Goal: Task Accomplishment & Management: Manage account settings

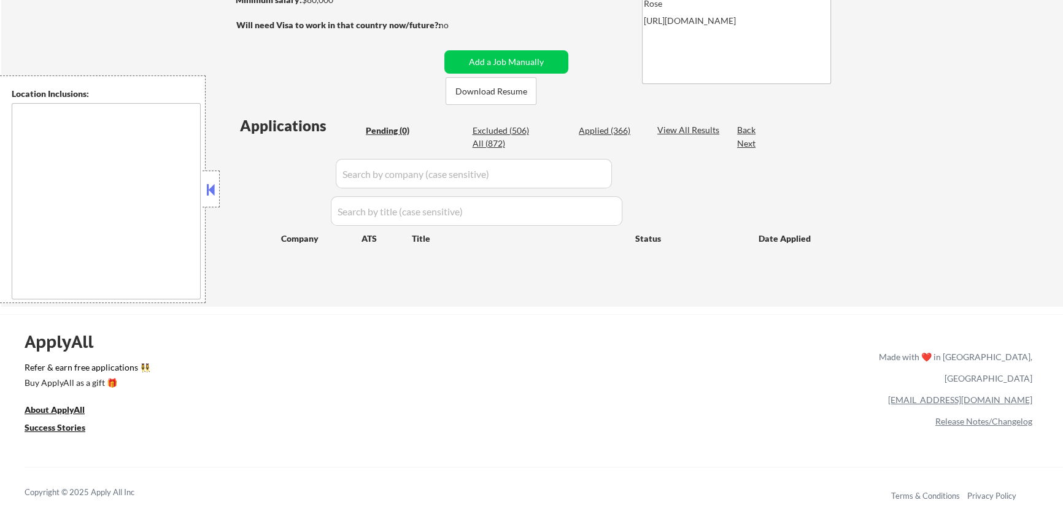
type textarea "remote"
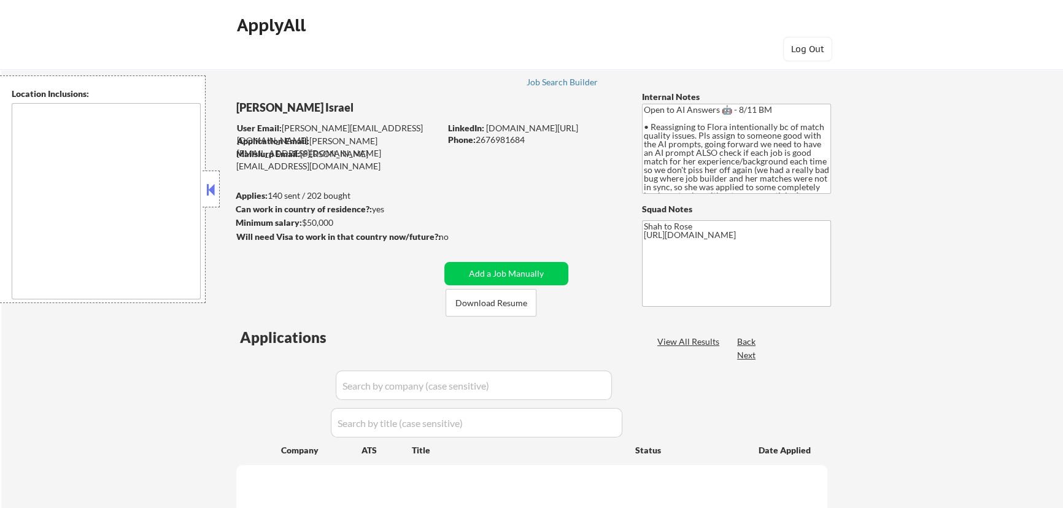
select select ""pending""
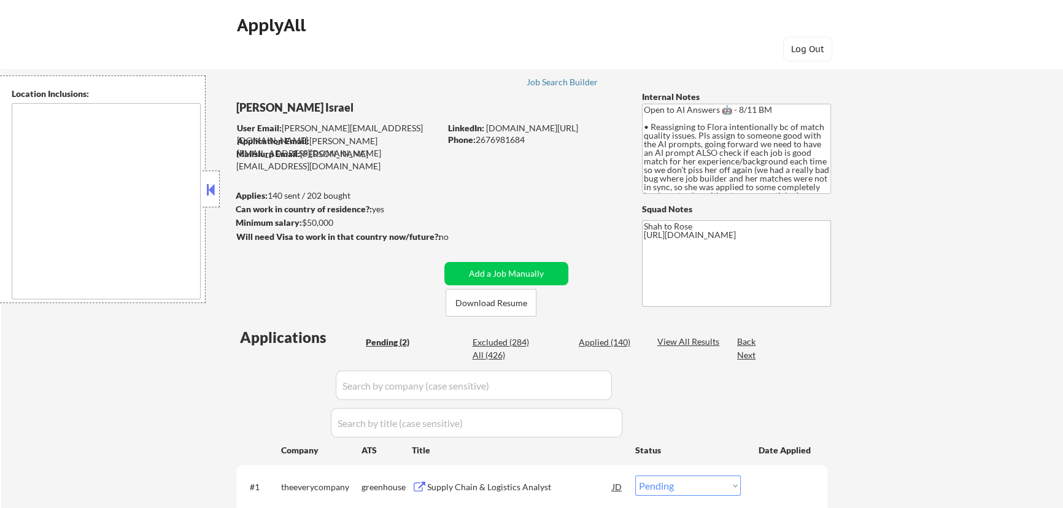
type textarea "remote"
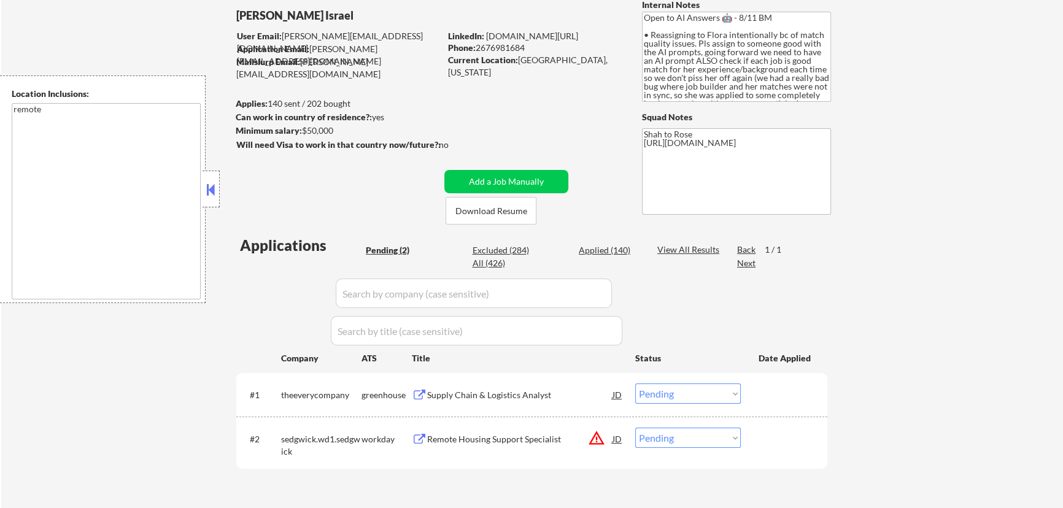
scroll to position [111, 0]
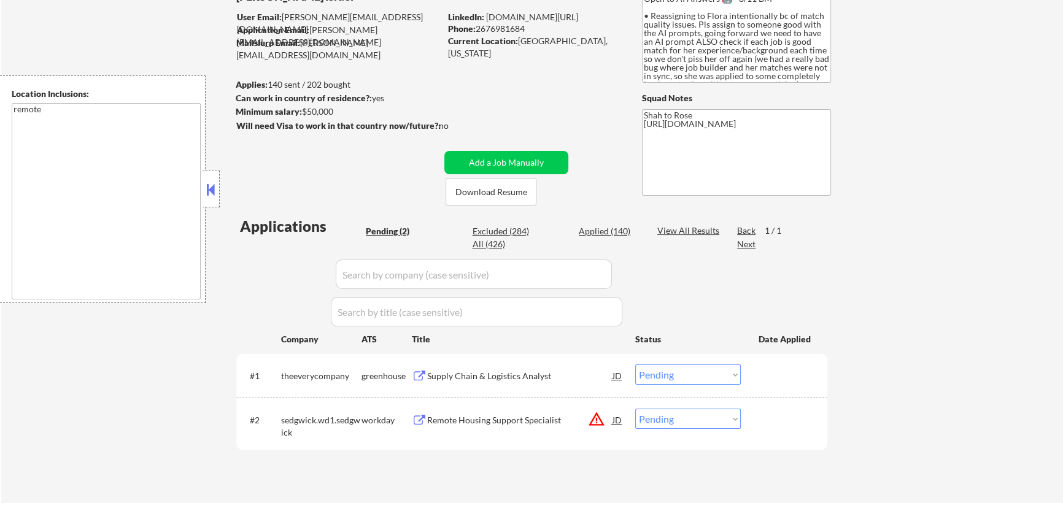
click at [569, 376] on div "Supply Chain & Logistics Analyst" at bounding box center [519, 376] width 185 height 12
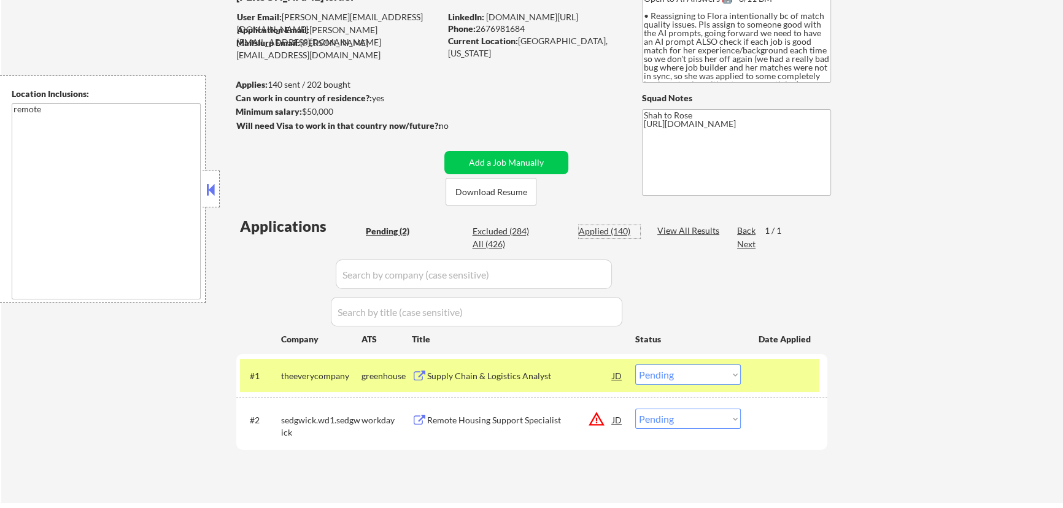
click at [602, 230] on div "Applied (140)" at bounding box center [609, 231] width 61 height 12
select select ""applied""
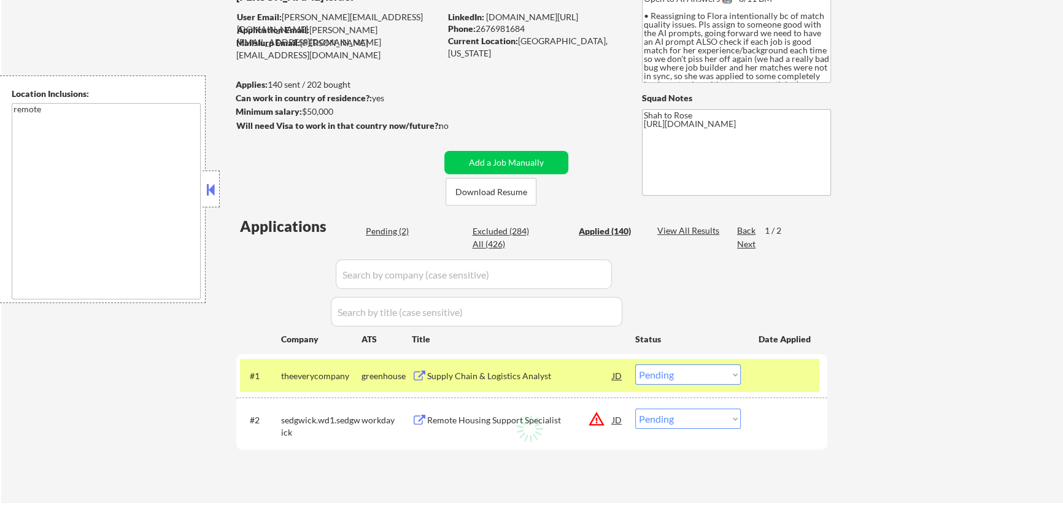
select select ""applied""
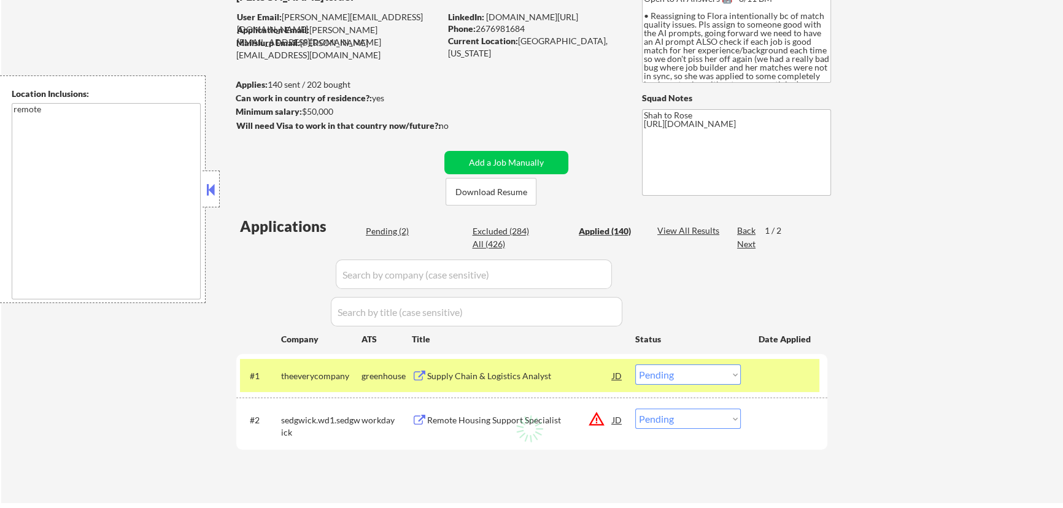
select select ""applied""
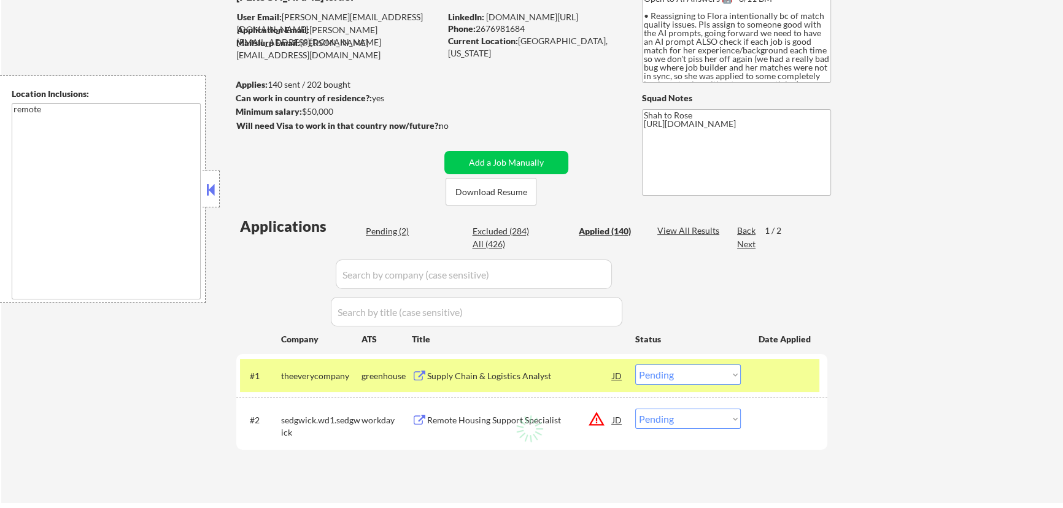
select select ""applied""
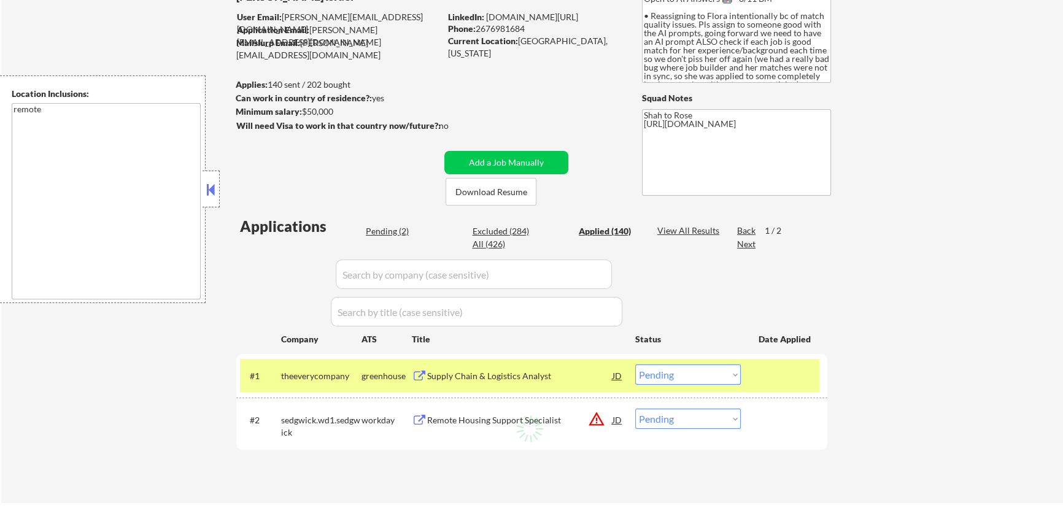
select select ""applied""
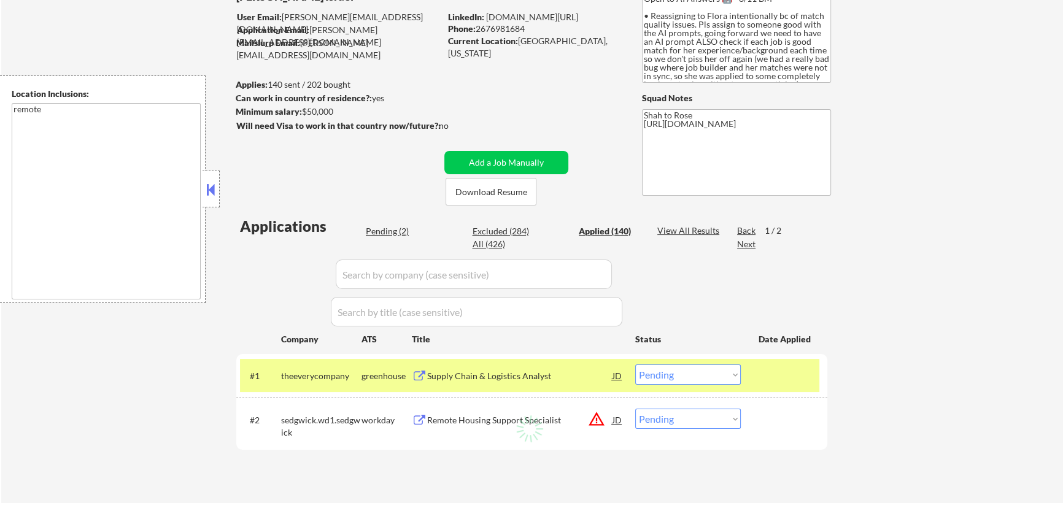
select select ""applied""
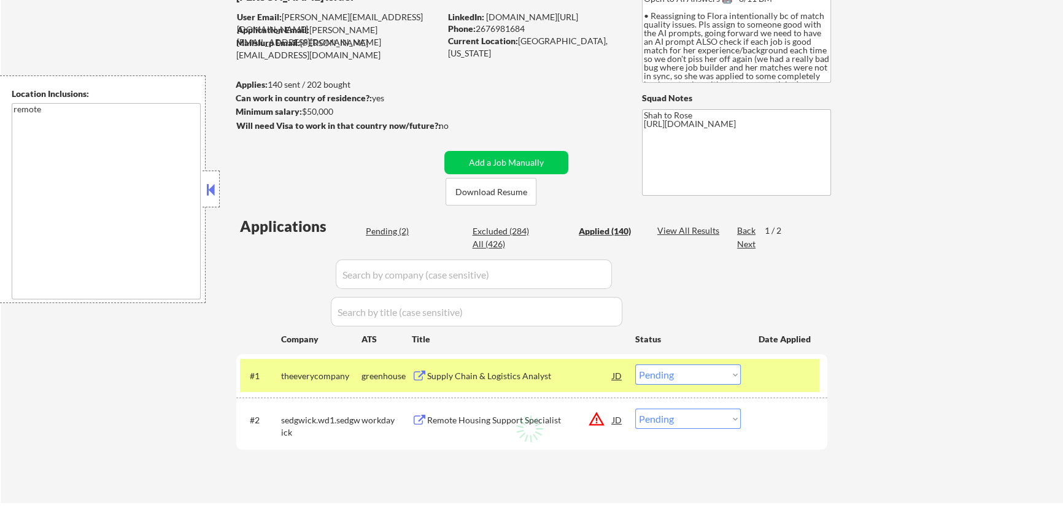
select select ""applied""
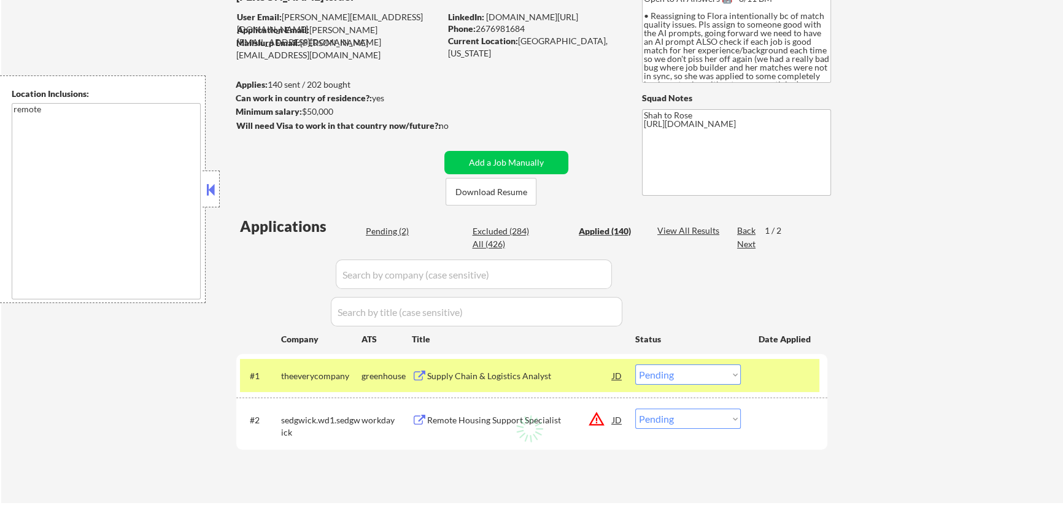
select select ""applied""
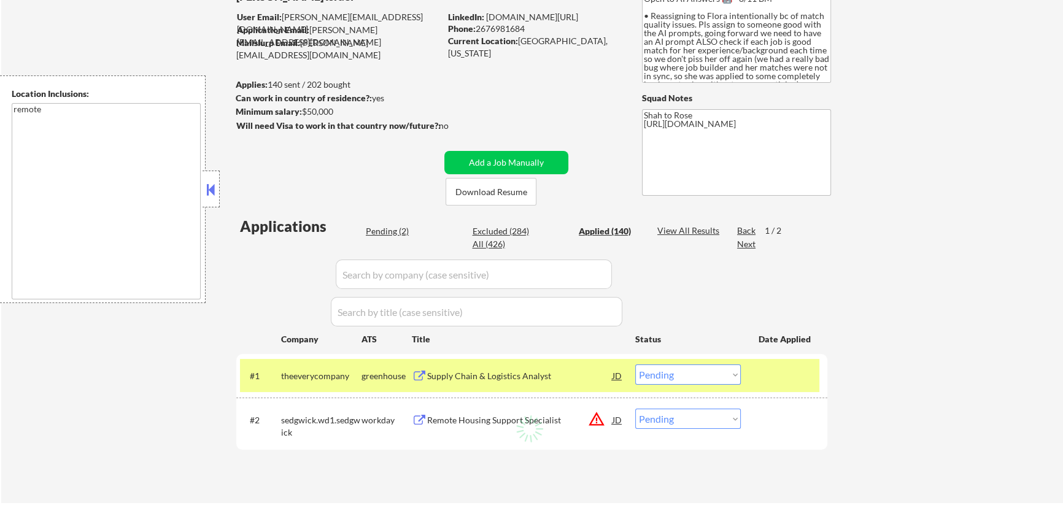
select select ""applied""
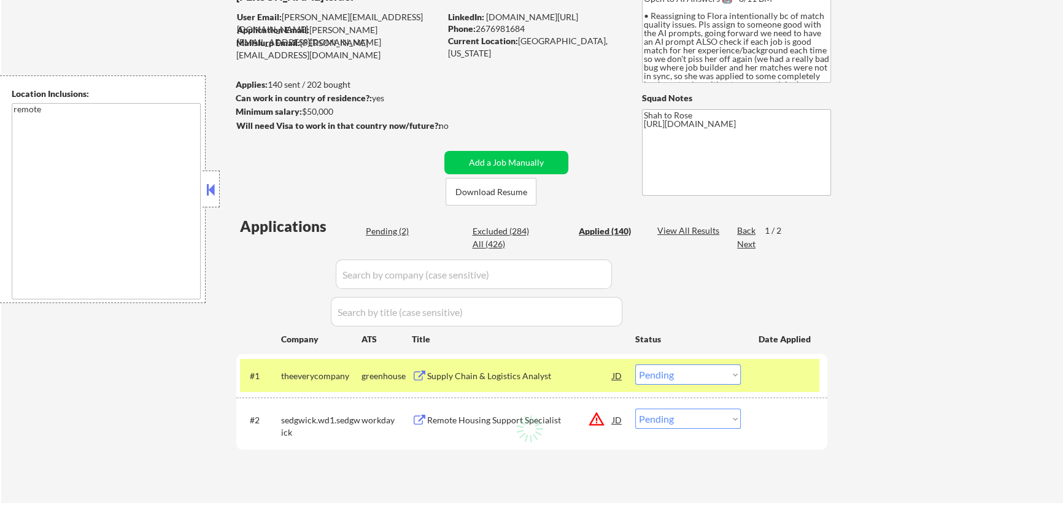
select select ""applied""
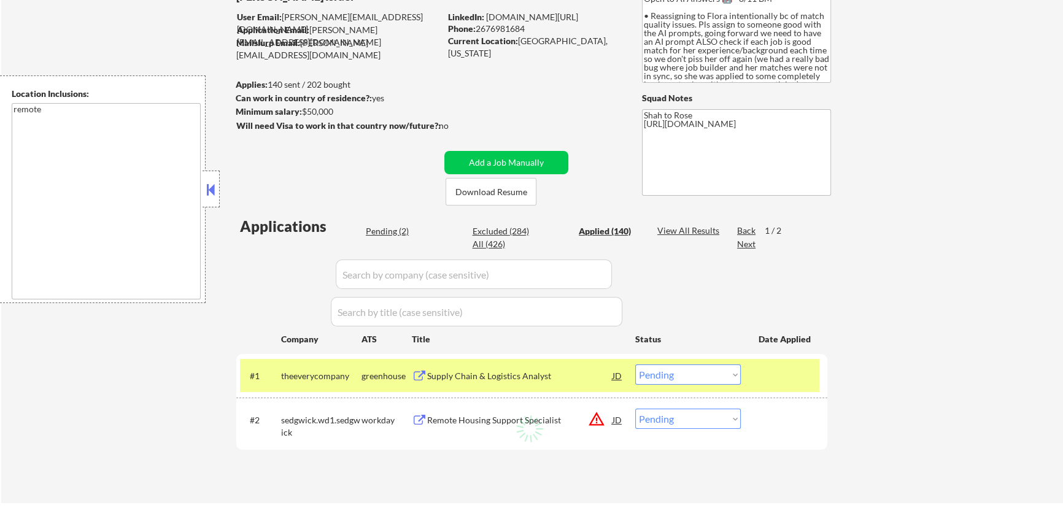
select select ""applied""
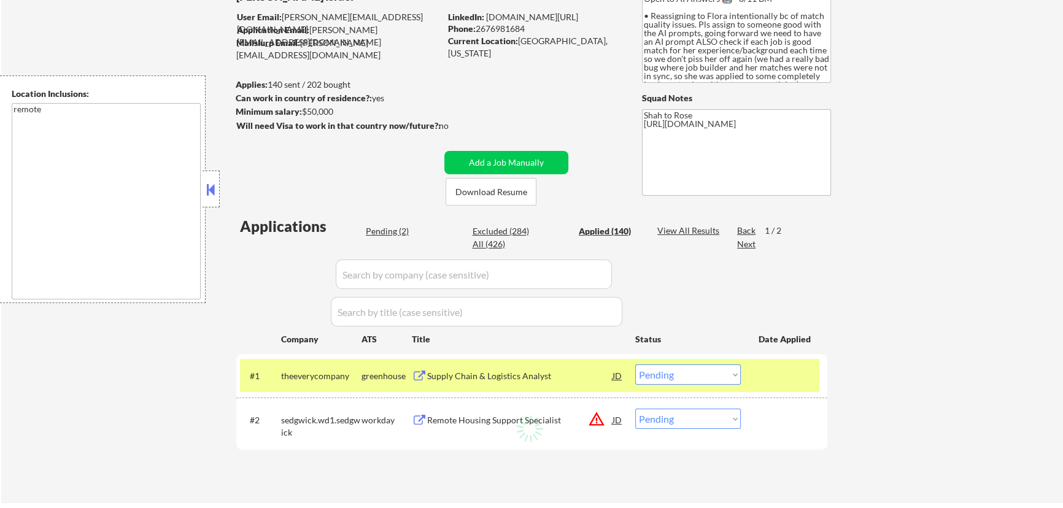
select select ""applied""
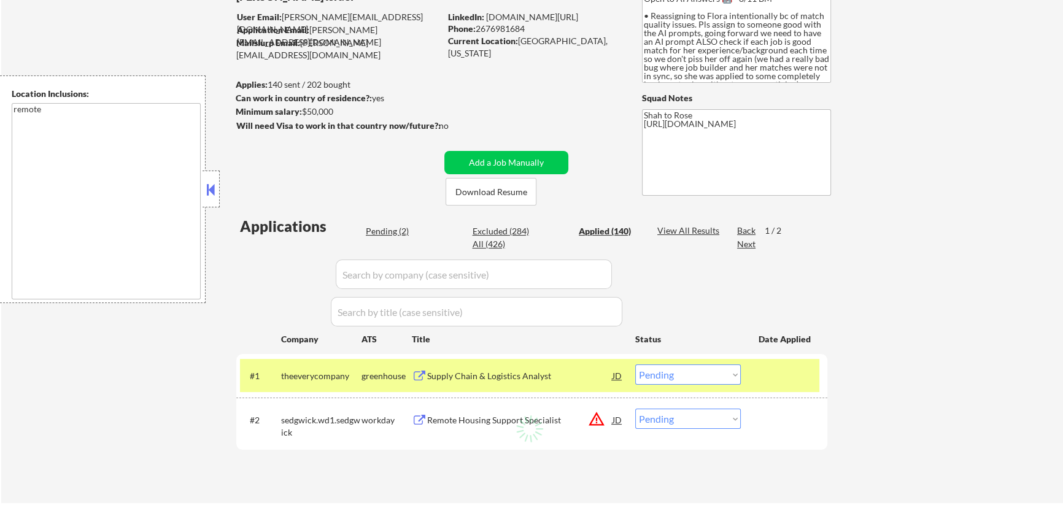
select select ""applied""
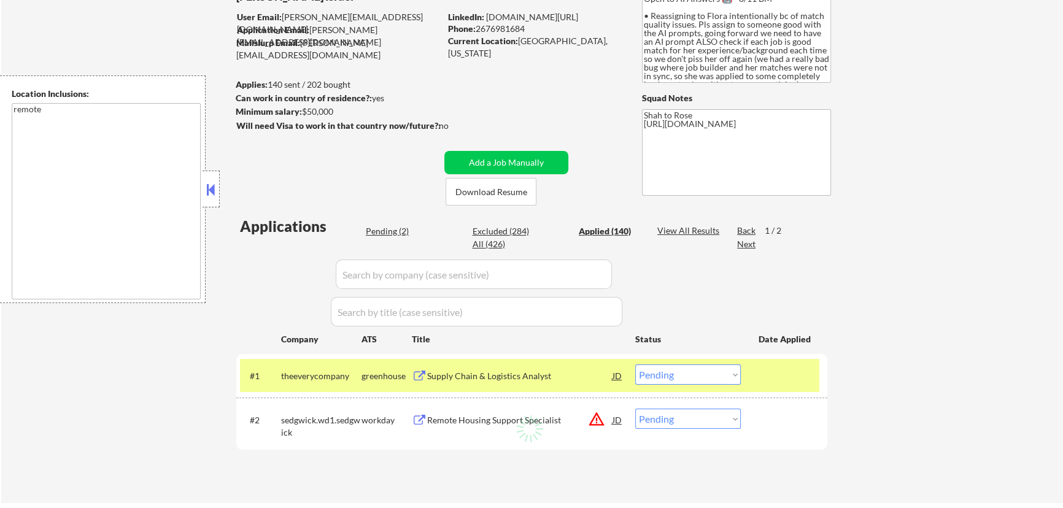
select select ""applied""
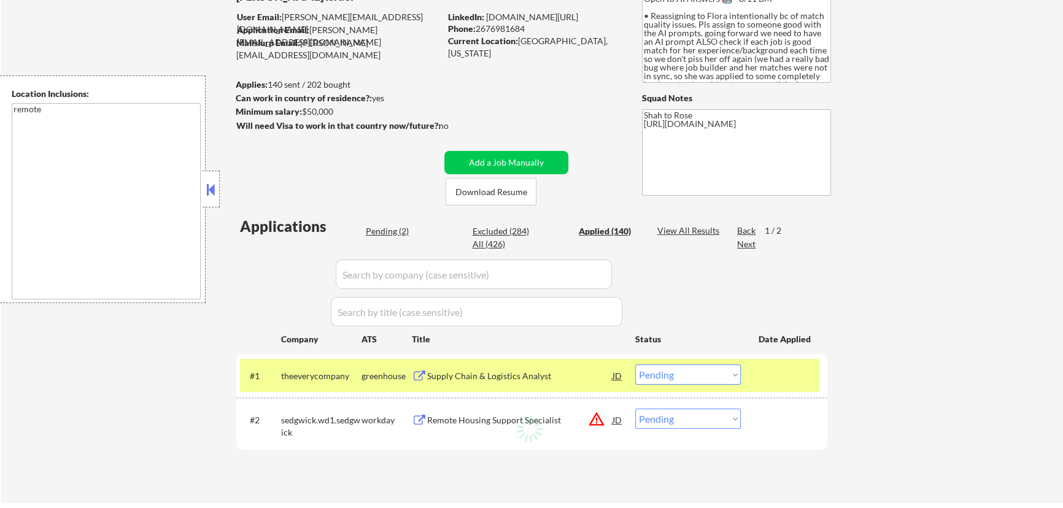
select select ""applied""
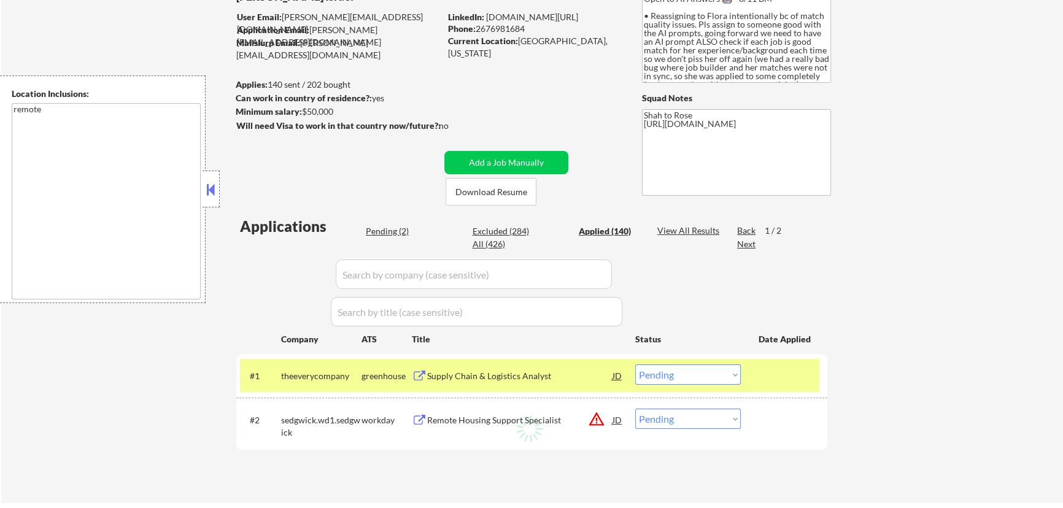
select select ""applied""
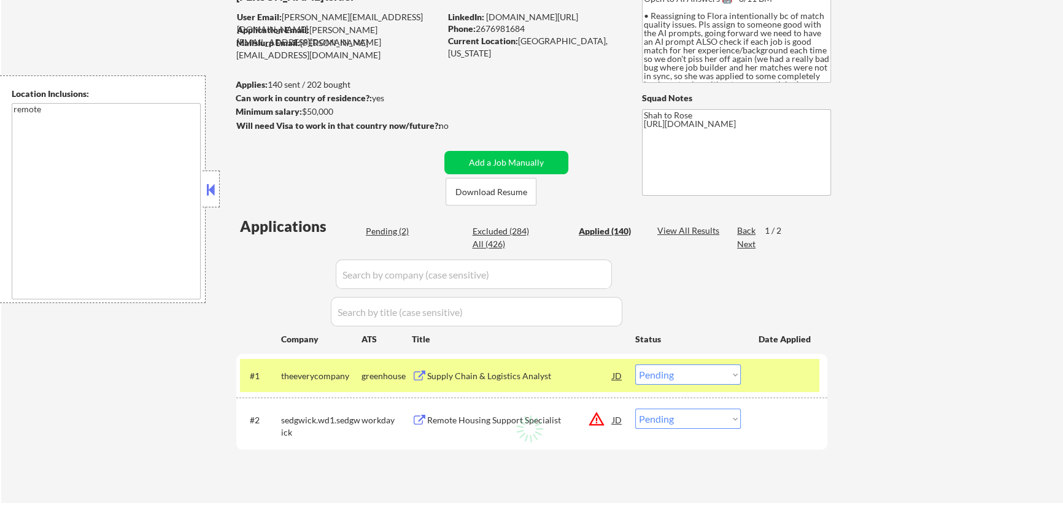
select select ""applied""
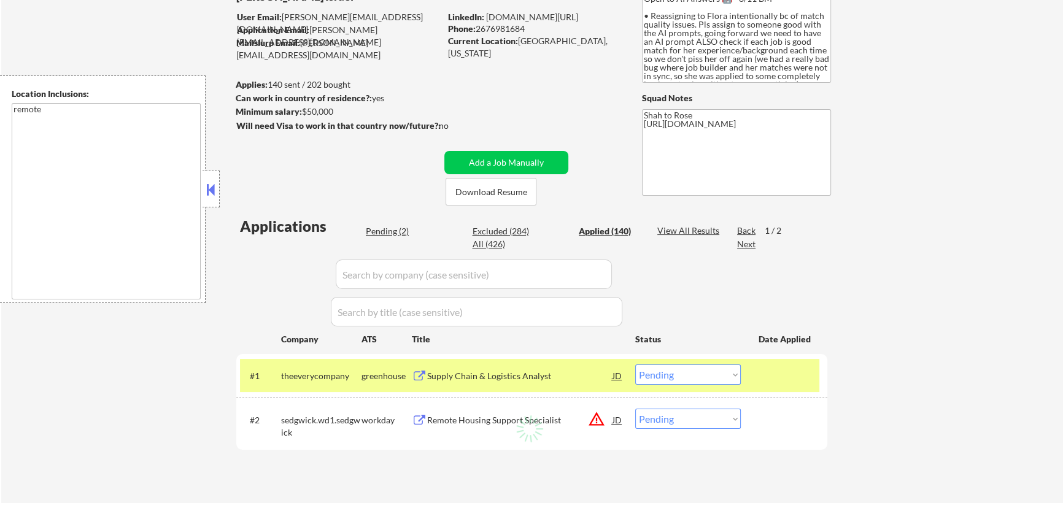
select select ""applied""
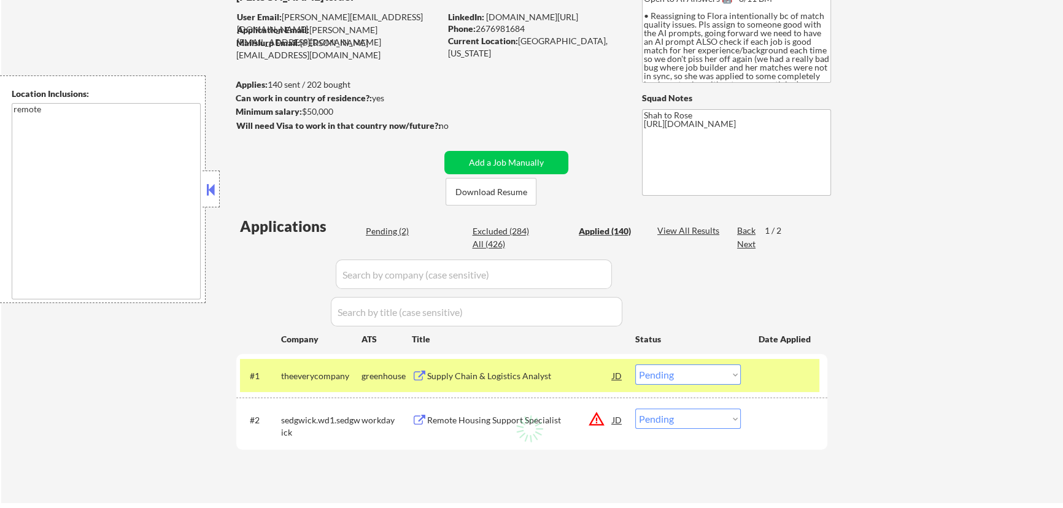
select select ""applied""
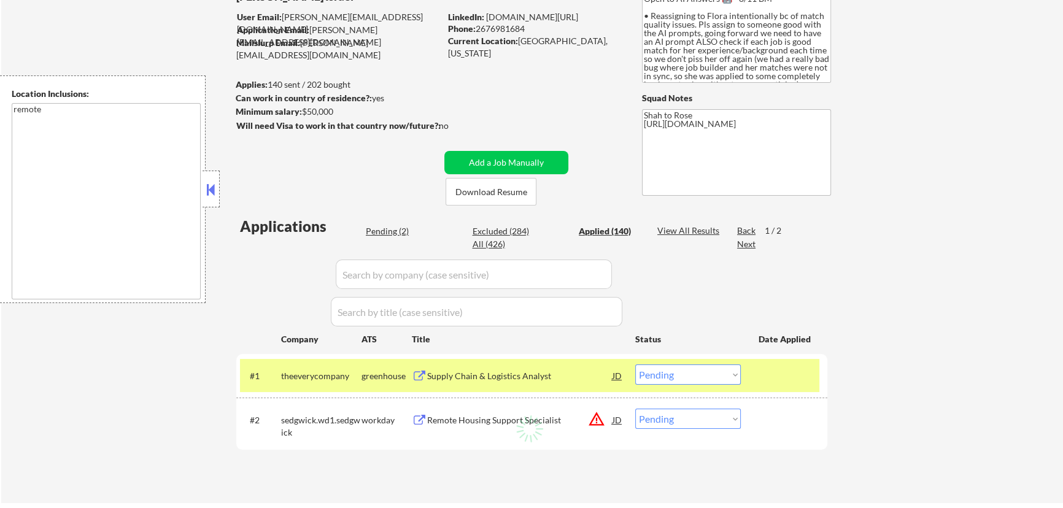
select select ""applied""
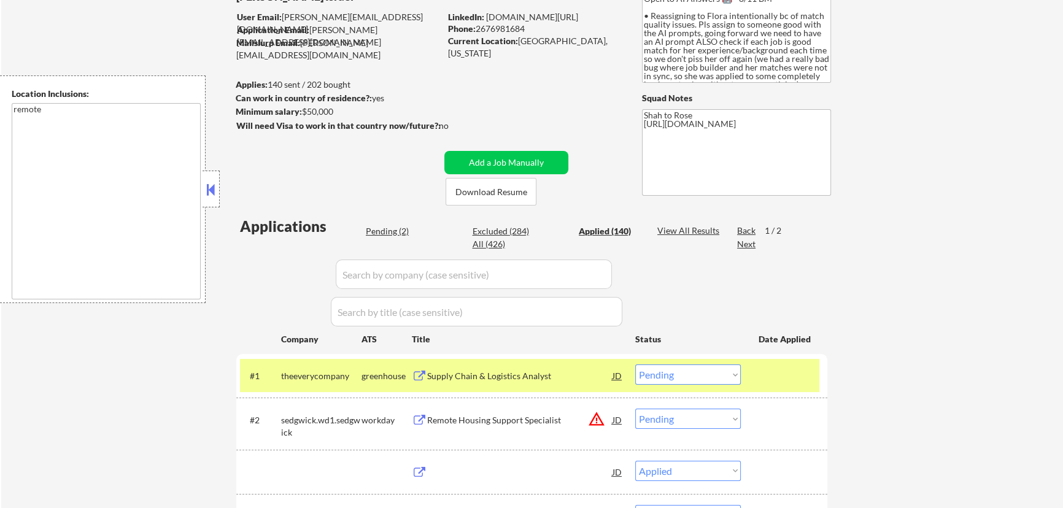
select select ""applied""
click at [596, 269] on input "input" at bounding box center [474, 274] width 276 height 29
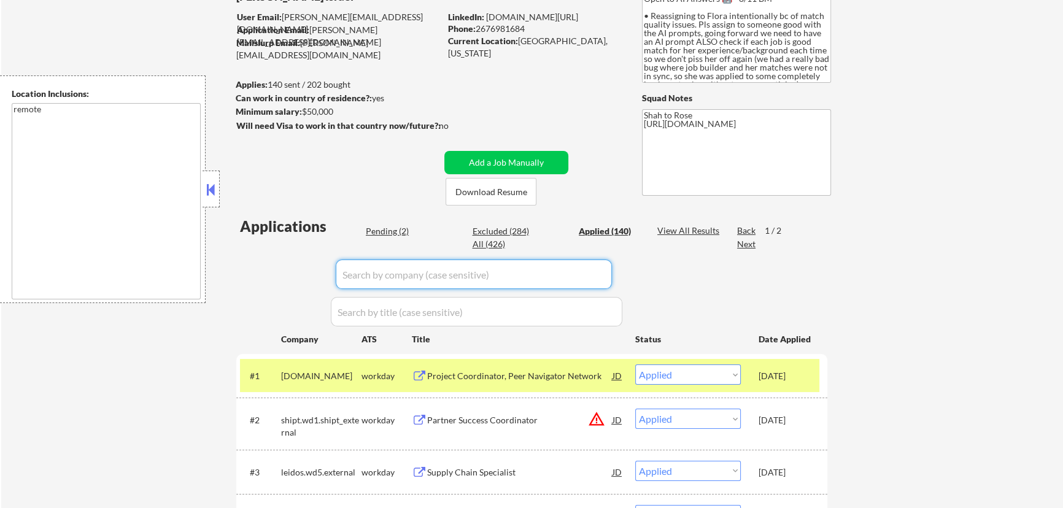
paste input "/theeverycompany"
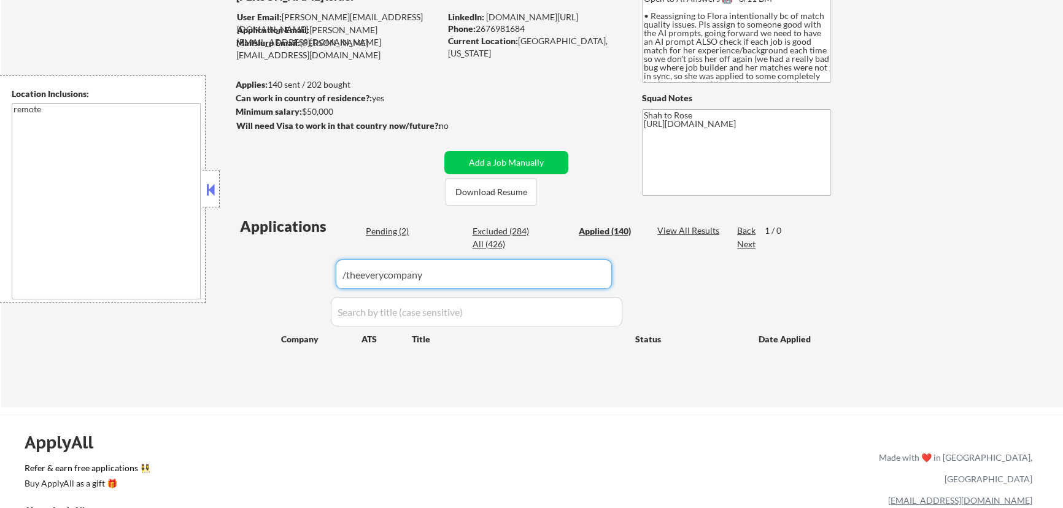
drag, startPoint x: 346, startPoint y: 272, endPoint x: 315, endPoint y: 274, distance: 30.7
click at [315, 274] on div "Applications Pending (2) Excluded (284) Applied (140) All (426) View All Result…" at bounding box center [531, 300] width 591 height 168
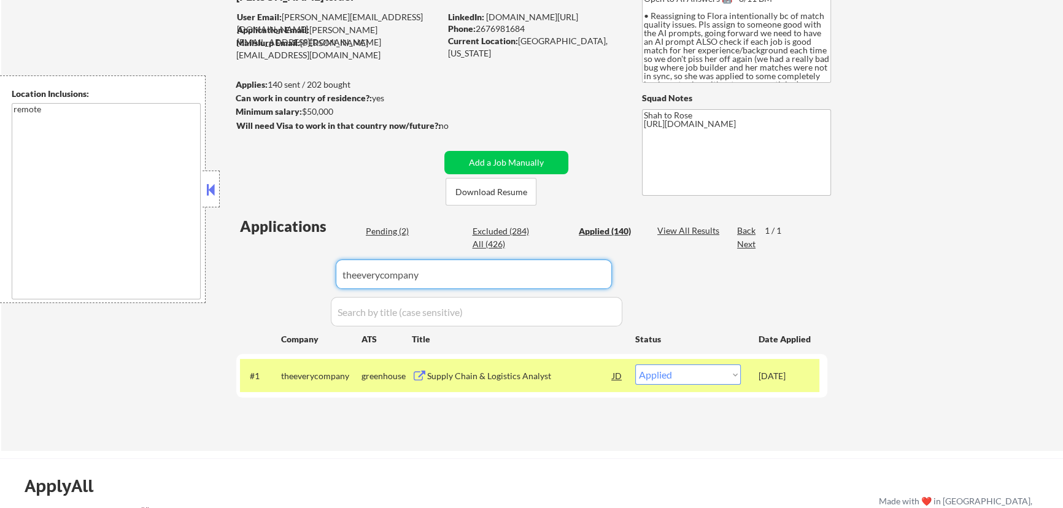
type input "theeverycompany"
click at [399, 227] on div "Pending (2)" at bounding box center [396, 231] width 61 height 12
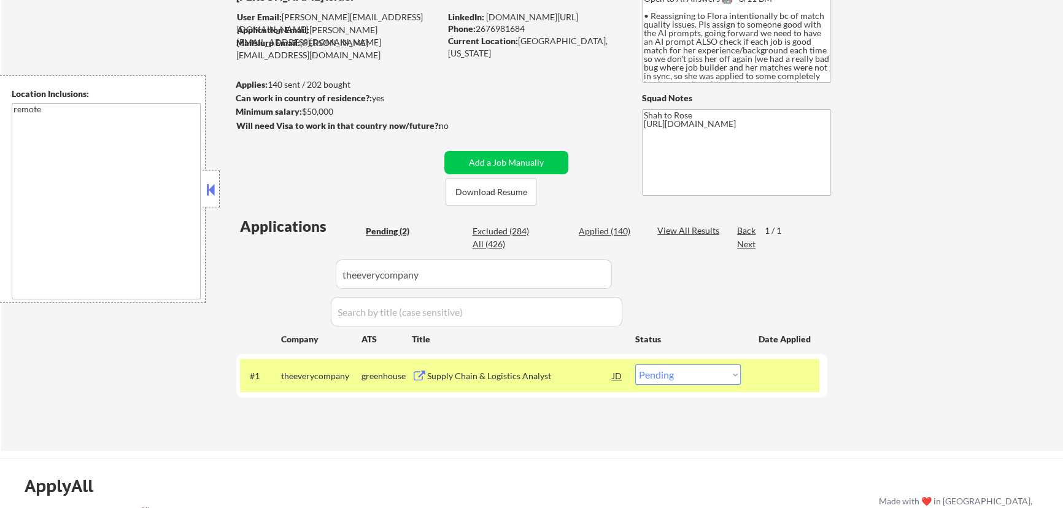
click at [726, 375] on select "Choose an option... Pending Applied Excluded (Questions) Excluded (Expired) Exc…" at bounding box center [688, 374] width 106 height 20
select select ""excluded__other_""
click at [635, 364] on select "Choose an option... Pending Applied Excluded (Questions) Excluded (Expired) Exc…" at bounding box center [688, 374] width 106 height 20
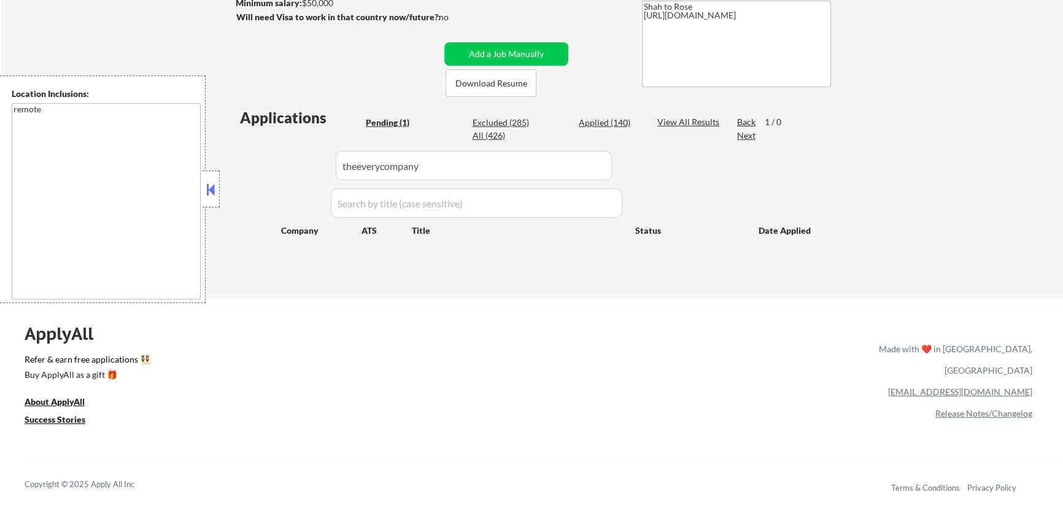
scroll to position [223, 0]
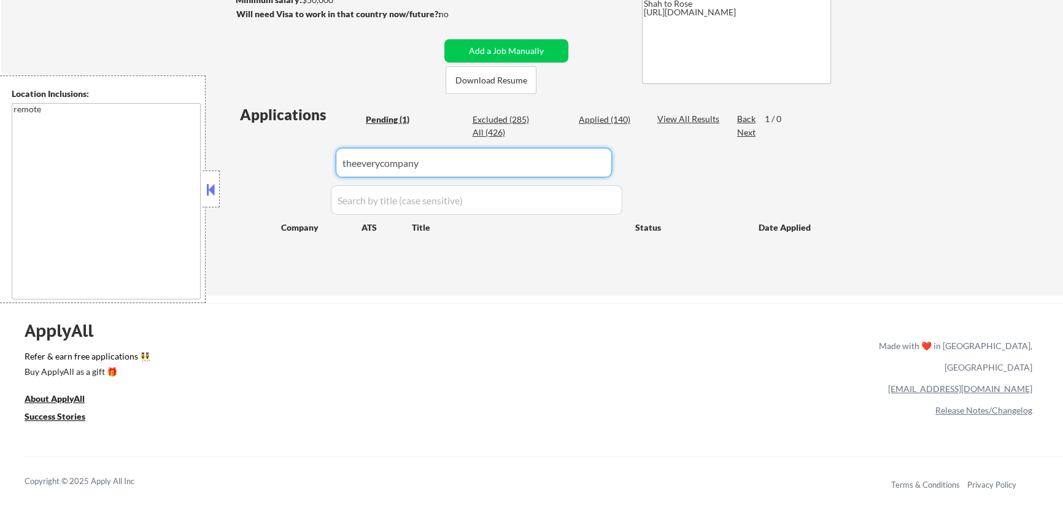
drag, startPoint x: 404, startPoint y: 167, endPoint x: 102, endPoint y: 185, distance: 303.0
click at [102, 183] on body "← Return to /applysquad Mailslurp Inbox Job Search Builder Nayeli Israel User E…" at bounding box center [531, 31] width 1063 height 508
select select ""pending""
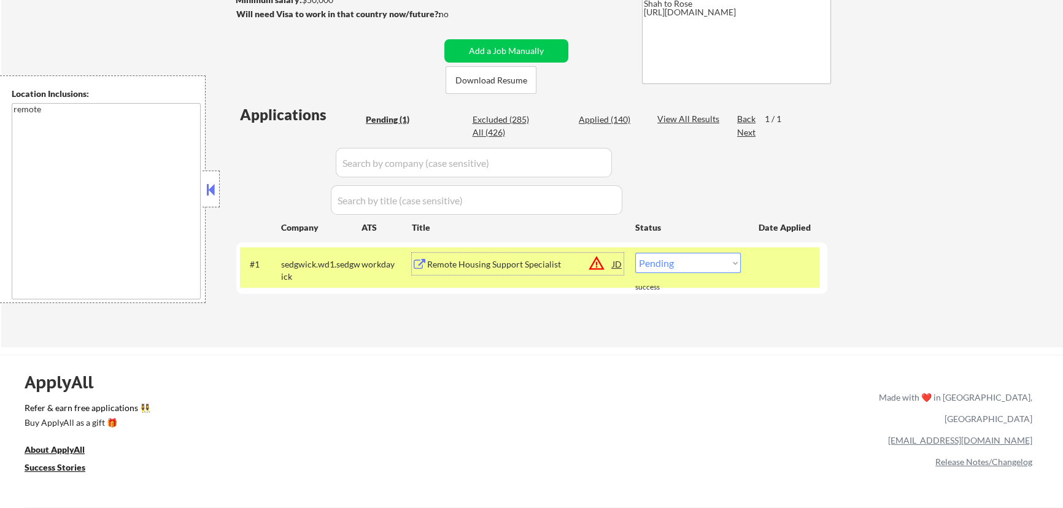
click at [483, 272] on div "Remote Housing Support Specialist" at bounding box center [519, 264] width 185 height 22
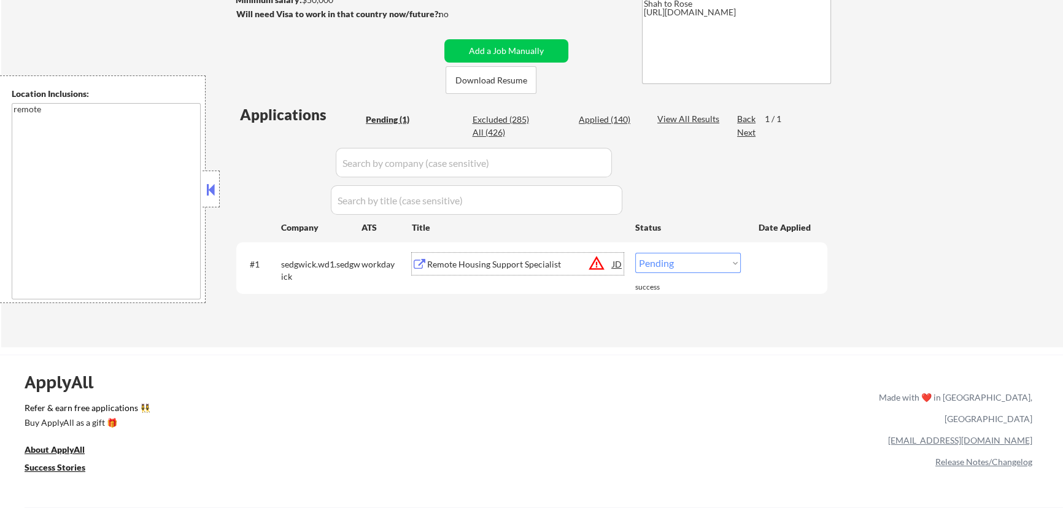
click at [725, 267] on select "Choose an option... Pending Applied Excluded (Questions) Excluded (Expired) Exc…" at bounding box center [688, 263] width 106 height 20
select select ""excluded__location_""
click at [635, 253] on select "Choose an option... Pending Applied Excluded (Questions) Excluded (Expired) Exc…" at bounding box center [688, 263] width 106 height 20
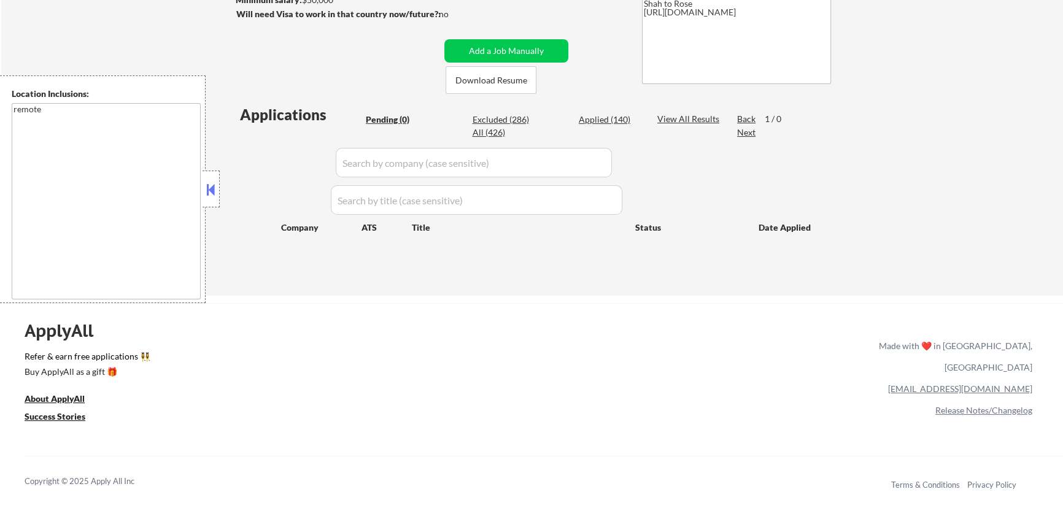
click at [210, 187] on button at bounding box center [210, 189] width 13 height 18
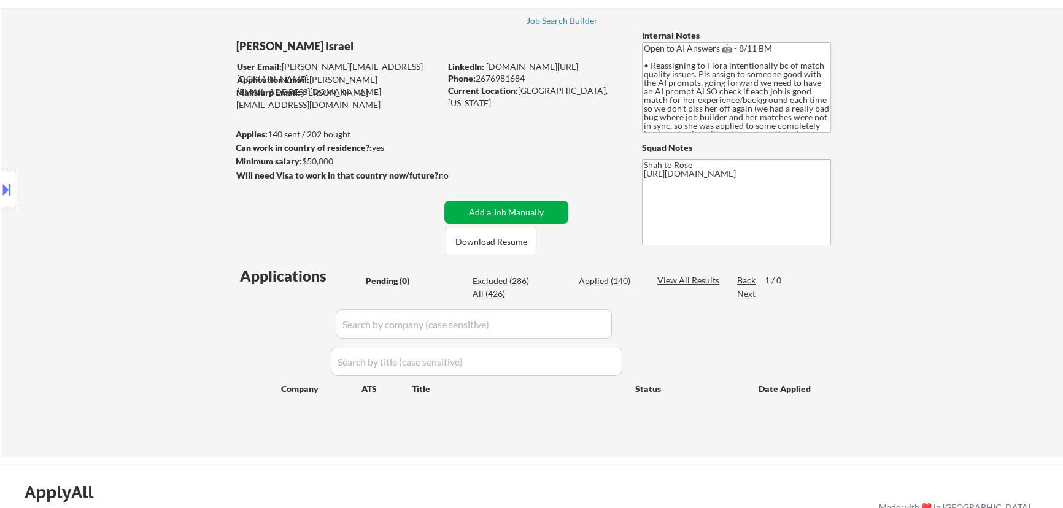
scroll to position [111, 0]
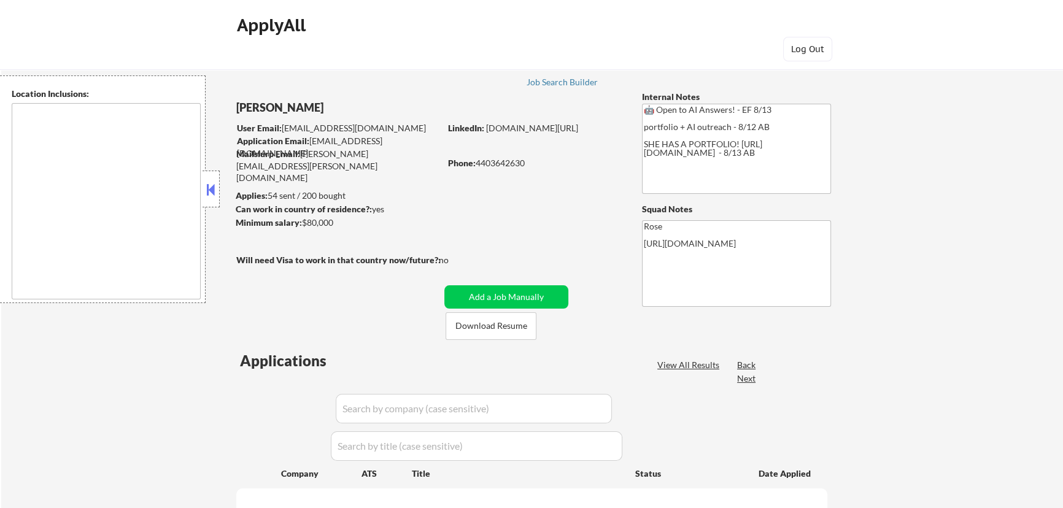
type textarea "[GEOGRAPHIC_DATA], [GEOGRAPHIC_DATA] [GEOGRAPHIC_DATA], [GEOGRAPHIC_DATA] [GEOG…"
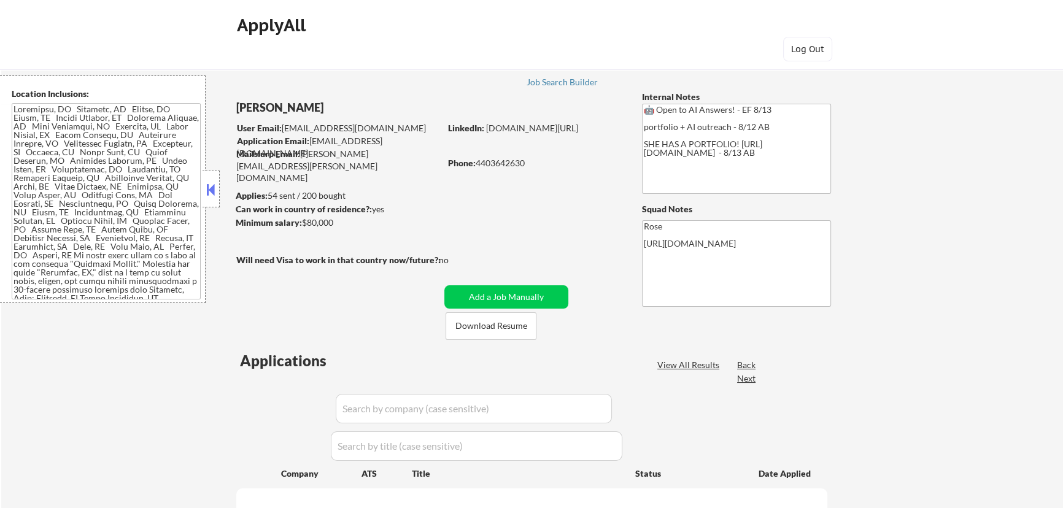
select select ""pending""
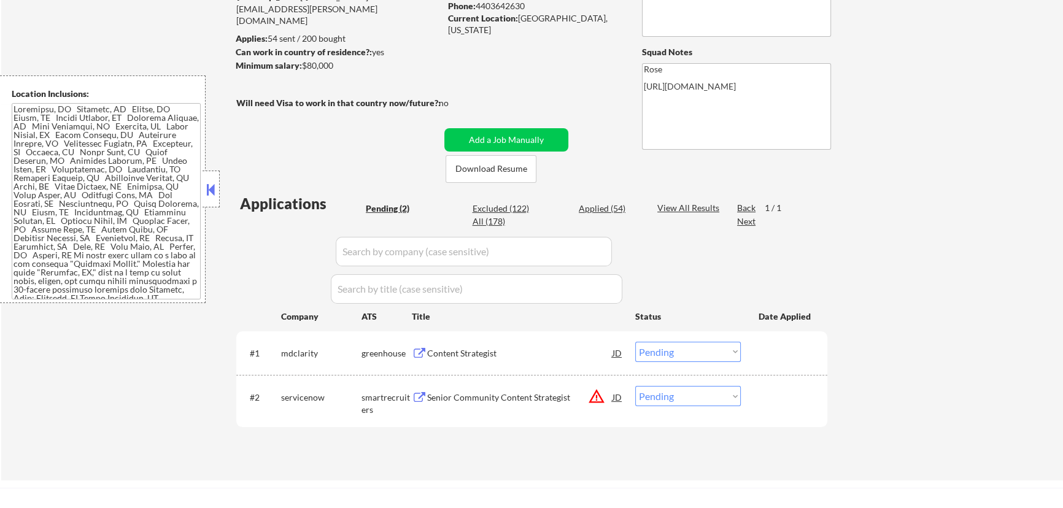
scroll to position [167, 0]
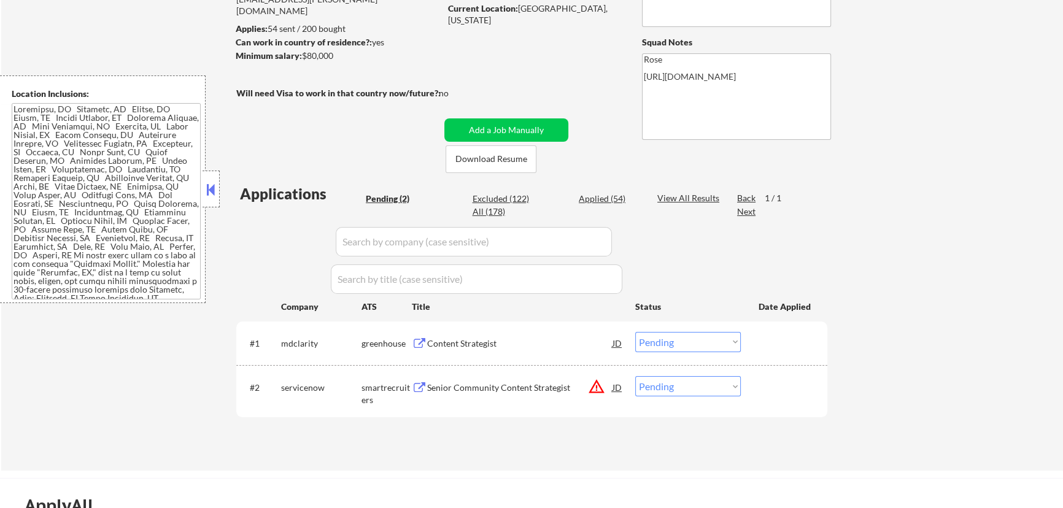
click at [498, 341] on div "Content Strategist" at bounding box center [519, 343] width 185 height 12
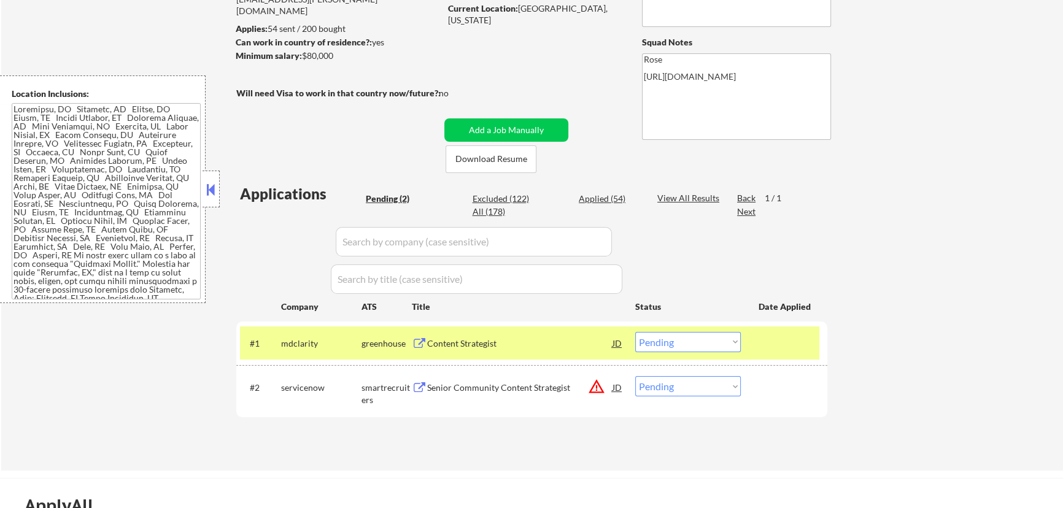
select select ""pending""
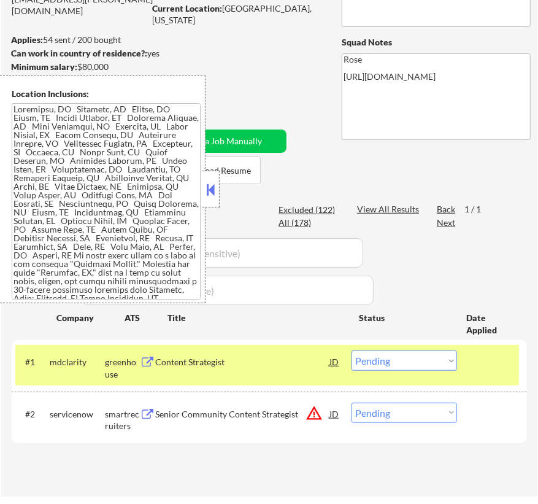
click at [397, 360] on select "Choose an option... Pending Applied Excluded (Questions) Excluded (Expired) Exc…" at bounding box center [405, 360] width 106 height 20
click at [352, 350] on select "Choose an option... Pending Applied Excluded (Questions) Excluded (Expired) Exc…" at bounding box center [405, 360] width 106 height 20
select select ""pending""
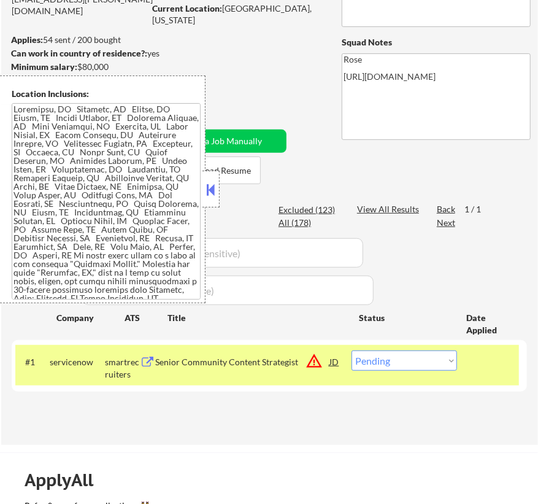
click at [214, 187] on button at bounding box center [210, 189] width 13 height 18
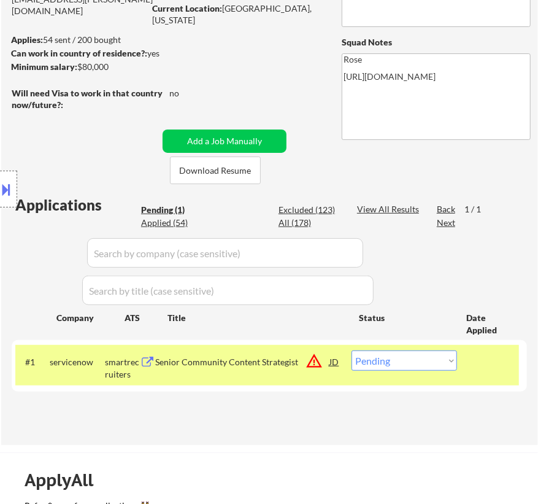
click at [340, 248] on input "input" at bounding box center [225, 252] width 276 height 29
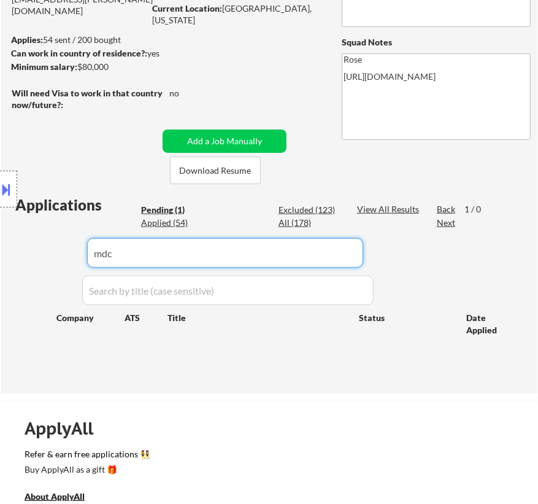
type input "mdc"
click at [304, 221] on div "All (178)" at bounding box center [309, 223] width 61 height 12
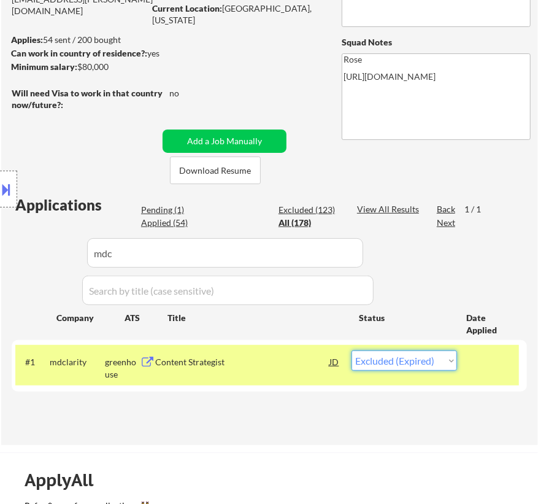
click at [404, 362] on select "Choose an option... Pending Applied Excluded (Questions) Excluded (Expired) Exc…" at bounding box center [405, 360] width 106 height 20
select select ""excluded""
click at [352, 350] on select "Choose an option... Pending Applied Excluded (Questions) Excluded (Expired) Exc…" at bounding box center [405, 360] width 106 height 20
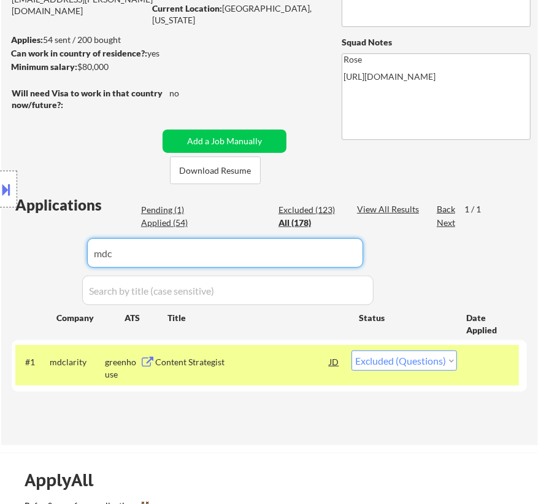
drag, startPoint x: 317, startPoint y: 248, endPoint x: 60, endPoint y: 258, distance: 257.3
click at [60, 253] on body "← Return to /applysquad Mailslurp Inbox Job Search Builder Annamarie Campisi Us…" at bounding box center [269, 85] width 538 height 504
click at [172, 209] on div "Location Inclusions:" at bounding box center [110, 189] width 220 height 228
select select ""applied""
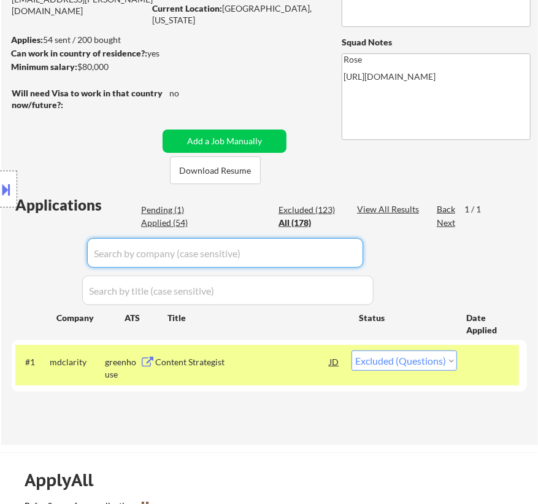
select select ""applied""
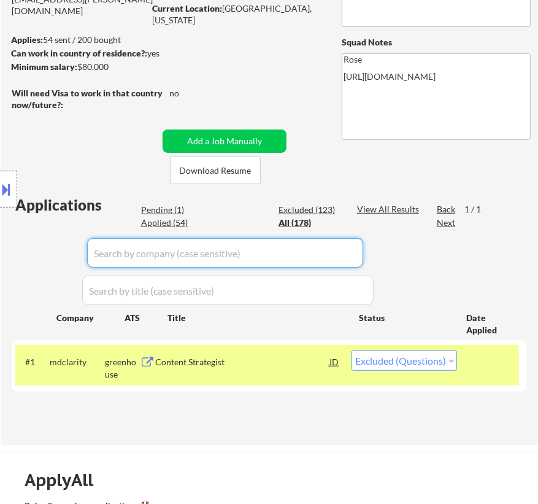
select select ""applied""
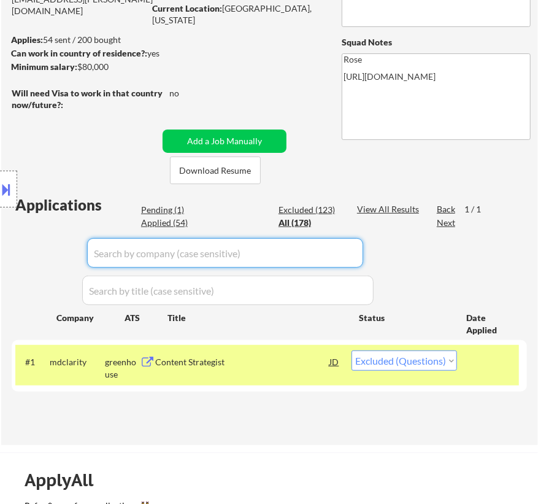
select select ""applied""
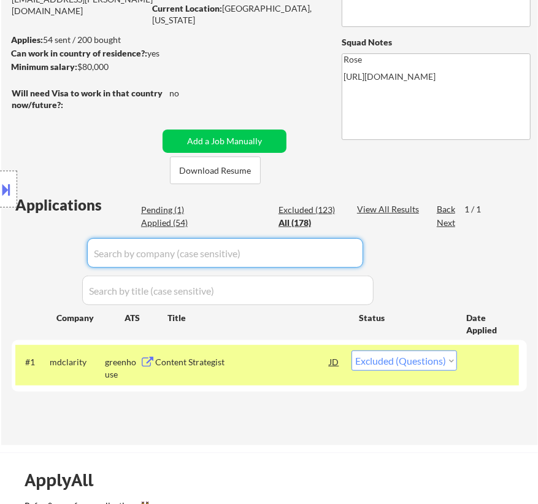
select select ""applied""
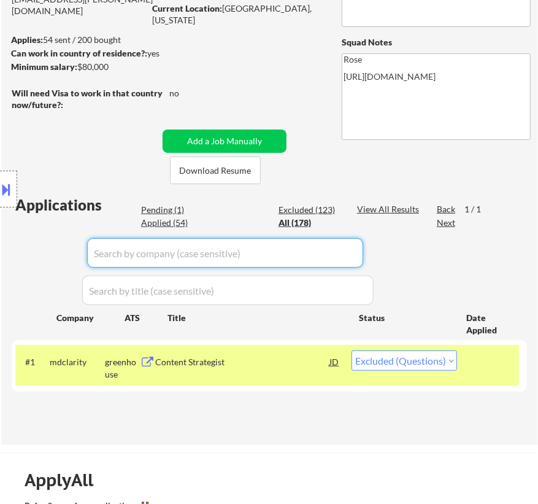
select select ""applied""
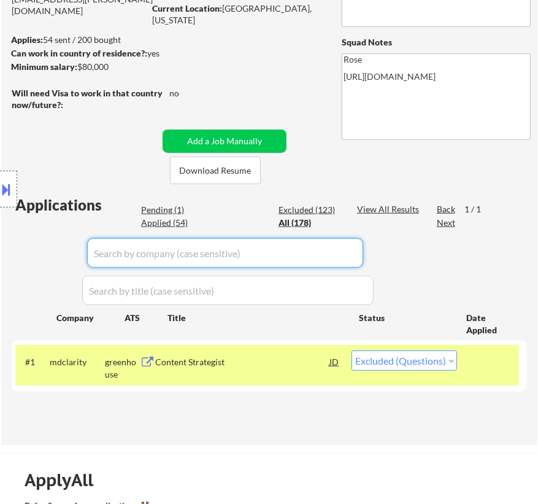
select select ""applied""
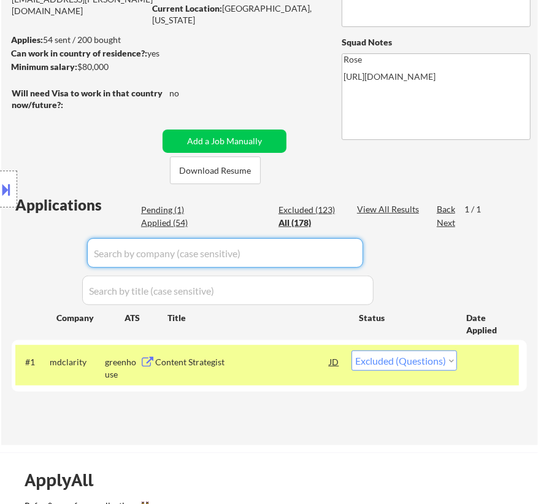
select select ""applied""
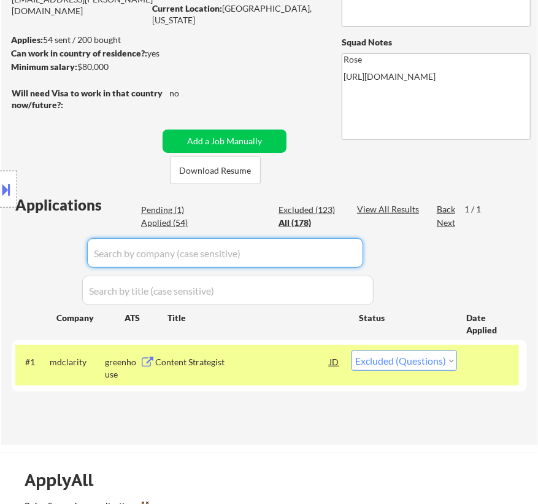
select select ""applied""
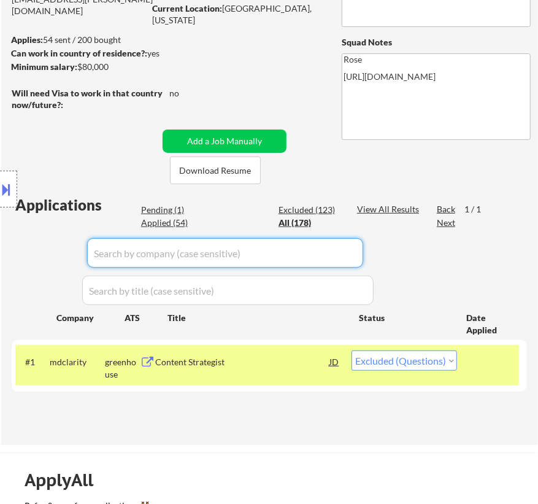
select select ""applied""
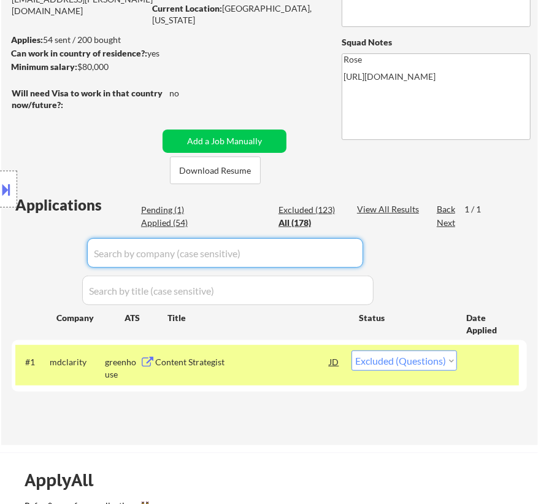
select select ""applied""
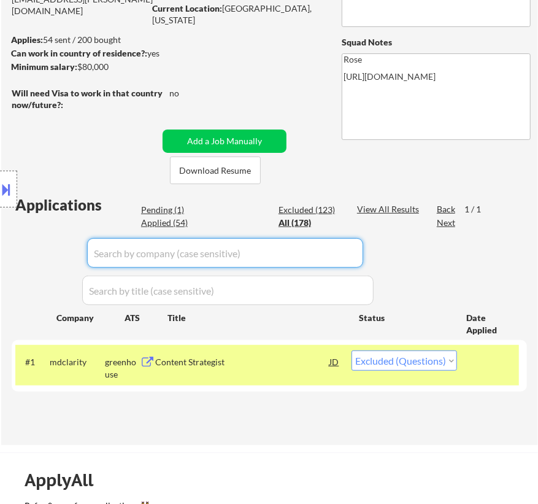
select select ""excluded__location_""
select select ""excluded""
select select ""excluded__expired_""
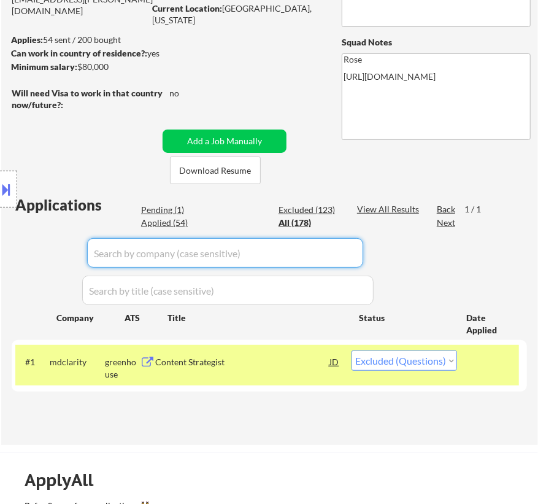
select select ""excluded__expired_""
select select ""excluded__location_""
select select ""excluded__expired_""
select select ""excluded__location_""
select select ""excluded__bad_match_""
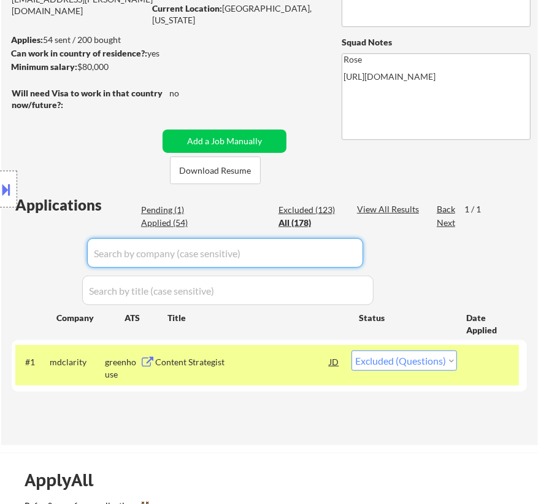
select select ""excluded__salary_""
select select ""excluded__location_""
select select ""excluded__expired_""
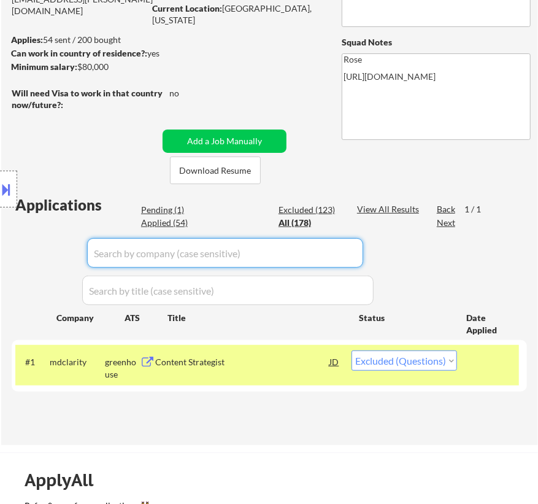
select select ""excluded__expired_""
select select ""excluded__bad_match_""
select select ""excluded__expired_""
select select ""excluded__salary_""
select select ""excluded__expired_""
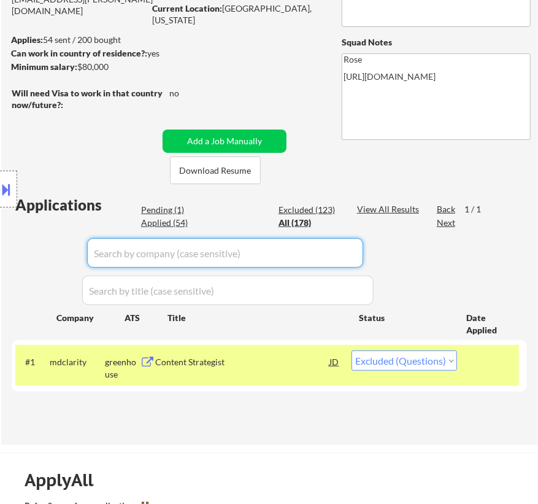
select select ""excluded__expired_""
select select ""pending""
select select ""excluded__bad_match_""
select select ""excluded__expired_""
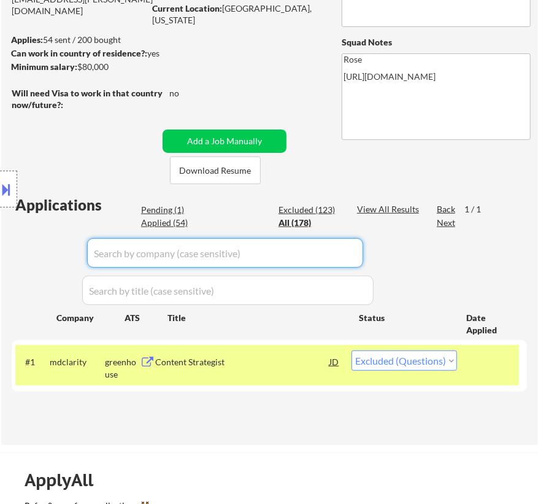
select select ""excluded__expired_""
select select ""excluded__salary_""
select select ""excluded__expired_""
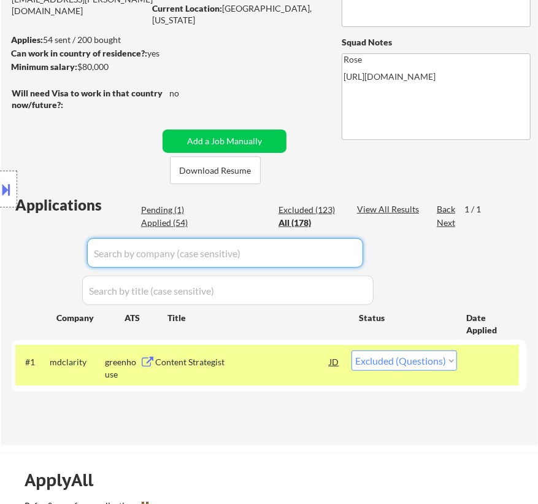
select select ""excluded__bad_match_""
select select ""excluded__salary_""
select select ""excluded""
select select ""excluded__location_""
select select ""excluded__salary_""
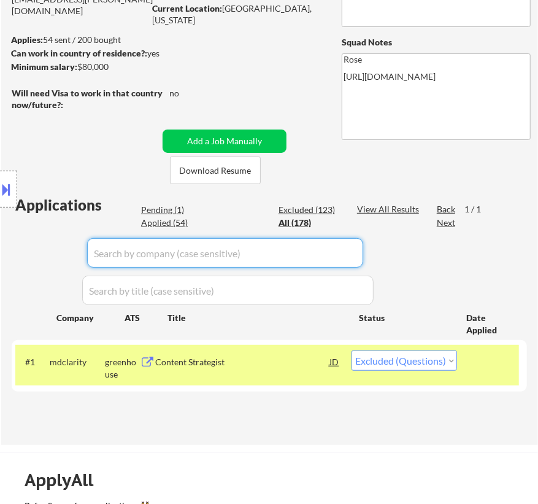
select select ""excluded__location_""
select select ""excluded__expired_""
select select ""excluded__location_""
select select ""excluded__expired_""
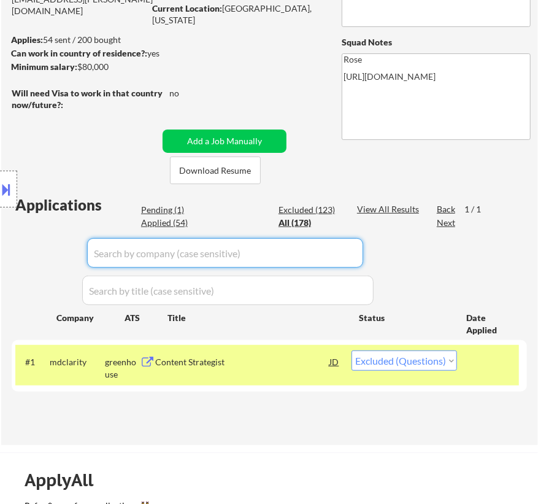
select select ""excluded__expired_""
select select ""excluded__bad_match_""
select select ""excluded__expired_""
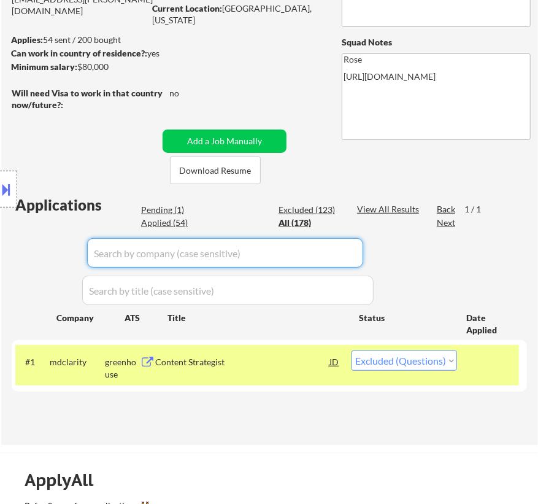
select select ""excluded__expired_""
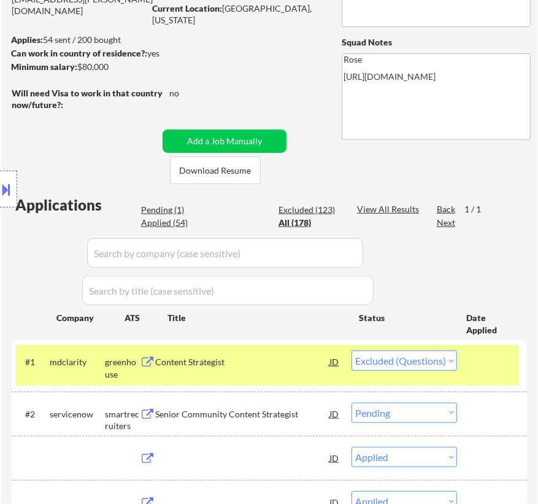
select select ""applied""
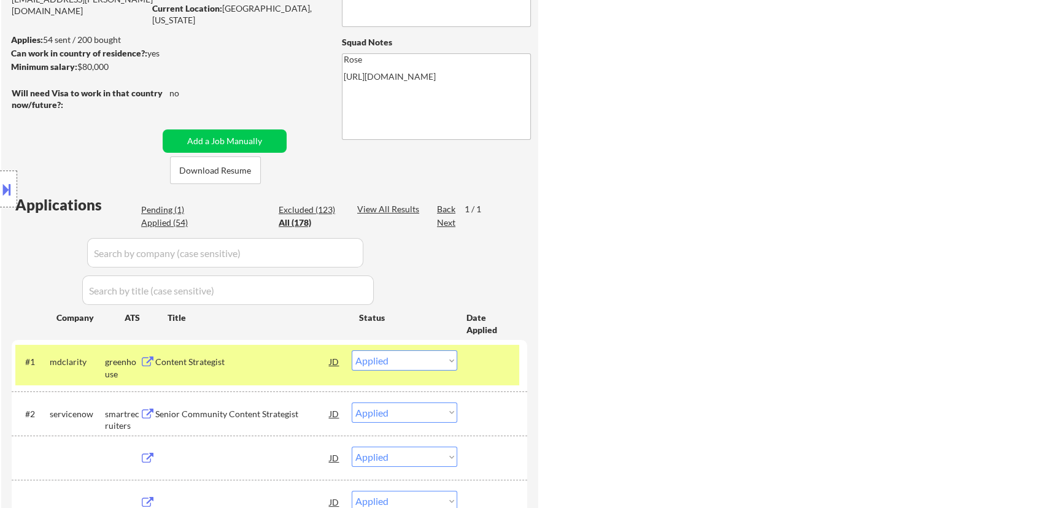
select select ""applied""
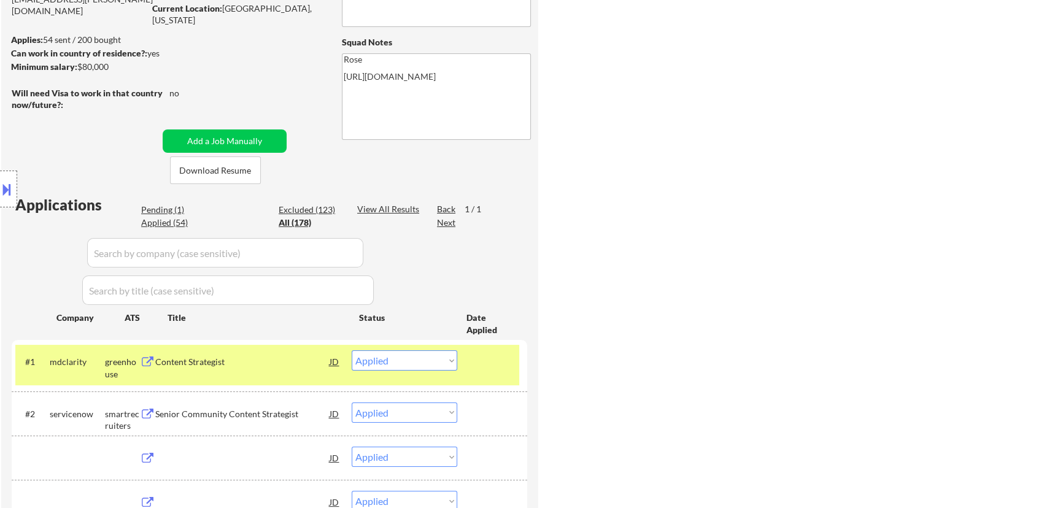
select select ""applied""
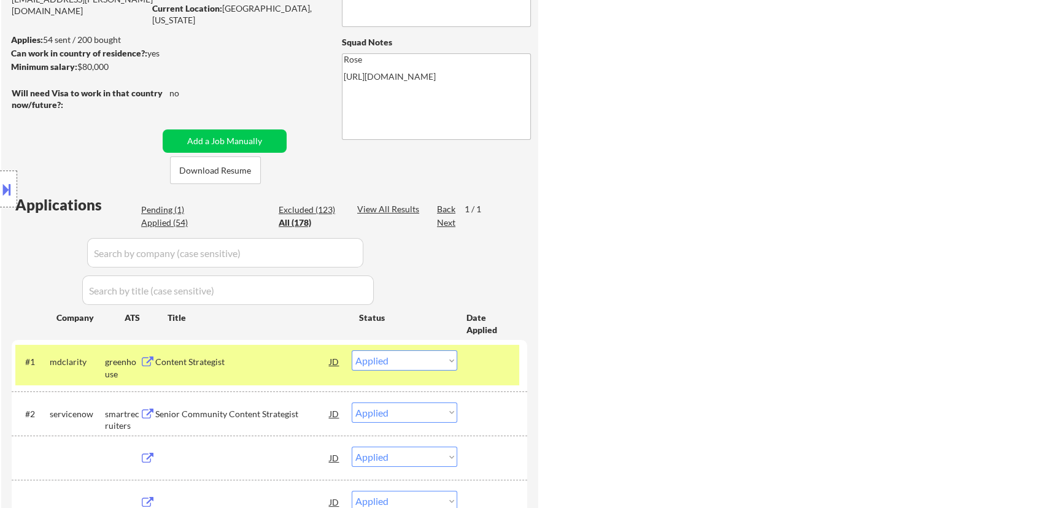
select select ""applied""
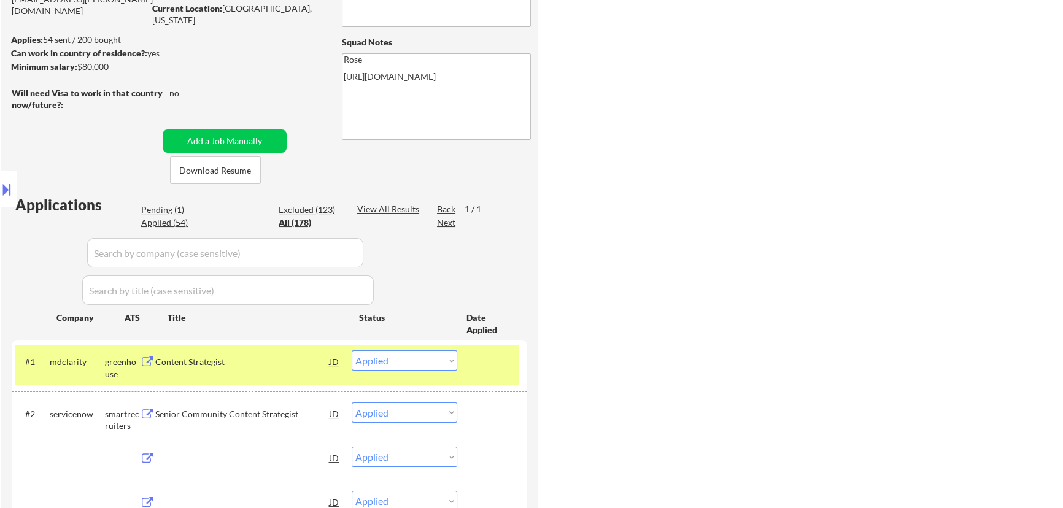
select select ""applied""
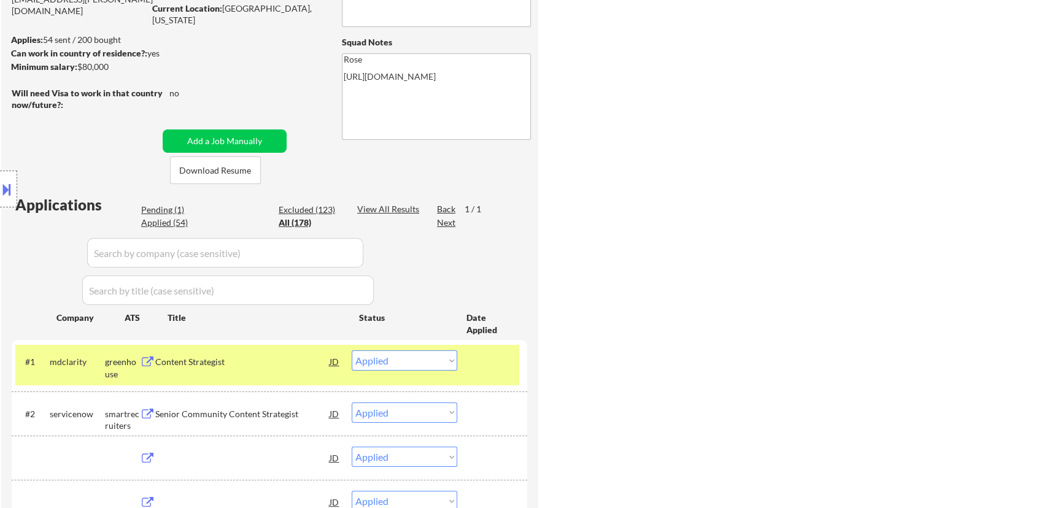
select select ""applied""
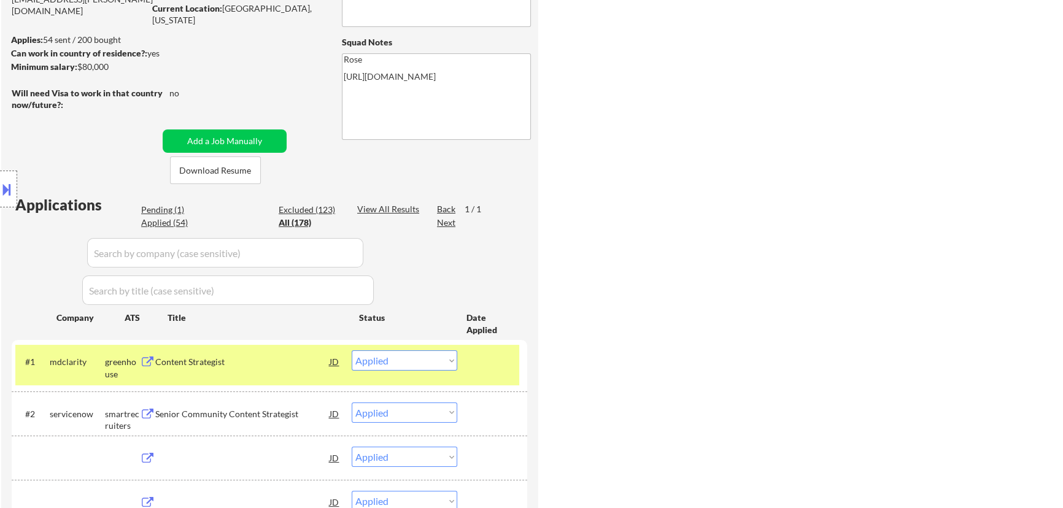
select select ""applied""
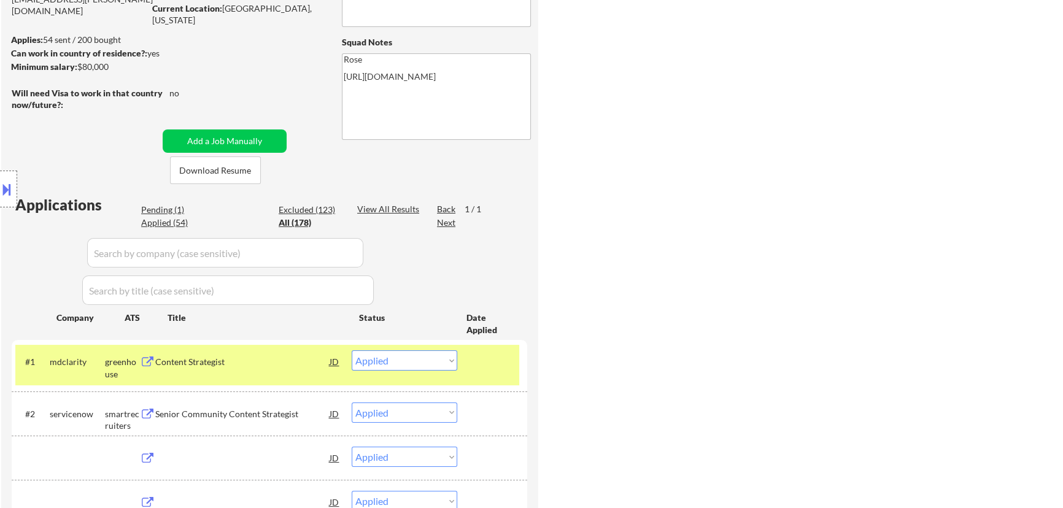
select select ""applied""
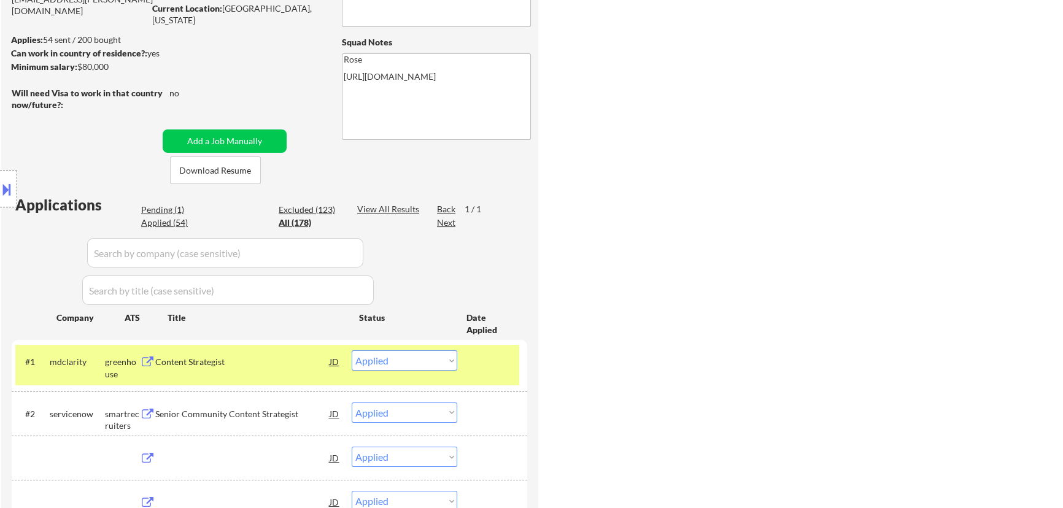
select select ""applied""
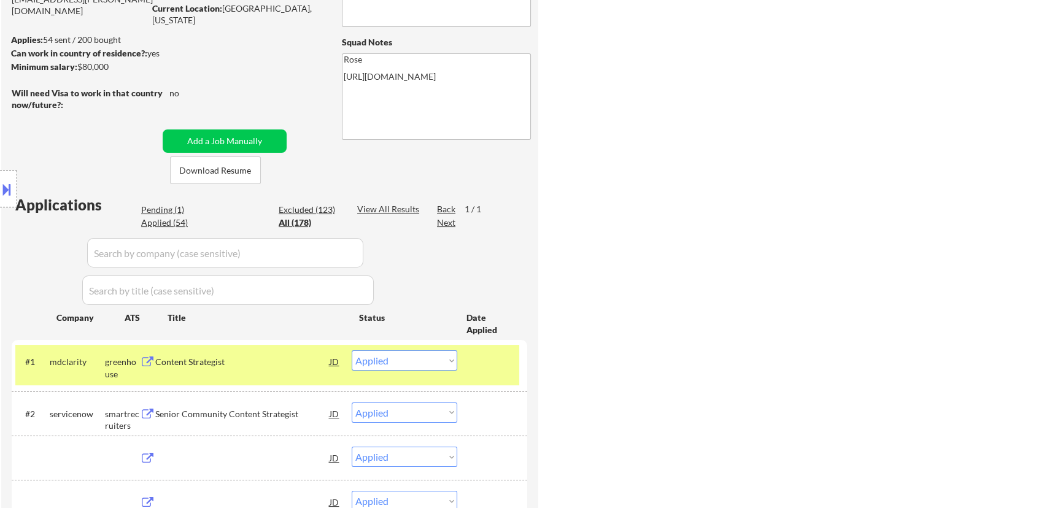
select select ""applied""
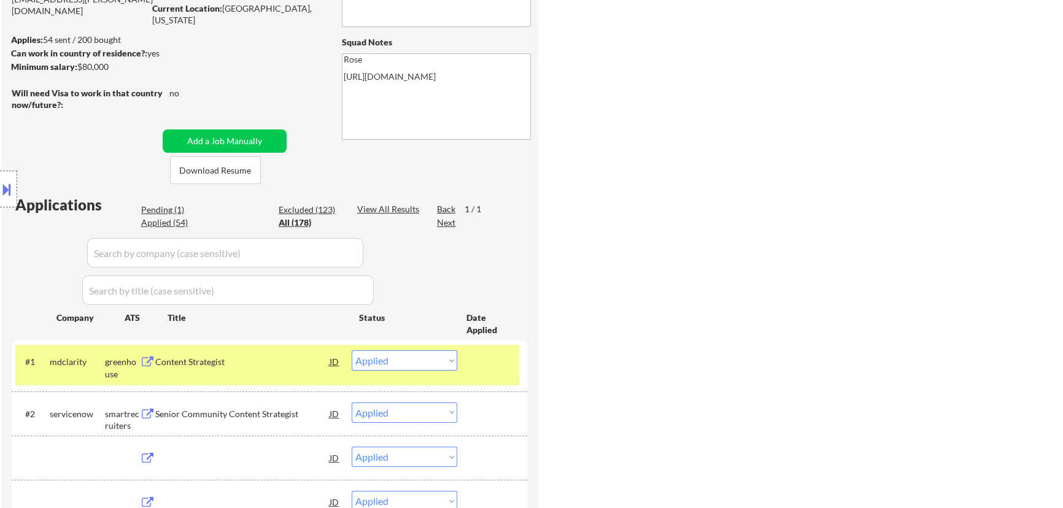
select select ""applied""
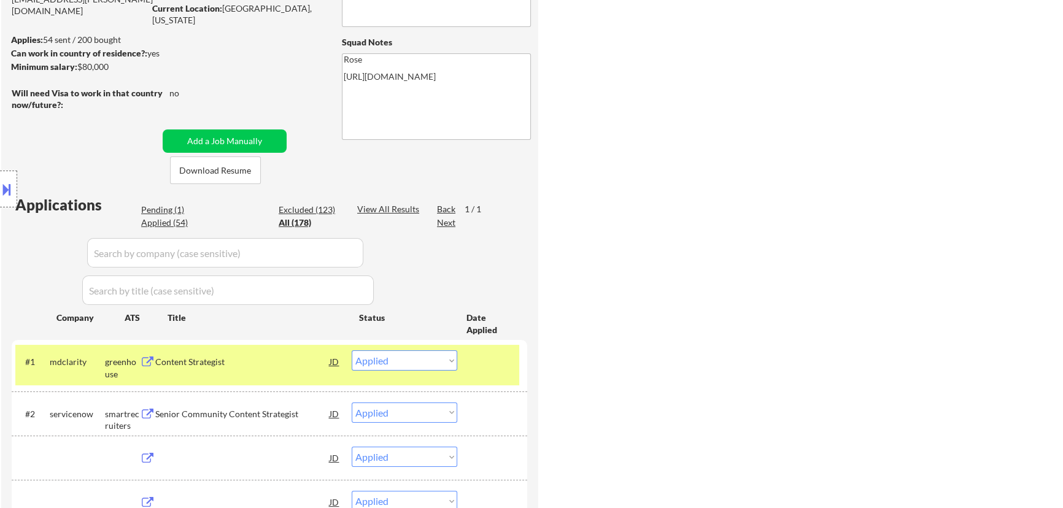
select select ""applied""
select select ""excluded__location_""
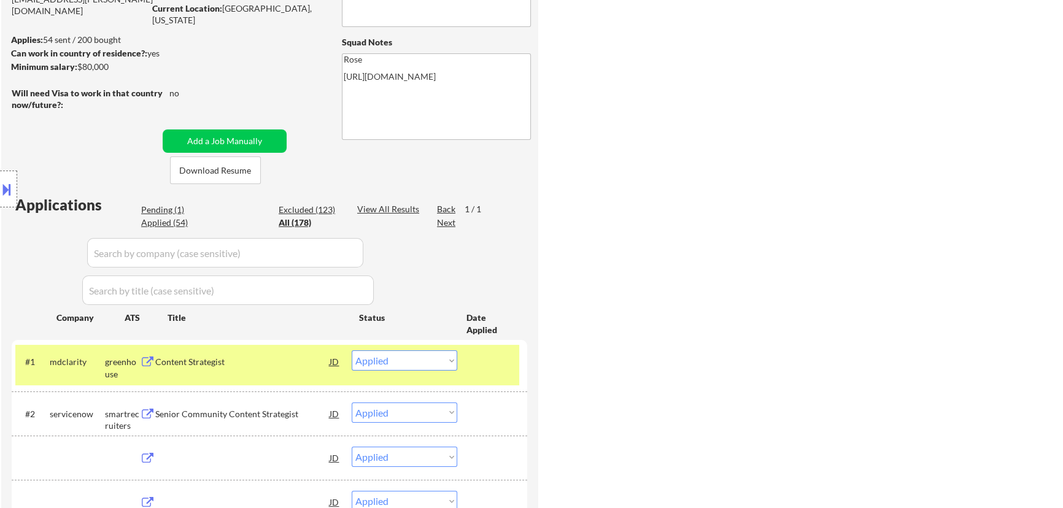
select select ""excluded""
select select ""excluded__expired_""
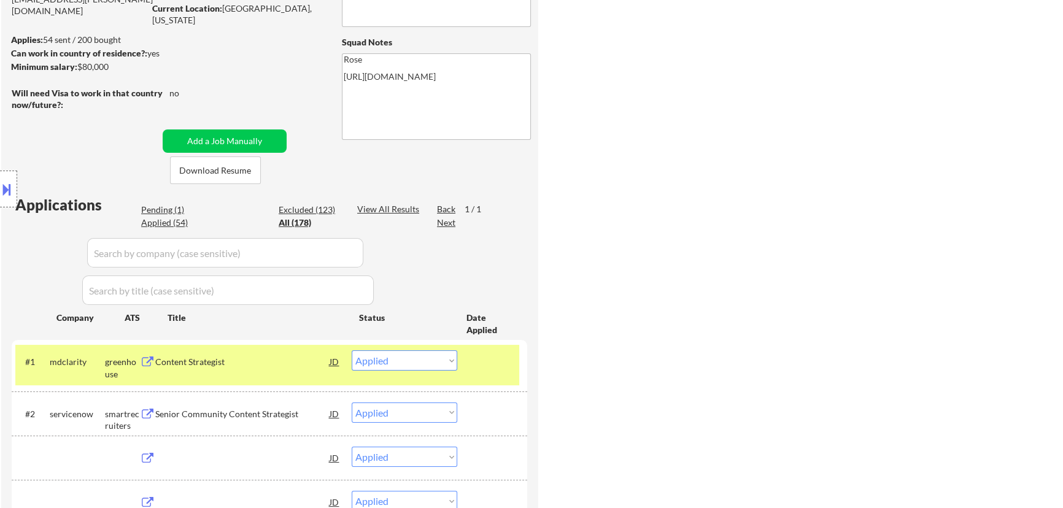
select select ""excluded__location_""
select select ""excluded__expired_""
select select ""excluded__location_""
select select ""excluded__bad_match_""
select select ""excluded__salary_""
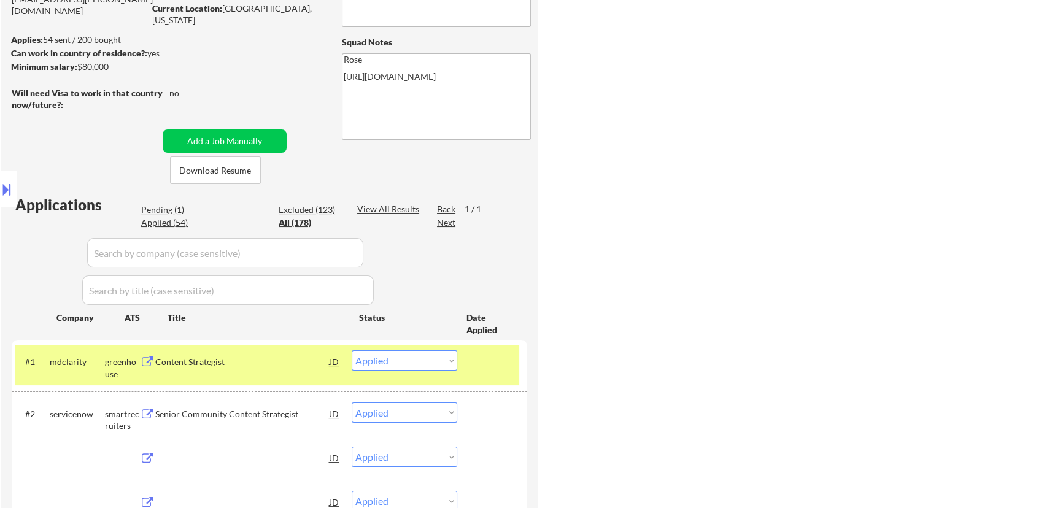
select select ""excluded__location_""
select select ""excluded__expired_""
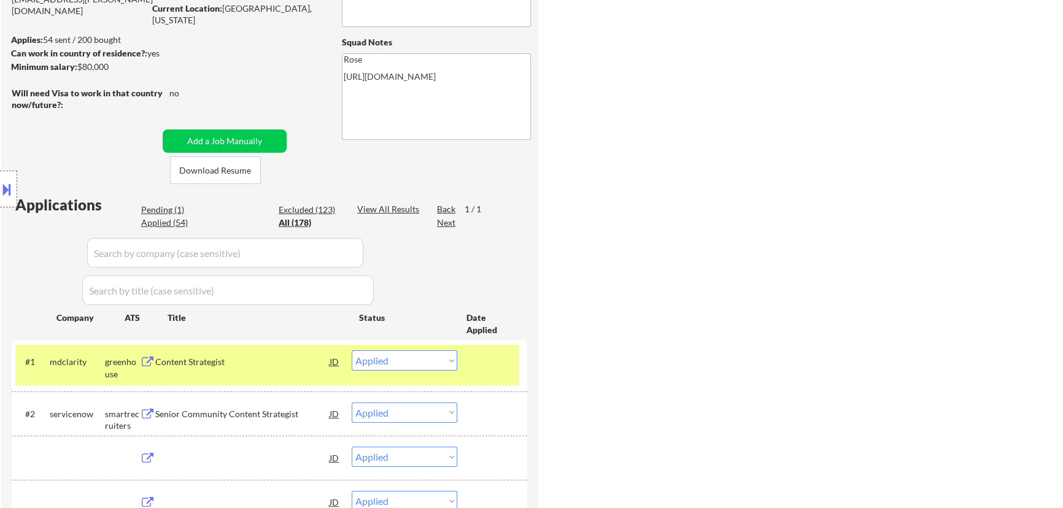
select select ""excluded__bad_match_""
select select ""excluded__expired_""
select select ""excluded__salary_""
select select ""excluded__expired_""
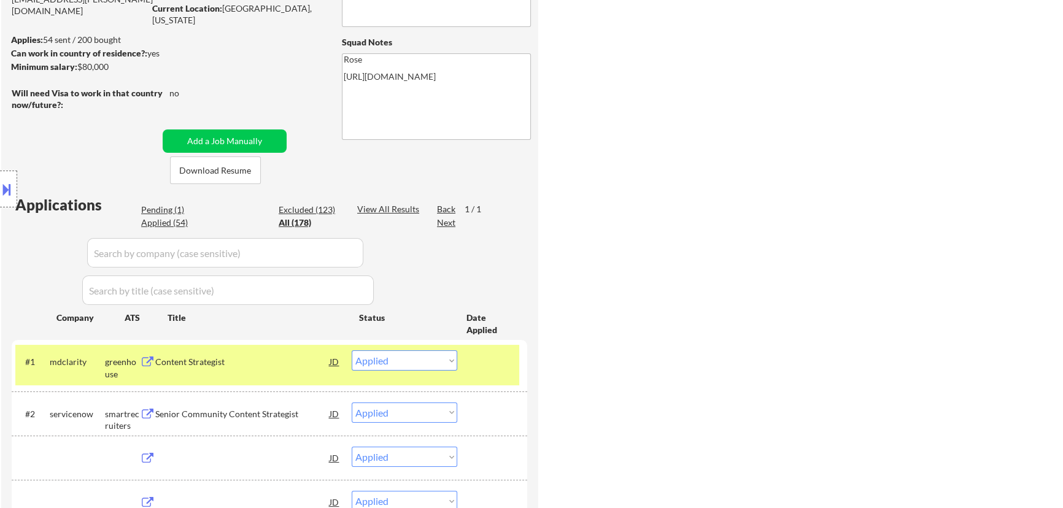
select select ""excluded__expired_""
select select ""pending""
select select ""excluded__bad_match_""
select select ""excluded__expired_""
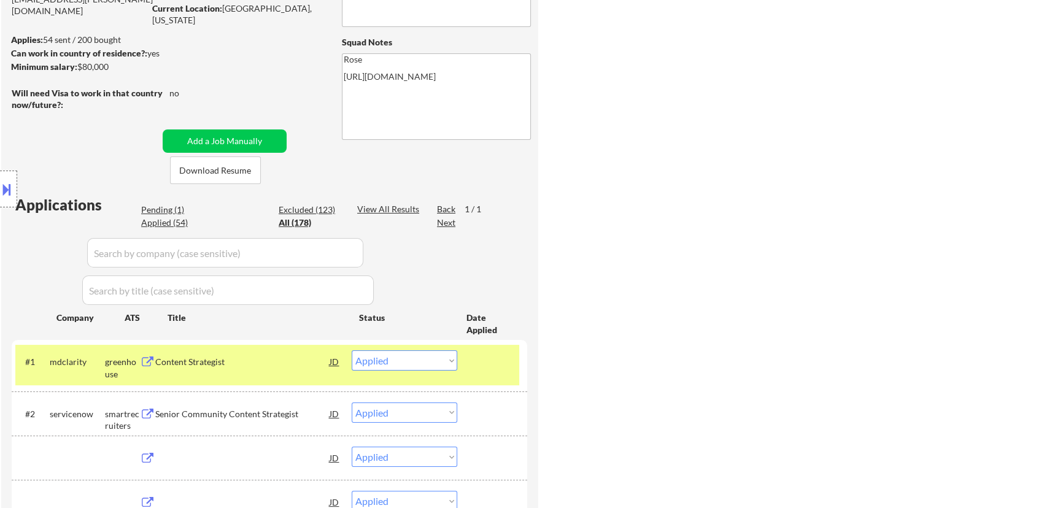
select select ""excluded__expired_""
select select ""excluded__salary_""
select select ""excluded__expired_""
select select ""excluded__bad_match_""
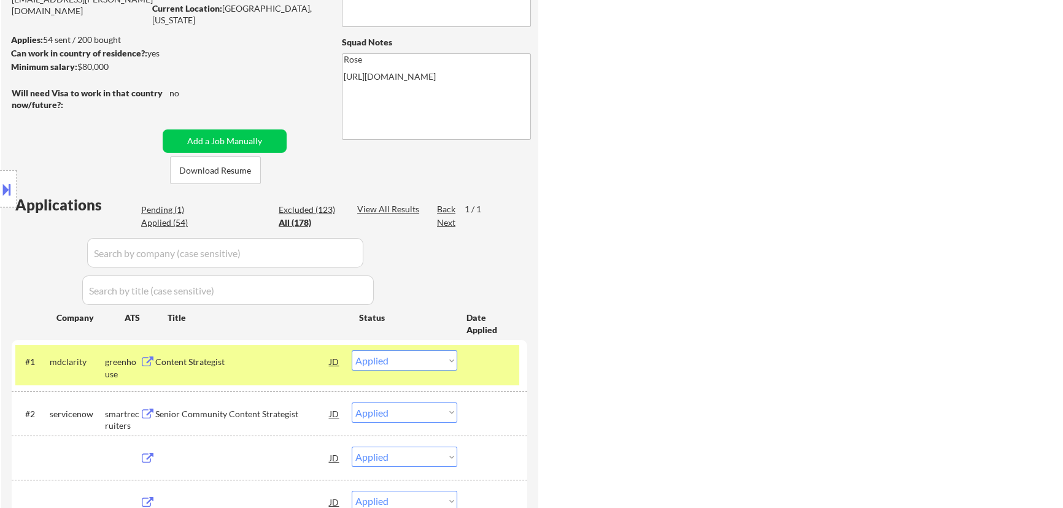
select select ""excluded__salary_""
select select ""excluded""
select select ""excluded__location_""
select select ""excluded__salary_""
select select ""excluded__location_""
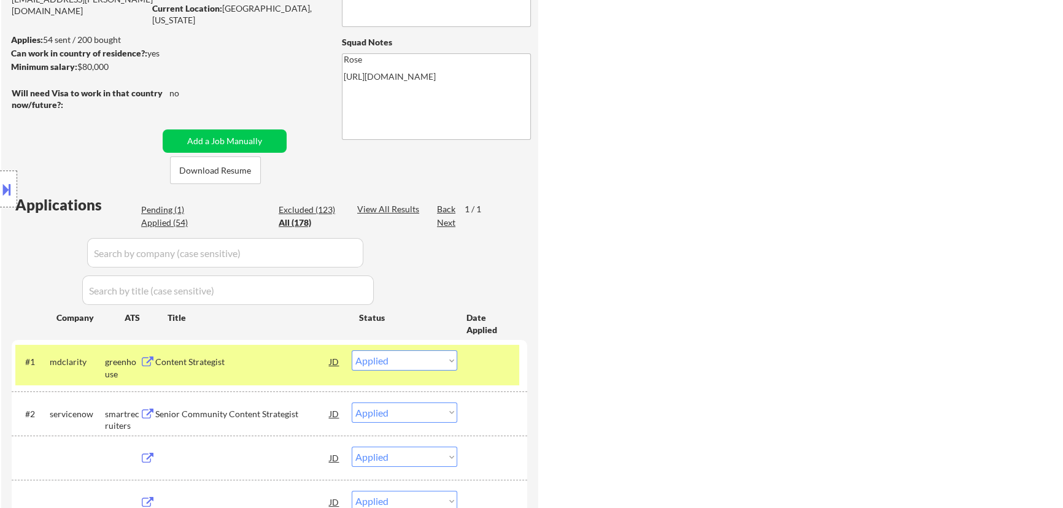
select select ""excluded__expired_""
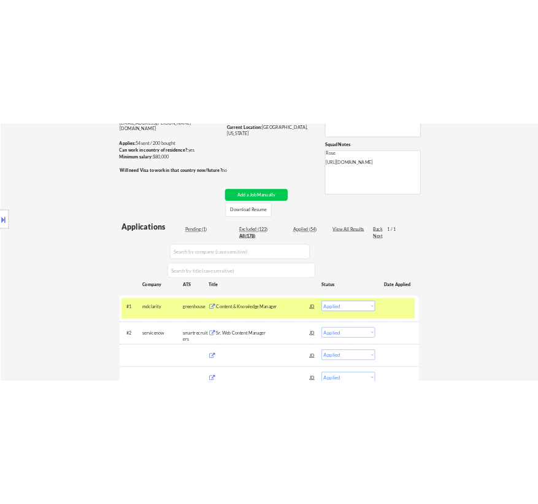
scroll to position [279, 0]
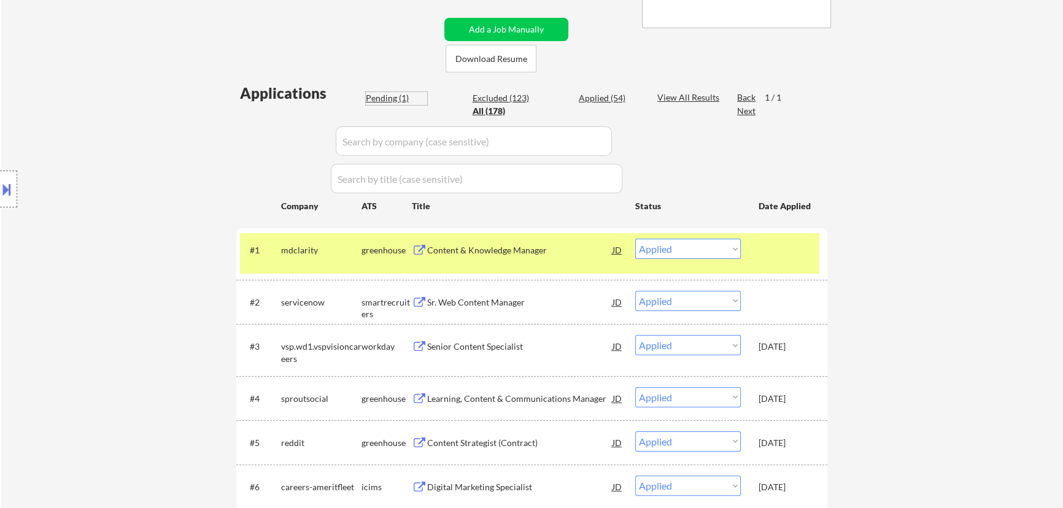
click at [398, 97] on div "Pending (1)" at bounding box center [396, 98] width 61 height 12
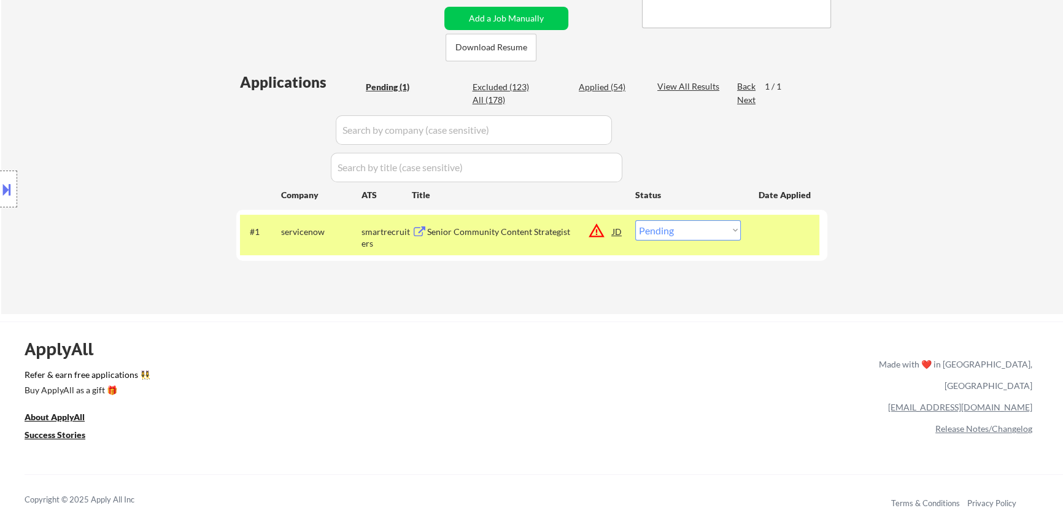
click at [502, 233] on div "Senior Community Content Strategist" at bounding box center [519, 232] width 185 height 12
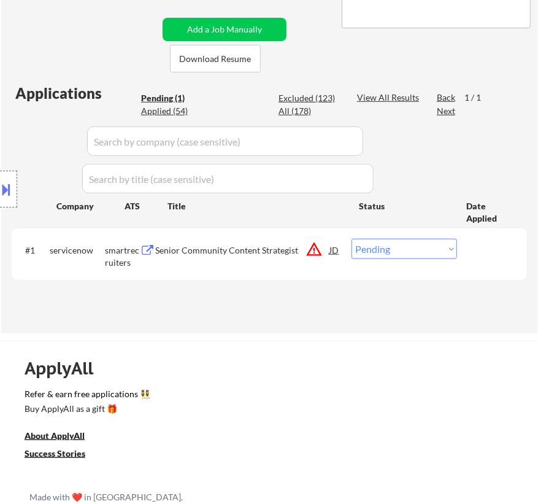
click at [428, 252] on select "Choose an option... Pending Applied Excluded (Questions) Excluded (Expired) Exc…" at bounding box center [405, 249] width 106 height 20
click at [352, 239] on select "Choose an option... Pending Applied Excluded (Questions) Excluded (Expired) Exc…" at bounding box center [405, 249] width 106 height 20
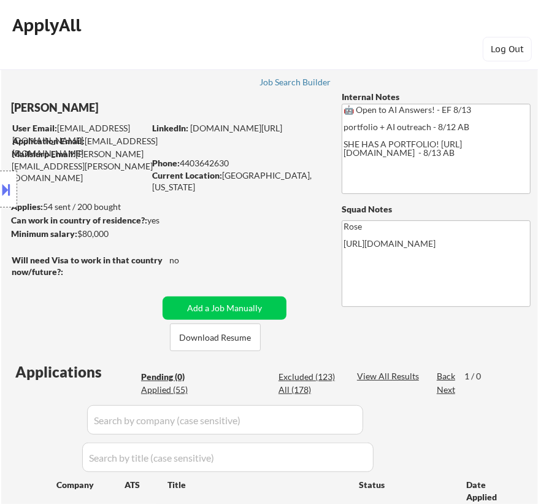
scroll to position [0, 0]
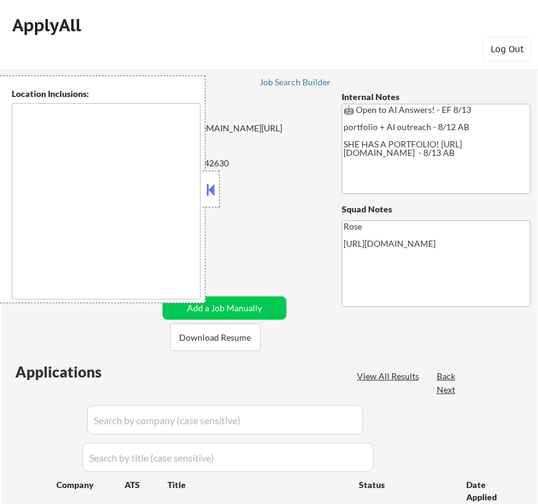
type textarea "[GEOGRAPHIC_DATA], [GEOGRAPHIC_DATA] [GEOGRAPHIC_DATA], [GEOGRAPHIC_DATA] [GEOG…"
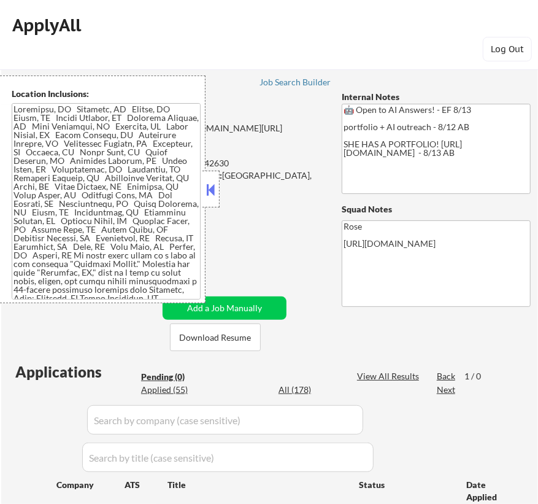
click at [215, 189] on button at bounding box center [210, 189] width 13 height 18
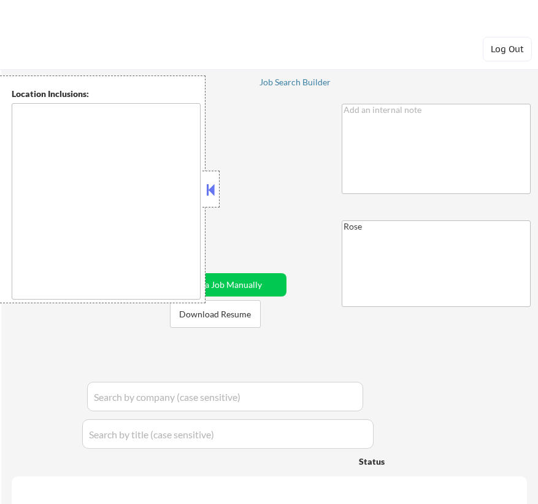
type textarea "[GEOGRAPHIC_DATA], [GEOGRAPHIC_DATA] [GEOGRAPHIC_DATA], [GEOGRAPHIC_DATA] [GEOG…"
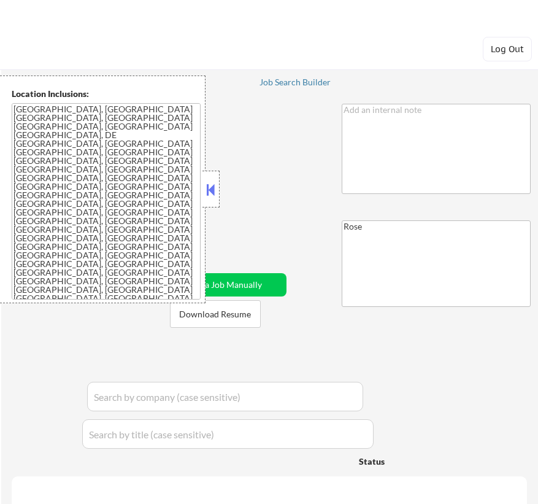
select select ""pending""
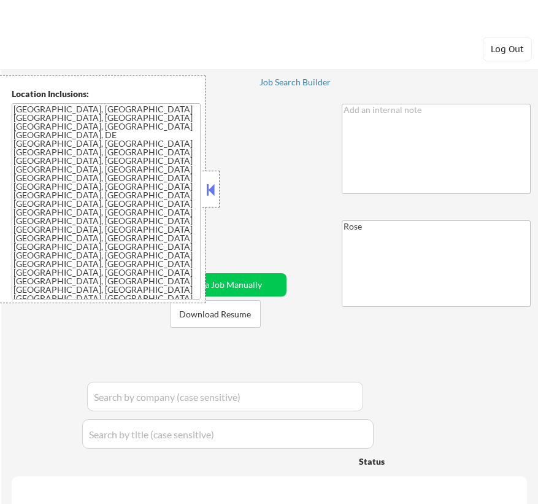
select select ""pending""
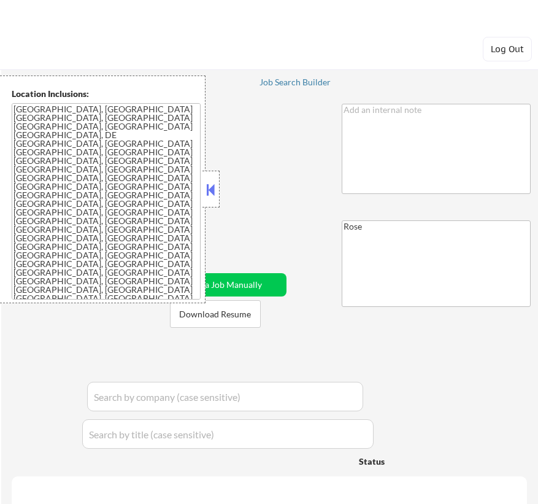
select select ""pending""
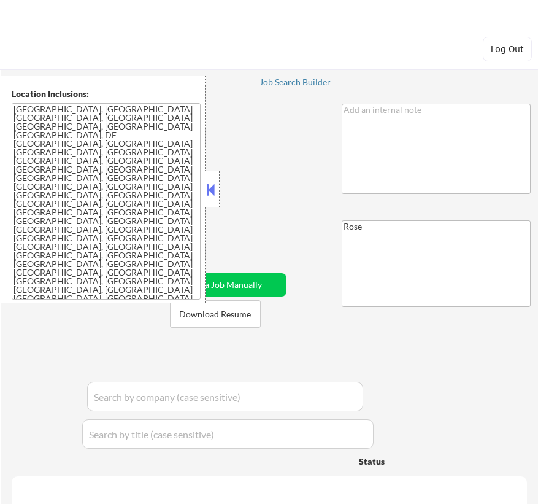
select select ""pending""
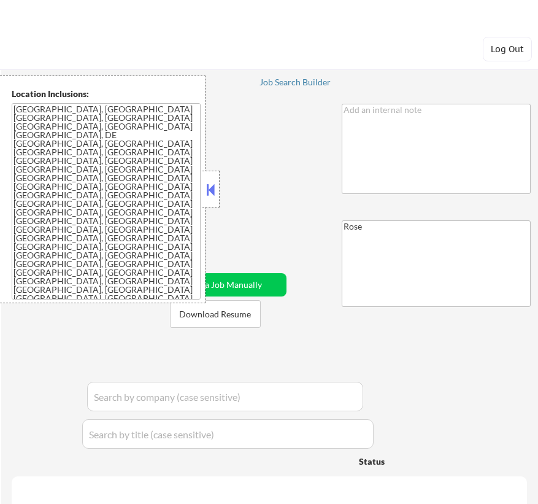
select select ""pending""
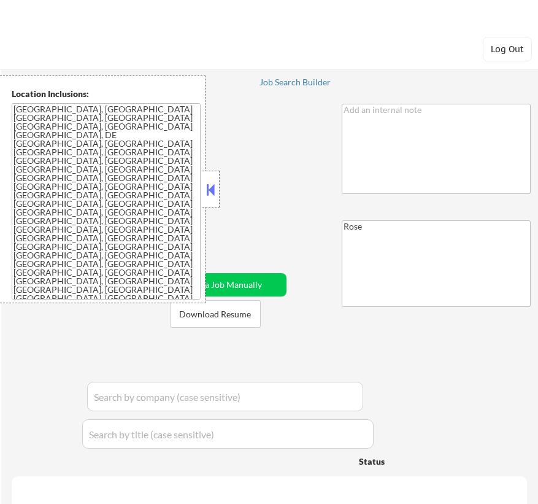
select select ""pending""
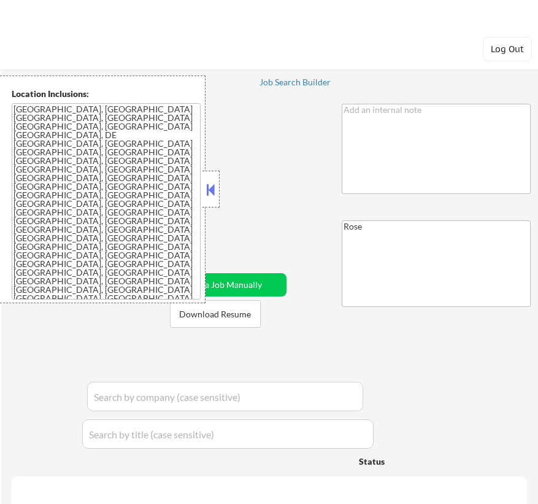
select select ""pending""
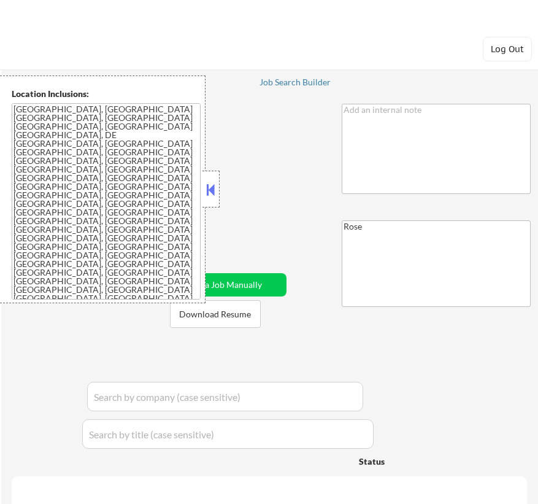
select select ""pending""
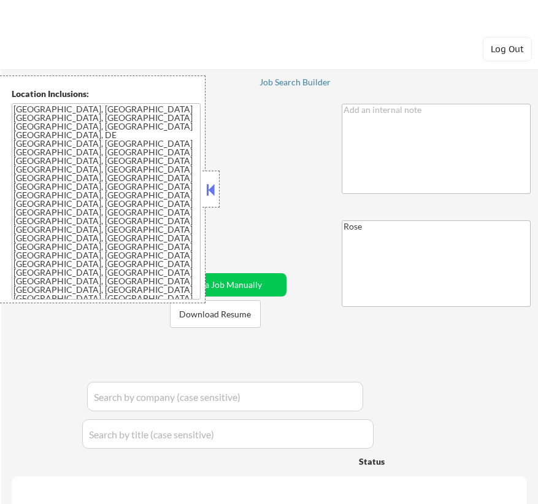
select select ""pending""
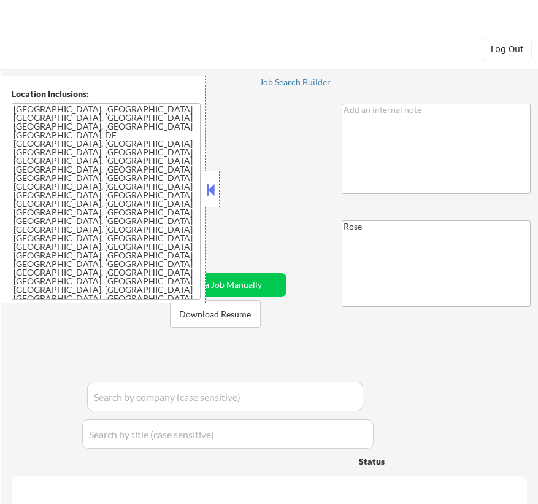
select select ""pending""
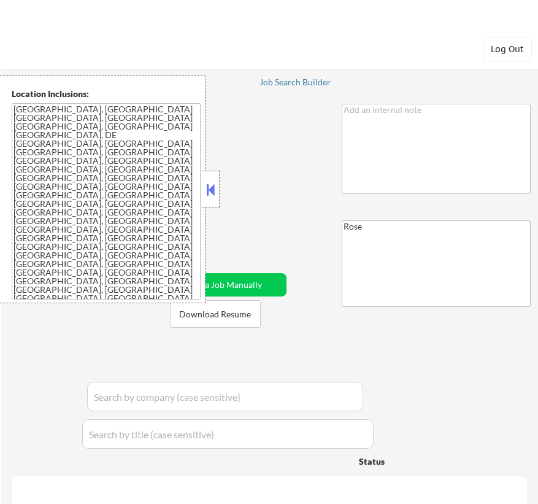
select select ""pending""
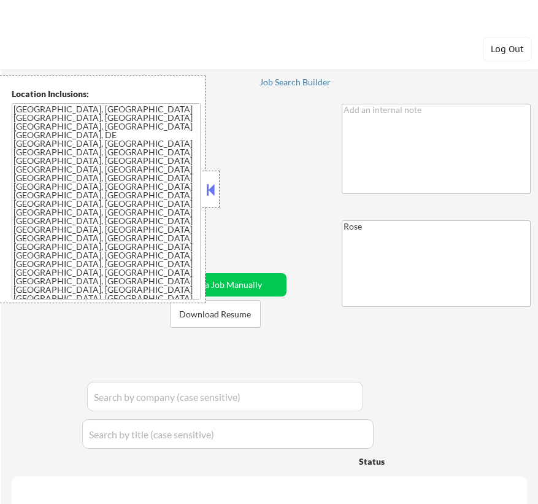
select select ""pending""
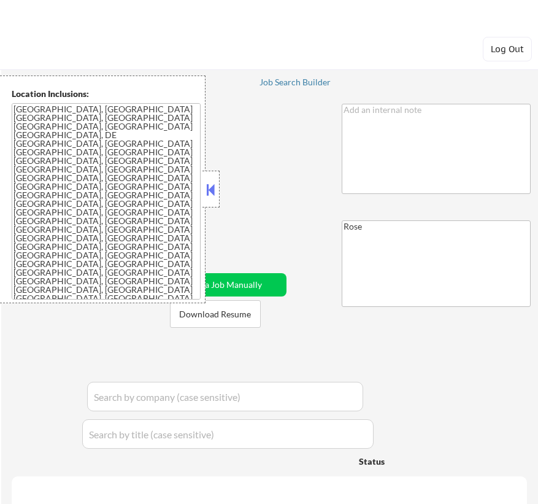
select select ""pending""
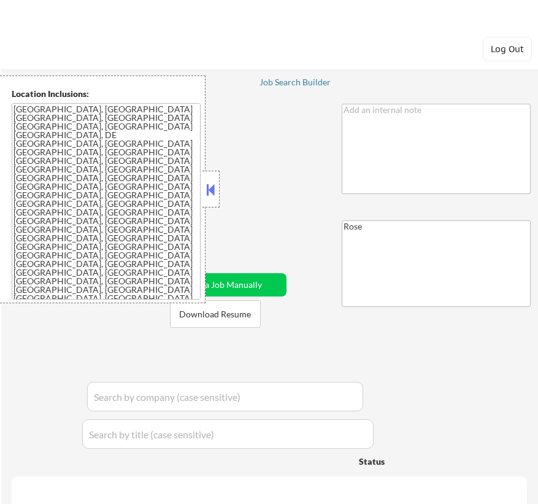
select select ""pending""
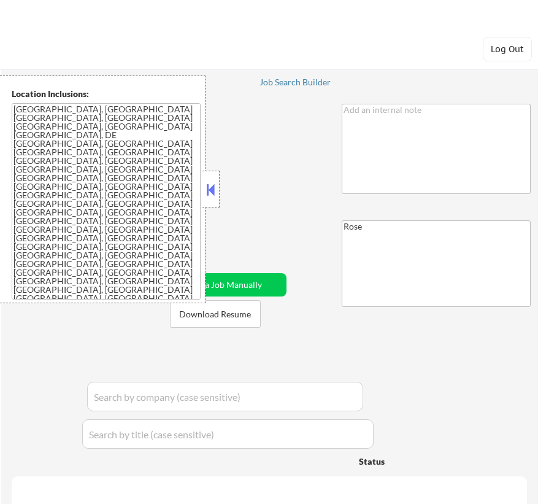
select select ""pending""
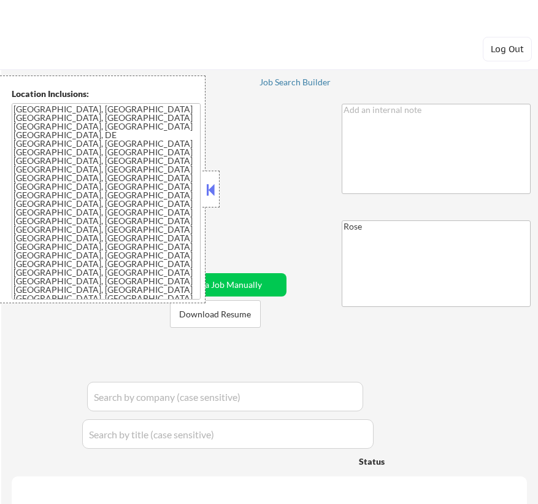
select select ""pending""
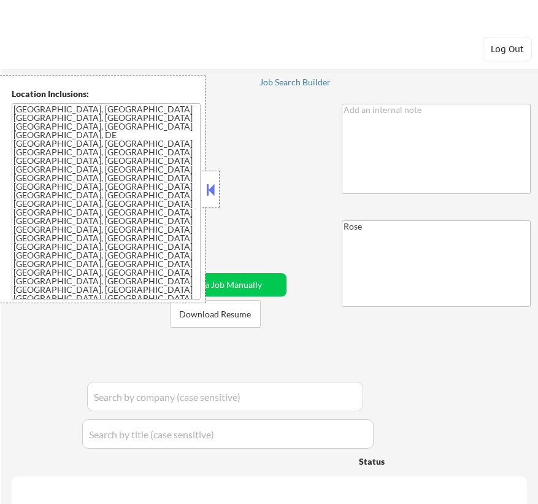
select select ""pending""
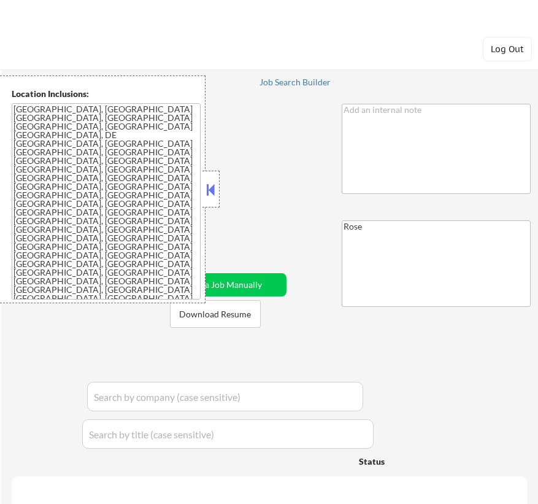
select select ""pending""
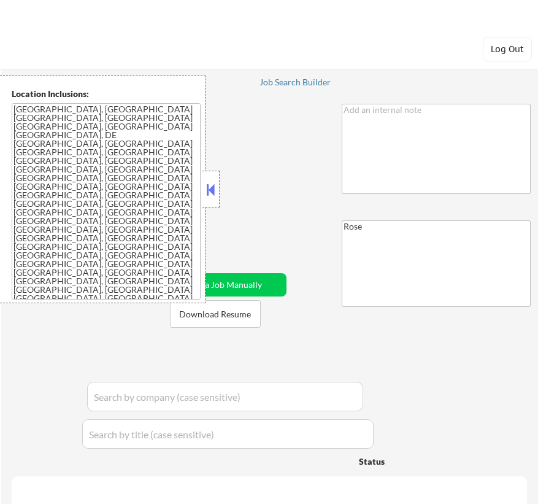
select select ""pending""
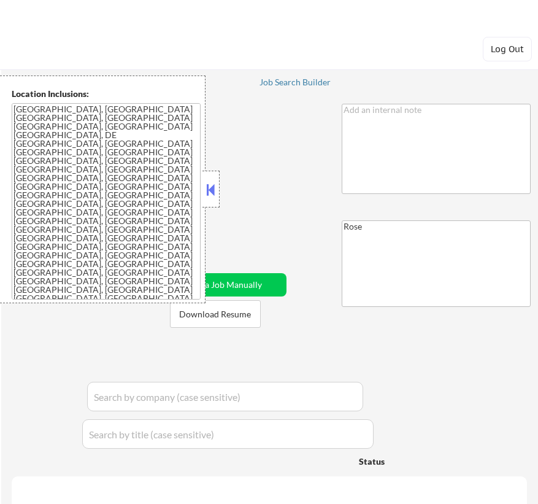
select select ""pending""
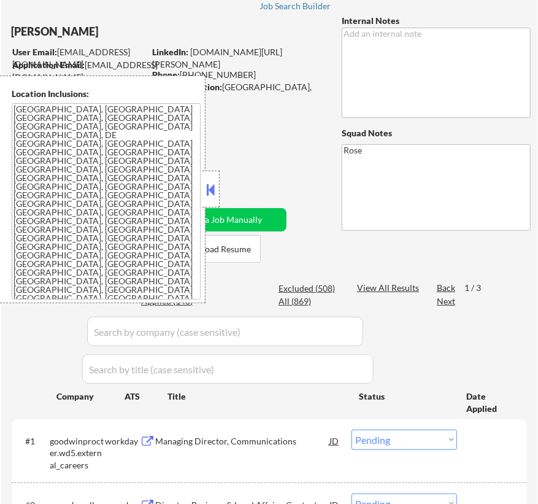
scroll to position [111, 0]
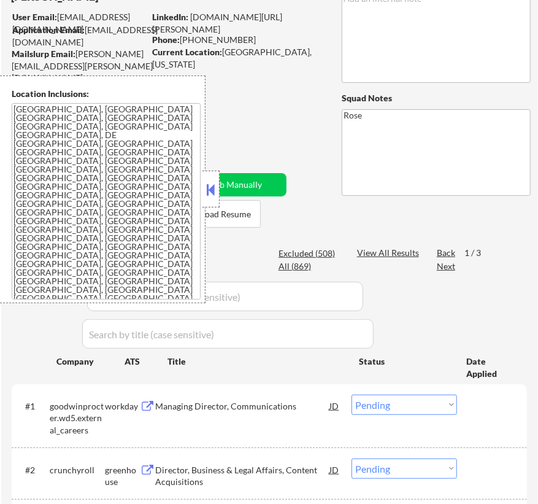
click at [212, 188] on button at bounding box center [210, 189] width 13 height 18
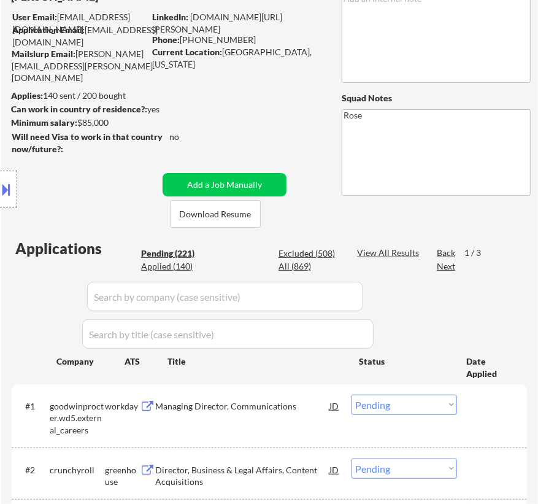
scroll to position [223, 0]
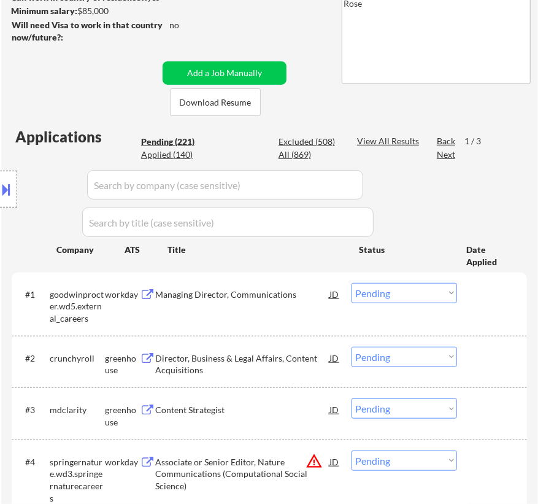
click at [291, 293] on div "Managing Director, Communications" at bounding box center [242, 294] width 174 height 12
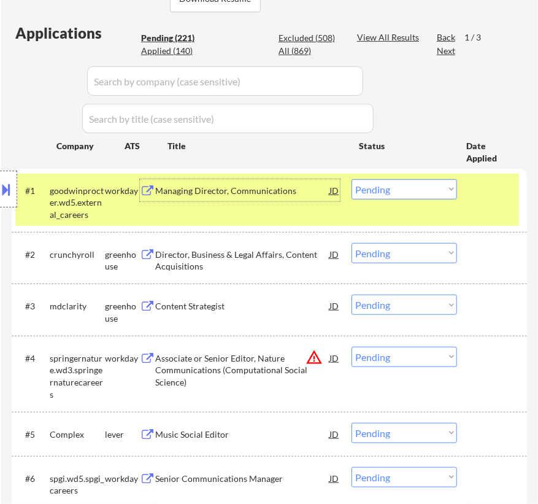
scroll to position [334, 0]
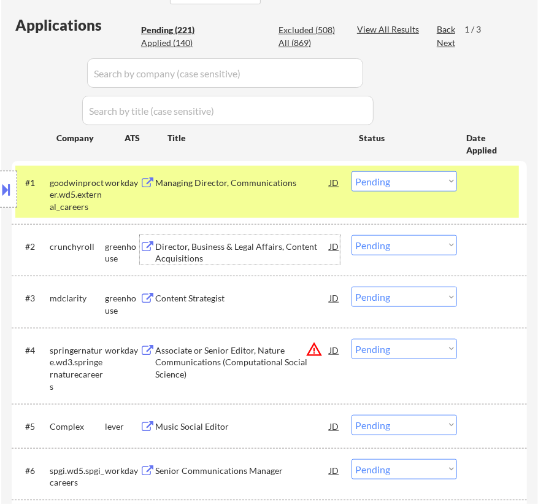
click at [275, 255] on div "Director, Business & Legal Affairs, Content Acquisitions" at bounding box center [242, 253] width 174 height 24
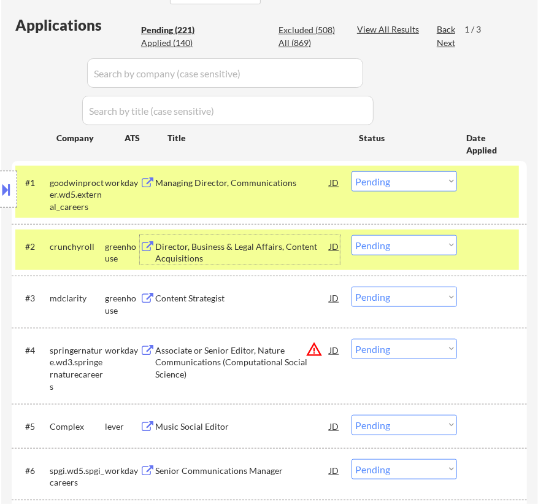
click at [418, 243] on select "Choose an option... Pending Applied Excluded (Questions) Excluded (Expired) Exc…" at bounding box center [405, 245] width 106 height 20
click at [352, 235] on select "Choose an option... Pending Applied Excluded (Questions) Excluded (Expired) Exc…" at bounding box center [405, 245] width 106 height 20
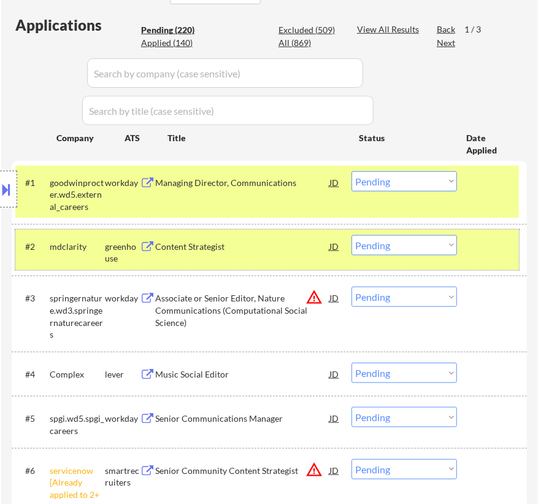
click at [257, 259] on div "#2 mdclarity greenhouse Content Strategist JD Choose an option... Pending Appli…" at bounding box center [267, 249] width 504 height 40
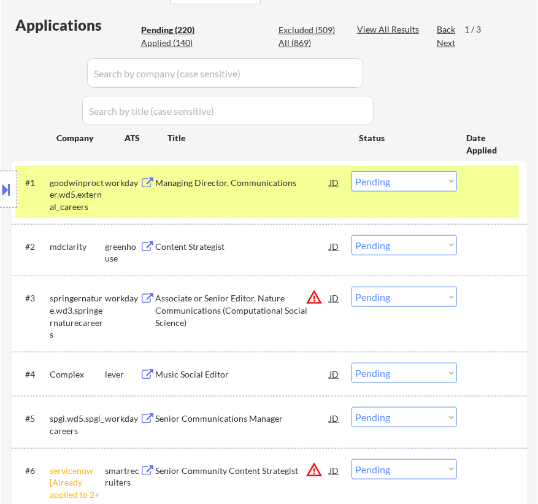
click at [251, 242] on div "Content Strategist" at bounding box center [242, 247] width 174 height 12
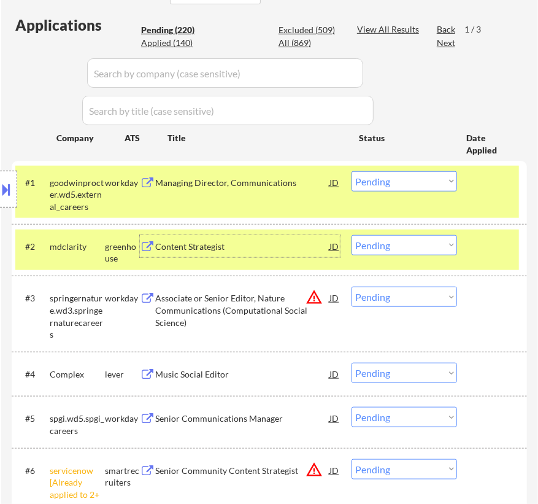
click at [398, 242] on select "Choose an option... Pending Applied Excluded (Questions) Excluded (Expired) Exc…" at bounding box center [405, 245] width 106 height 20
click at [352, 235] on select "Choose an option... Pending Applied Excluded (Questions) Excluded (Expired) Exc…" at bounding box center [405, 245] width 106 height 20
select select ""pending""
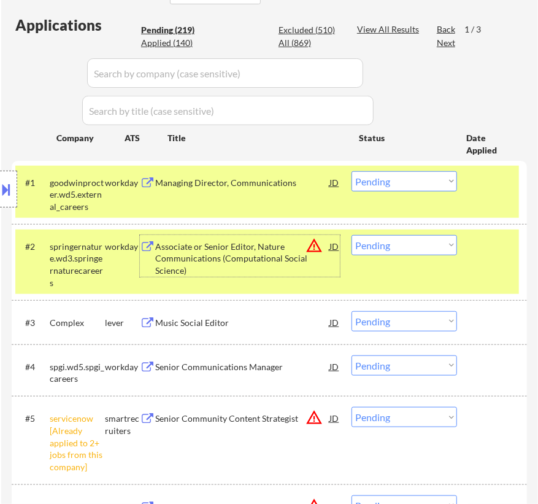
click at [270, 249] on div "Associate or Senior Editor, Nature Communications (Computational Social Science)" at bounding box center [242, 259] width 174 height 36
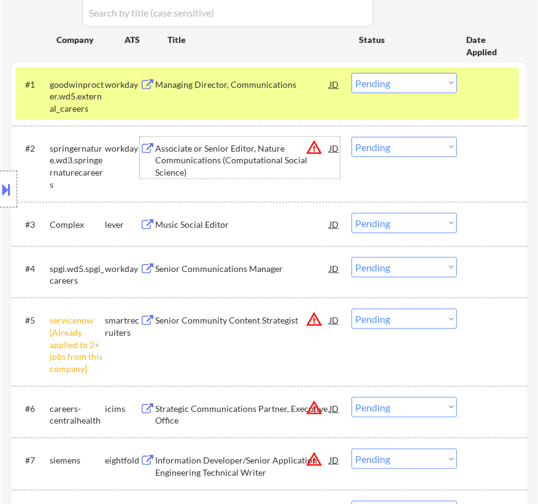
scroll to position [446, 0]
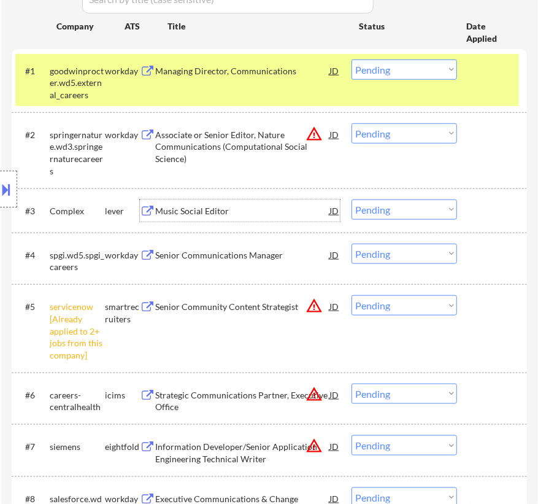
click at [283, 215] on div "Music Social Editor" at bounding box center [242, 211] width 174 height 12
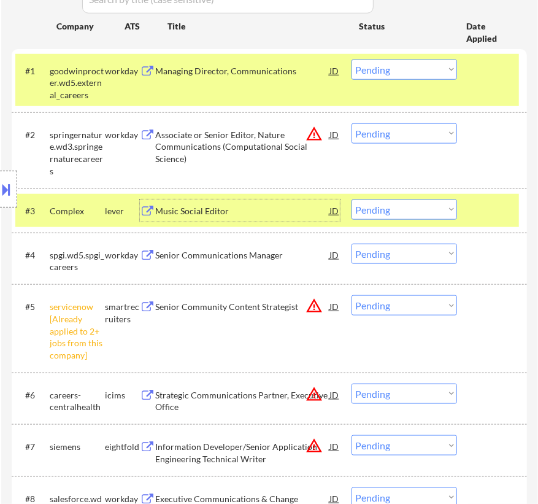
click at [402, 206] on select "Choose an option... Pending Applied Excluded (Questions) Excluded (Expired) Exc…" at bounding box center [405, 209] width 106 height 20
click at [352, 199] on select "Choose an option... Pending Applied Excluded (Questions) Excluded (Expired) Exc…" at bounding box center [405, 209] width 106 height 20
select select ""pending""
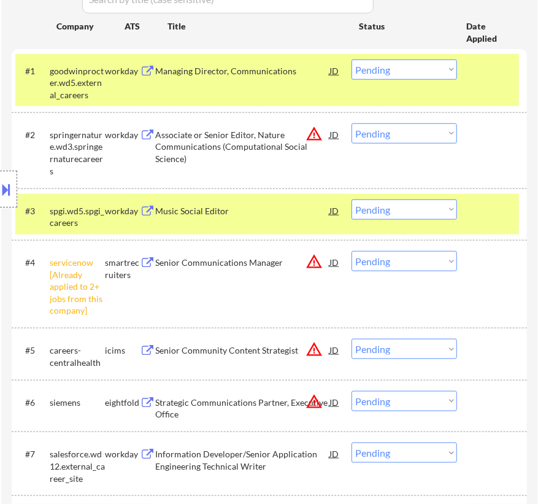
click at [418, 263] on select "Choose an option... Pending Applied Excluded (Questions) Excluded (Expired) Exc…" at bounding box center [405, 261] width 106 height 20
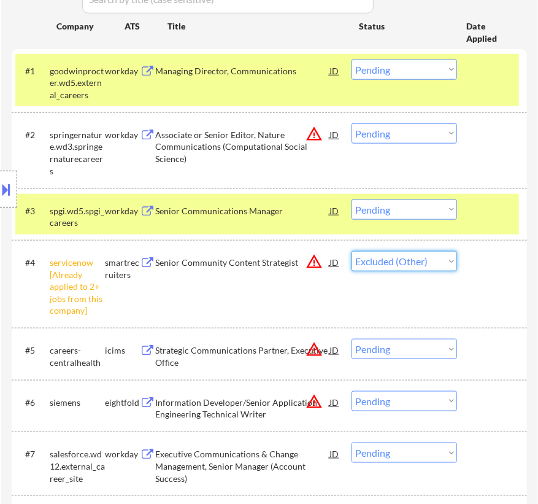
click at [352, 251] on select "Choose an option... Pending Applied Excluded (Questions) Excluded (Expired) Exc…" at bounding box center [405, 261] width 106 height 20
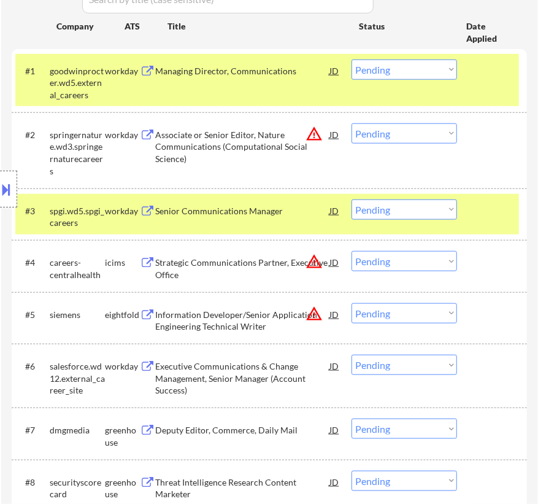
click at [277, 221] on div "#3 spgi.wd5.spgi_careers workday Senior Communications Manager JD warning_amber…" at bounding box center [267, 214] width 504 height 40
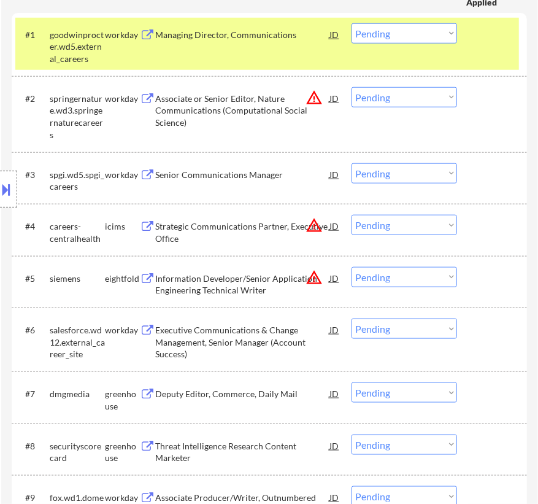
scroll to position [502, 0]
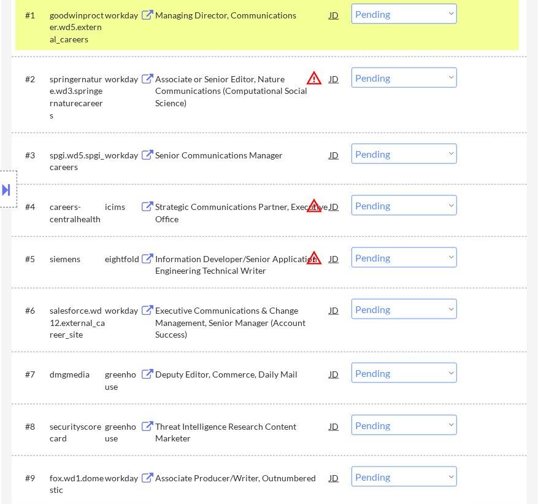
click at [283, 160] on div "Senior Communications Manager" at bounding box center [242, 155] width 174 height 12
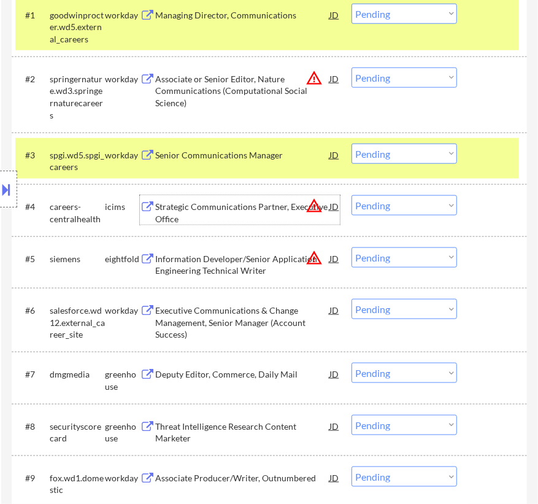
click at [281, 205] on div "Strategic Communications Partner, Executive Office" at bounding box center [242, 213] width 174 height 24
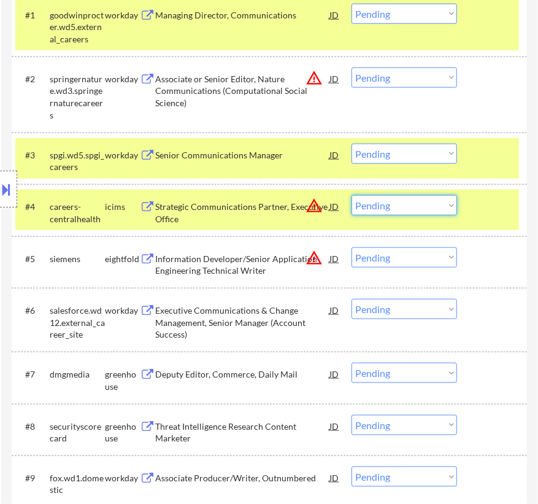
click at [403, 207] on select "Choose an option... Pending Applied Excluded (Questions) Excluded (Expired) Exc…" at bounding box center [405, 205] width 106 height 20
click at [352, 195] on select "Choose an option... Pending Applied Excluded (Questions) Excluded (Expired) Exc…" at bounding box center [405, 205] width 106 height 20
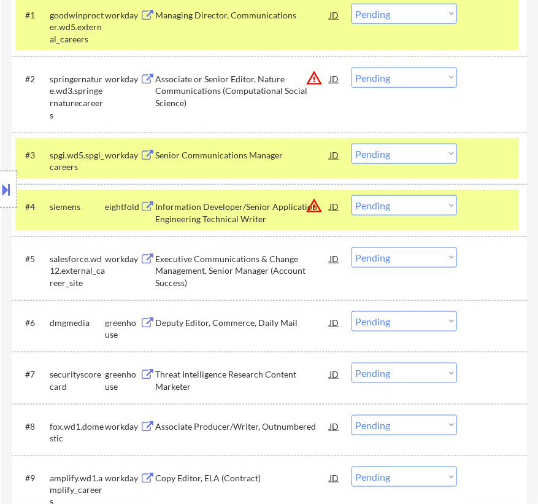
click at [260, 216] on div "Information Developer/Senior Application Engineering Technical Writer" at bounding box center [242, 213] width 174 height 24
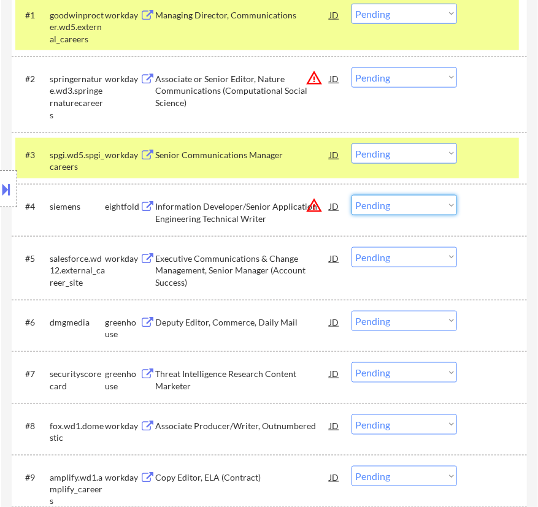
click at [397, 209] on select "Choose an option... Pending Applied Excluded (Questions) Excluded (Expired) Exc…" at bounding box center [405, 205] width 106 height 20
click at [352, 195] on select "Choose an option... Pending Applied Excluded (Questions) Excluded (Expired) Exc…" at bounding box center [405, 205] width 106 height 20
select select ""pending""
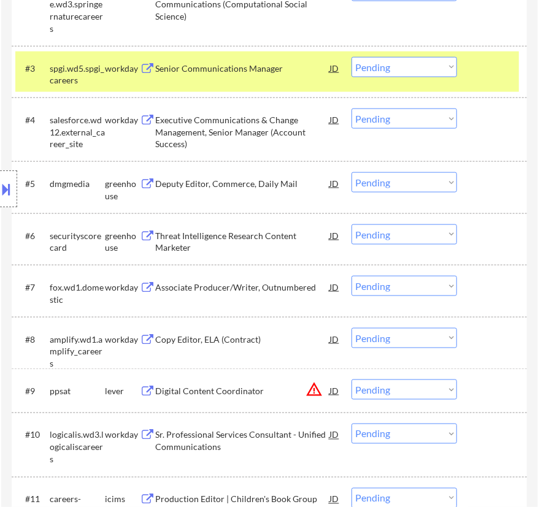
scroll to position [614, 0]
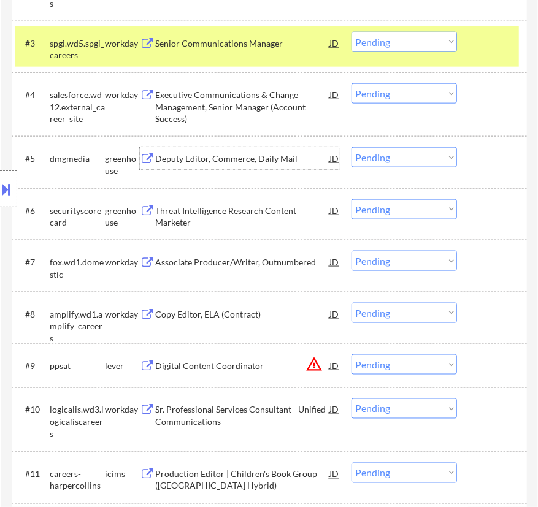
click at [291, 168] on div "Deputy Editor, Commerce, Daily Mail" at bounding box center [242, 158] width 174 height 22
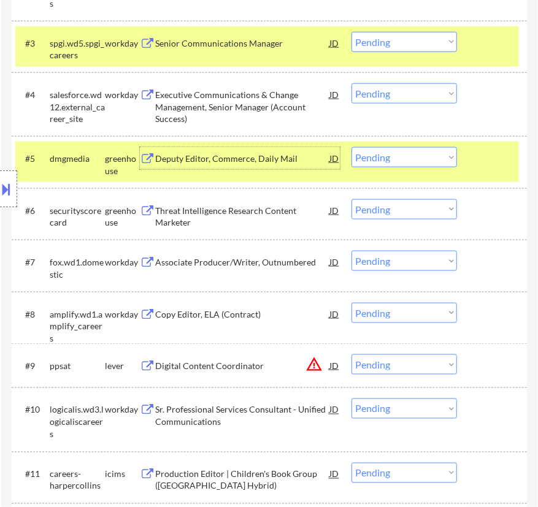
click at [422, 153] on select "Choose an option... Pending Applied Excluded (Questions) Excluded (Expired) Exc…" at bounding box center [405, 157] width 106 height 20
click at [352, 147] on select "Choose an option... Pending Applied Excluded (Questions) Excluded (Expired) Exc…" at bounding box center [405, 157] width 106 height 20
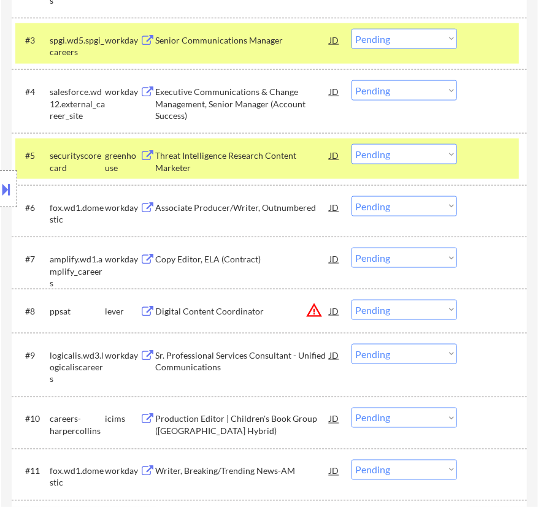
scroll to position [558, 0]
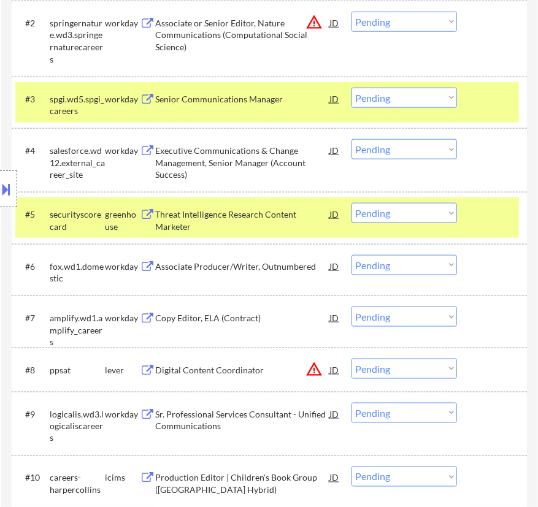
click at [254, 221] on div "Threat Intelligence Research Content Marketer" at bounding box center [242, 221] width 174 height 24
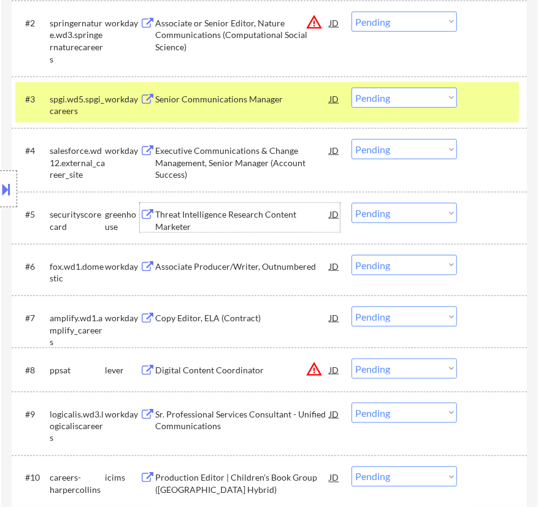
click at [407, 215] on select "Choose an option... Pending Applied Excluded (Questions) Excluded (Expired) Exc…" at bounding box center [405, 213] width 106 height 20
click at [352, 203] on select "Choose an option... Pending Applied Excluded (Questions) Excluded (Expired) Exc…" at bounding box center [405, 213] width 106 height 20
select select ""pending""
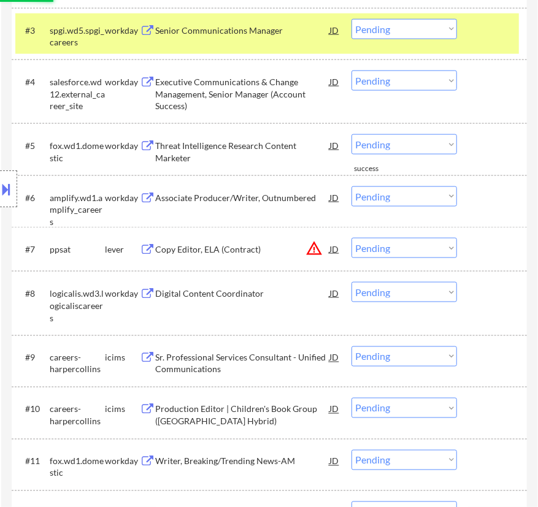
scroll to position [669, 0]
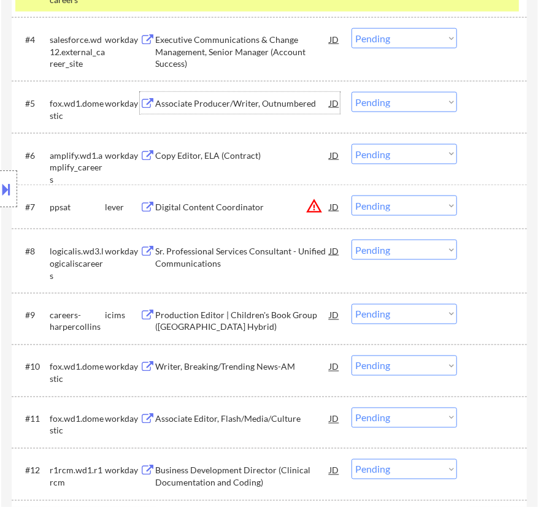
click at [241, 95] on div "Associate Producer/Writer, Outnumbered" at bounding box center [242, 103] width 174 height 22
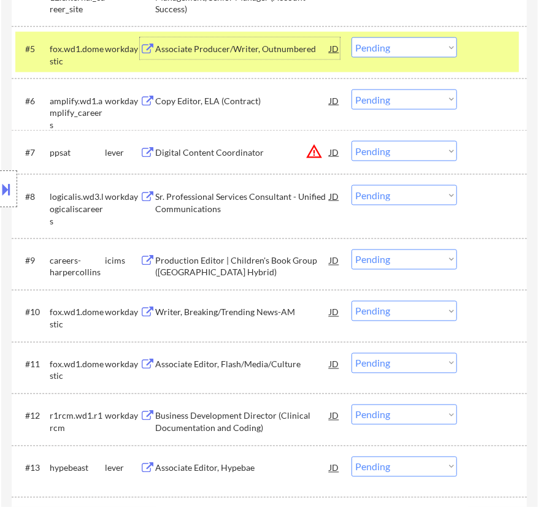
scroll to position [725, 0]
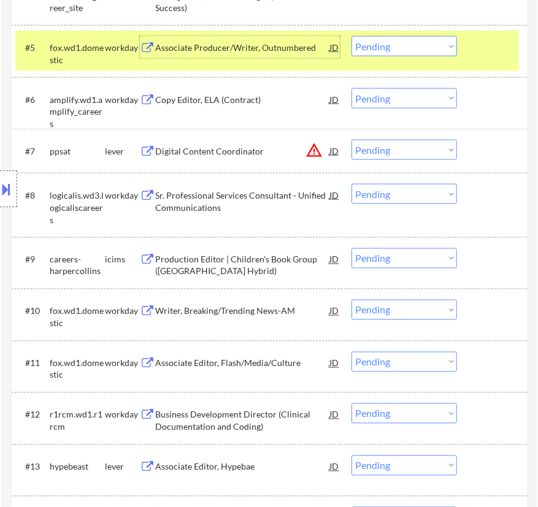
click at [260, 150] on div "Digital Content Coordinator" at bounding box center [242, 151] width 174 height 12
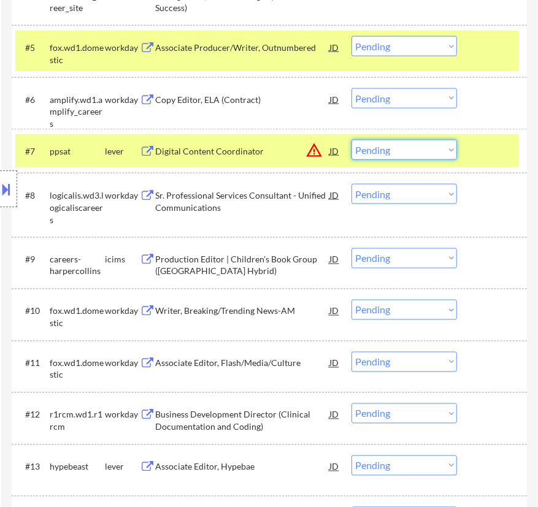
click at [387, 152] on select "Choose an option... Pending Applied Excluded (Questions) Excluded (Expired) Exc…" at bounding box center [405, 150] width 106 height 20
click at [352, 140] on select "Choose an option... Pending Applied Excluded (Questions) Excluded (Expired) Exc…" at bounding box center [405, 150] width 106 height 20
select select ""pending""
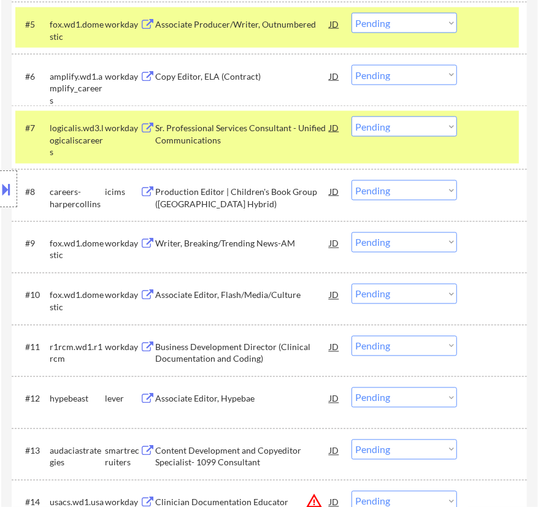
scroll to position [780, 0]
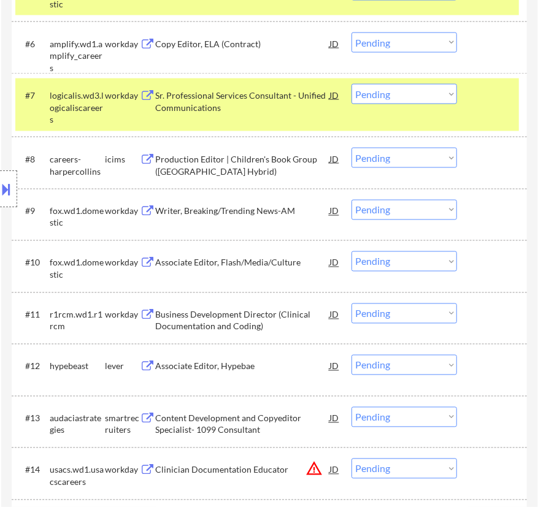
click at [242, 165] on div "Production Editor | Children's Book Group (NYC Hybrid)" at bounding box center [242, 165] width 174 height 24
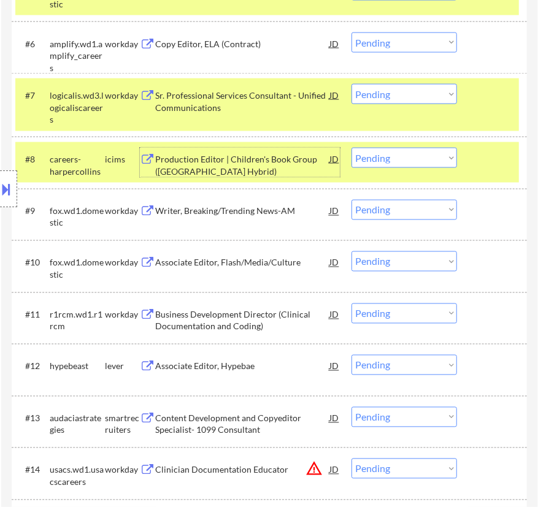
click at [401, 148] on select "Choose an option... Pending Applied Excluded (Questions) Excluded (Expired) Exc…" at bounding box center [405, 158] width 106 height 20
click at [352, 148] on select "Choose an option... Pending Applied Excluded (Questions) Excluded (Expired) Exc…" at bounding box center [405, 158] width 106 height 20
select select ""pending""
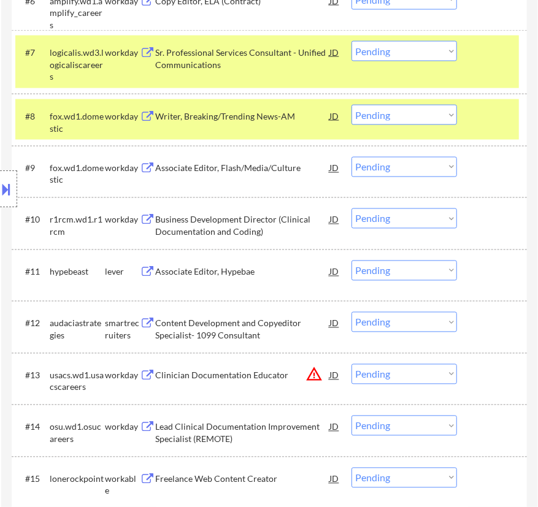
scroll to position [892, 0]
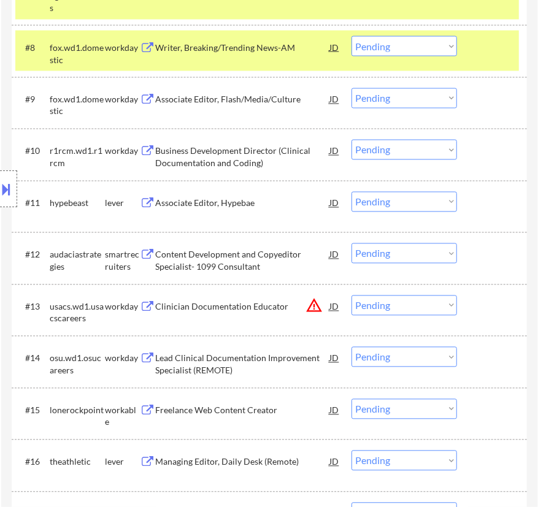
click at [243, 204] on div "Associate Editor, Hypebae" at bounding box center [242, 204] width 174 height 12
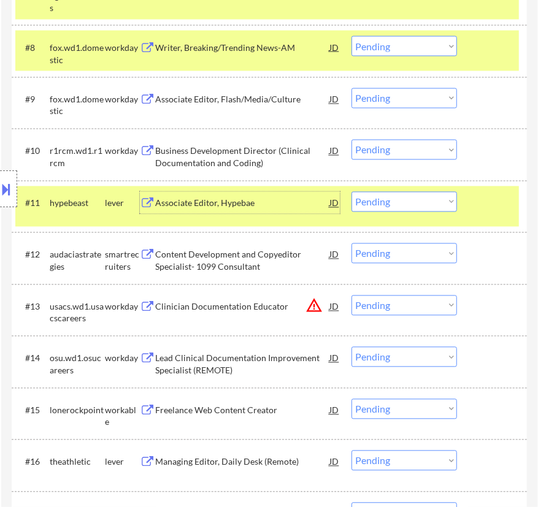
click at [429, 200] on select "Choose an option... Pending Applied Excluded (Questions) Excluded (Expired) Exc…" at bounding box center [405, 202] width 106 height 20
click at [352, 192] on select "Choose an option... Pending Applied Excluded (Questions) Excluded (Expired) Exc…" at bounding box center [405, 202] width 106 height 20
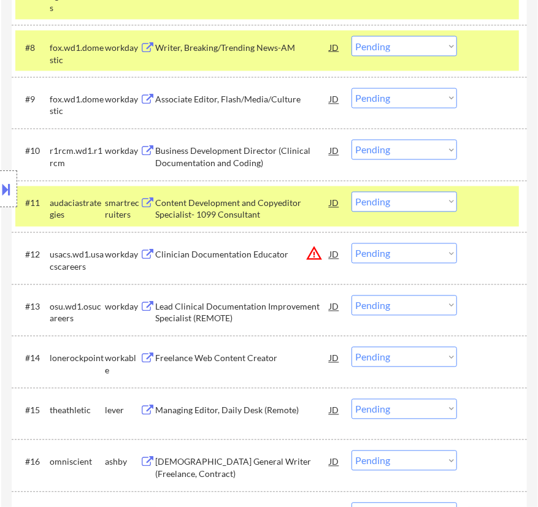
click at [249, 220] on div "Content Development and Copyeditor Specialist- 1099 Consultant" at bounding box center [242, 210] width 174 height 24
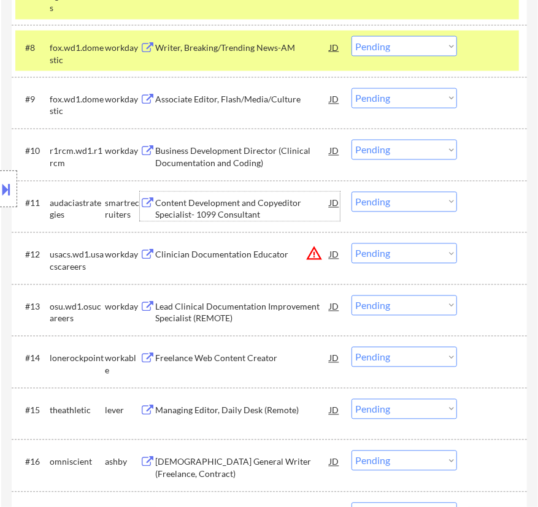
click at [382, 201] on select "Choose an option... Pending Applied Excluded (Questions) Excluded (Expired) Exc…" at bounding box center [405, 202] width 106 height 20
click at [352, 192] on select "Choose an option... Pending Applied Excluded (Questions) Excluded (Expired) Exc…" at bounding box center [405, 202] width 106 height 20
select select ""pending""
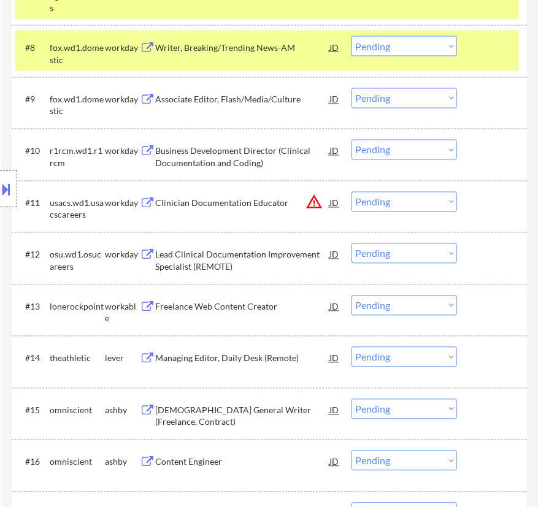
scroll to position [1004, 0]
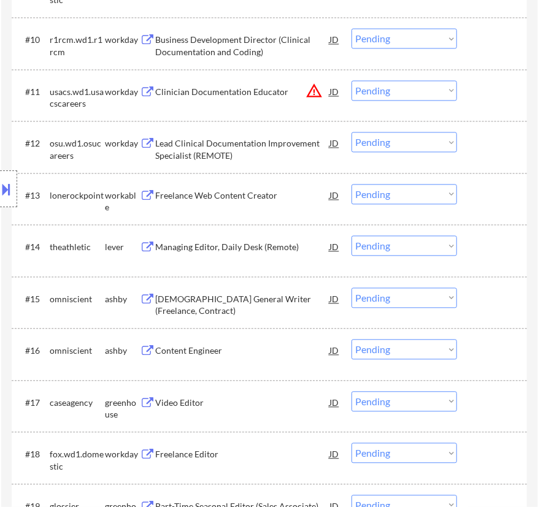
click at [248, 196] on div "Freelance Web Content Creator" at bounding box center [242, 196] width 174 height 12
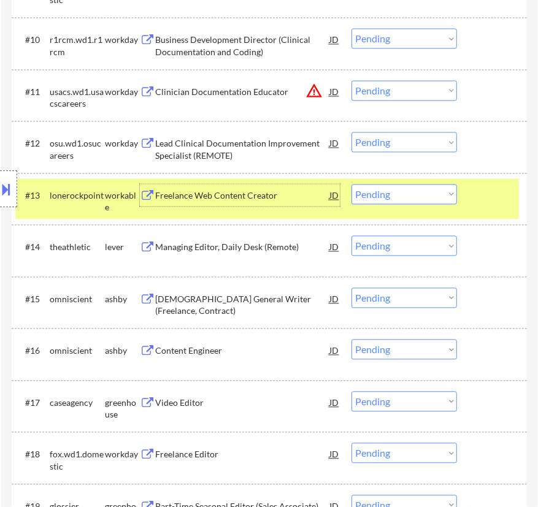
click at [418, 193] on select "Choose an option... Pending Applied Excluded (Questions) Excluded (Expired) Exc…" at bounding box center [405, 194] width 106 height 20
click at [352, 184] on select "Choose an option... Pending Applied Excluded (Questions) Excluded (Expired) Exc…" at bounding box center [405, 194] width 106 height 20
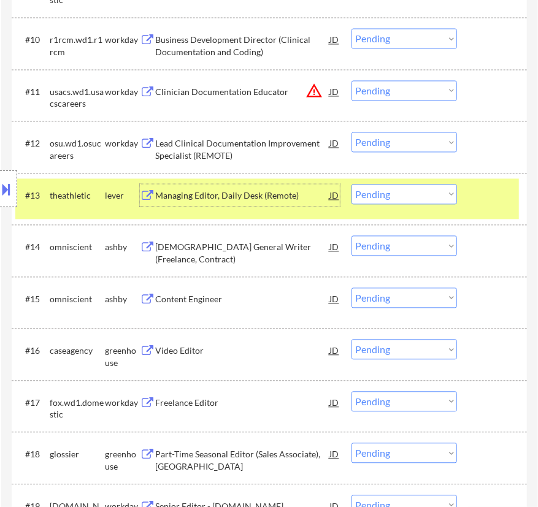
click at [290, 190] on div "Managing Editor, Daily Desk (Remote)" at bounding box center [242, 196] width 174 height 12
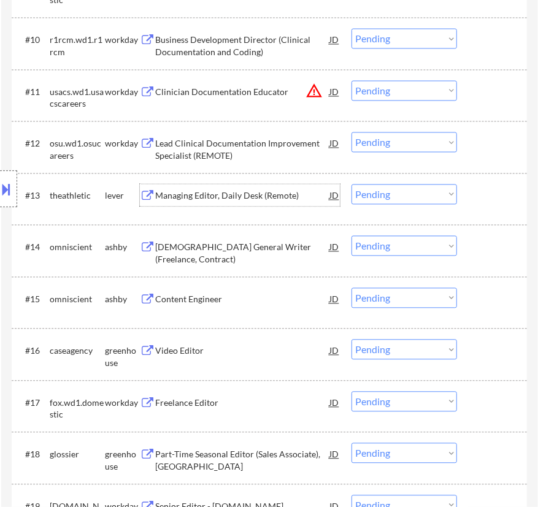
click at [407, 193] on select "Choose an option... Pending Applied Excluded (Questions) Excluded (Expired) Exc…" at bounding box center [405, 194] width 106 height 20
click at [352, 184] on select "Choose an option... Pending Applied Excluded (Questions) Excluded (Expired) Exc…" at bounding box center [405, 194] width 106 height 20
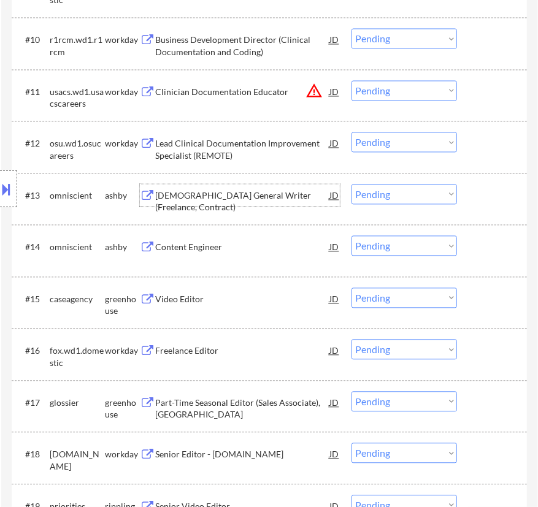
click at [271, 193] on div "Italian General Writer (Freelance, Contract)" at bounding box center [242, 202] width 174 height 24
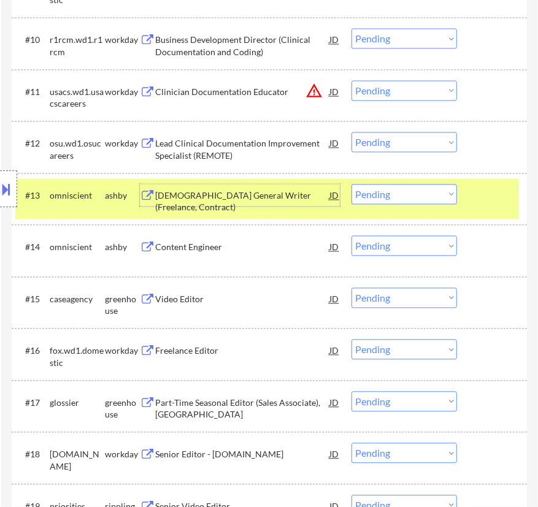
click at [422, 194] on select "Choose an option... Pending Applied Excluded (Questions) Excluded (Expired) Exc…" at bounding box center [405, 194] width 106 height 20
click at [352, 184] on select "Choose an option... Pending Applied Excluded (Questions) Excluded (Expired) Exc…" at bounding box center [405, 194] width 106 height 20
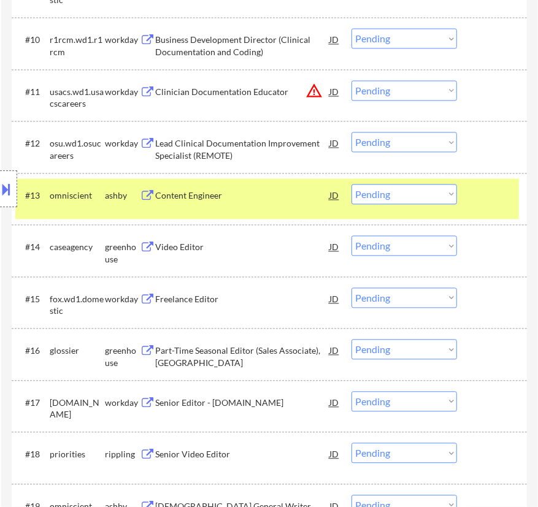
click at [373, 196] on select "Choose an option... Pending Applied Excluded (Questions) Excluded (Expired) Exc…" at bounding box center [405, 194] width 106 height 20
click at [352, 184] on select "Choose an option... Pending Applied Excluded (Questions) Excluded (Expired) Exc…" at bounding box center [405, 194] width 106 height 20
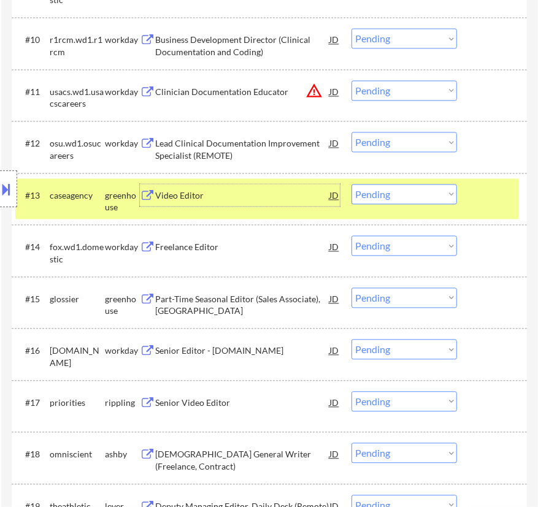
click at [255, 198] on div "Video Editor" at bounding box center [242, 196] width 174 height 12
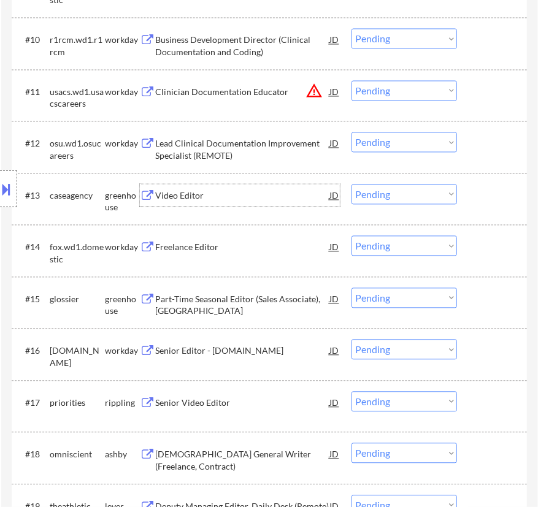
click at [402, 190] on select "Choose an option... Pending Applied Excluded (Questions) Excluded (Expired) Exc…" at bounding box center [405, 194] width 106 height 20
click at [352, 184] on select "Choose an option... Pending Applied Excluded (Questions) Excluded (Expired) Exc…" at bounding box center [405, 194] width 106 height 20
select select ""pending""
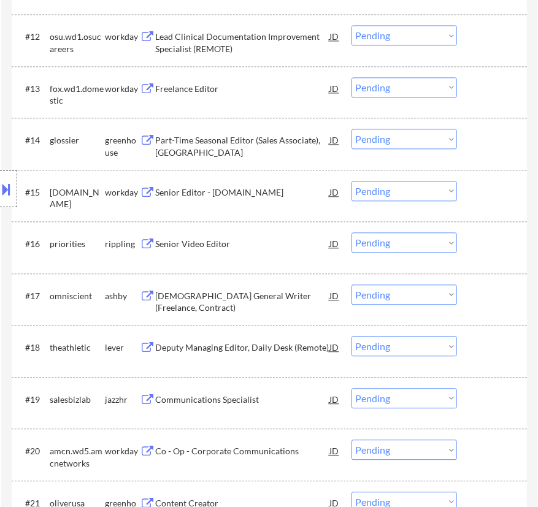
scroll to position [1115, 0]
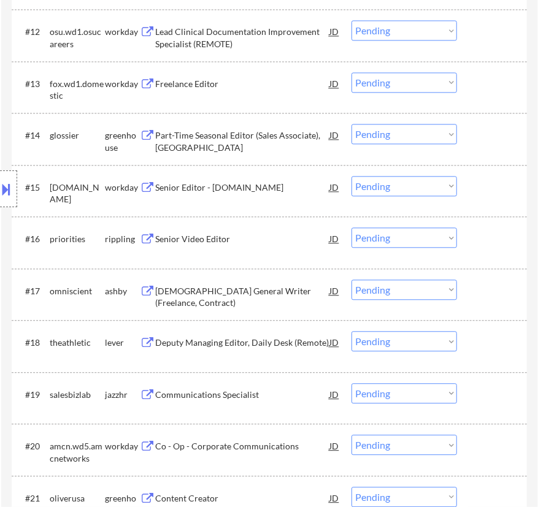
click at [246, 145] on div "Part-Time Seasonal Editor (Sales Associate), Philadelphia" at bounding box center [242, 141] width 174 height 24
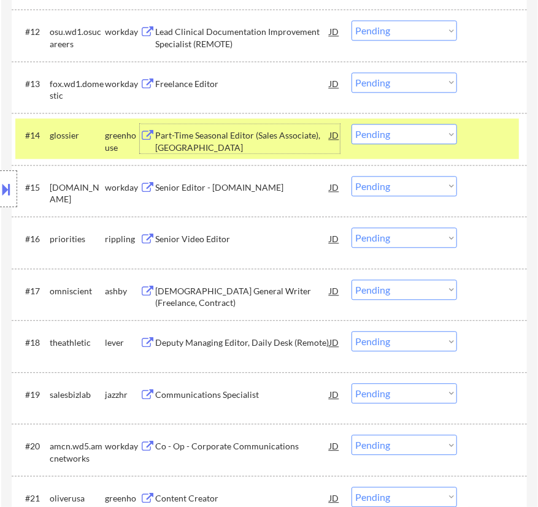
click at [405, 136] on select "Choose an option... Pending Applied Excluded (Questions) Excluded (Expired) Exc…" at bounding box center [405, 134] width 106 height 20
click at [352, 124] on select "Choose an option... Pending Applied Excluded (Questions) Excluded (Expired) Exc…" at bounding box center [405, 134] width 106 height 20
select select ""pending""
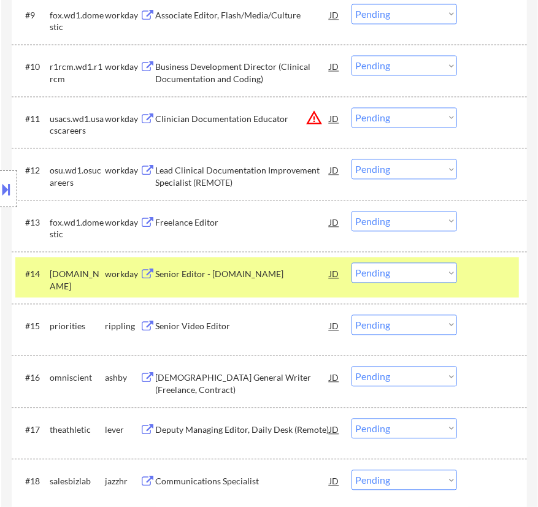
scroll to position [1004, 0]
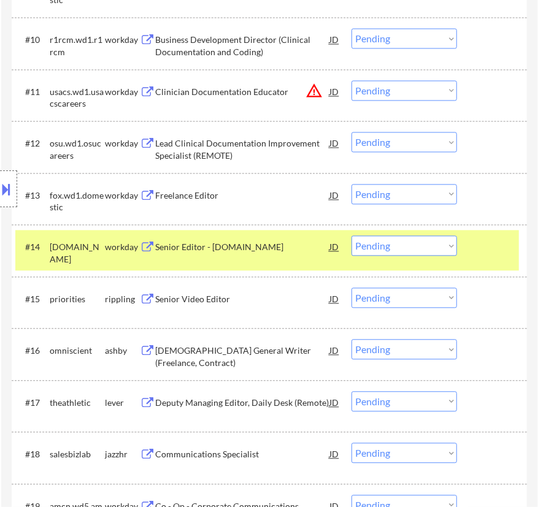
click at [260, 248] on div "Senior Editor - [DOMAIN_NAME]" at bounding box center [242, 247] width 174 height 12
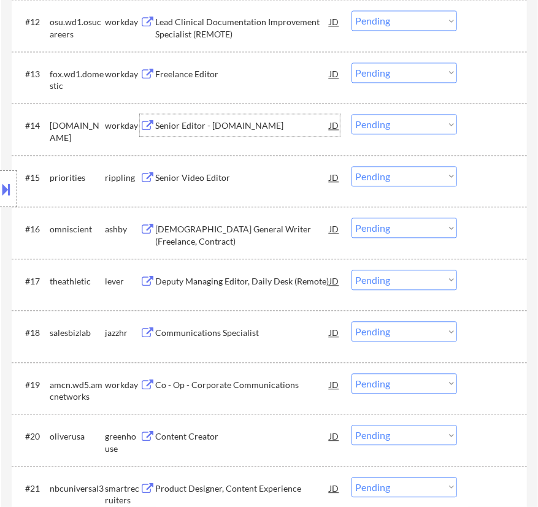
scroll to position [1171, 0]
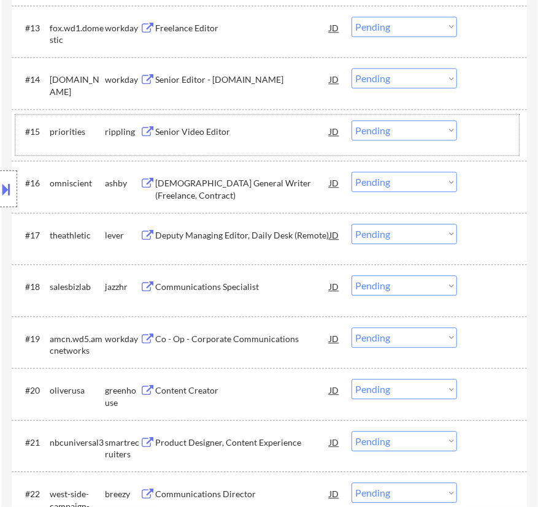
click at [248, 147] on div "#15 priorities rippling Senior Video Editor JD warning_amber Choose an option..…" at bounding box center [267, 135] width 504 height 40
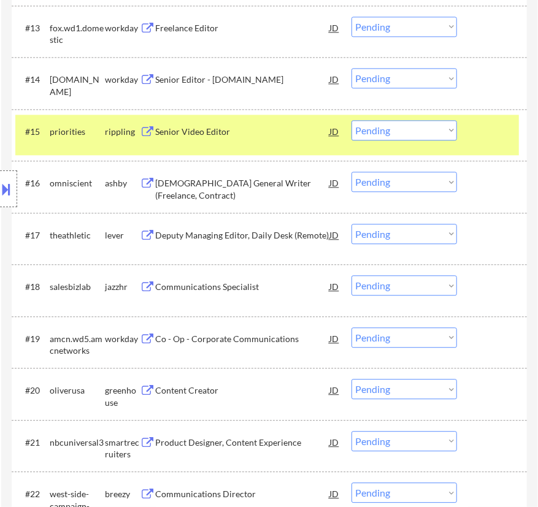
click at [247, 137] on div "Senior Video Editor" at bounding box center [242, 132] width 174 height 12
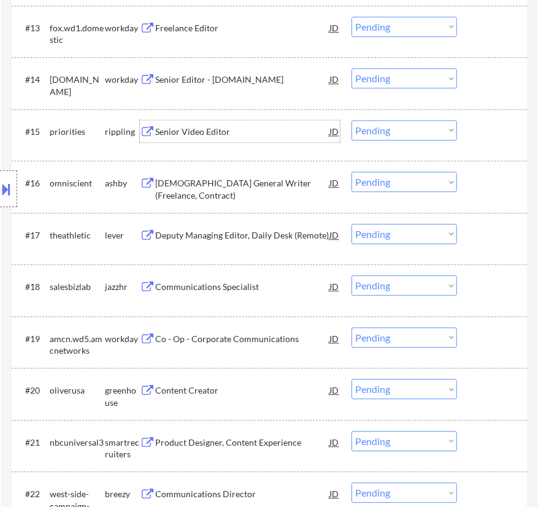
click at [372, 128] on select "Choose an option... Pending Applied Excluded (Questions) Excluded (Expired) Exc…" at bounding box center [405, 130] width 106 height 20
click at [352, 120] on select "Choose an option... Pending Applied Excluded (Questions) Excluded (Expired) Exc…" at bounding box center [405, 130] width 106 height 20
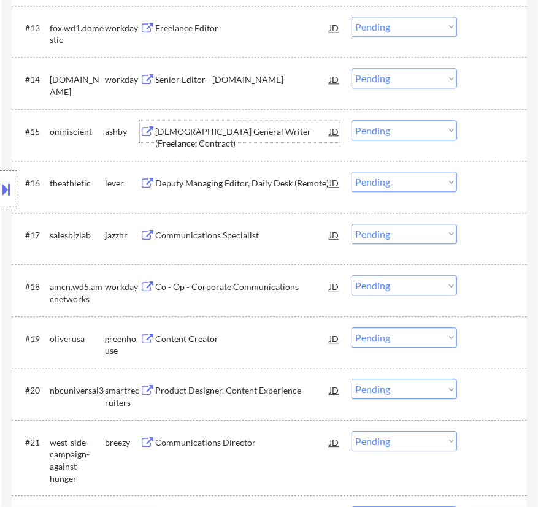
click at [264, 131] on div "German General Writer (Freelance, Contract)" at bounding box center [242, 138] width 174 height 24
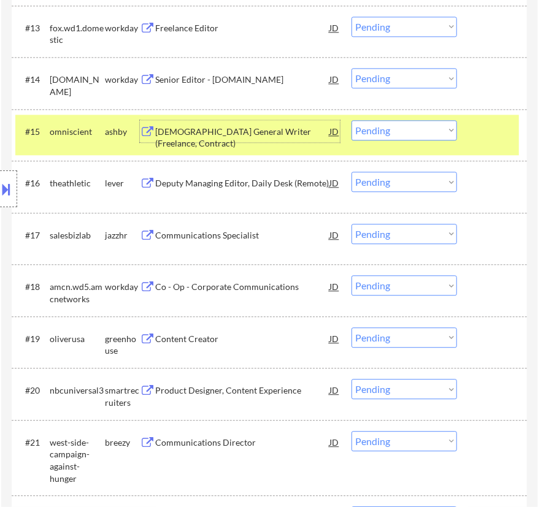
click at [404, 133] on select "Choose an option... Pending Applied Excluded (Questions) Excluded (Expired) Exc…" at bounding box center [405, 130] width 106 height 20
click at [352, 120] on select "Choose an option... Pending Applied Excluded (Questions) Excluded (Expired) Exc…" at bounding box center [405, 130] width 106 height 20
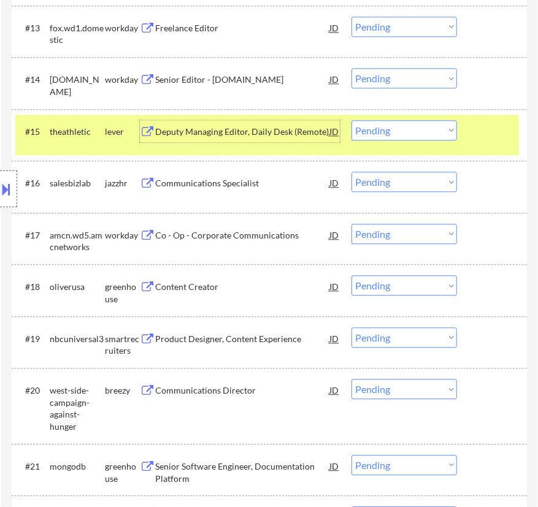
click at [271, 131] on div "Deputy Managing Editor, Daily Desk (Remote)" at bounding box center [242, 132] width 174 height 12
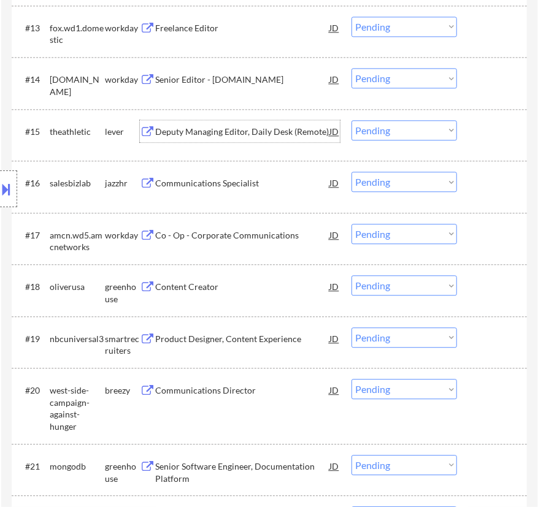
click at [393, 130] on select "Choose an option... Pending Applied Excluded (Questions) Excluded (Expired) Exc…" at bounding box center [405, 130] width 106 height 20
click at [352, 120] on select "Choose an option... Pending Applied Excluded (Questions) Excluded (Expired) Exc…" at bounding box center [405, 130] width 106 height 20
select select ""pending""
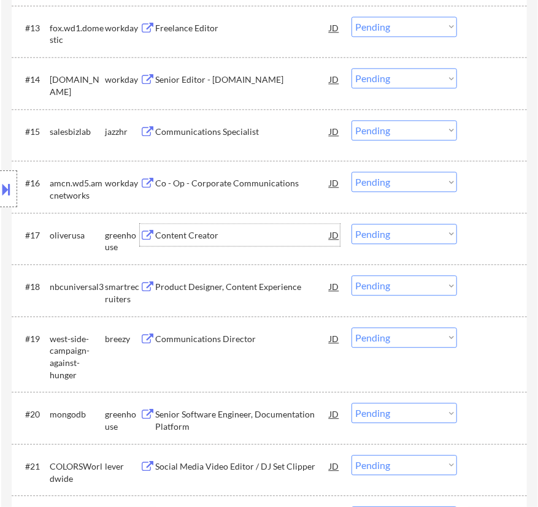
click at [226, 240] on div "Content Creator" at bounding box center [242, 235] width 174 height 12
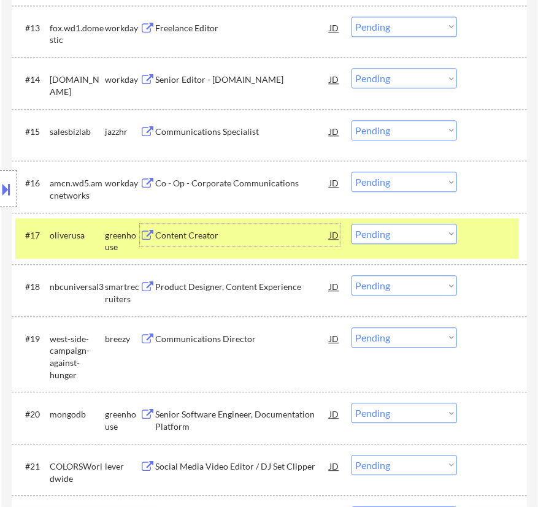
click at [406, 233] on select "Choose an option... Pending Applied Excluded (Questions) Excluded (Expired) Exc…" at bounding box center [405, 234] width 106 height 20
click at [352, 224] on select "Choose an option... Pending Applied Excluded (Questions) Excluded (Expired) Exc…" at bounding box center [405, 234] width 106 height 20
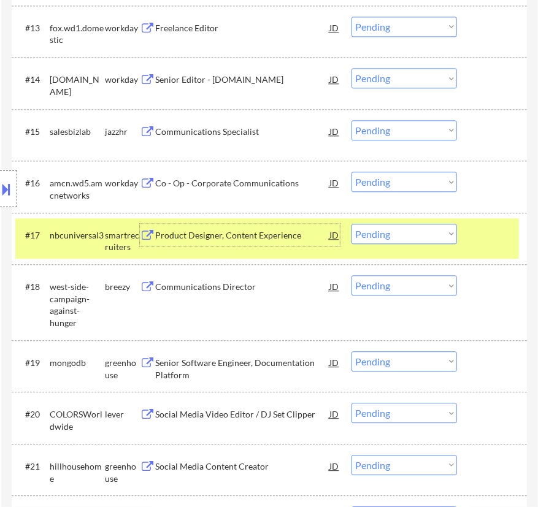
click at [258, 232] on div "Product Designer, Content Experience" at bounding box center [242, 235] width 174 height 12
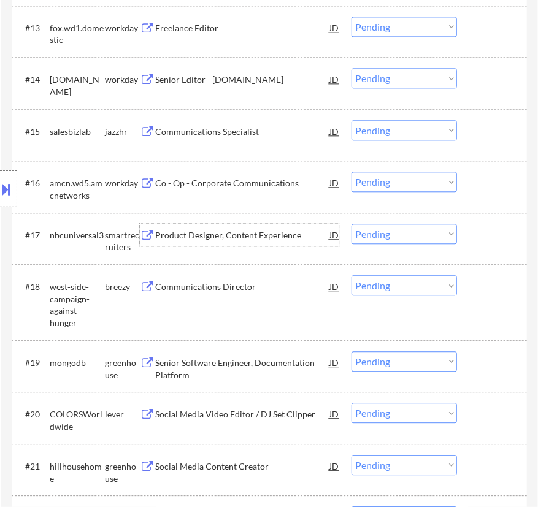
click at [412, 233] on select "Choose an option... Pending Applied Excluded (Questions) Excluded (Expired) Exc…" at bounding box center [405, 234] width 106 height 20
click at [352, 224] on select "Choose an option... Pending Applied Excluded (Questions) Excluded (Expired) Exc…" at bounding box center [405, 234] width 106 height 20
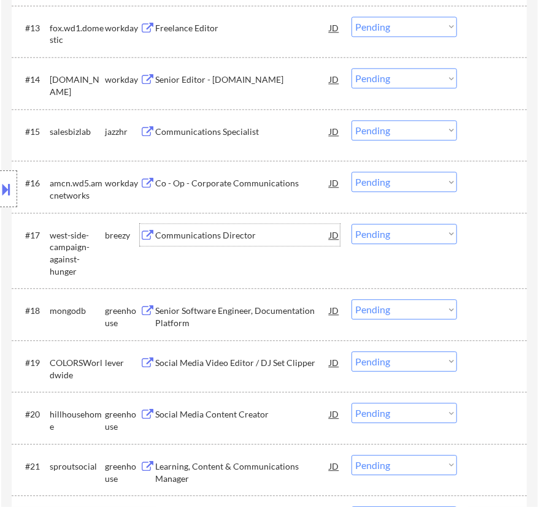
click at [271, 239] on div "Communications Director" at bounding box center [242, 235] width 174 height 12
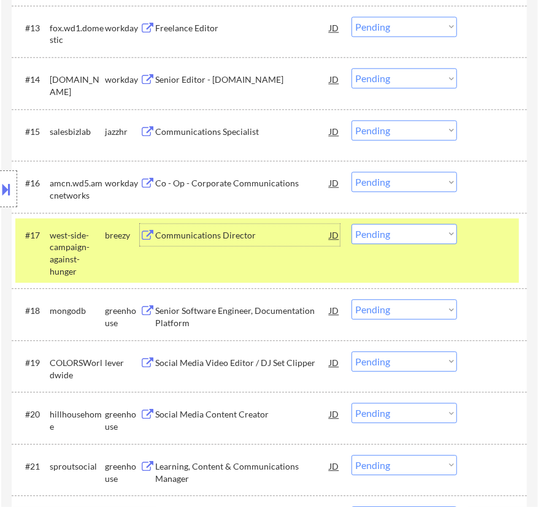
click at [418, 233] on select "Choose an option... Pending Applied Excluded (Questions) Excluded (Expired) Exc…" at bounding box center [405, 234] width 106 height 20
click at [352, 224] on select "Choose an option... Pending Applied Excluded (Questions) Excluded (Expired) Exc…" at bounding box center [405, 234] width 106 height 20
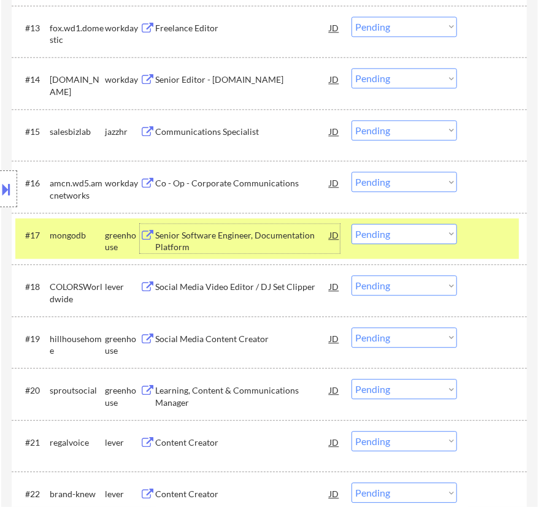
click at [282, 233] on div "Senior Software Engineer, Documentation Platform" at bounding box center [242, 241] width 174 height 24
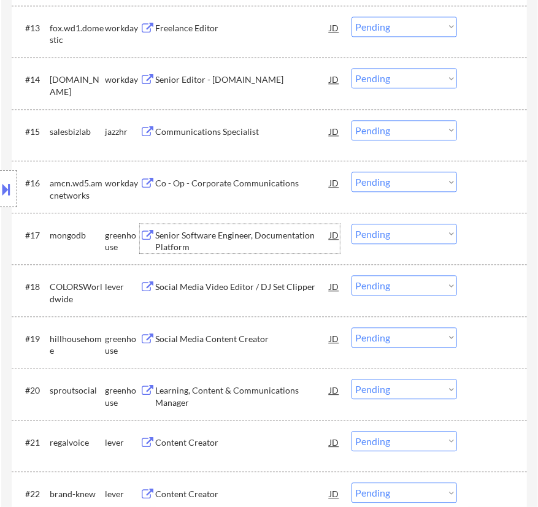
click at [395, 233] on select "Choose an option... Pending Applied Excluded (Questions) Excluded (Expired) Exc…" at bounding box center [405, 234] width 106 height 20
drag, startPoint x: 393, startPoint y: 231, endPoint x: 394, endPoint y: 239, distance: 8.0
click at [393, 231] on select "Choose an option... Pending Applied Excluded (Questions) Excluded (Expired) Exc…" at bounding box center [405, 234] width 106 height 20
click at [352, 224] on select "Choose an option... Pending Applied Excluded (Questions) Excluded (Expired) Exc…" at bounding box center [405, 234] width 106 height 20
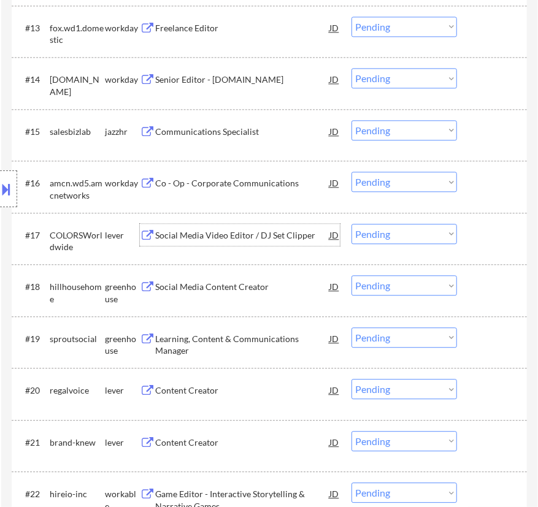
click at [279, 241] on div "Social Media Video Editor / DJ Set Clipper" at bounding box center [242, 235] width 174 height 12
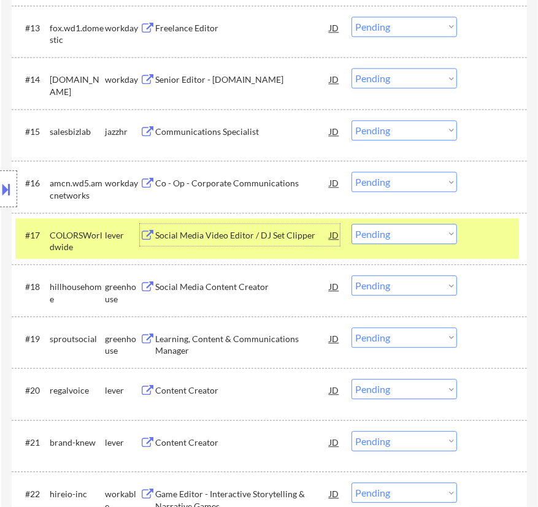
click at [393, 231] on select "Choose an option... Pending Applied Excluded (Questions) Excluded (Expired) Exc…" at bounding box center [405, 234] width 106 height 20
click at [352, 224] on select "Choose an option... Pending Applied Excluded (Questions) Excluded (Expired) Exc…" at bounding box center [405, 234] width 106 height 20
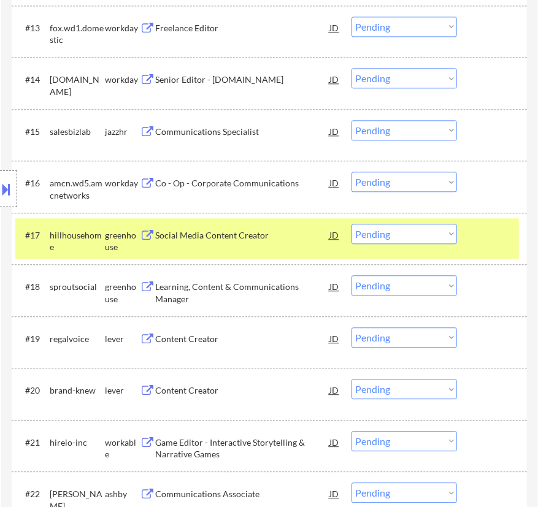
click at [265, 242] on div "Social Media Content Creator" at bounding box center [242, 235] width 174 height 22
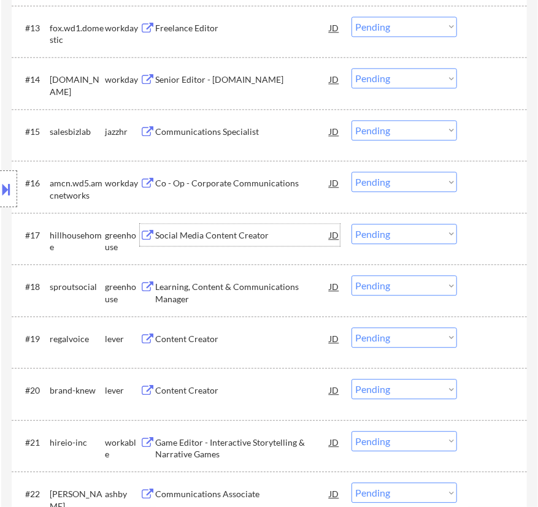
click at [393, 232] on select "Choose an option... Pending Applied Excluded (Questions) Excluded (Expired) Exc…" at bounding box center [405, 234] width 106 height 20
click at [352, 224] on select "Choose an option... Pending Applied Excluded (Questions) Excluded (Expired) Exc…" at bounding box center [405, 234] width 106 height 20
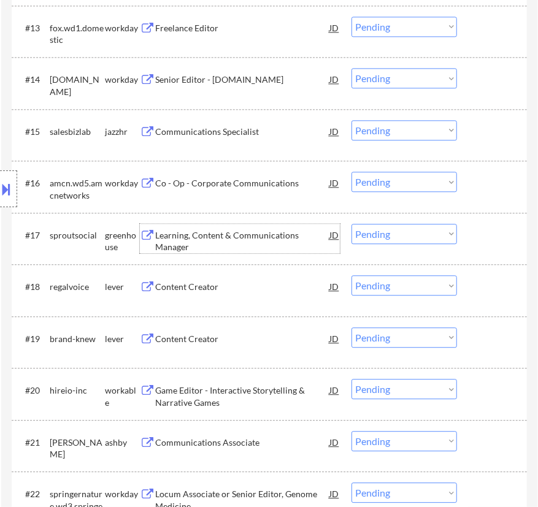
click at [274, 240] on div "Learning, Content & Communications Manager" at bounding box center [242, 241] width 174 height 24
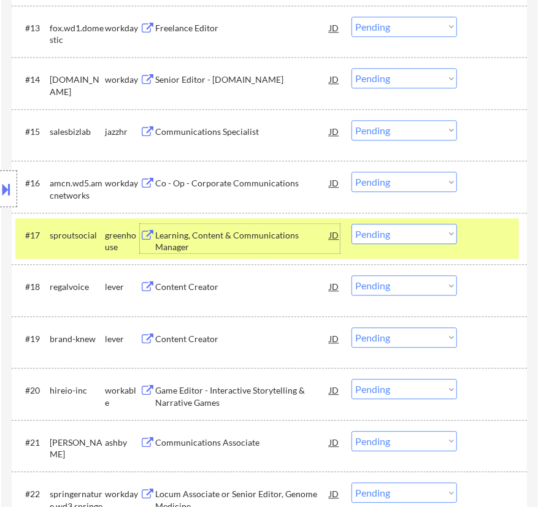
click at [399, 236] on select "Choose an option... Pending Applied Excluded (Questions) Excluded (Expired) Exc…" at bounding box center [405, 234] width 106 height 20
click at [352, 224] on select "Choose an option... Pending Applied Excluded (Questions) Excluded (Expired) Exc…" at bounding box center [405, 234] width 106 height 20
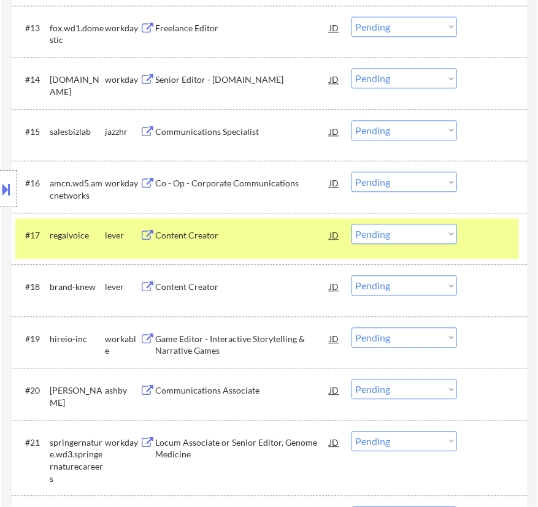
click at [258, 234] on div "Content Creator" at bounding box center [242, 235] width 174 height 12
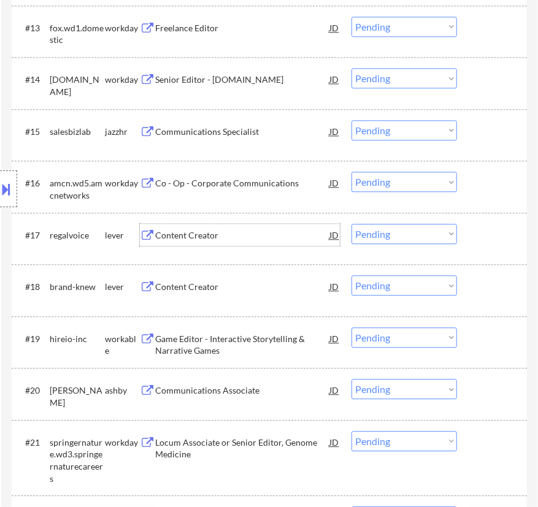
click at [409, 232] on select "Choose an option... Pending Applied Excluded (Questions) Excluded (Expired) Exc…" at bounding box center [405, 234] width 106 height 20
click at [352, 224] on select "Choose an option... Pending Applied Excluded (Questions) Excluded (Expired) Exc…" at bounding box center [405, 234] width 106 height 20
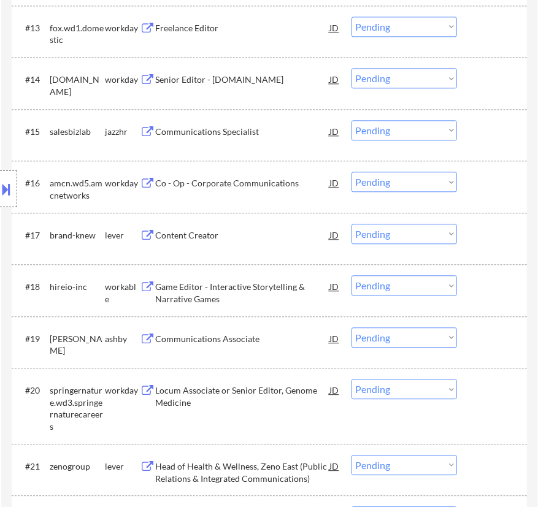
click at [275, 241] on div "Content Creator" at bounding box center [242, 235] width 174 height 12
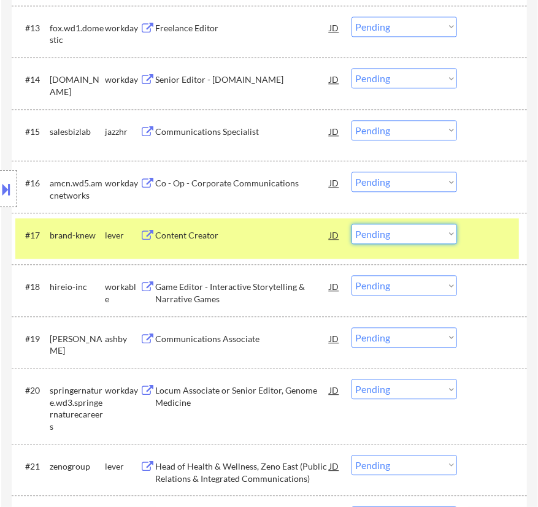
drag, startPoint x: 436, startPoint y: 229, endPoint x: 428, endPoint y: 230, distance: 8.1
click at [436, 229] on select "Choose an option... Pending Applied Excluded (Questions) Excluded (Expired) Exc…" at bounding box center [405, 234] width 106 height 20
click at [352, 224] on select "Choose an option... Pending Applied Excluded (Questions) Excluded (Expired) Exc…" at bounding box center [405, 234] width 106 height 20
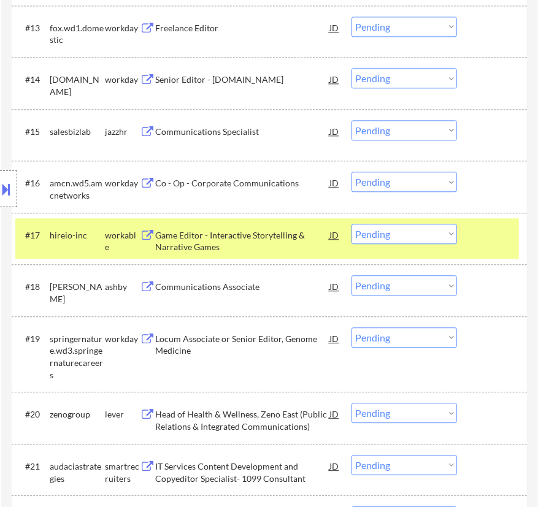
click at [229, 234] on div "Game Editor - Interactive Storytelling & Narrative Games" at bounding box center [242, 241] width 174 height 24
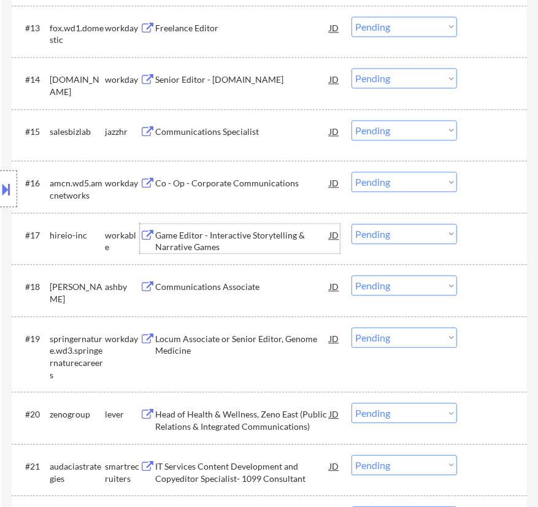
click at [415, 233] on select "Choose an option... Pending Applied Excluded (Questions) Excluded (Expired) Exc…" at bounding box center [405, 234] width 106 height 20
click at [352, 224] on select "Choose an option... Pending Applied Excluded (Questions) Excluded (Expired) Exc…" at bounding box center [405, 234] width 106 height 20
select select ""pending""
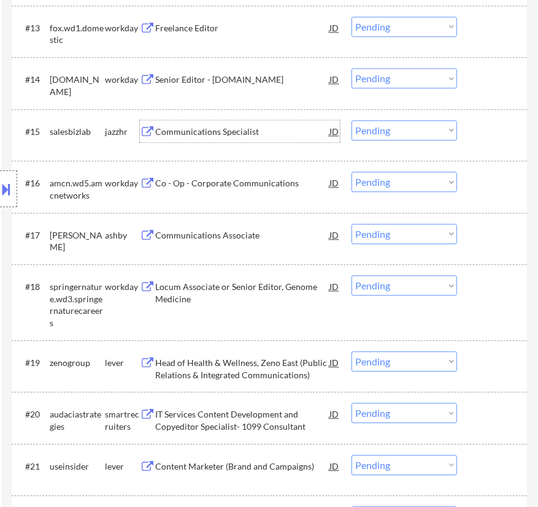
click at [239, 128] on div "Communications Specialist" at bounding box center [242, 132] width 174 height 12
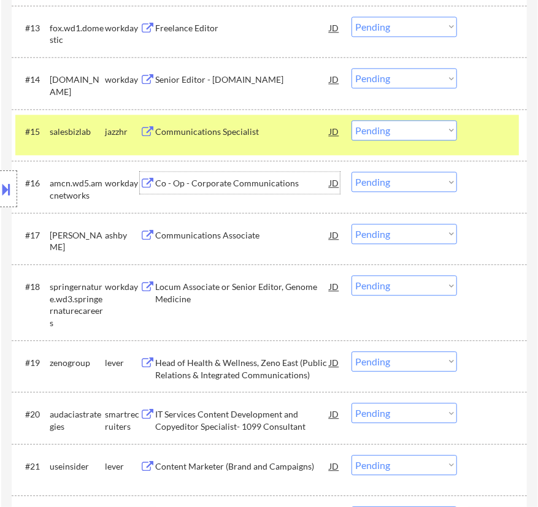
click at [274, 191] on div "Co - Op - Corporate Communications" at bounding box center [242, 183] width 174 height 22
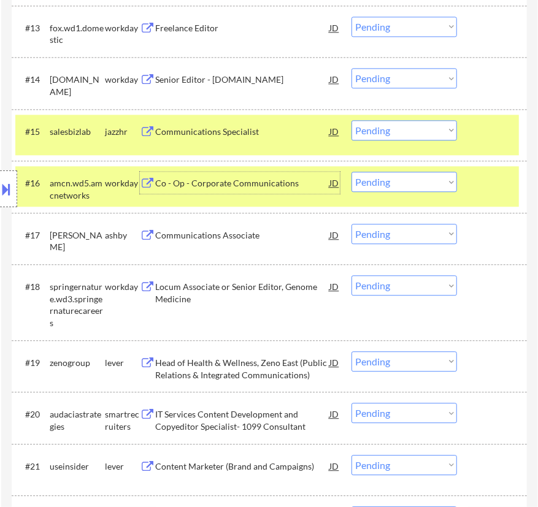
click at [398, 180] on select "Choose an option... Pending Applied Excluded (Questions) Excluded (Expired) Exc…" at bounding box center [405, 182] width 106 height 20
click at [373, 126] on select "Choose an option... Pending Applied Excluded (Questions) Excluded (Expired) Exc…" at bounding box center [405, 130] width 106 height 20
click at [352, 120] on select "Choose an option... Pending Applied Excluded (Questions) Excluded (Expired) Exc…" at bounding box center [405, 130] width 106 height 20
select select ""pending""
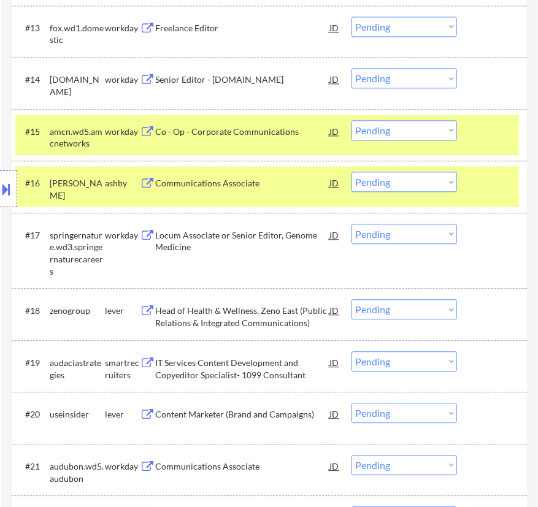
click at [486, 130] on div at bounding box center [493, 131] width 37 height 22
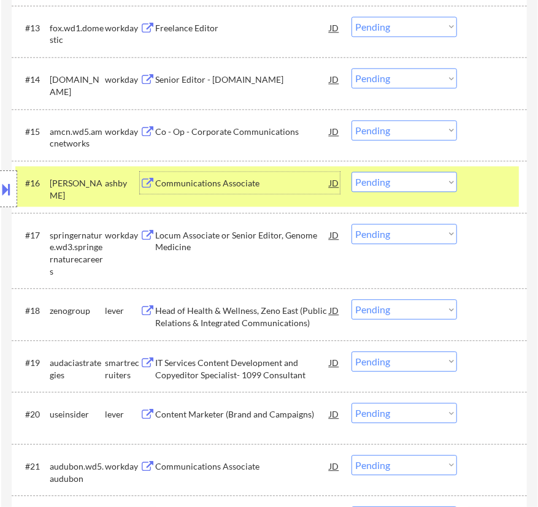
click at [271, 183] on div "Communications Associate" at bounding box center [242, 183] width 174 height 12
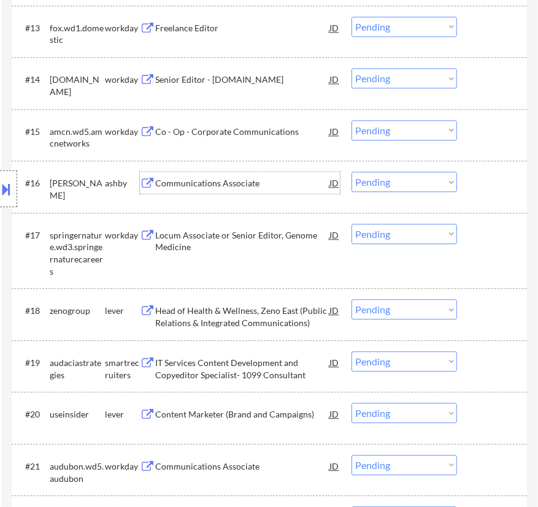
click at [414, 184] on select "Choose an option... Pending Applied Excluded (Questions) Excluded (Expired) Exc…" at bounding box center [405, 182] width 106 height 20
click at [352, 172] on select "Choose an option... Pending Applied Excluded (Questions) Excluded (Expired) Exc…" at bounding box center [405, 182] width 106 height 20
select select ""pending""
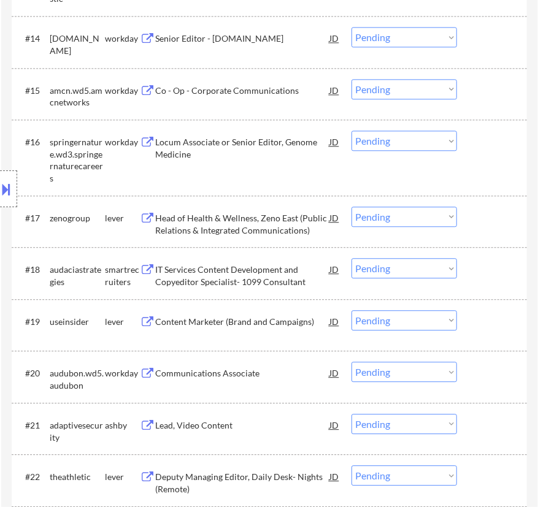
scroll to position [1282, 0]
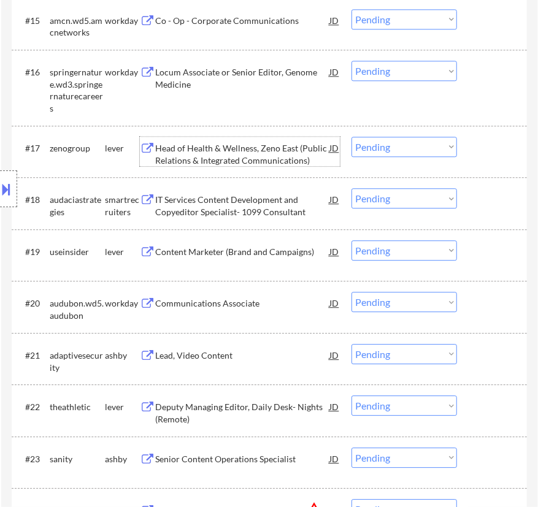
click at [230, 163] on div "Head of Health & Wellness, Zeno East (Public Relations & Integrated Communicati…" at bounding box center [242, 154] width 174 height 24
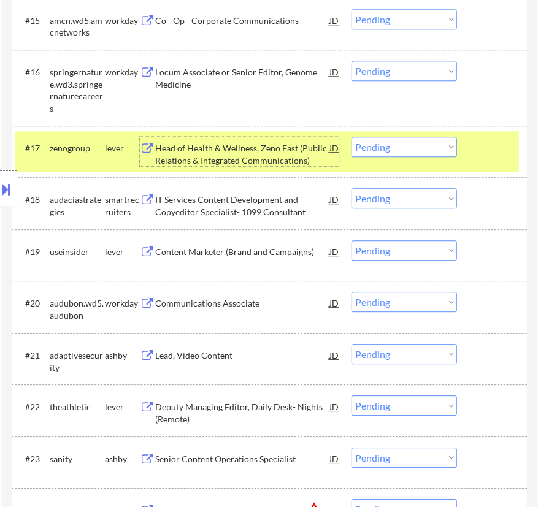
click at [387, 145] on select "Choose an option... Pending Applied Excluded (Questions) Excluded (Expired) Exc…" at bounding box center [405, 147] width 106 height 20
click at [352, 137] on select "Choose an option... Pending Applied Excluded (Questions) Excluded (Expired) Exc…" at bounding box center [405, 147] width 106 height 20
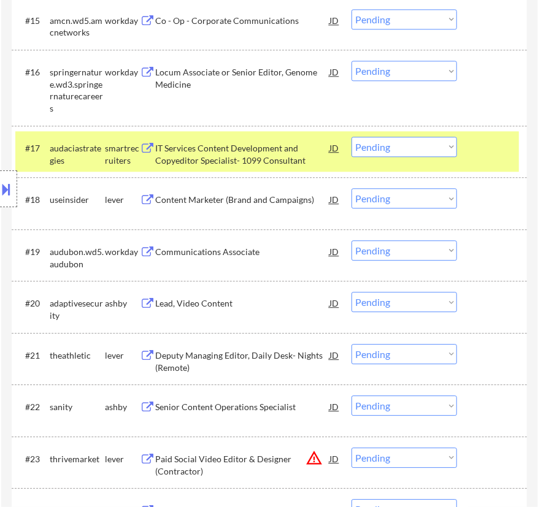
click at [231, 157] on div "IT Services Content Development and Copyeditor Specialist- 1099 Consultant" at bounding box center [242, 154] width 174 height 24
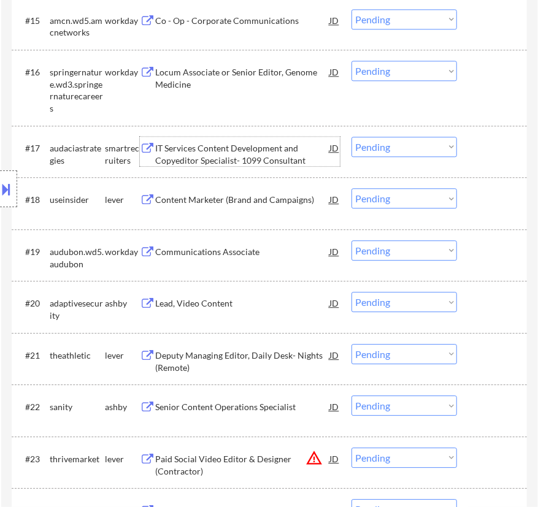
click at [389, 145] on select "Choose an option... Pending Applied Excluded (Questions) Excluded (Expired) Exc…" at bounding box center [405, 147] width 106 height 20
click at [352, 137] on select "Choose an option... Pending Applied Excluded (Questions) Excluded (Expired) Exc…" at bounding box center [405, 147] width 106 height 20
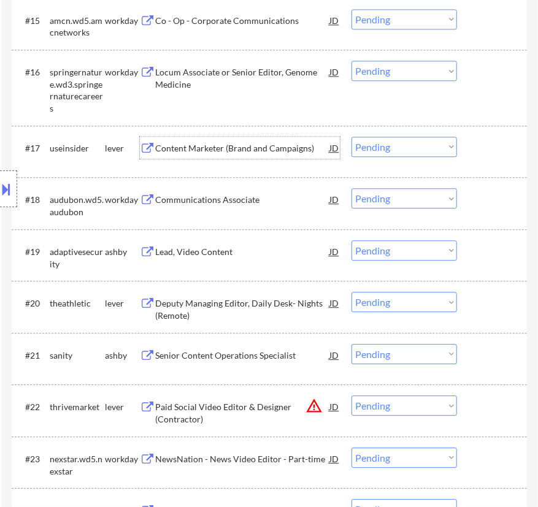
click at [295, 152] on div "Content Marketer (Brand and Campaigns)" at bounding box center [242, 148] width 174 height 12
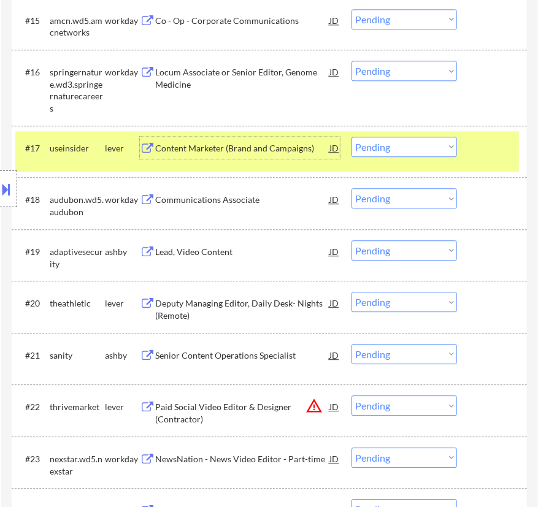
click at [404, 152] on select "Choose an option... Pending Applied Excluded (Questions) Excluded (Expired) Exc…" at bounding box center [405, 147] width 106 height 20
click at [352, 137] on select "Choose an option... Pending Applied Excluded (Questions) Excluded (Expired) Exc…" at bounding box center [405, 147] width 106 height 20
select select ""pending""
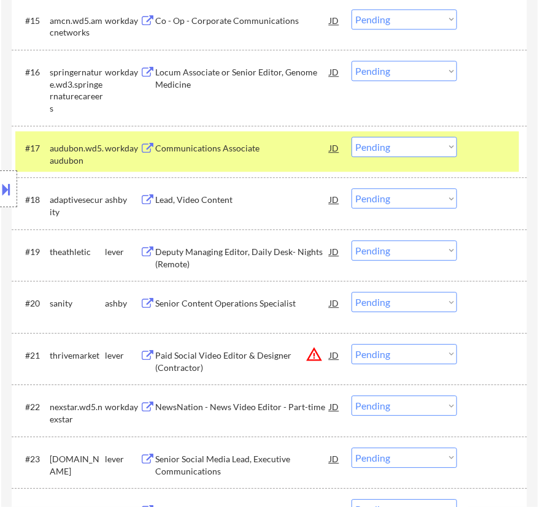
scroll to position [1338, 0]
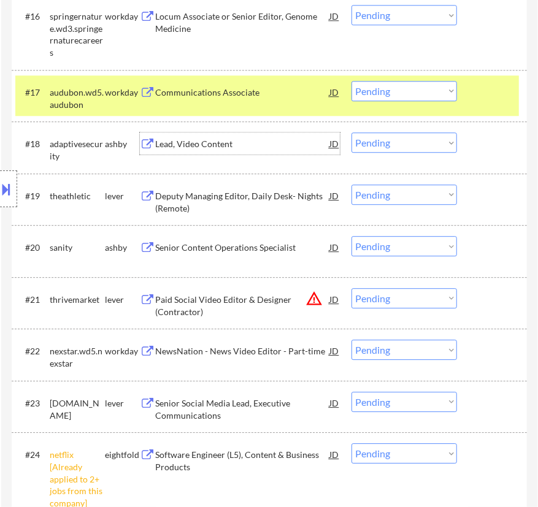
click at [258, 141] on div "Lead, Video Content" at bounding box center [242, 144] width 174 height 12
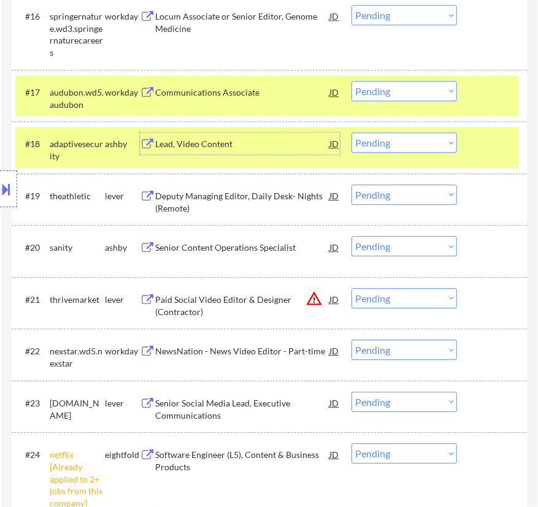
click at [374, 141] on select "Choose an option... Pending Applied Excluded (Questions) Excluded (Expired) Exc…" at bounding box center [405, 143] width 106 height 20
click at [352, 133] on select "Choose an option... Pending Applied Excluded (Questions) Excluded (Expired) Exc…" at bounding box center [405, 143] width 106 height 20
select select ""pending""
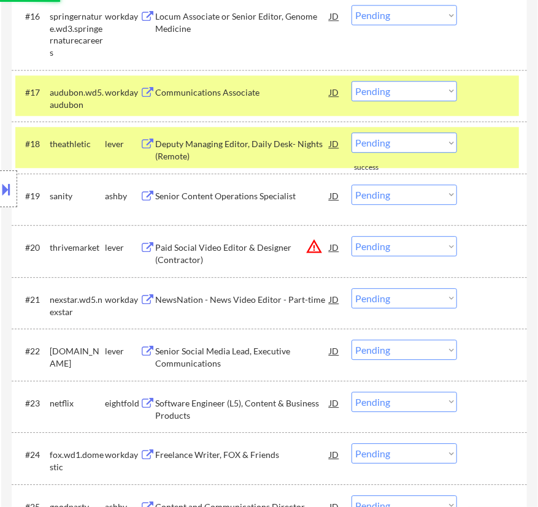
scroll to position [1394, 0]
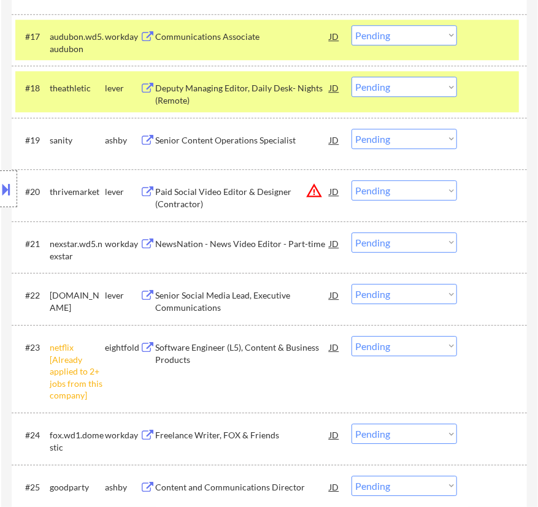
click at [439, 345] on select "Choose an option... Pending Applied Excluded (Questions) Excluded (Expired) Exc…" at bounding box center [405, 346] width 106 height 20
click at [352, 336] on select "Choose an option... Pending Applied Excluded (Questions) Excluded (Expired) Exc…" at bounding box center [405, 346] width 106 height 20
select select ""pending""
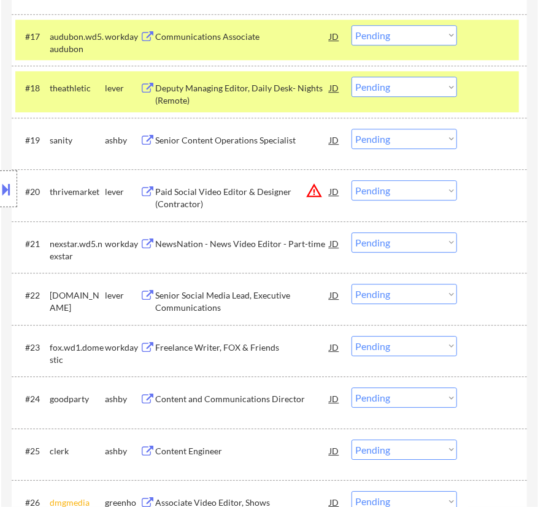
click at [309, 89] on div "Deputy Managing Editor, Daily Desk- Nights (Remote)" at bounding box center [242, 94] width 174 height 24
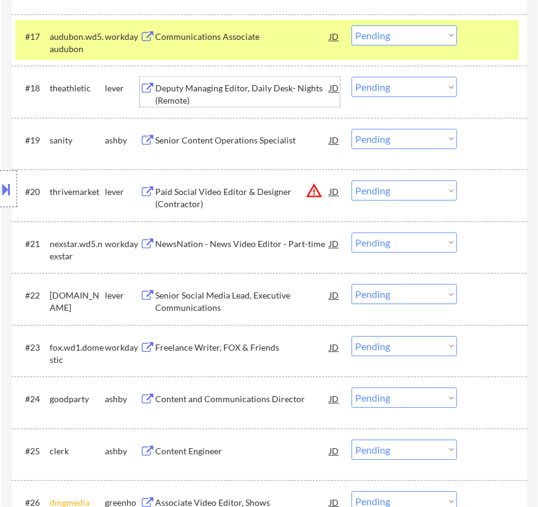
click at [406, 86] on select "Choose an option... Pending Applied Excluded (Questions) Excluded (Expired) Exc…" at bounding box center [405, 87] width 106 height 20
click at [352, 77] on select "Choose an option... Pending Applied Excluded (Questions) Excluded (Expired) Exc…" at bounding box center [405, 87] width 106 height 20
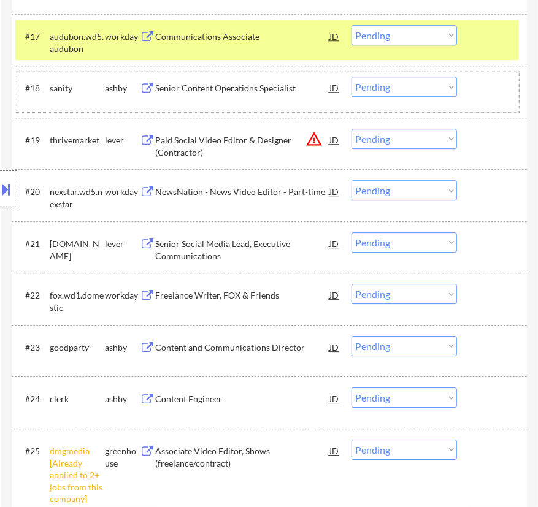
click at [228, 102] on div "#18 sanity ashby Senior Content Operations Specialist JD warning_amber Choose a…" at bounding box center [267, 91] width 504 height 40
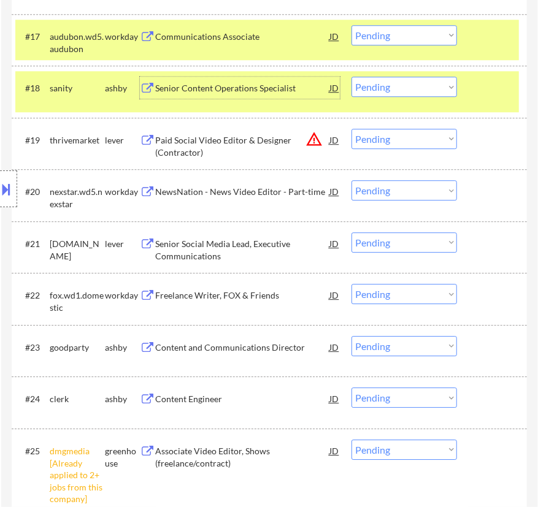
click at [268, 96] on div "Senior Content Operations Specialist" at bounding box center [242, 88] width 174 height 22
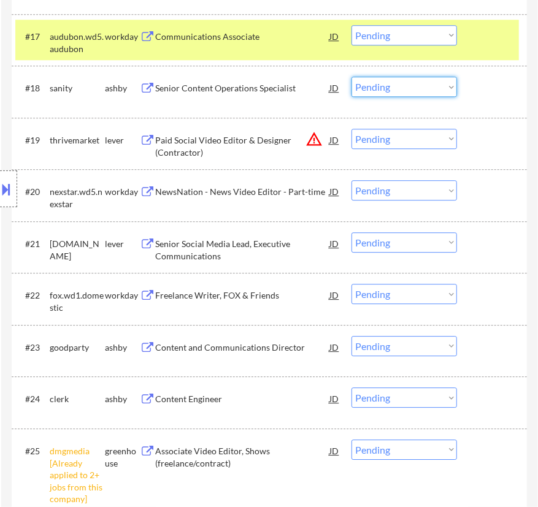
click at [393, 85] on select "Choose an option... Pending Applied Excluded (Questions) Excluded (Expired) Exc…" at bounding box center [405, 87] width 106 height 20
click at [352, 77] on select "Choose an option... Pending Applied Excluded (Questions) Excluded (Expired) Exc…" at bounding box center [405, 87] width 106 height 20
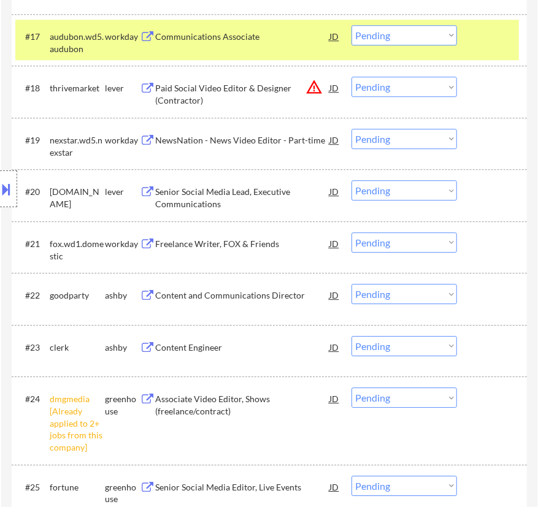
click at [288, 99] on div "Paid Social Video Editor & Designer (Contractor)" at bounding box center [242, 94] width 174 height 24
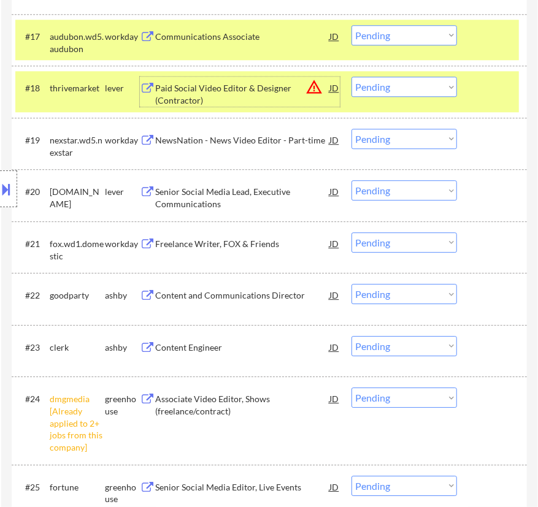
click at [408, 87] on select "Choose an option... Pending Applied Excluded (Questions) Excluded (Expired) Exc…" at bounding box center [405, 87] width 106 height 20
click at [352, 77] on select "Choose an option... Pending Applied Excluded (Questions) Excluded (Expired) Exc…" at bounding box center [405, 87] width 106 height 20
select select ""pending""
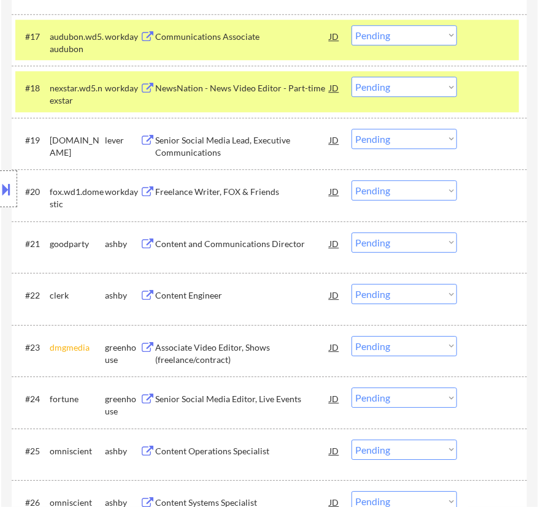
click at [487, 42] on div at bounding box center [493, 36] width 37 height 22
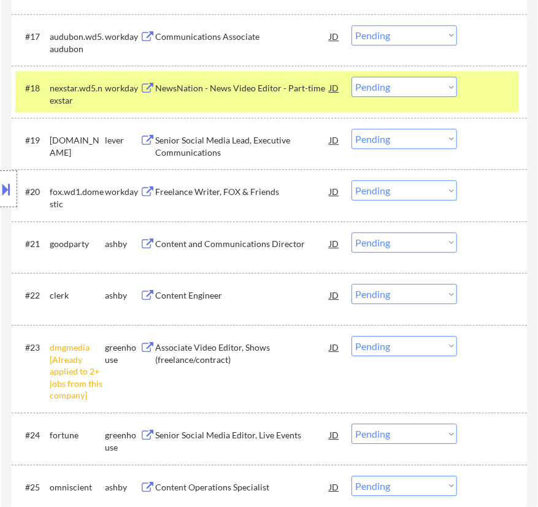
click at [496, 84] on div at bounding box center [493, 88] width 37 height 22
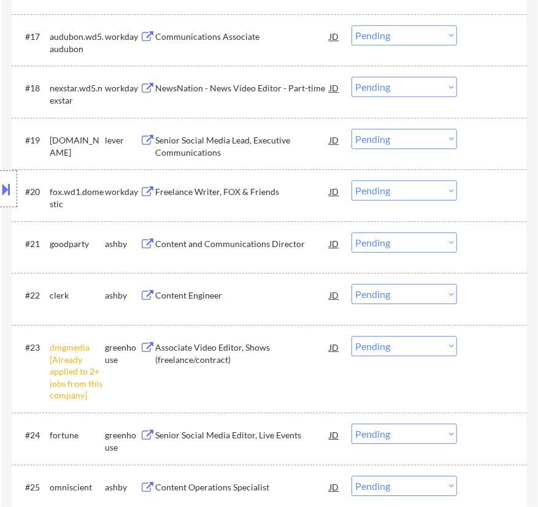
click at [274, 134] on div "Senior Social Media Lead, Executive Communications" at bounding box center [242, 146] width 174 height 24
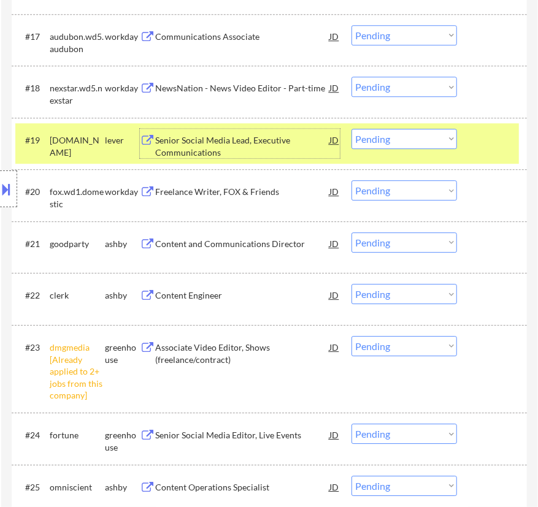
click at [417, 131] on select "Choose an option... Pending Applied Excluded (Questions) Excluded (Expired) Exc…" at bounding box center [405, 139] width 106 height 20
click at [352, 129] on select "Choose an option... Pending Applied Excluded (Questions) Excluded (Expired) Exc…" at bounding box center [405, 139] width 106 height 20
select select ""pending""
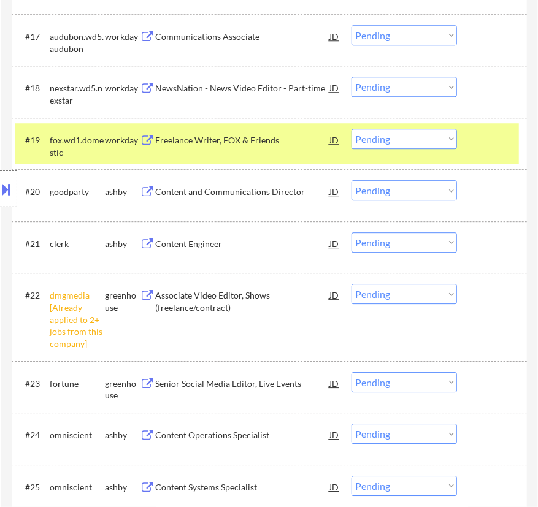
click at [479, 151] on div "#19 fox.wd1.domestic workday Freelance Writer, FOX & Friends JD warning_amber C…" at bounding box center [267, 143] width 504 height 40
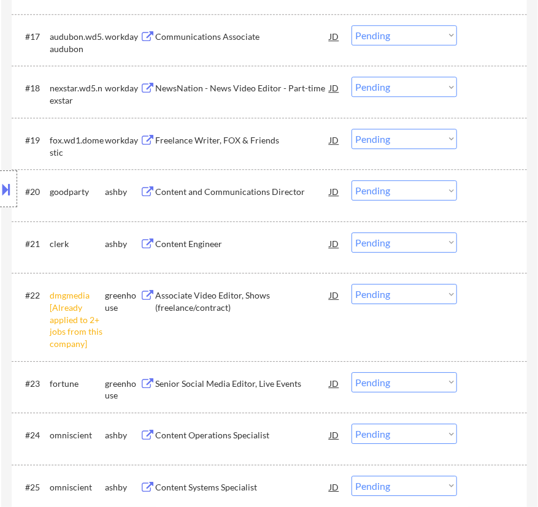
click at [261, 192] on div "Content and Communications Director" at bounding box center [242, 192] width 174 height 12
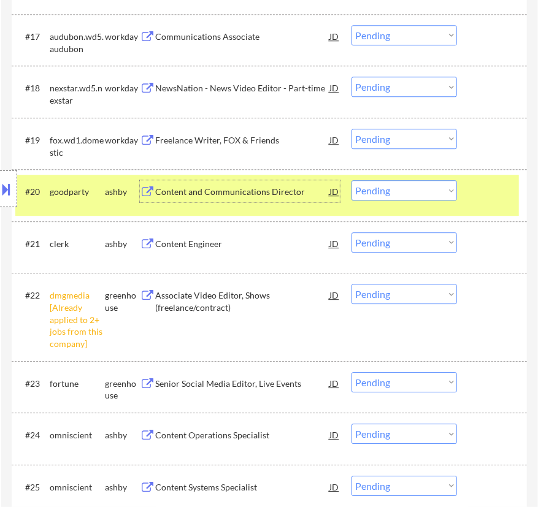
click at [387, 187] on select "Choose an option... Pending Applied Excluded (Questions) Excluded (Expired) Exc…" at bounding box center [405, 190] width 106 height 20
click at [352, 180] on select "Choose an option... Pending Applied Excluded (Questions) Excluded (Expired) Exc…" at bounding box center [405, 190] width 106 height 20
select select ""pending""
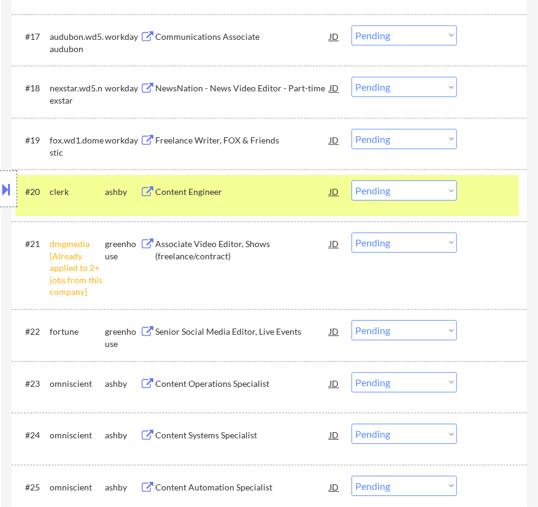
click at [403, 245] on select "Choose an option... Pending Applied Excluded (Questions) Excluded (Expired) Exc…" at bounding box center [405, 243] width 106 height 20
click at [352, 233] on select "Choose an option... Pending Applied Excluded (Questions) Excluded (Expired) Exc…" at bounding box center [405, 243] width 106 height 20
select select ""pending""
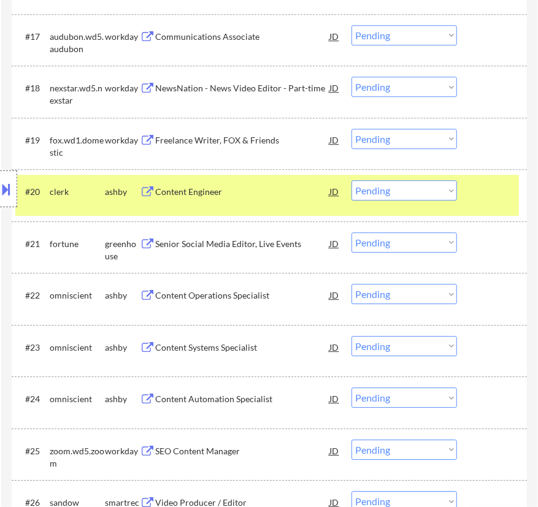
click at [281, 186] on div "Content Engineer" at bounding box center [242, 192] width 174 height 12
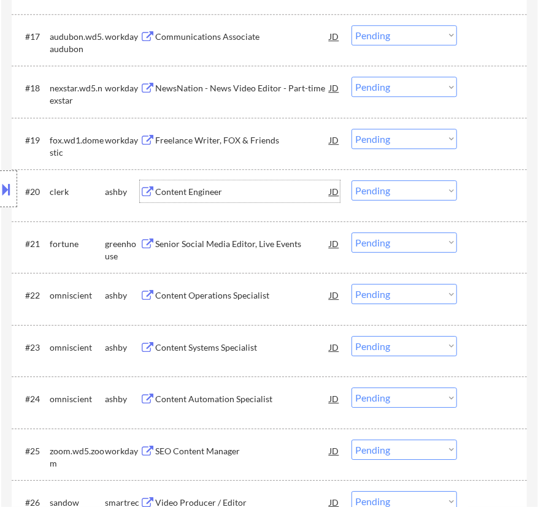
click at [415, 190] on select "Choose an option... Pending Applied Excluded (Questions) Excluded (Expired) Exc…" at bounding box center [405, 190] width 106 height 20
click at [352, 180] on select "Choose an option... Pending Applied Excluded (Questions) Excluded (Expired) Exc…" at bounding box center [405, 190] width 106 height 20
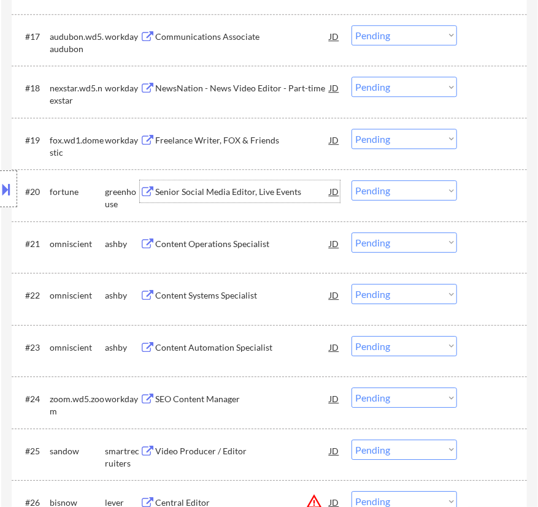
click at [298, 197] on div "Senior Social Media Editor, Live Events" at bounding box center [242, 192] width 174 height 12
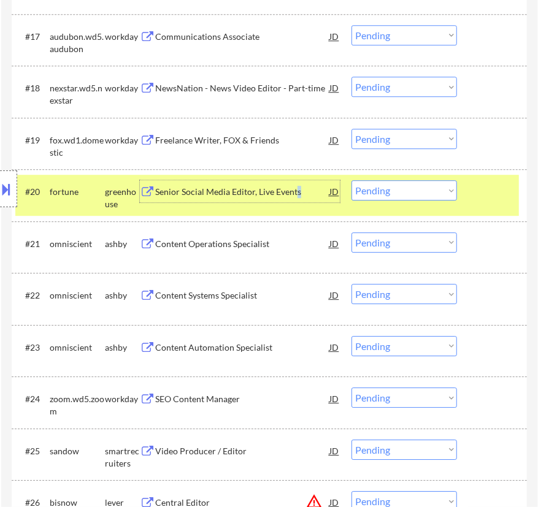
click at [416, 192] on select "Choose an option... Pending Applied Excluded (Questions) Excluded (Expired) Exc…" at bounding box center [405, 190] width 106 height 20
click at [352, 180] on select "Choose an option... Pending Applied Excluded (Questions) Excluded (Expired) Exc…" at bounding box center [405, 190] width 106 height 20
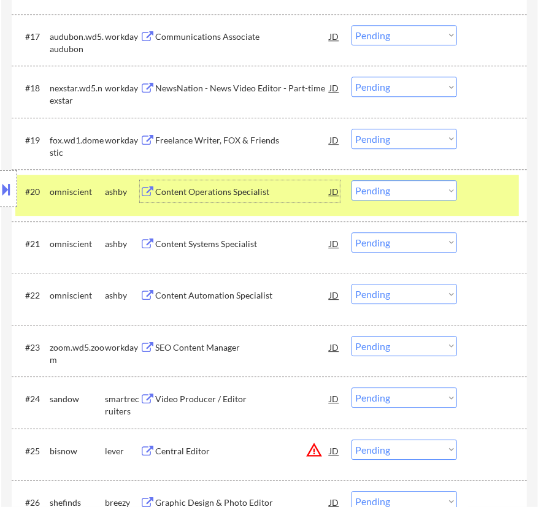
click at [274, 191] on div "Content Operations Specialist" at bounding box center [242, 192] width 174 height 12
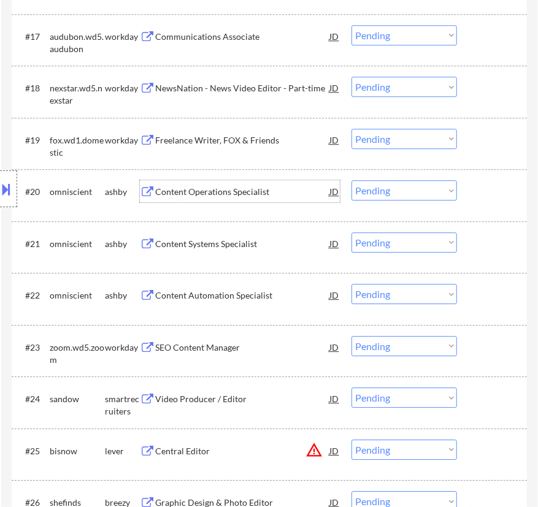
click at [399, 194] on select "Choose an option... Pending Applied Excluded (Questions) Excluded (Expired) Exc…" at bounding box center [405, 190] width 106 height 20
click at [352, 180] on select "Choose an option... Pending Applied Excluded (Questions) Excluded (Expired) Exc…" at bounding box center [405, 190] width 106 height 20
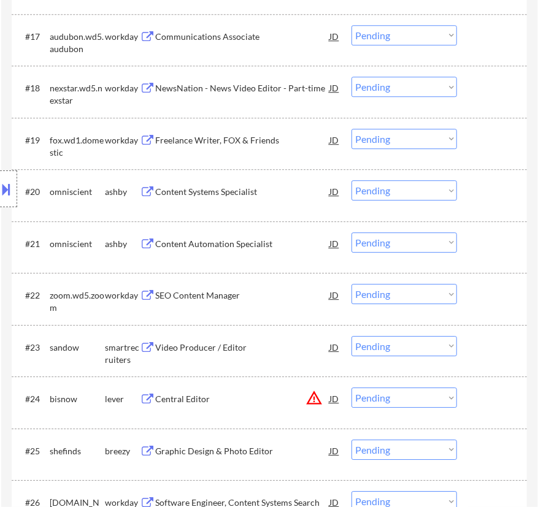
click at [404, 191] on select "Choose an option... Pending Applied Excluded (Questions) Excluded (Expired) Exc…" at bounding box center [405, 190] width 106 height 20
click at [352, 180] on select "Choose an option... Pending Applied Excluded (Questions) Excluded (Expired) Exc…" at bounding box center [405, 190] width 106 height 20
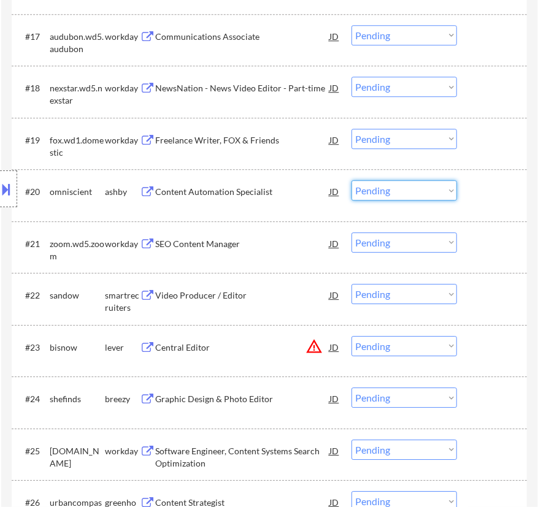
click at [404, 190] on select "Choose an option... Pending Applied Excluded (Questions) Excluded (Expired) Exc…" at bounding box center [405, 190] width 106 height 20
click at [352, 180] on select "Choose an option... Pending Applied Excluded (Questions) Excluded (Expired) Exc…" at bounding box center [405, 190] width 106 height 20
select select ""pending""
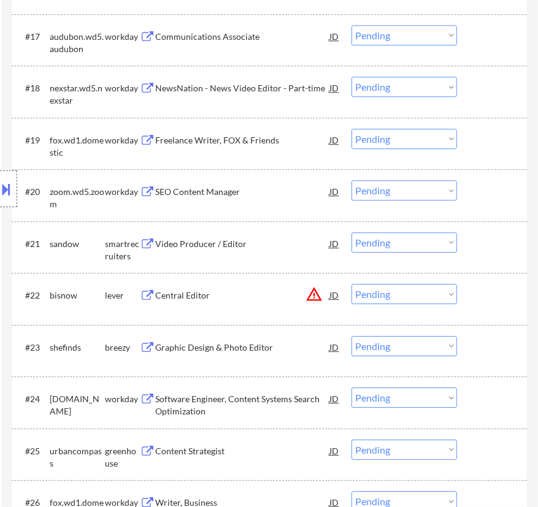
click at [250, 252] on div "Video Producer / Editor" at bounding box center [242, 244] width 174 height 22
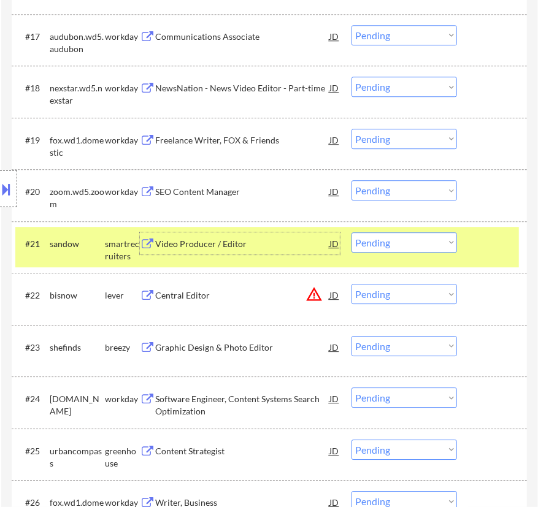
click at [423, 237] on select "Choose an option... Pending Applied Excluded (Questions) Excluded (Expired) Exc…" at bounding box center [405, 243] width 106 height 20
click at [352, 233] on select "Choose an option... Pending Applied Excluded (Questions) Excluded (Expired) Exc…" at bounding box center [405, 243] width 106 height 20
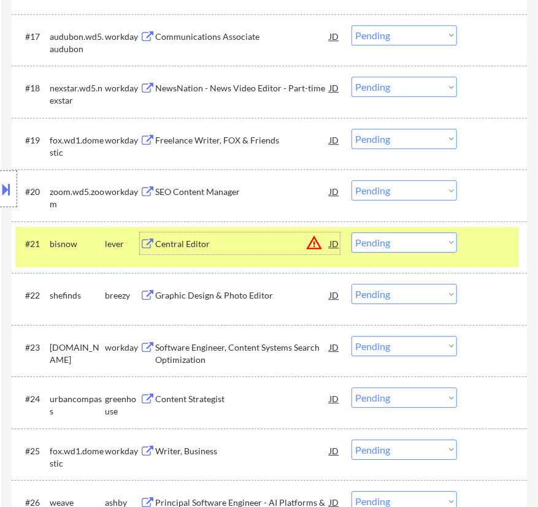
click at [267, 239] on div "Central Editor" at bounding box center [242, 244] width 174 height 12
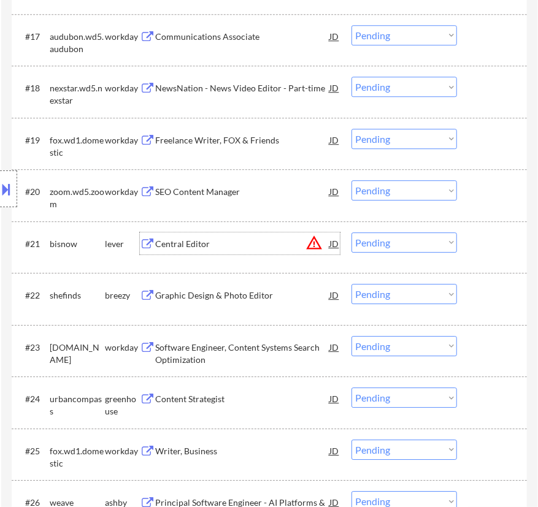
click at [398, 243] on select "Choose an option... Pending Applied Excluded (Questions) Excluded (Expired) Exc…" at bounding box center [405, 243] width 106 height 20
click at [352, 233] on select "Choose an option... Pending Applied Excluded (Questions) Excluded (Expired) Exc…" at bounding box center [405, 243] width 106 height 20
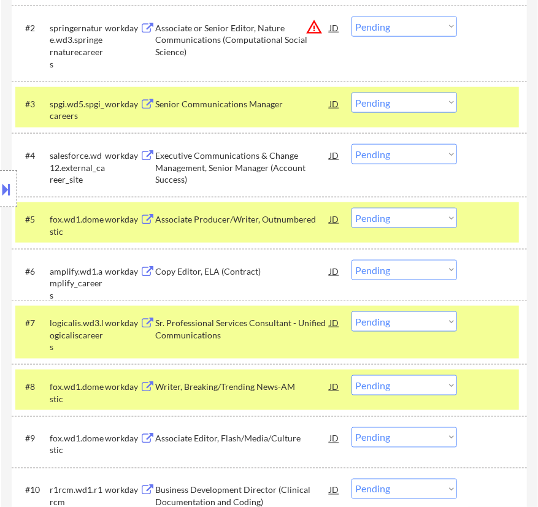
scroll to position [558, 0]
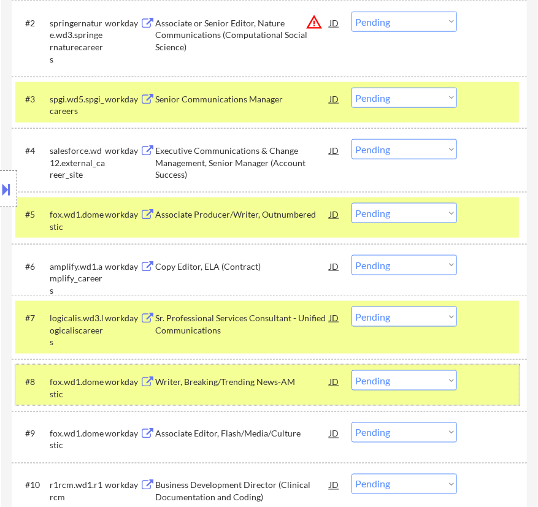
click at [482, 377] on div at bounding box center [493, 382] width 37 height 22
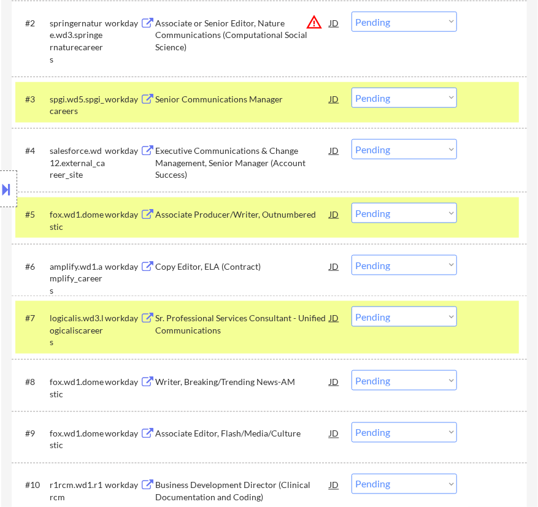
click at [493, 325] on div at bounding box center [493, 318] width 37 height 22
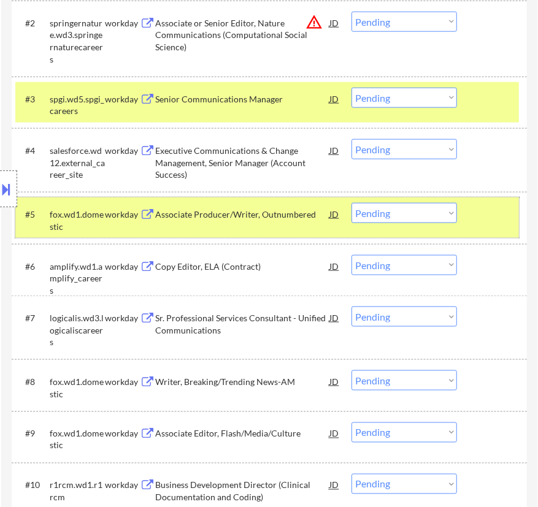
click at [484, 215] on div at bounding box center [493, 214] width 37 height 22
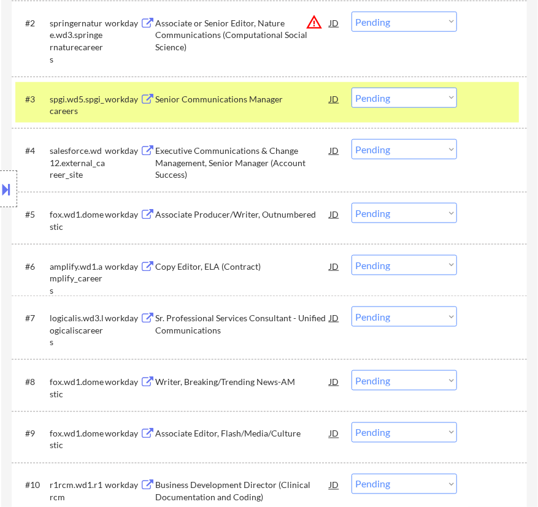
click at [488, 103] on div at bounding box center [493, 99] width 37 height 22
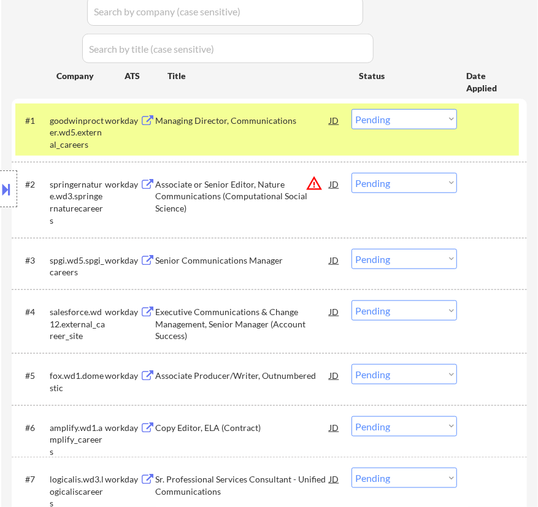
scroll to position [390, 0]
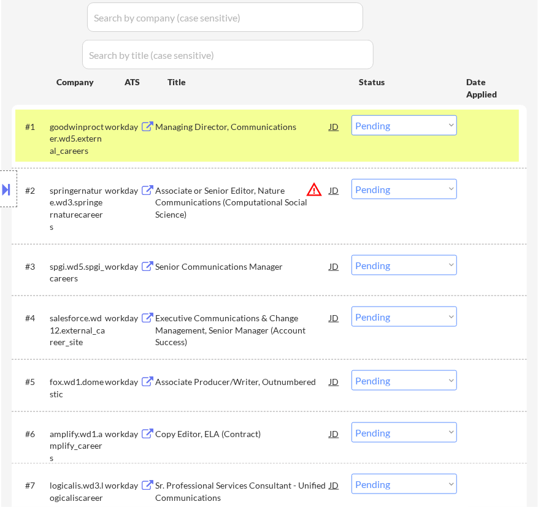
click at [487, 136] on div at bounding box center [493, 126] width 37 height 22
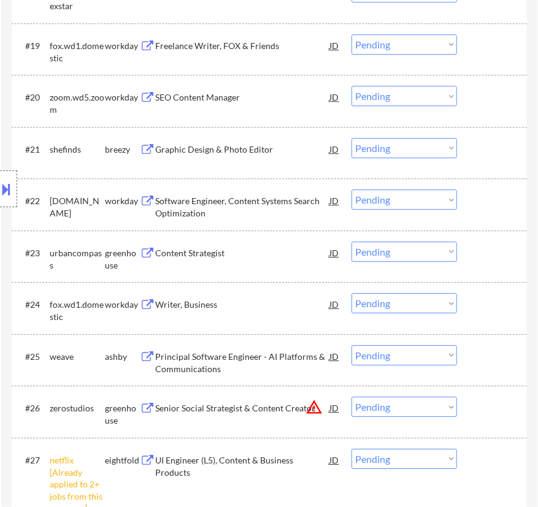
scroll to position [1506, 0]
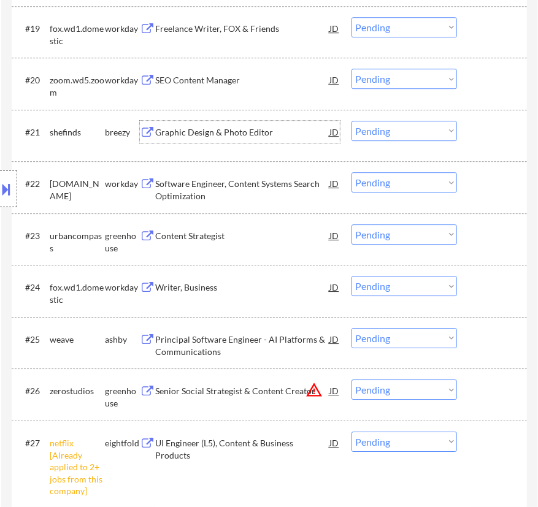
click at [254, 133] on div "Graphic Design & Photo Editor" at bounding box center [242, 132] width 174 height 12
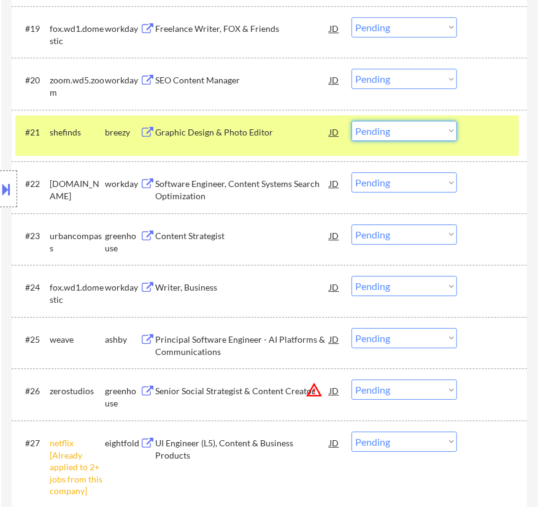
click at [406, 135] on select "Choose an option... Pending Applied Excluded (Questions) Excluded (Expired) Exc…" at bounding box center [405, 131] width 106 height 20
click at [352, 121] on select "Choose an option... Pending Applied Excluded (Questions) Excluded (Expired) Exc…" at bounding box center [405, 131] width 106 height 20
select select ""pending""
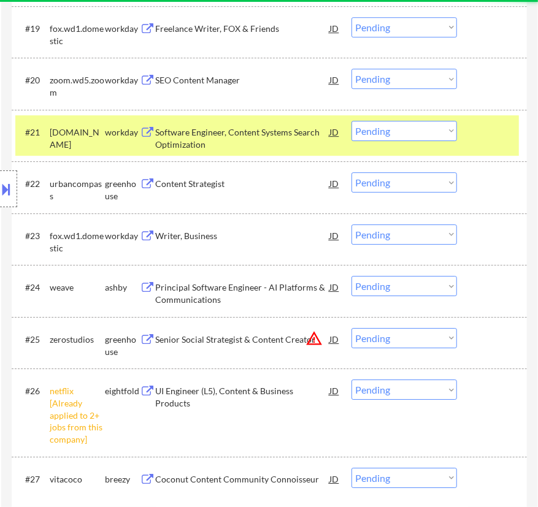
click at [487, 131] on div at bounding box center [493, 132] width 37 height 22
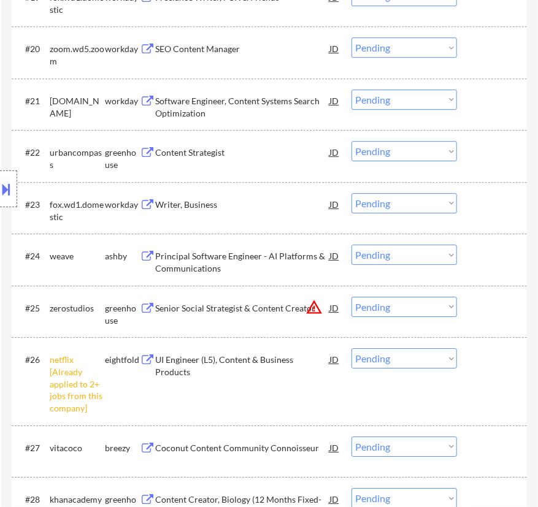
scroll to position [1561, 0]
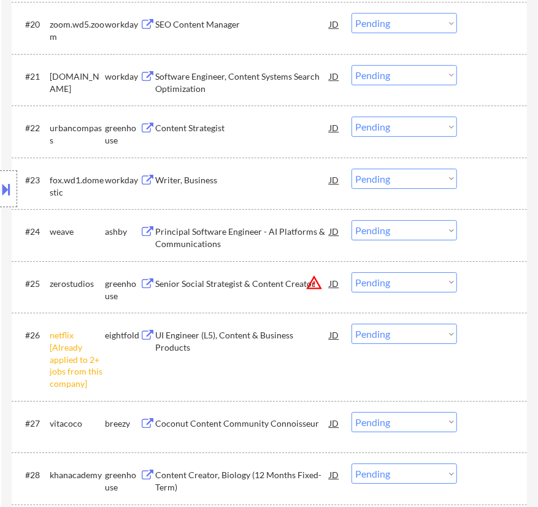
click at [258, 133] on div "Content Strategist" at bounding box center [242, 128] width 174 height 12
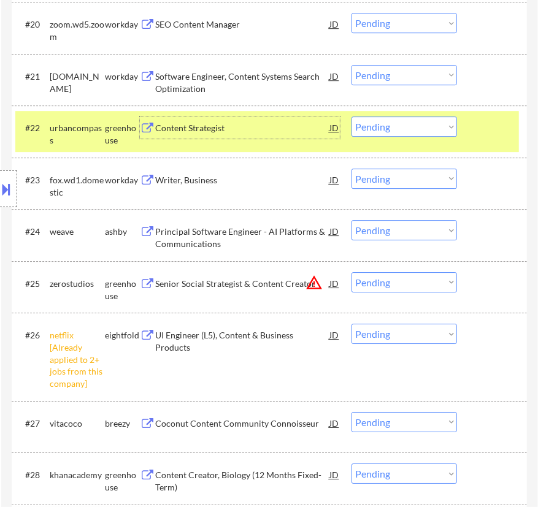
drag, startPoint x: 398, startPoint y: 123, endPoint x: 402, endPoint y: 130, distance: 8.2
click at [398, 123] on select "Choose an option... Pending Applied Excluded (Questions) Excluded (Expired) Exc…" at bounding box center [405, 127] width 106 height 20
click at [352, 117] on select "Choose an option... Pending Applied Excluded (Questions) Excluded (Expired) Exc…" at bounding box center [405, 127] width 106 height 20
select select ""pending""
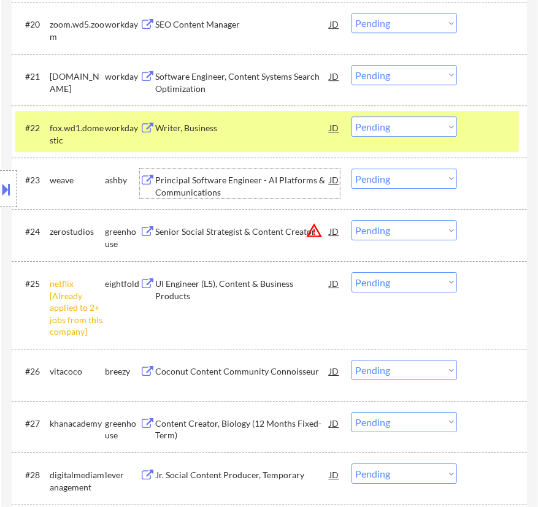
click at [258, 185] on div "Principal Software Engineer - AI Platforms & Communications" at bounding box center [242, 186] width 174 height 24
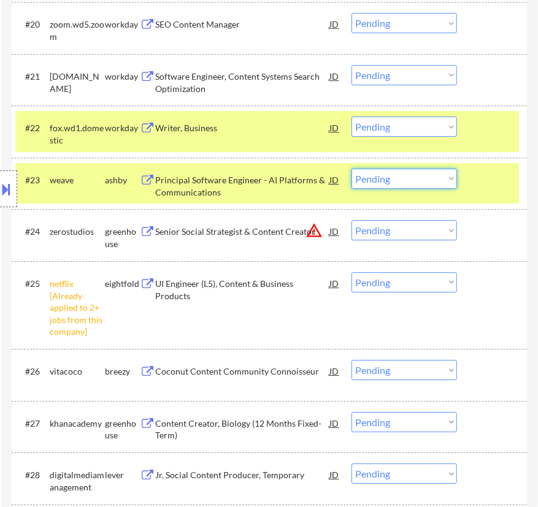
click at [417, 174] on select "Choose an option... Pending Applied Excluded (Questions) Excluded (Expired) Exc…" at bounding box center [405, 179] width 106 height 20
click at [352, 169] on select "Choose an option... Pending Applied Excluded (Questions) Excluded (Expired) Exc…" at bounding box center [405, 179] width 106 height 20
select select ""pending""
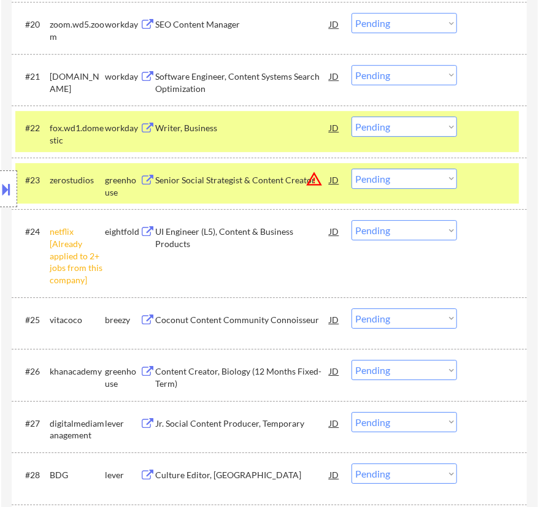
click at [433, 231] on select "Choose an option... Pending Applied Excluded (Questions) Excluded (Expired) Exc…" at bounding box center [405, 230] width 106 height 20
click at [352, 220] on select "Choose an option... Pending Applied Excluded (Questions) Excluded (Expired) Exc…" at bounding box center [405, 230] width 106 height 20
select select ""pending""
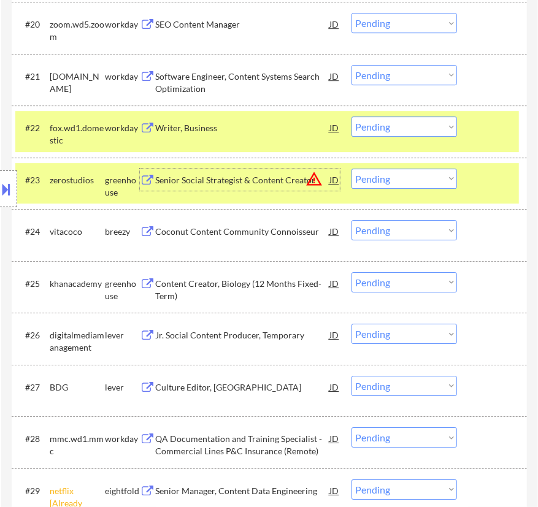
click at [237, 182] on div "Senior Social Strategist & Content Creator" at bounding box center [242, 180] width 174 height 12
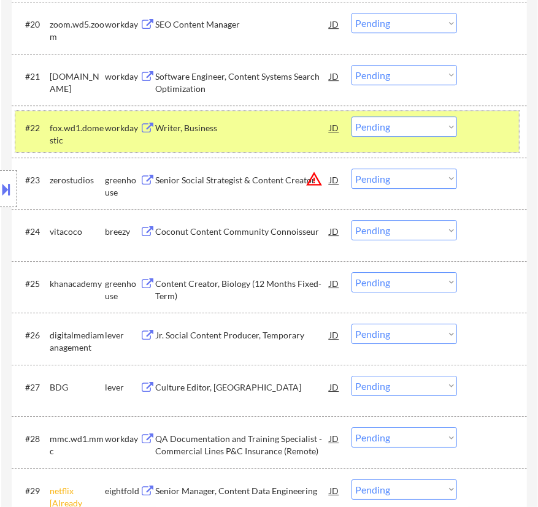
click at [487, 129] on div at bounding box center [493, 128] width 37 height 22
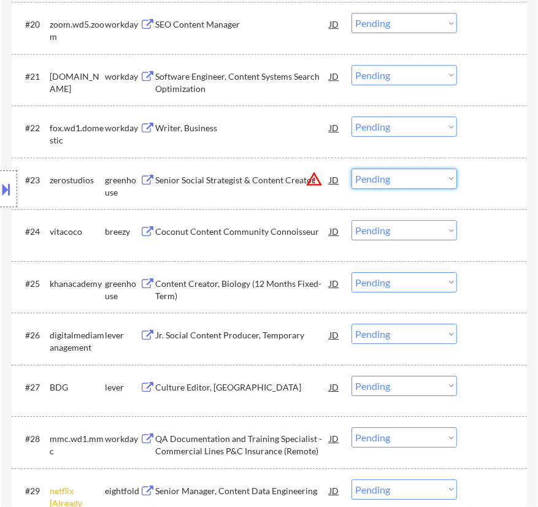
click at [417, 179] on select "Choose an option... Pending Applied Excluded (Questions) Excluded (Expired) Exc…" at bounding box center [405, 179] width 106 height 20
click at [352, 169] on select "Choose an option... Pending Applied Excluded (Questions) Excluded (Expired) Exc…" at bounding box center [405, 179] width 106 height 20
select select ""pending""
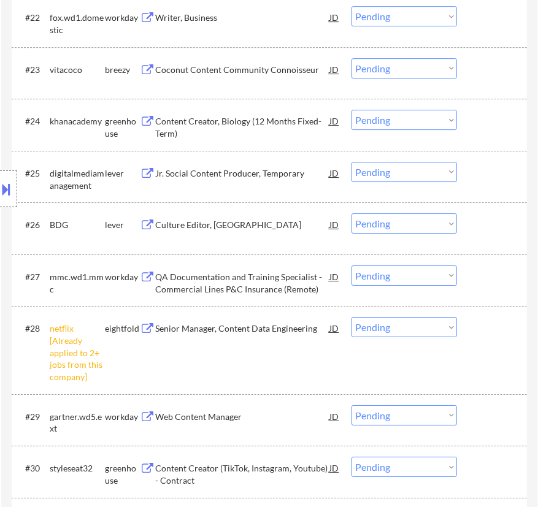
scroll to position [1673, 0]
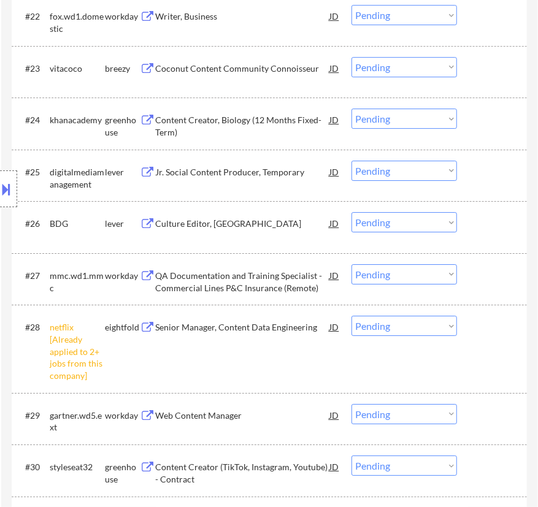
click at [415, 325] on select "Choose an option... Pending Applied Excluded (Questions) Excluded (Expired) Exc…" at bounding box center [405, 326] width 106 height 20
click at [352, 316] on select "Choose an option... Pending Applied Excluded (Questions) Excluded (Expired) Exc…" at bounding box center [405, 326] width 106 height 20
select select ""pending""
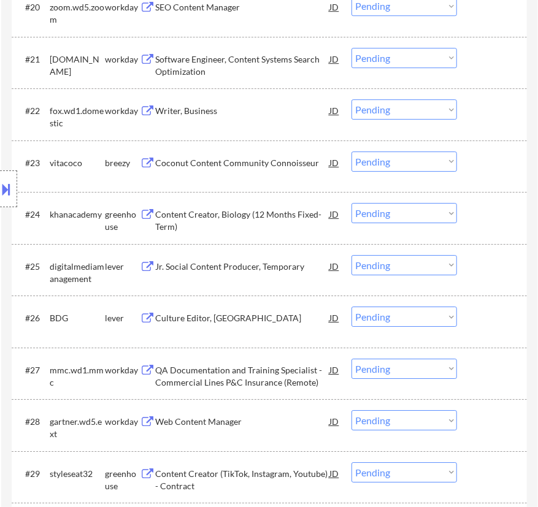
scroll to position [1561, 0]
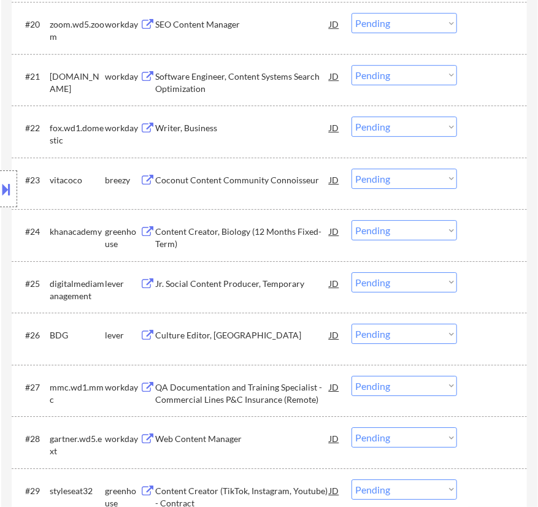
click at [298, 187] on div "Coconut Content Community Connoisseur" at bounding box center [242, 180] width 174 height 22
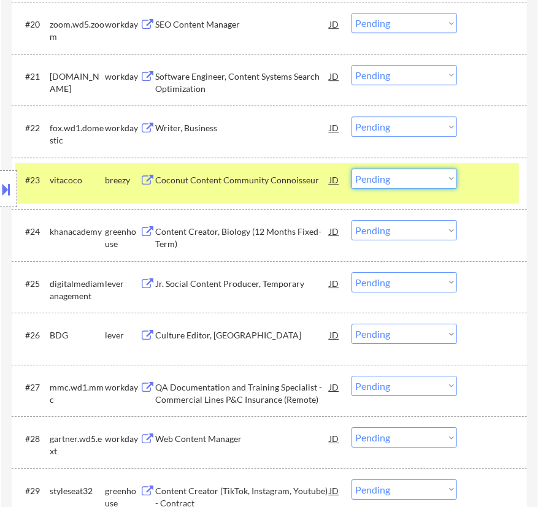
click at [429, 178] on select "Choose an option... Pending Applied Excluded (Questions) Excluded (Expired) Exc…" at bounding box center [405, 179] width 106 height 20
click at [352, 169] on select "Choose an option... Pending Applied Excluded (Questions) Excluded (Expired) Exc…" at bounding box center [405, 179] width 106 height 20
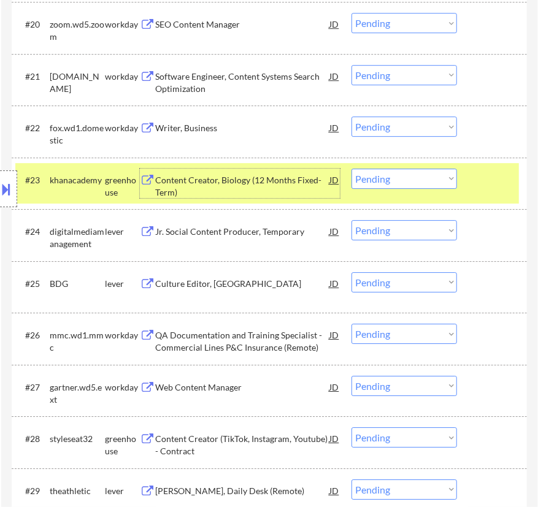
click at [297, 190] on div "Content Creator, Biology (12 Months Fixed-Term)" at bounding box center [242, 186] width 174 height 24
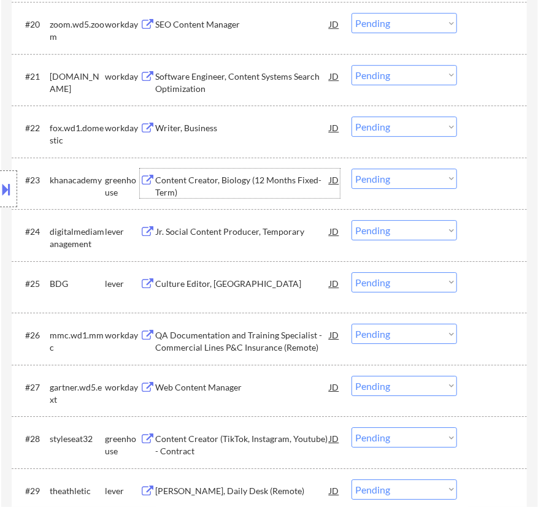
click at [406, 179] on select "Choose an option... Pending Applied Excluded (Questions) Excluded (Expired) Exc…" at bounding box center [405, 179] width 106 height 20
click at [352, 169] on select "Choose an option... Pending Applied Excluded (Questions) Excluded (Expired) Exc…" at bounding box center [405, 179] width 106 height 20
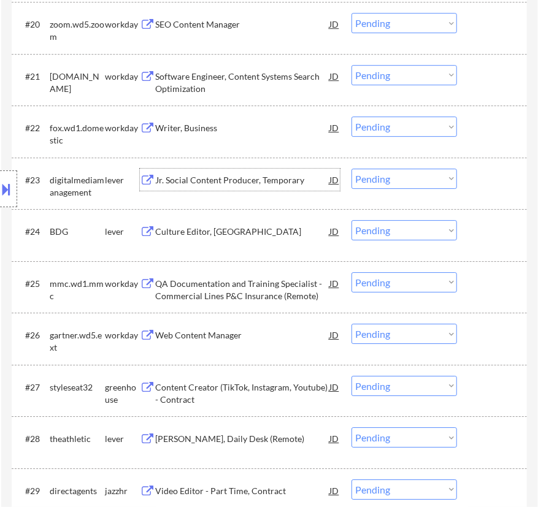
click at [295, 182] on div "Jr. Social Content Producer, Temporary" at bounding box center [242, 180] width 174 height 12
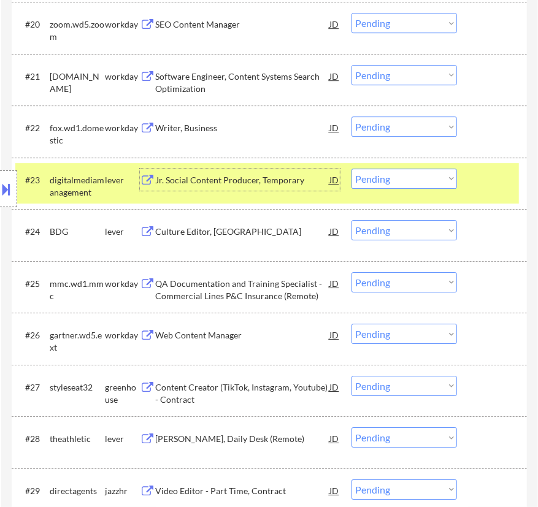
click at [406, 175] on select "Choose an option... Pending Applied Excluded (Questions) Excluded (Expired) Exc…" at bounding box center [405, 179] width 106 height 20
click at [352, 169] on select "Choose an option... Pending Applied Excluded (Questions) Excluded (Expired) Exc…" at bounding box center [405, 179] width 106 height 20
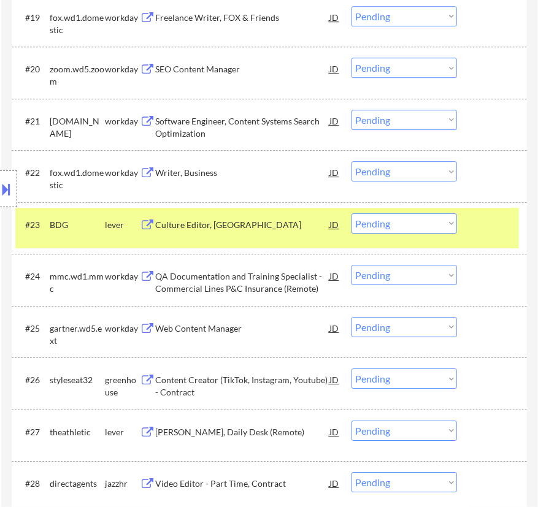
scroll to position [1506, 0]
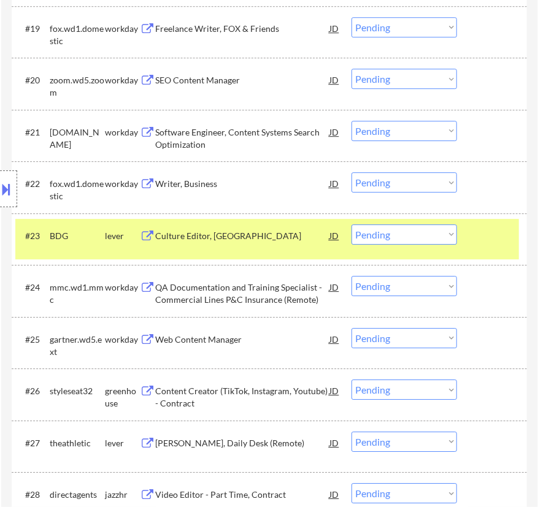
click at [320, 239] on div "Culture Editor, NYLON" at bounding box center [242, 236] width 174 height 12
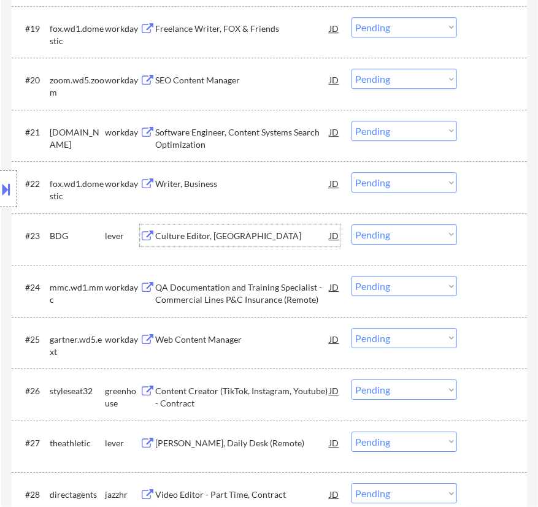
click at [399, 234] on select "Choose an option... Pending Applied Excluded (Questions) Excluded (Expired) Exc…" at bounding box center [405, 235] width 106 height 20
click at [352, 225] on select "Choose an option... Pending Applied Excluded (Questions) Excluded (Expired) Exc…" at bounding box center [405, 235] width 106 height 20
select select ""pending""
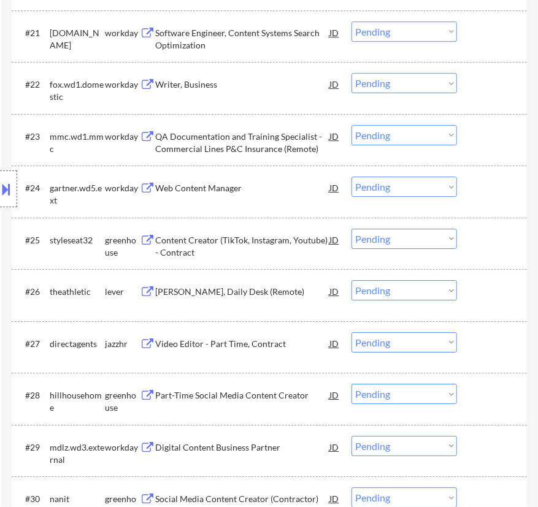
scroll to position [1617, 0]
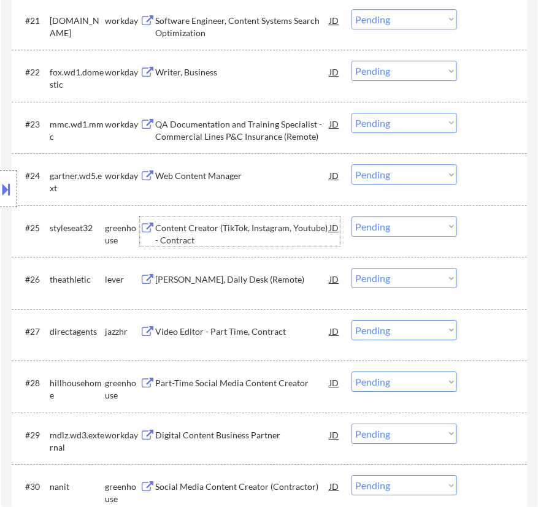
click at [251, 227] on div "Content Creator (TikTok, Instagram, Youtube) - Contract" at bounding box center [242, 234] width 174 height 24
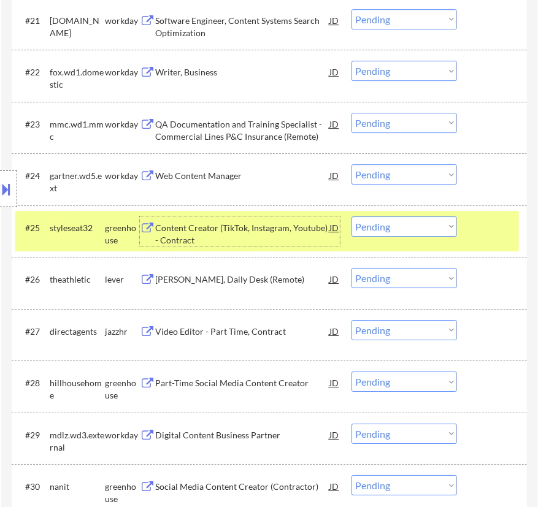
click at [414, 226] on select "Choose an option... Pending Applied Excluded (Questions) Excluded (Expired) Exc…" at bounding box center [405, 227] width 106 height 20
click at [352, 217] on select "Choose an option... Pending Applied Excluded (Questions) Excluded (Expired) Exc…" at bounding box center [405, 227] width 106 height 20
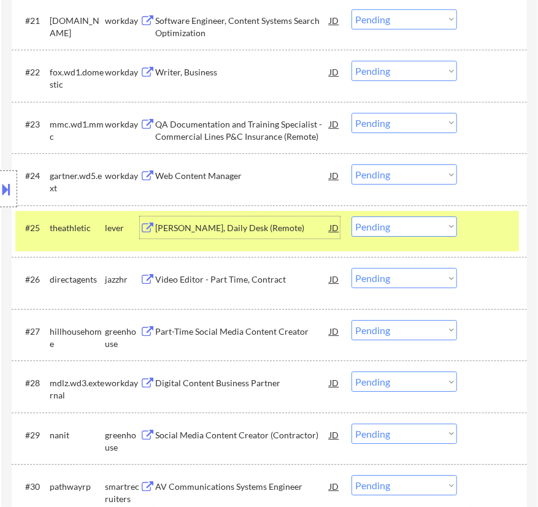
click at [250, 230] on div "Staff Editor, Daily Desk (Remote)" at bounding box center [242, 228] width 174 height 12
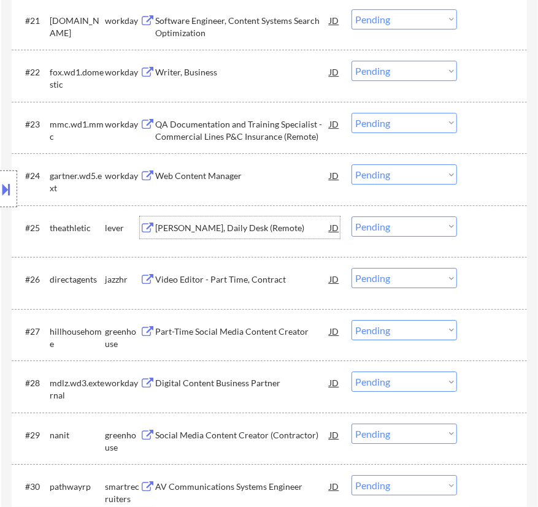
click at [398, 226] on select "Choose an option... Pending Applied Excluded (Questions) Excluded (Expired) Exc…" at bounding box center [405, 227] width 106 height 20
click at [352, 217] on select "Choose an option... Pending Applied Excluded (Questions) Excluded (Expired) Exc…" at bounding box center [405, 227] width 106 height 20
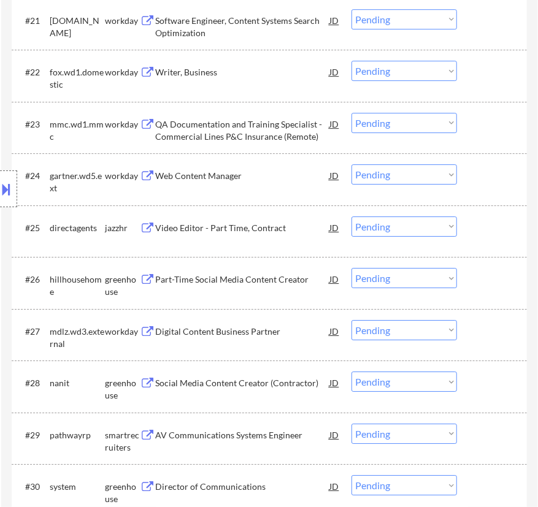
click at [293, 227] on div "Video Editor - Part Time, Contract" at bounding box center [242, 228] width 174 height 12
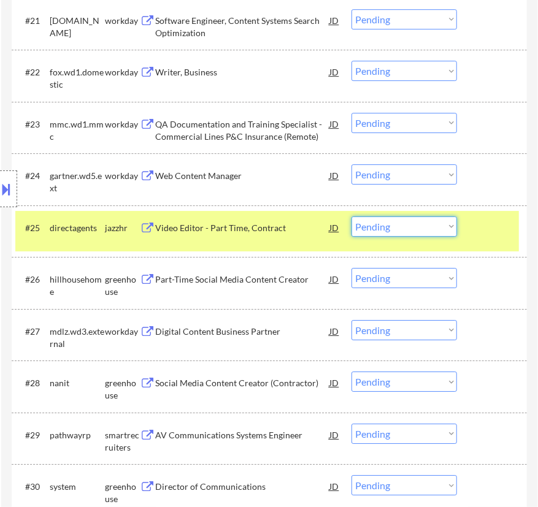
click at [391, 222] on select "Choose an option... Pending Applied Excluded (Questions) Excluded (Expired) Exc…" at bounding box center [405, 227] width 106 height 20
click at [352, 217] on select "Choose an option... Pending Applied Excluded (Questions) Excluded (Expired) Exc…" at bounding box center [405, 227] width 106 height 20
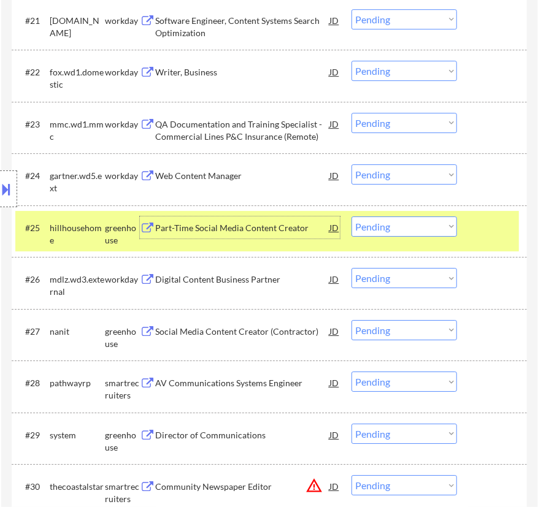
click at [287, 233] on div "Part-Time Social Media Content Creator" at bounding box center [242, 228] width 174 height 12
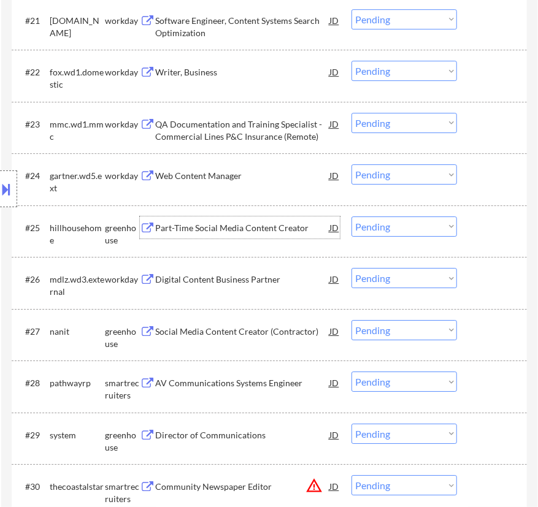
click at [387, 221] on select "Choose an option... Pending Applied Excluded (Questions) Excluded (Expired) Exc…" at bounding box center [405, 227] width 106 height 20
click at [352, 217] on select "Choose an option... Pending Applied Excluded (Questions) Excluded (Expired) Exc…" at bounding box center [405, 227] width 106 height 20
select select ""pending""
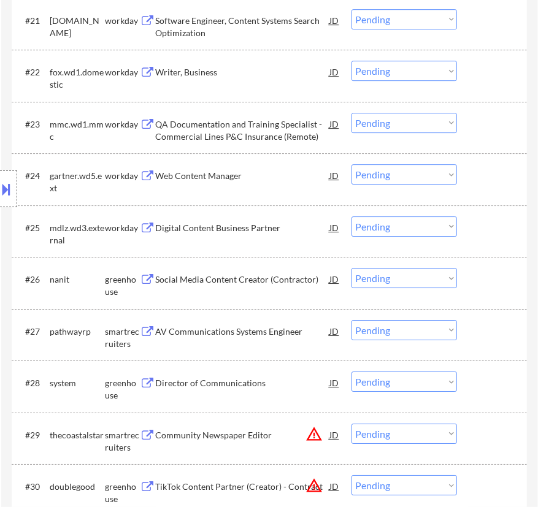
click at [254, 222] on div "Digital Content Business Partner" at bounding box center [242, 228] width 174 height 12
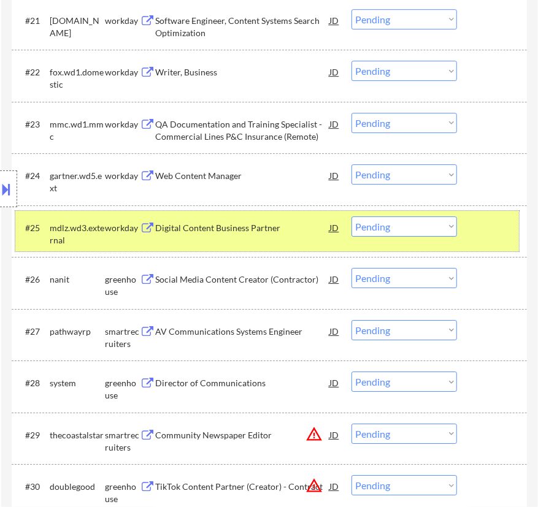
drag, startPoint x: 494, startPoint y: 220, endPoint x: 481, endPoint y: 223, distance: 13.2
click at [495, 220] on div at bounding box center [493, 228] width 37 height 22
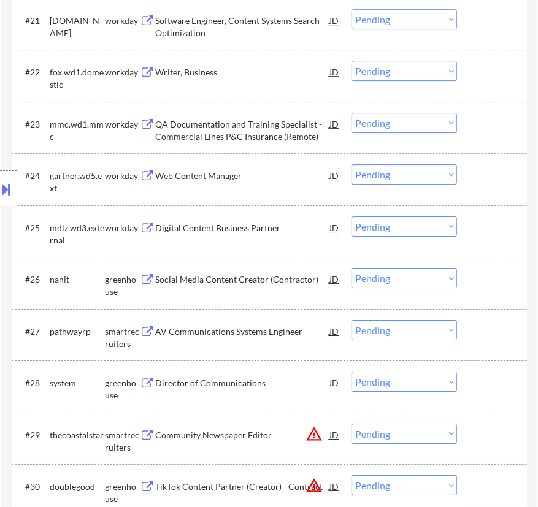
click at [229, 276] on div "Social Media Content Creator (Contractor)" at bounding box center [242, 280] width 174 height 12
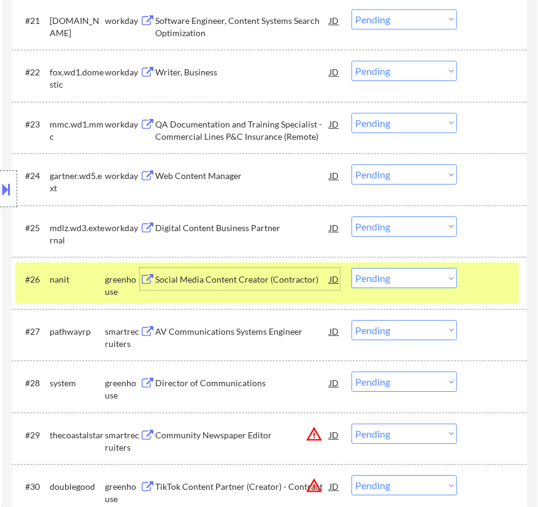
click at [404, 279] on select "Choose an option... Pending Applied Excluded (Questions) Excluded (Expired) Exc…" at bounding box center [405, 278] width 106 height 20
click at [352, 268] on select "Choose an option... Pending Applied Excluded (Questions) Excluded (Expired) Exc…" at bounding box center [405, 278] width 106 height 20
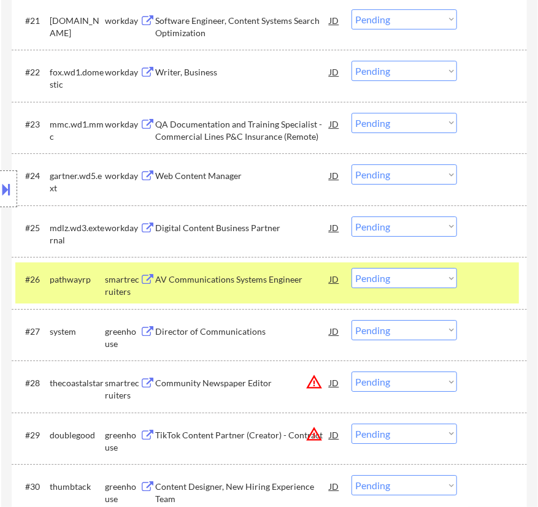
click at [313, 283] on div "AV Communications Systems Engineer" at bounding box center [242, 280] width 174 height 12
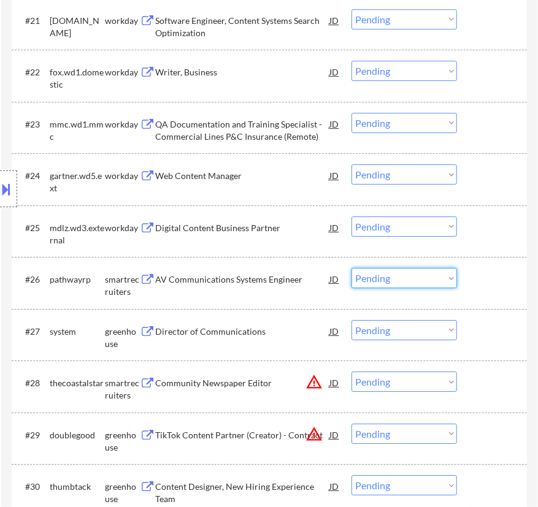
click at [388, 277] on select "Choose an option... Pending Applied Excluded (Questions) Excluded (Expired) Exc…" at bounding box center [405, 278] width 106 height 20
click at [352, 268] on select "Choose an option... Pending Applied Excluded (Questions) Excluded (Expired) Exc…" at bounding box center [405, 278] width 106 height 20
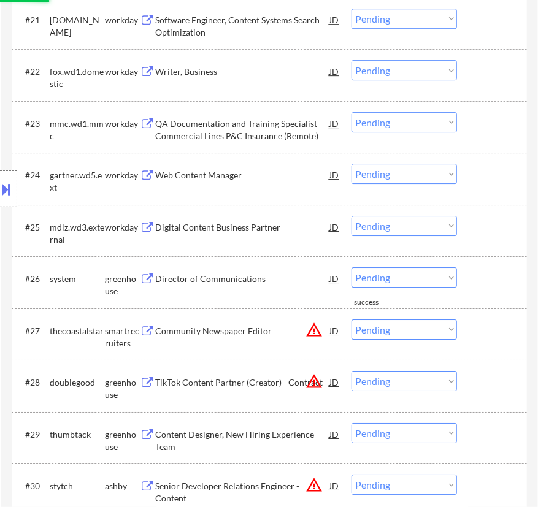
scroll to position [1729, 0]
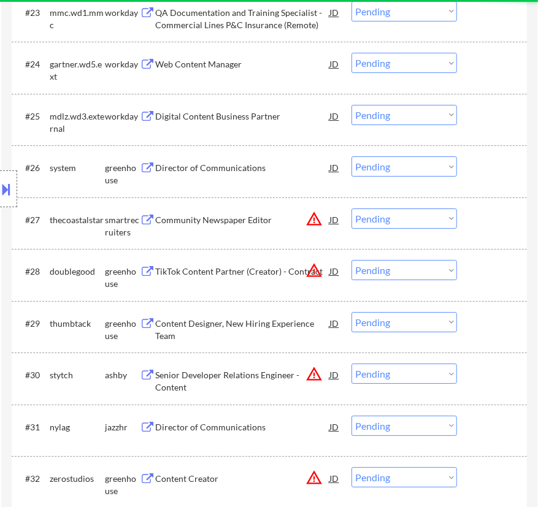
click at [256, 178] on div "Director of Communications" at bounding box center [242, 167] width 174 height 22
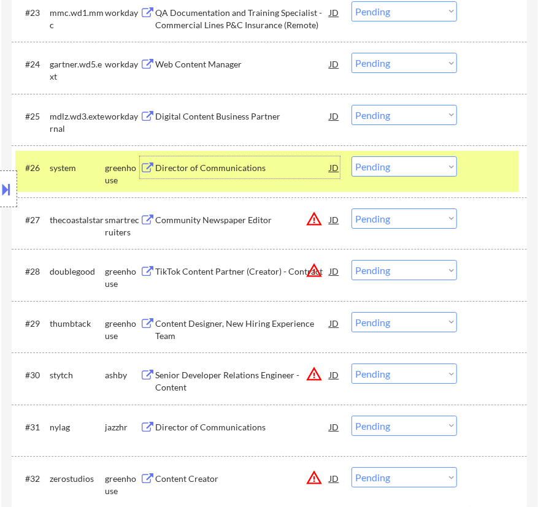
click at [412, 166] on select "Choose an option... Pending Applied Excluded (Questions) Excluded (Expired) Exc…" at bounding box center [405, 166] width 106 height 20
click at [352, 156] on select "Choose an option... Pending Applied Excluded (Questions) Excluded (Expired) Exc…" at bounding box center [405, 166] width 106 height 20
select select ""pending""
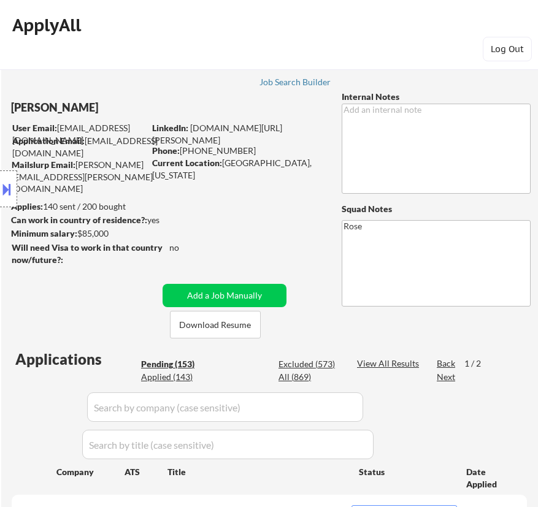
select select ""pending""
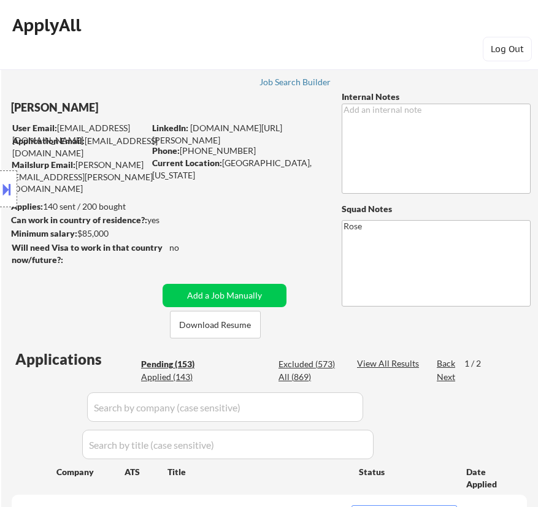
select select ""pending""
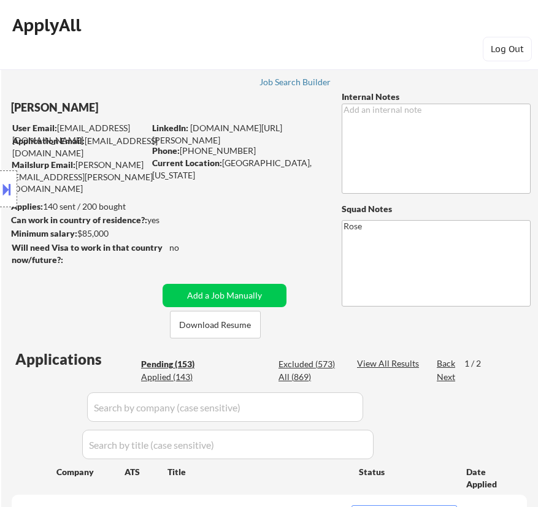
select select ""pending""
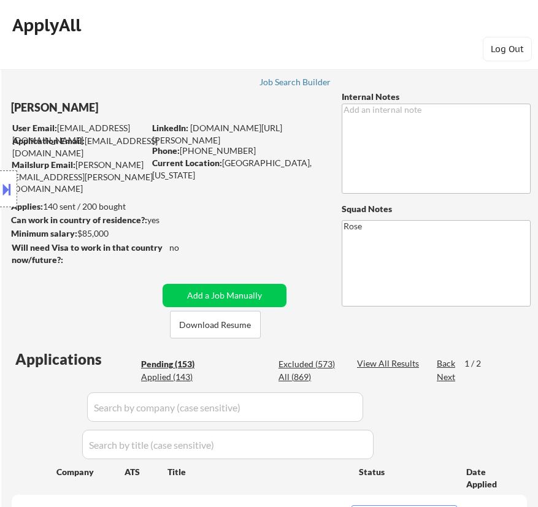
select select ""pending""
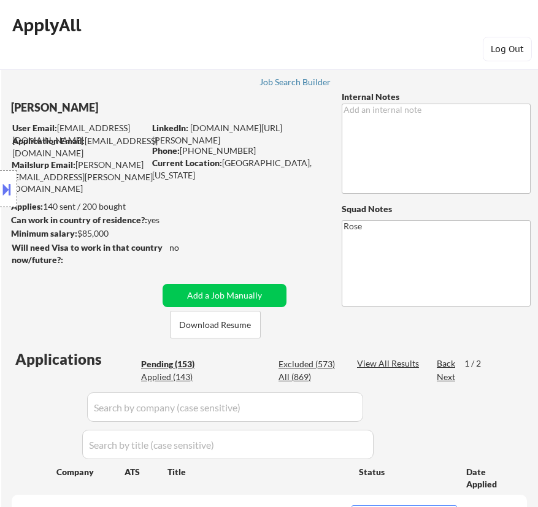
select select ""pending""
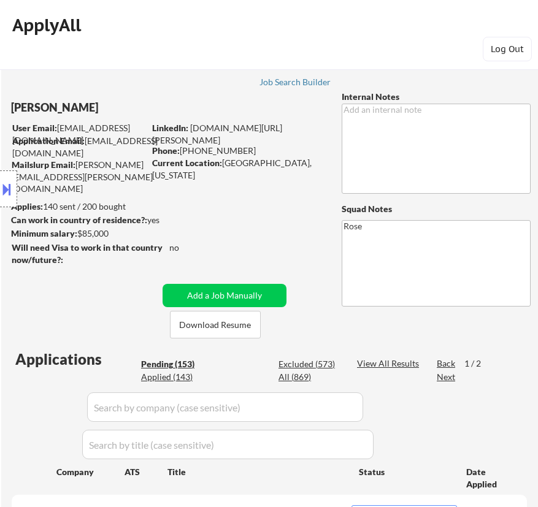
select select ""pending""
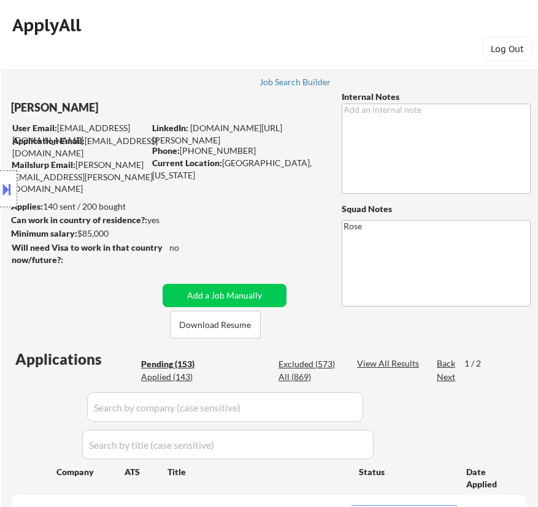
select select ""pending""
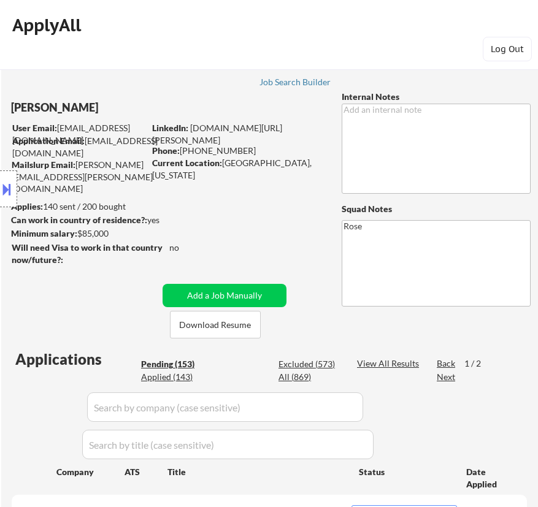
select select ""pending""
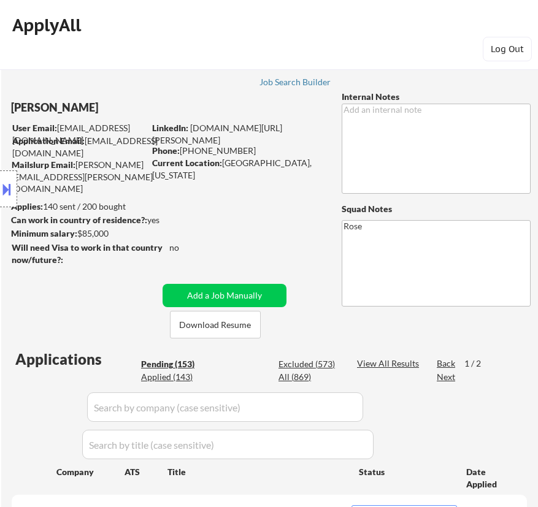
select select ""pending""
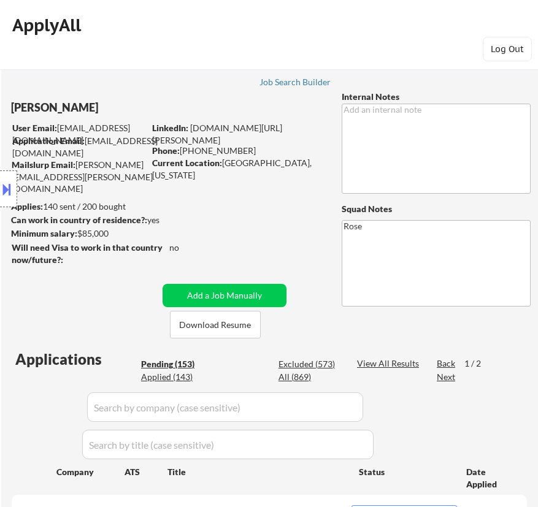
select select ""pending""
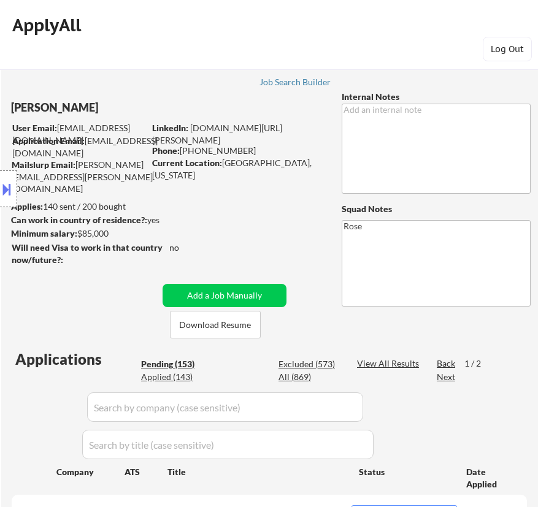
select select ""pending""
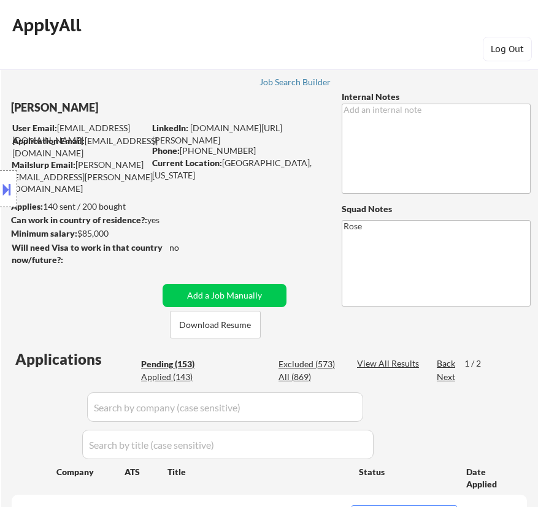
select select ""pending""
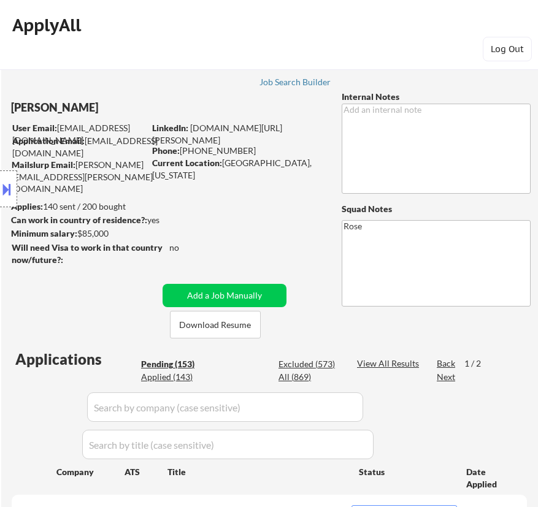
select select ""pending""
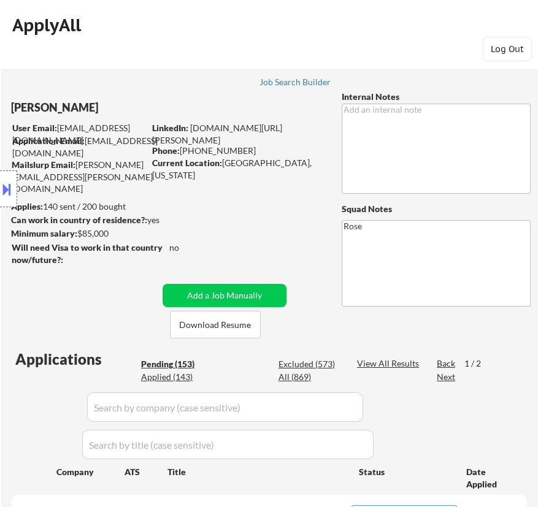
select select ""pending""
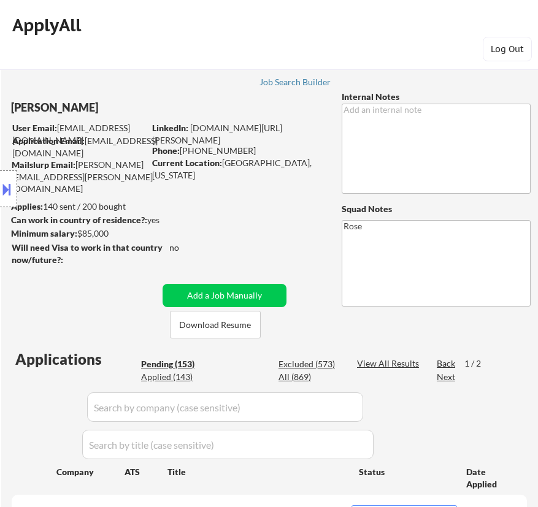
select select ""pending""
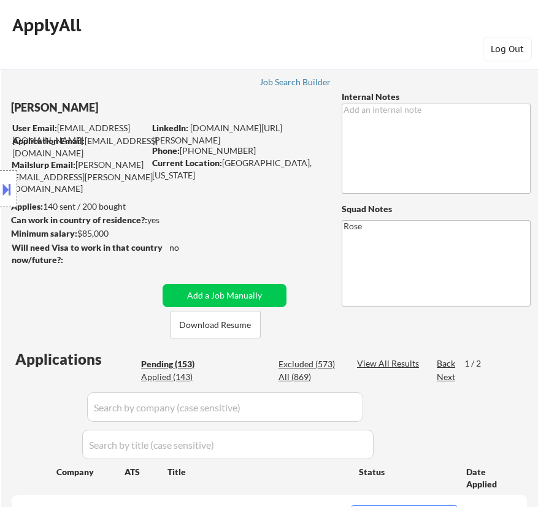
select select ""pending""
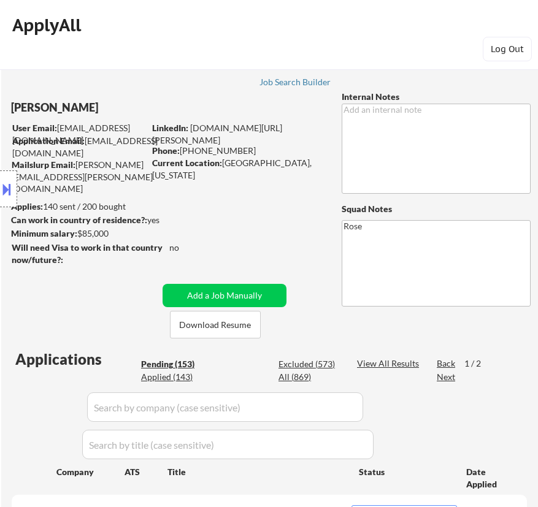
select select ""pending""
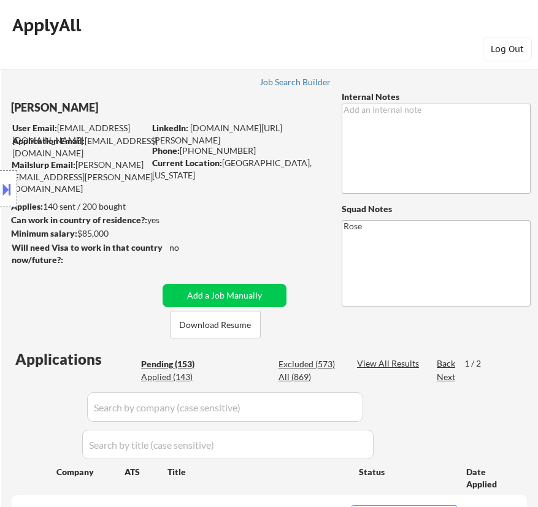
select select ""pending""
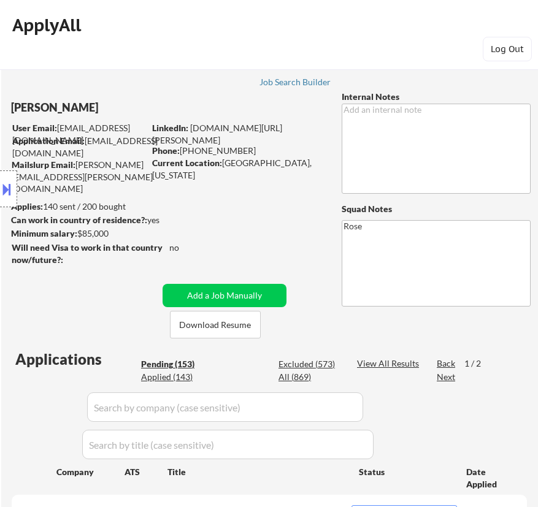
select select ""pending""
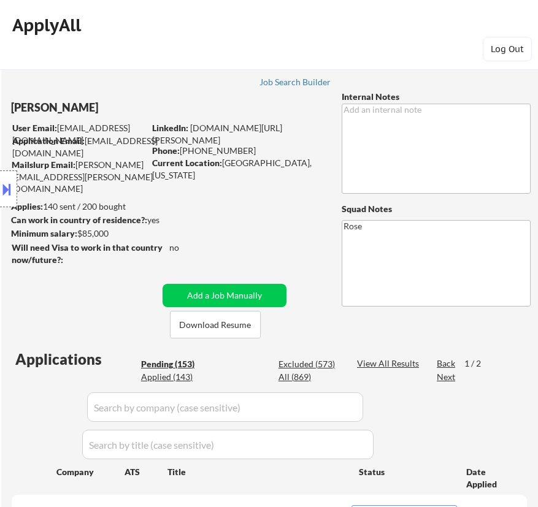
select select ""pending""
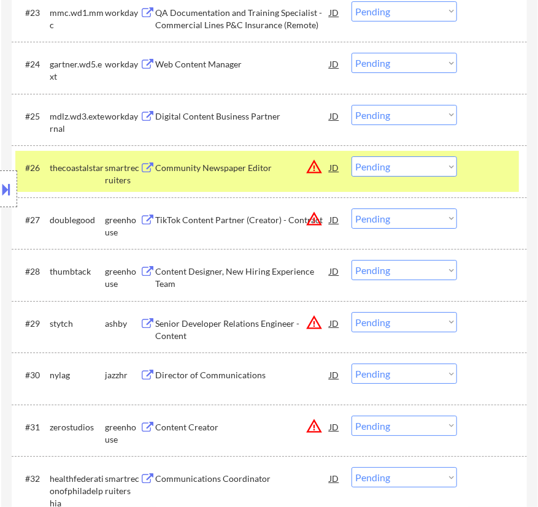
scroll to position [1729, 0]
click at [264, 174] on div "Community Newspaper Editor" at bounding box center [242, 168] width 174 height 12
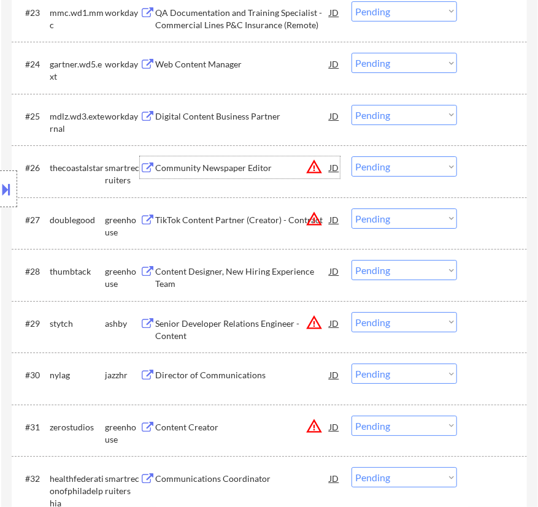
click at [426, 165] on select "Choose an option... Pending Applied Excluded (Questions) Excluded (Expired) Exc…" at bounding box center [405, 166] width 106 height 20
click at [352, 156] on select "Choose an option... Pending Applied Excluded (Questions) Excluded (Expired) Exc…" at bounding box center [405, 166] width 106 height 20
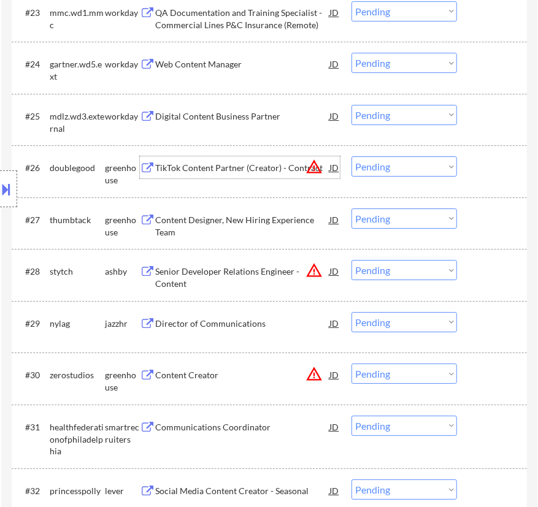
click at [279, 177] on div "TikTok Content Partner (Creator) - Contract" at bounding box center [242, 167] width 174 height 22
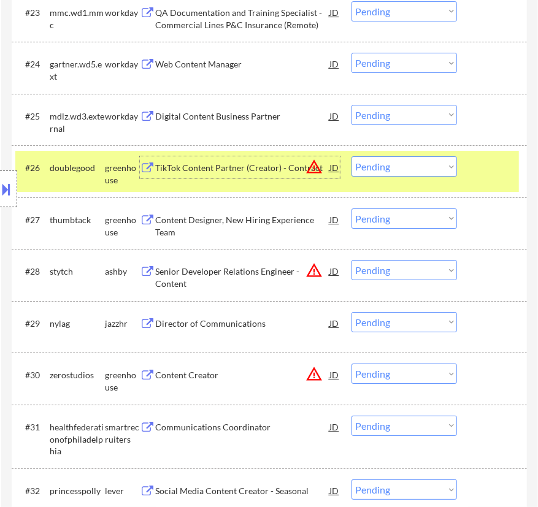
click at [441, 166] on select "Choose an option... Pending Applied Excluded (Questions) Excluded (Expired) Exc…" at bounding box center [405, 166] width 106 height 20
click at [352, 156] on select "Choose an option... Pending Applied Excluded (Questions) Excluded (Expired) Exc…" at bounding box center [405, 166] width 106 height 20
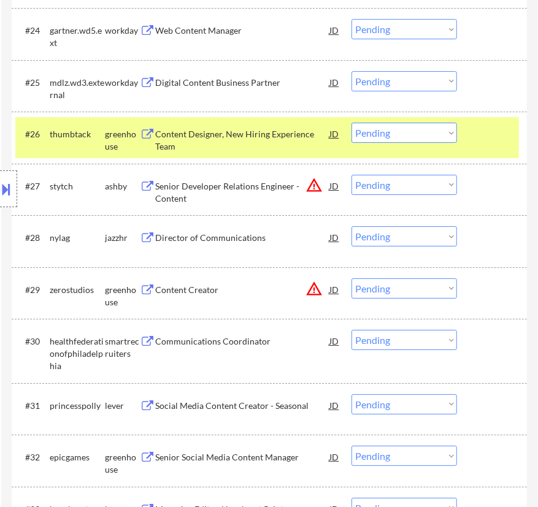
scroll to position [1785, 0]
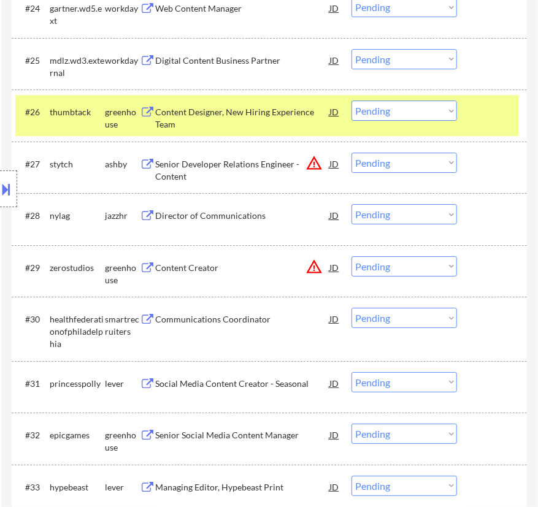
click at [293, 120] on div "Content Designer, New Hiring Experience Team" at bounding box center [242, 118] width 174 height 24
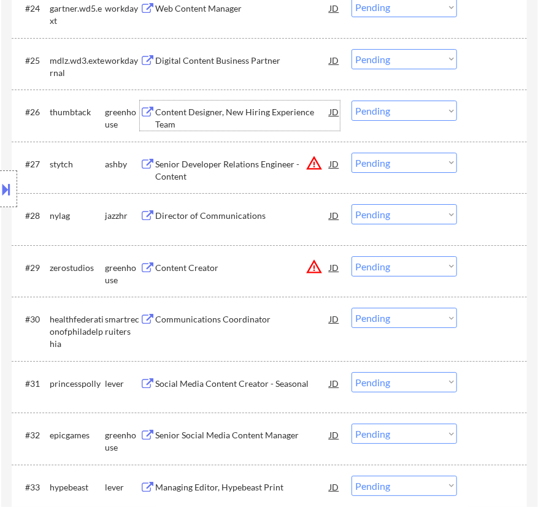
click at [401, 115] on select "Choose an option... Pending Applied Excluded (Questions) Excluded (Expired) Exc…" at bounding box center [405, 111] width 106 height 20
click at [352, 101] on select "Choose an option... Pending Applied Excluded (Questions) Excluded (Expired) Exc…" at bounding box center [405, 111] width 106 height 20
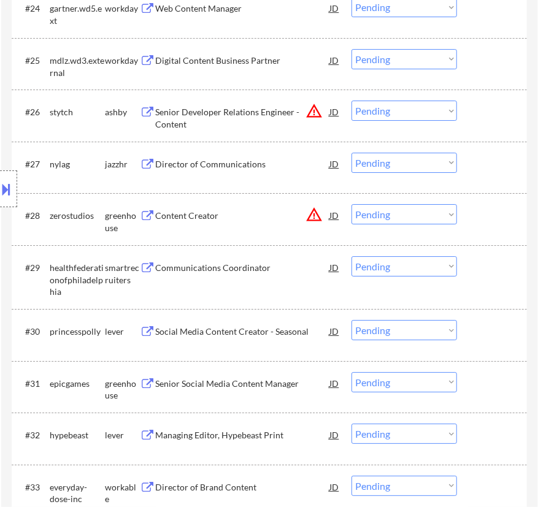
click at [252, 117] on div "Senior Developer Relations Engineer - Content" at bounding box center [242, 118] width 174 height 24
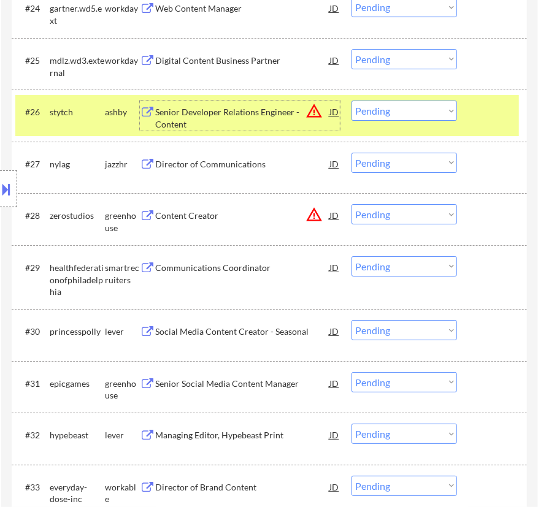
click at [436, 111] on select "Choose an option... Pending Applied Excluded (Questions) Excluded (Expired) Exc…" at bounding box center [405, 111] width 106 height 20
click at [352, 101] on select "Choose an option... Pending Applied Excluded (Questions) Excluded (Expired) Exc…" at bounding box center [405, 111] width 106 height 20
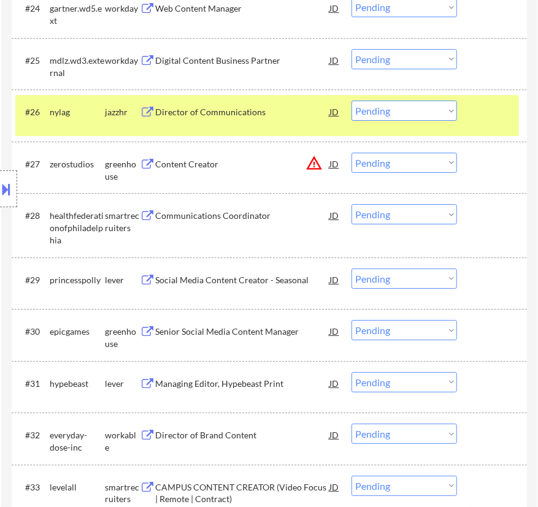
click at [272, 124] on div "#26 nylag jazzhr Director of Communications JD warning_amber Choose an option..…" at bounding box center [267, 115] width 504 height 40
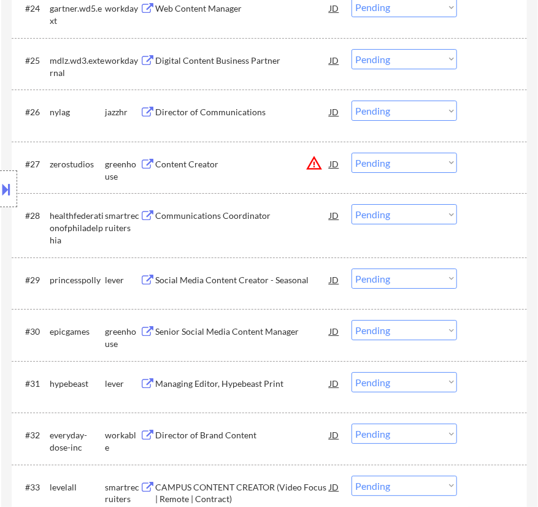
click at [276, 116] on div "Director of Communications" at bounding box center [242, 112] width 174 height 12
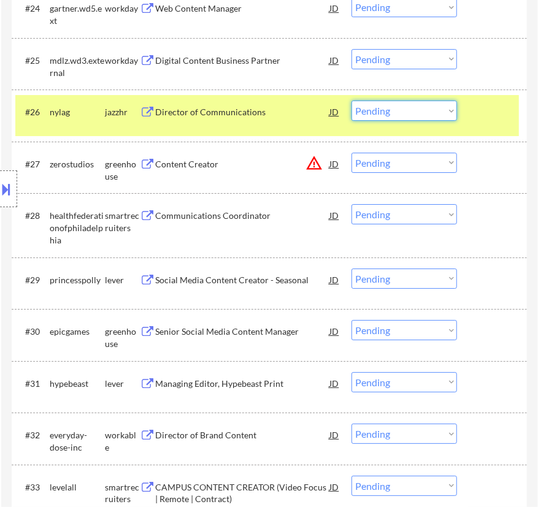
click at [380, 104] on select "Choose an option... Pending Applied Excluded (Questions) Excluded (Expired) Exc…" at bounding box center [405, 111] width 106 height 20
click at [352, 101] on select "Choose an option... Pending Applied Excluded (Questions) Excluded (Expired) Exc…" at bounding box center [405, 111] width 106 height 20
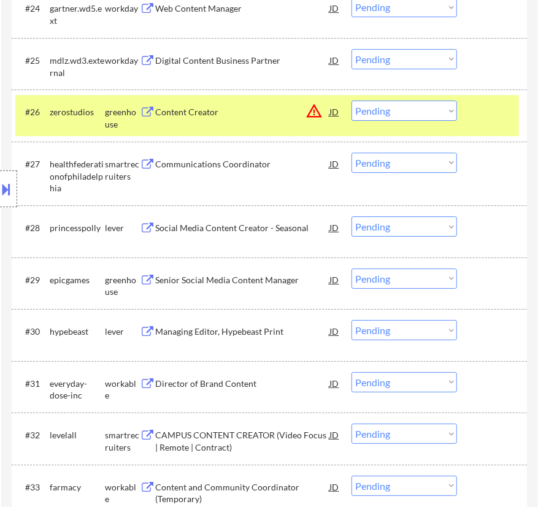
click at [281, 115] on div "Content Creator" at bounding box center [242, 112] width 174 height 12
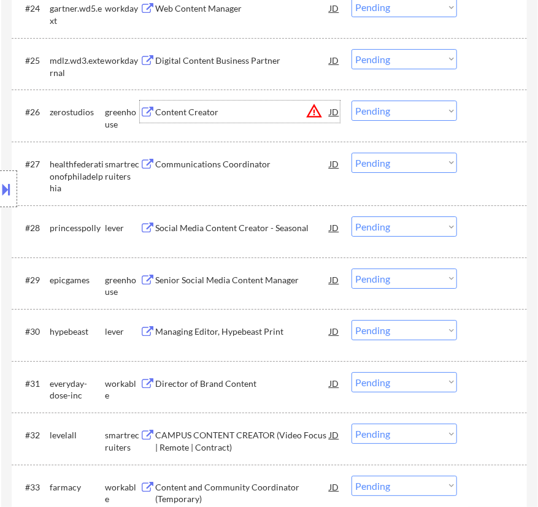
click at [412, 114] on select "Choose an option... Pending Applied Excluded (Questions) Excluded (Expired) Exc…" at bounding box center [405, 111] width 106 height 20
click at [352, 101] on select "Choose an option... Pending Applied Excluded (Questions) Excluded (Expired) Exc…" at bounding box center [405, 111] width 106 height 20
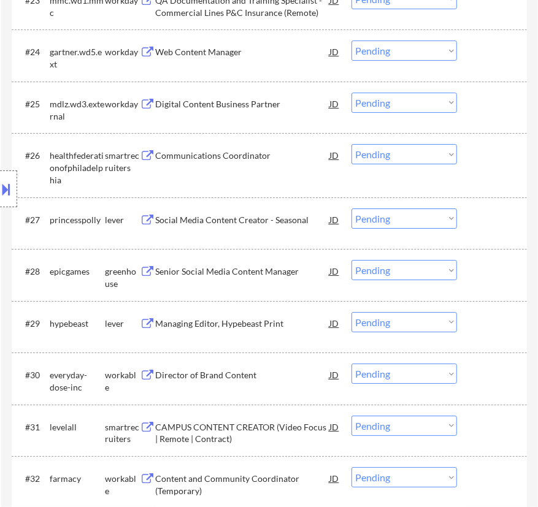
scroll to position [1729, 0]
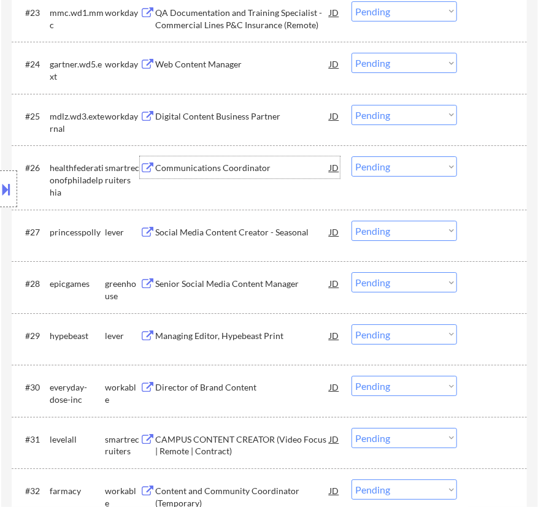
click at [248, 168] on div "Communications Coordinator" at bounding box center [242, 168] width 174 height 12
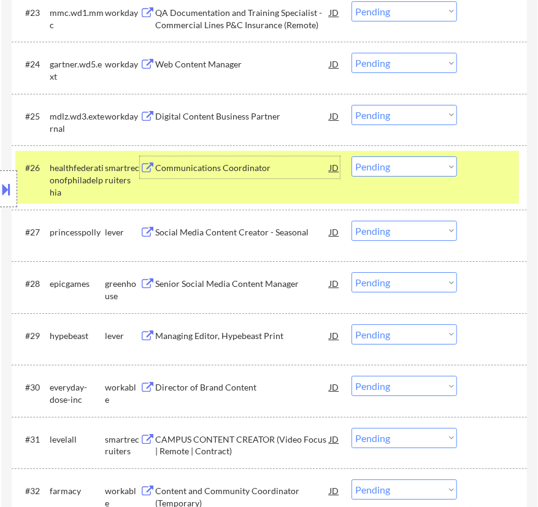
click at [387, 166] on select "Choose an option... Pending Applied Excluded (Questions) Excluded (Expired) Exc…" at bounding box center [405, 166] width 106 height 20
click at [352, 156] on select "Choose an option... Pending Applied Excluded (Questions) Excluded (Expired) Exc…" at bounding box center [405, 166] width 106 height 20
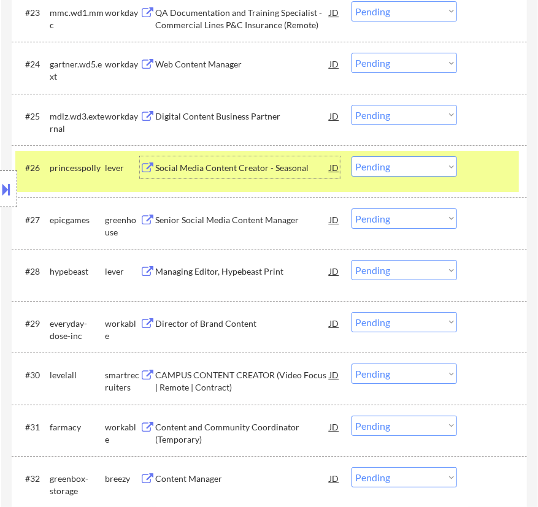
click at [275, 171] on div "Social Media Content Creator - Seasonal" at bounding box center [242, 168] width 174 height 12
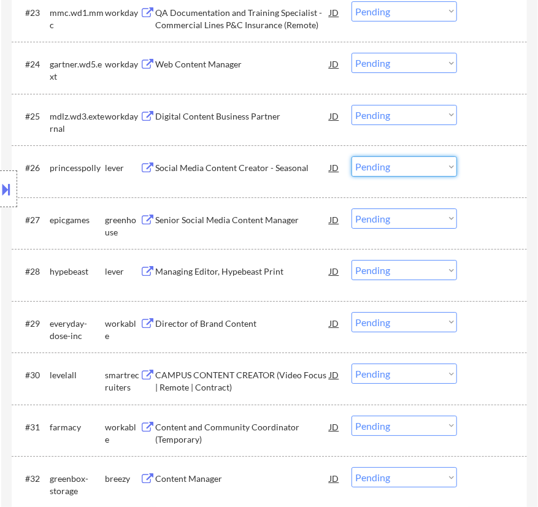
click at [399, 171] on select "Choose an option... Pending Applied Excluded (Questions) Excluded (Expired) Exc…" at bounding box center [405, 166] width 106 height 20
click at [352, 156] on select "Choose an option... Pending Applied Excluded (Questions) Excluded (Expired) Exc…" at bounding box center [405, 166] width 106 height 20
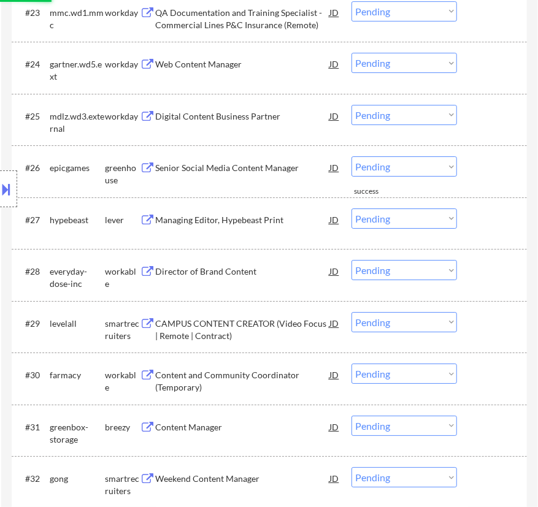
click at [248, 174] on div "Senior Social Media Content Manager" at bounding box center [242, 168] width 174 height 12
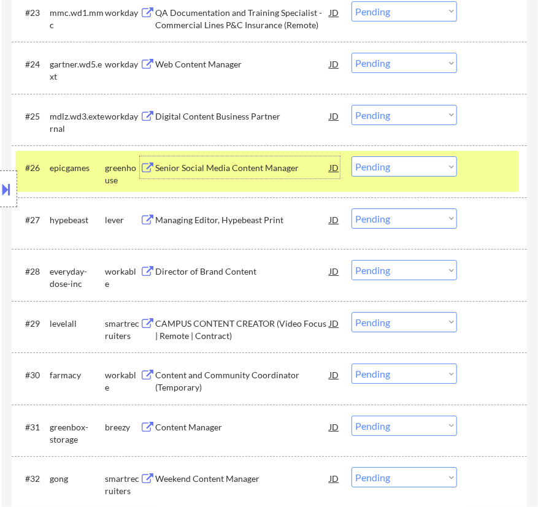
click at [406, 164] on select "Choose an option... Pending Applied Excluded (Questions) Excluded (Expired) Exc…" at bounding box center [405, 166] width 106 height 20
click at [352, 156] on select "Choose an option... Pending Applied Excluded (Questions) Excluded (Expired) Exc…" at bounding box center [405, 166] width 106 height 20
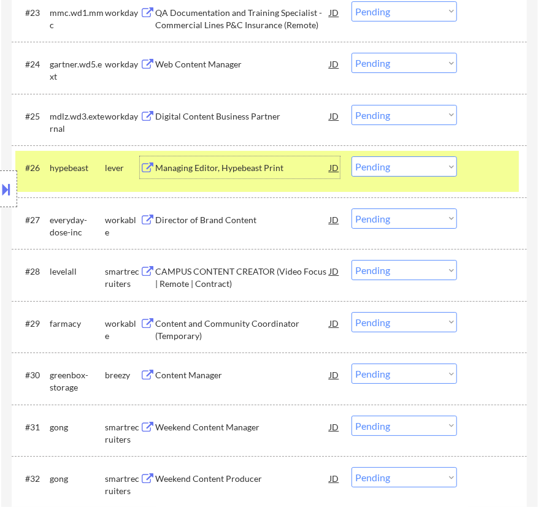
click at [247, 172] on div "Managing Editor, Hypebeast Print" at bounding box center [242, 168] width 174 height 12
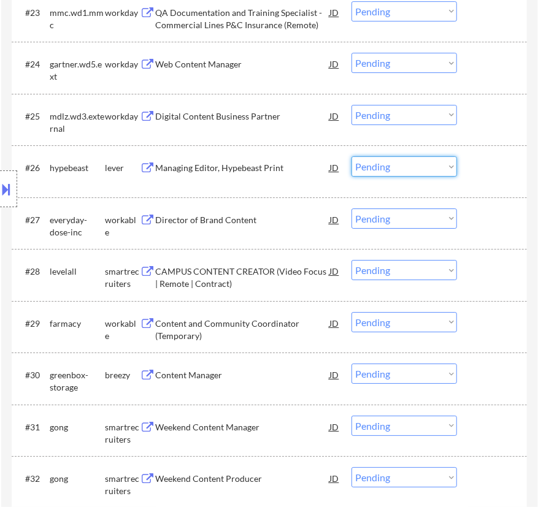
click at [403, 171] on select "Choose an option... Pending Applied Excluded (Questions) Excluded (Expired) Exc…" at bounding box center [405, 166] width 106 height 20
click at [352, 156] on select "Choose an option... Pending Applied Excluded (Questions) Excluded (Expired) Exc…" at bounding box center [405, 166] width 106 height 20
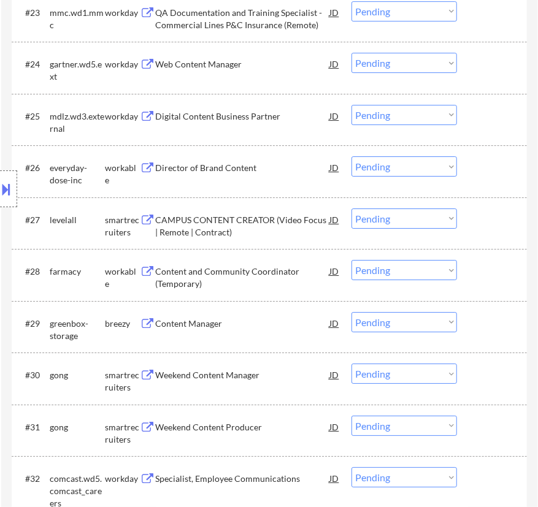
click at [280, 166] on div "Director of Brand Content" at bounding box center [242, 168] width 174 height 12
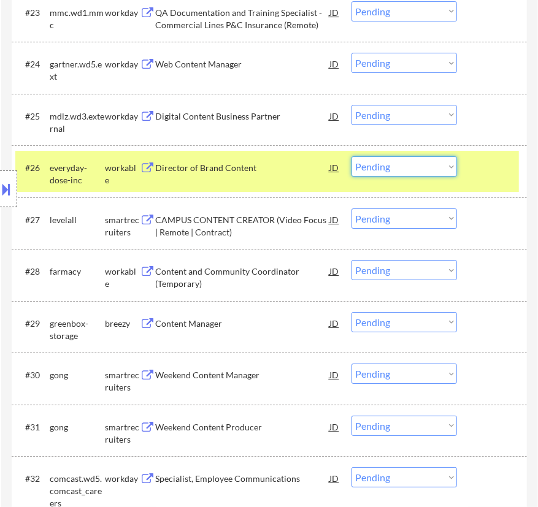
click at [395, 169] on select "Choose an option... Pending Applied Excluded (Questions) Excluded (Expired) Exc…" at bounding box center [405, 166] width 106 height 20
click at [352, 156] on select "Choose an option... Pending Applied Excluded (Questions) Excluded (Expired) Exc…" at bounding box center [405, 166] width 106 height 20
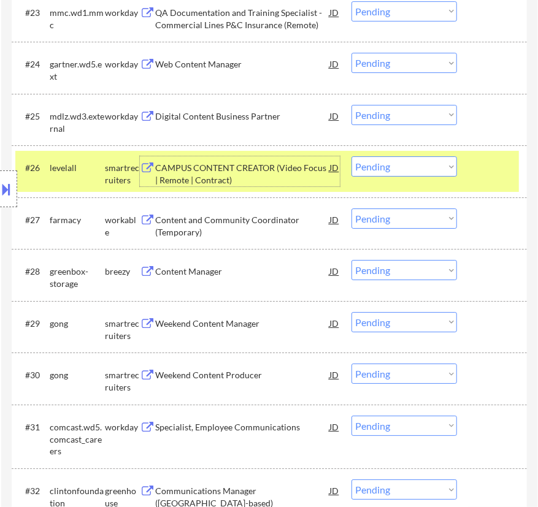
click at [279, 173] on div "CAMPUS CONTENT CREATOR (Video Focus | Remote | Contract)" at bounding box center [242, 174] width 174 height 24
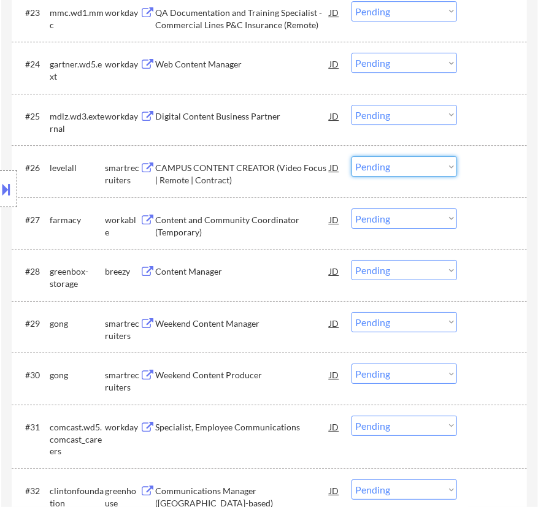
click at [405, 167] on select "Choose an option... Pending Applied Excluded (Questions) Excluded (Expired) Exc…" at bounding box center [405, 166] width 106 height 20
click at [352, 156] on select "Choose an option... Pending Applied Excluded (Questions) Excluded (Expired) Exc…" at bounding box center [405, 166] width 106 height 20
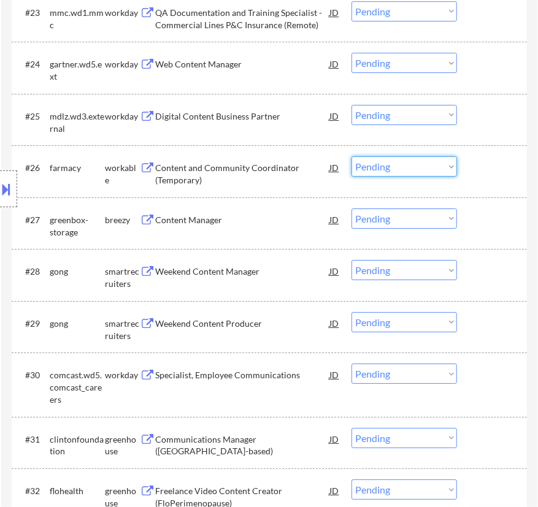
click at [410, 171] on select "Choose an option... Pending Applied Excluded (Questions) Excluded (Expired) Exc…" at bounding box center [405, 166] width 106 height 20
click at [352, 156] on select "Choose an option... Pending Applied Excluded (Questions) Excluded (Expired) Exc…" at bounding box center [405, 166] width 106 height 20
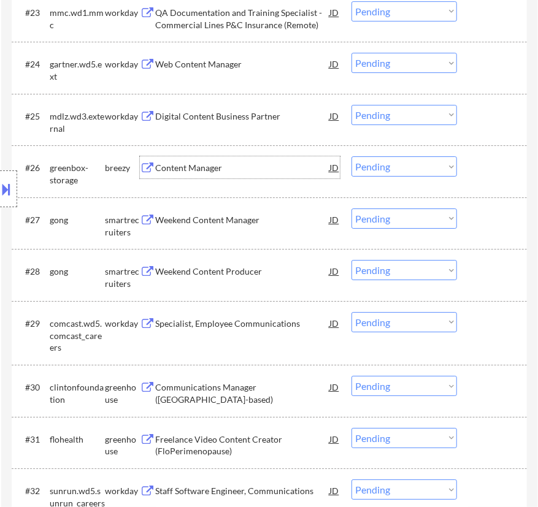
click at [244, 177] on div "Content Manager" at bounding box center [242, 167] width 174 height 22
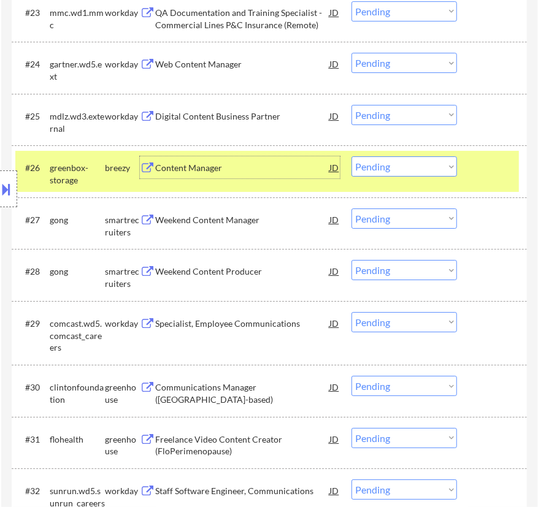
click at [399, 173] on select "Choose an option... Pending Applied Excluded (Questions) Excluded (Expired) Exc…" at bounding box center [405, 166] width 106 height 20
click at [352, 156] on select "Choose an option... Pending Applied Excluded (Questions) Excluded (Expired) Exc…" at bounding box center [405, 166] width 106 height 20
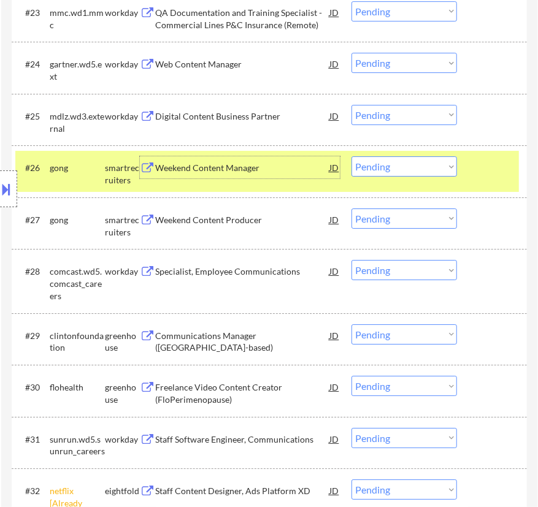
click at [263, 172] on div "Weekend Content Manager" at bounding box center [242, 168] width 174 height 12
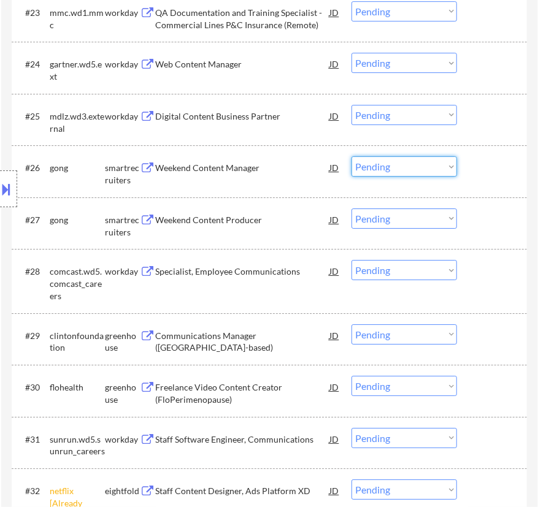
click at [391, 168] on select "Choose an option... Pending Applied Excluded (Questions) Excluded (Expired) Exc…" at bounding box center [405, 166] width 106 height 20
click at [352, 156] on select "Choose an option... Pending Applied Excluded (Questions) Excluded (Expired) Exc…" at bounding box center [405, 166] width 106 height 20
select select ""pending""
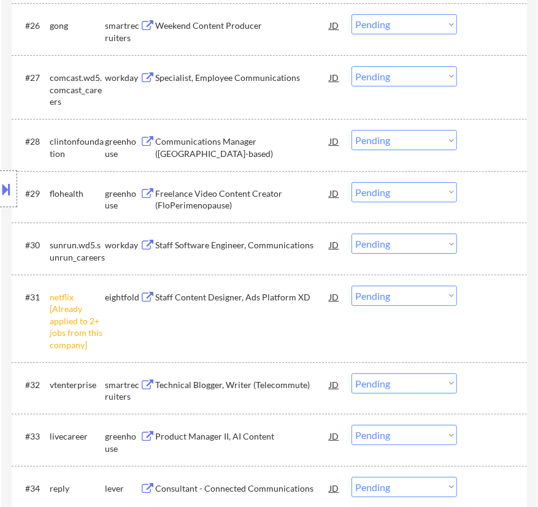
scroll to position [1896, 0]
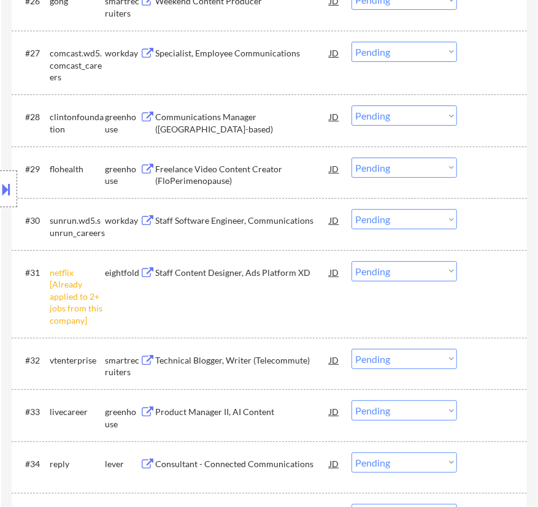
click at [445, 275] on select "Choose an option... Pending Applied Excluded (Questions) Excluded (Expired) Exc…" at bounding box center [405, 271] width 106 height 20
click at [352, 261] on select "Choose an option... Pending Applied Excluded (Questions) Excluded (Expired) Exc…" at bounding box center [405, 271] width 106 height 20
select select ""pending""
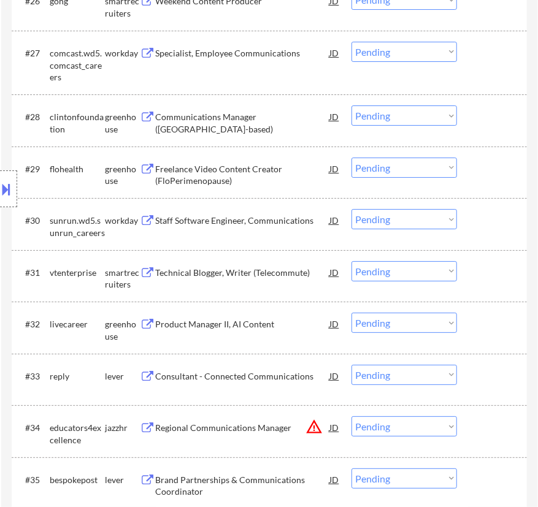
click at [252, 177] on div "Freelance Video Content Creator (FloPerimenopause)" at bounding box center [242, 175] width 174 height 24
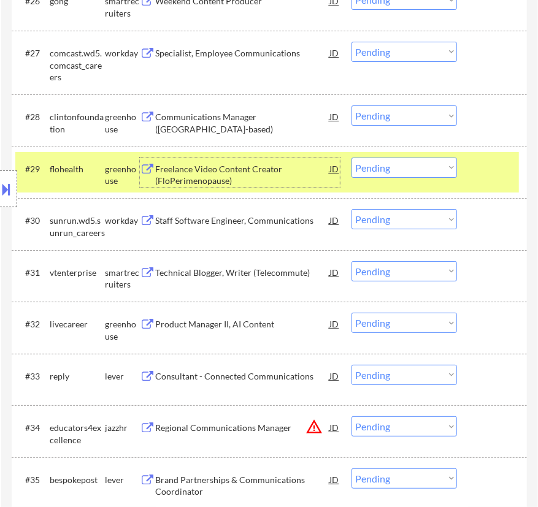
click at [399, 160] on select "Choose an option... Pending Applied Excluded (Questions) Excluded (Expired) Exc…" at bounding box center [405, 168] width 106 height 20
click at [352, 158] on select "Choose an option... Pending Applied Excluded (Questions) Excluded (Expired) Exc…" at bounding box center [405, 168] width 106 height 20
select select ""pending""
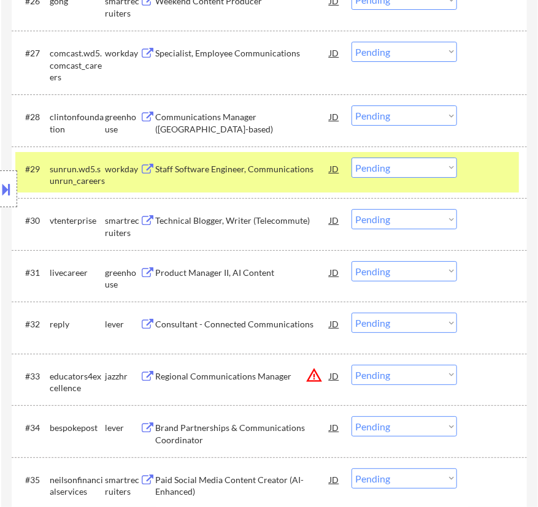
click at [275, 221] on div "Technical Blogger, Writer (Telecommute)" at bounding box center [242, 221] width 174 height 12
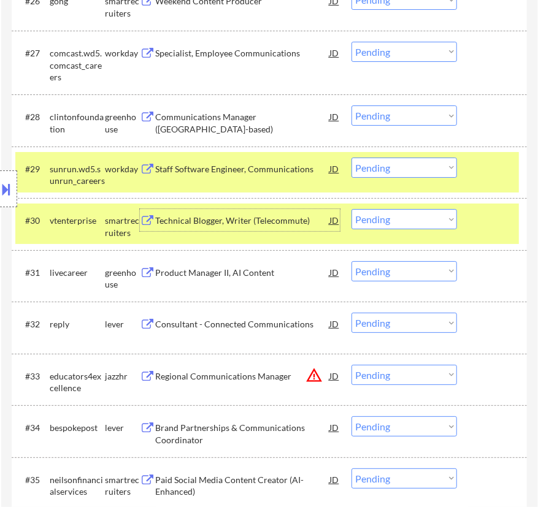
click at [403, 215] on select "Choose an option... Pending Applied Excluded (Questions) Excluded (Expired) Exc…" at bounding box center [405, 219] width 106 height 20
click at [352, 209] on select "Choose an option... Pending Applied Excluded (Questions) Excluded (Expired) Exc…" at bounding box center [405, 219] width 106 height 20
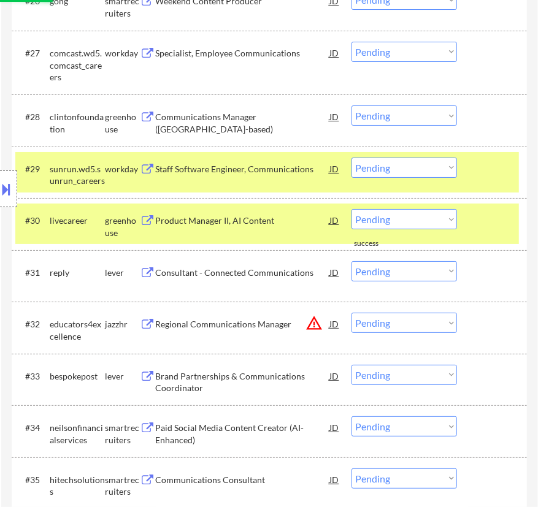
click at [485, 164] on div at bounding box center [493, 169] width 37 height 22
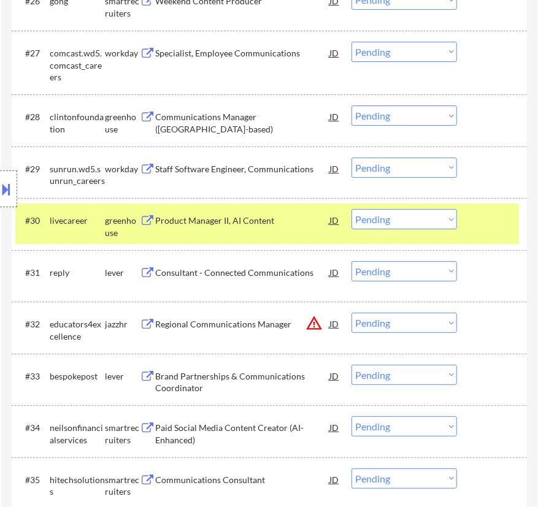
click at [280, 215] on div "Product Manager II, AI Content" at bounding box center [242, 221] width 174 height 12
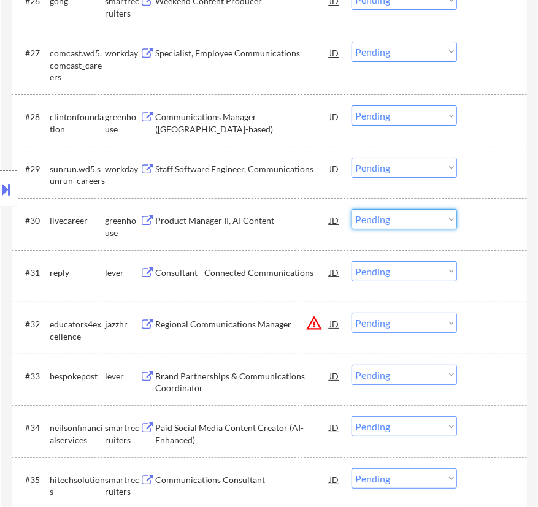
click at [427, 217] on select "Choose an option... Pending Applied Excluded (Questions) Excluded (Expired) Exc…" at bounding box center [405, 219] width 106 height 20
click at [352, 209] on select "Choose an option... Pending Applied Excluded (Questions) Excluded (Expired) Exc…" at bounding box center [405, 219] width 106 height 20
select select ""pending""
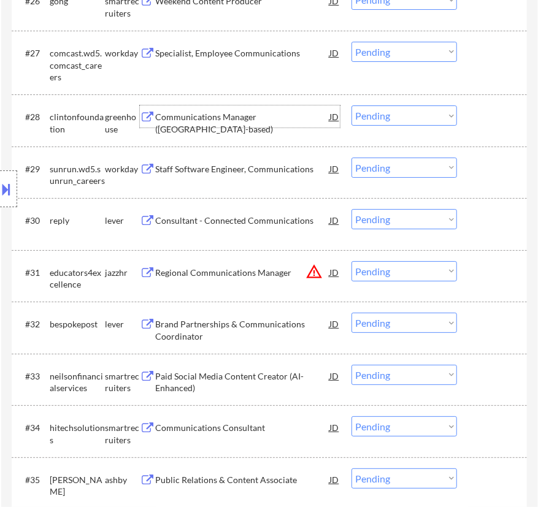
click at [254, 123] on div "Communications Manager (NYC-based)" at bounding box center [242, 117] width 174 height 22
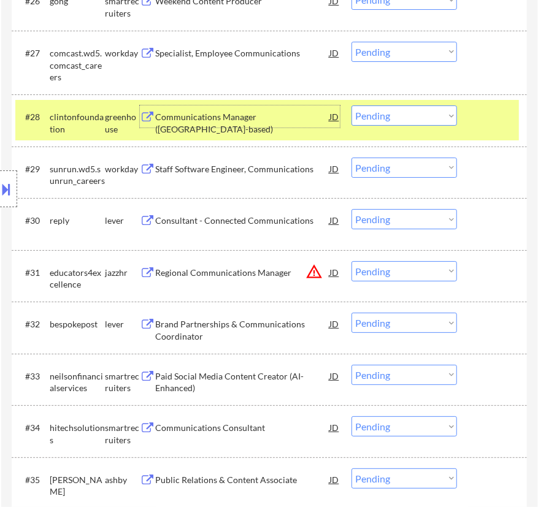
click at [399, 119] on select "Choose an option... Pending Applied Excluded (Questions) Excluded (Expired) Exc…" at bounding box center [405, 116] width 106 height 20
click at [352, 106] on select "Choose an option... Pending Applied Excluded (Questions) Excluded (Expired) Exc…" at bounding box center [405, 116] width 106 height 20
select select ""pending""
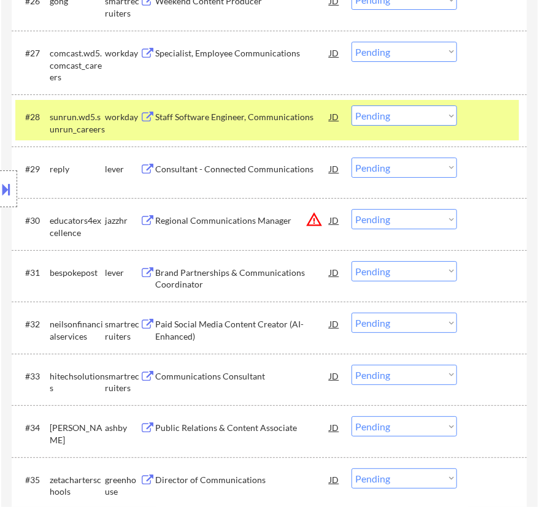
click at [496, 117] on div at bounding box center [493, 117] width 37 height 22
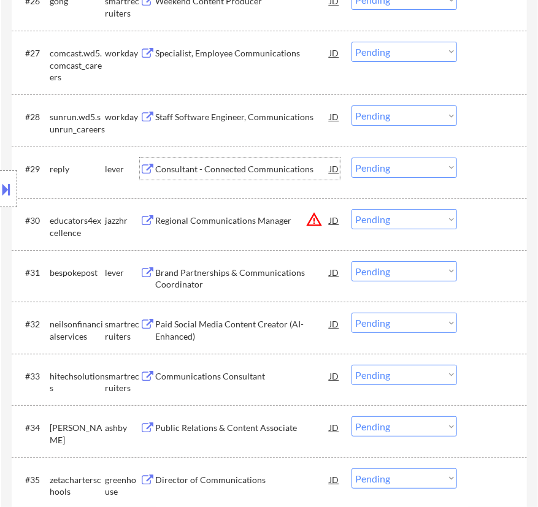
click at [234, 166] on div "Consultant - Connected Communications" at bounding box center [242, 169] width 174 height 12
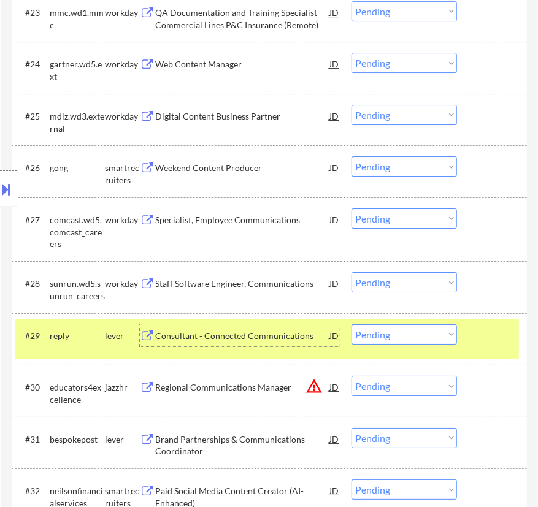
scroll to position [1785, 0]
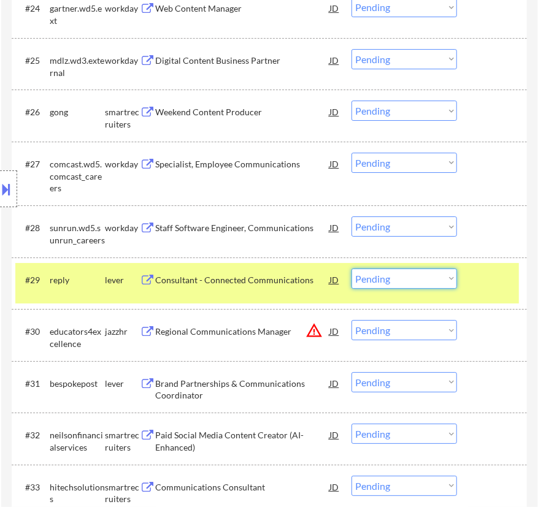
click at [396, 276] on select "Choose an option... Pending Applied Excluded (Questions) Excluded (Expired) Exc…" at bounding box center [405, 279] width 106 height 20
click at [352, 269] on select "Choose an option... Pending Applied Excluded (Questions) Excluded (Expired) Exc…" at bounding box center [405, 279] width 106 height 20
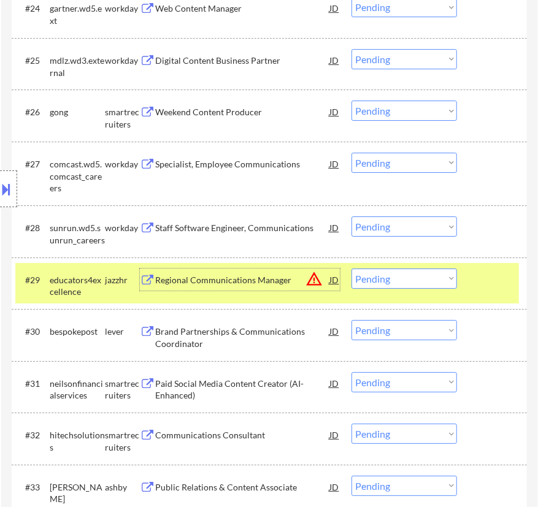
click at [241, 281] on div "Regional Communications Manager" at bounding box center [242, 280] width 174 height 12
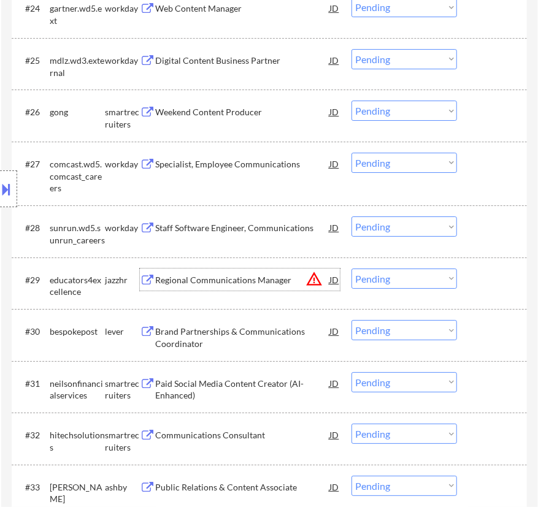
click at [412, 283] on select "Choose an option... Pending Applied Excluded (Questions) Excluded (Expired) Exc…" at bounding box center [405, 279] width 106 height 20
click at [352, 269] on select "Choose an option... Pending Applied Excluded (Questions) Excluded (Expired) Exc…" at bounding box center [405, 279] width 106 height 20
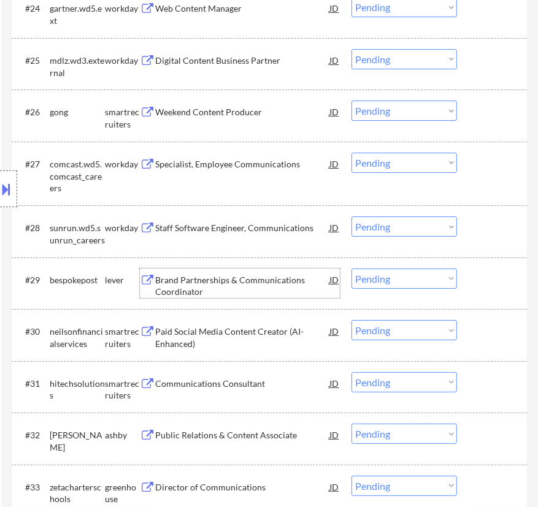
click at [297, 288] on div "Brand Partnerships & Communications Coordinator" at bounding box center [242, 286] width 174 height 24
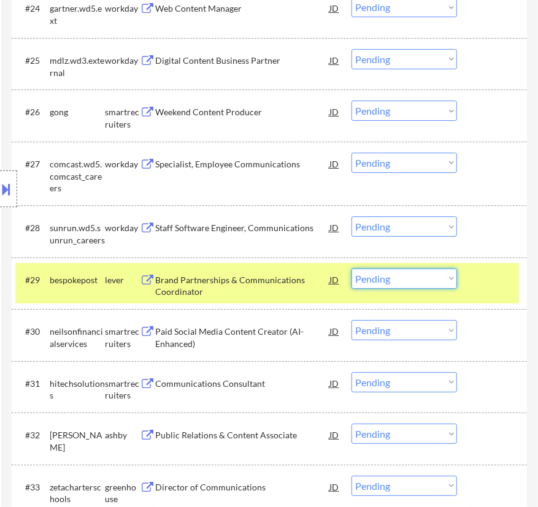
click at [411, 280] on select "Choose an option... Pending Applied Excluded (Questions) Excluded (Expired) Exc…" at bounding box center [405, 279] width 106 height 20
click at [352, 269] on select "Choose an option... Pending Applied Excluded (Questions) Excluded (Expired) Exc…" at bounding box center [405, 279] width 106 height 20
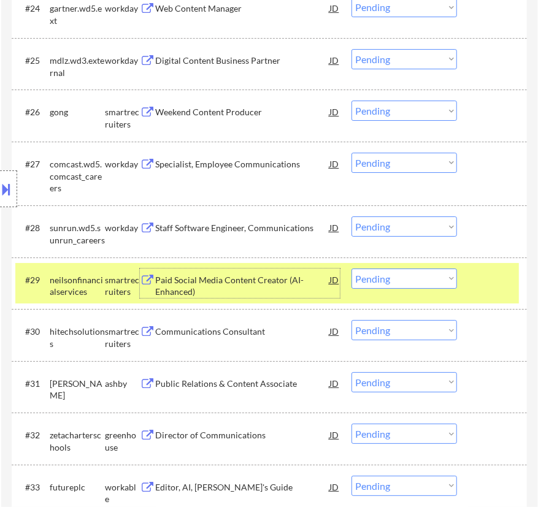
click at [259, 284] on div "Paid Social Media Content Creator (AI-Enhanced)" at bounding box center [242, 286] width 174 height 24
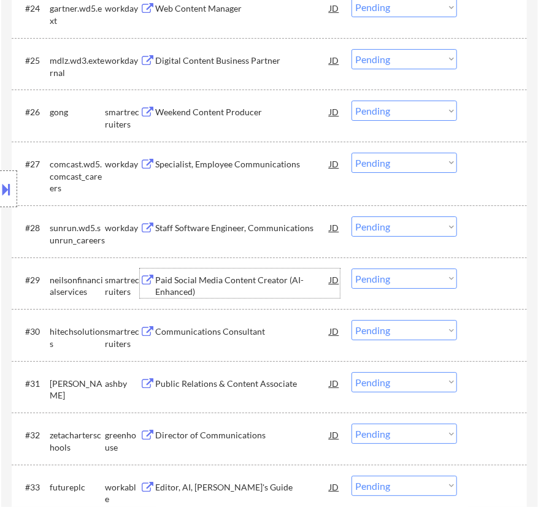
click at [379, 282] on select "Choose an option... Pending Applied Excluded (Questions) Excluded (Expired) Exc…" at bounding box center [405, 279] width 106 height 20
click at [352, 269] on select "Choose an option... Pending Applied Excluded (Questions) Excluded (Expired) Exc…" at bounding box center [405, 279] width 106 height 20
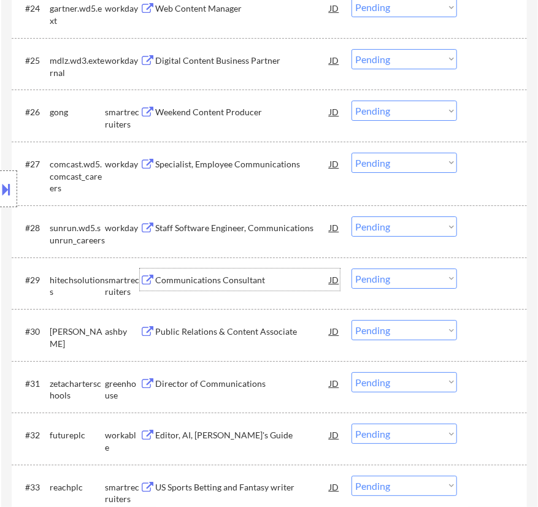
click at [253, 285] on div "Communications Consultant" at bounding box center [242, 280] width 174 height 12
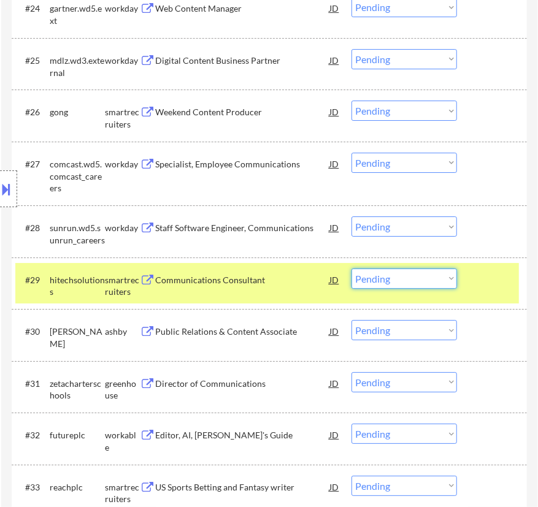
click at [398, 277] on select "Choose an option... Pending Applied Excluded (Questions) Excluded (Expired) Exc…" at bounding box center [405, 279] width 106 height 20
click at [352, 269] on select "Choose an option... Pending Applied Excluded (Questions) Excluded (Expired) Exc…" at bounding box center [405, 279] width 106 height 20
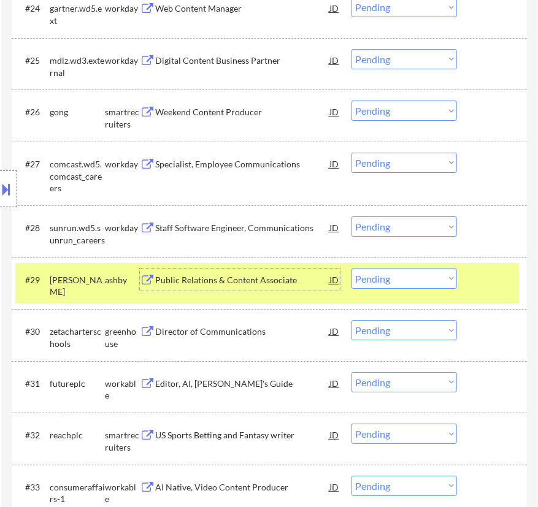
click at [261, 289] on div "Public Relations & Content Associate" at bounding box center [242, 280] width 174 height 22
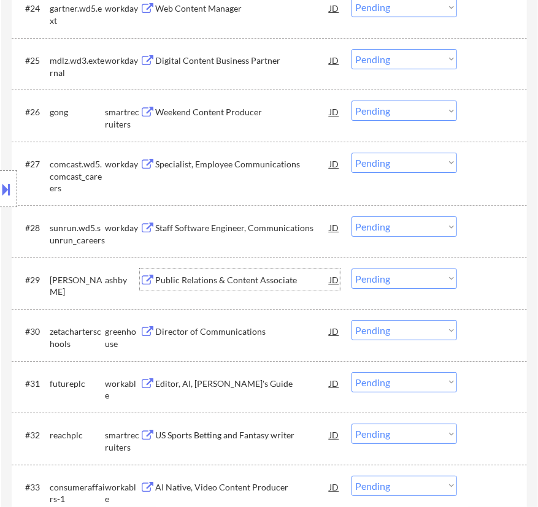
click at [425, 280] on select "Choose an option... Pending Applied Excluded (Questions) Excluded (Expired) Exc…" at bounding box center [405, 279] width 106 height 20
click at [352, 269] on select "Choose an option... Pending Applied Excluded (Questions) Excluded (Expired) Exc…" at bounding box center [405, 279] width 106 height 20
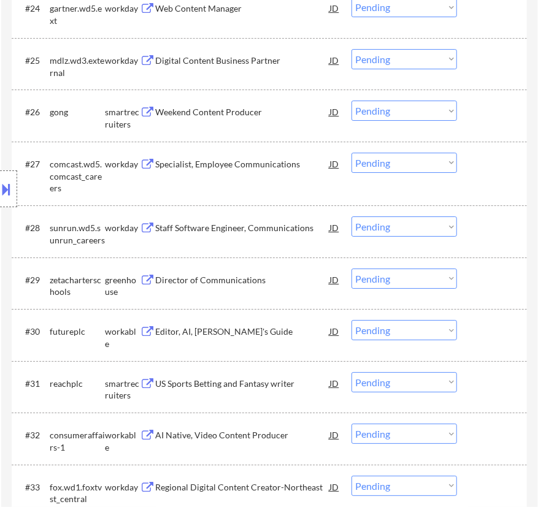
click at [255, 293] on div "#29 zetacharterschools greenhouse Director of Communications JD warning_amber C…" at bounding box center [267, 283] width 504 height 40
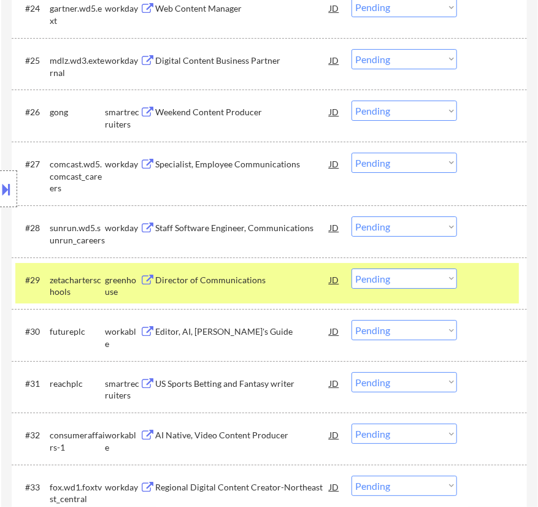
click at [266, 287] on div "Director of Communications" at bounding box center [242, 280] width 174 height 22
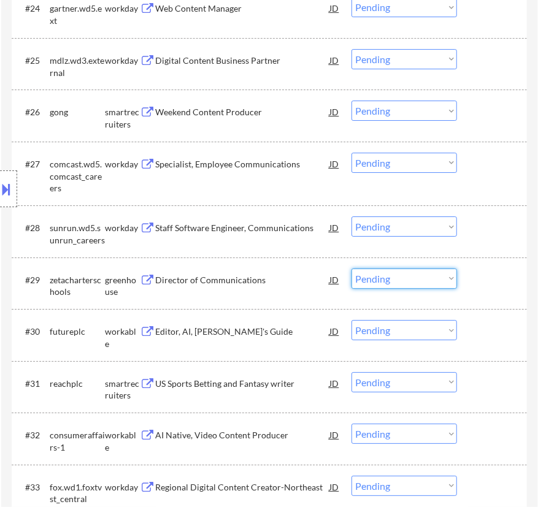
click at [396, 280] on select "Choose an option... Pending Applied Excluded (Questions) Excluded (Expired) Exc…" at bounding box center [405, 279] width 106 height 20
click at [352, 269] on select "Choose an option... Pending Applied Excluded (Questions) Excluded (Expired) Exc…" at bounding box center [405, 279] width 106 height 20
select select ""pending""
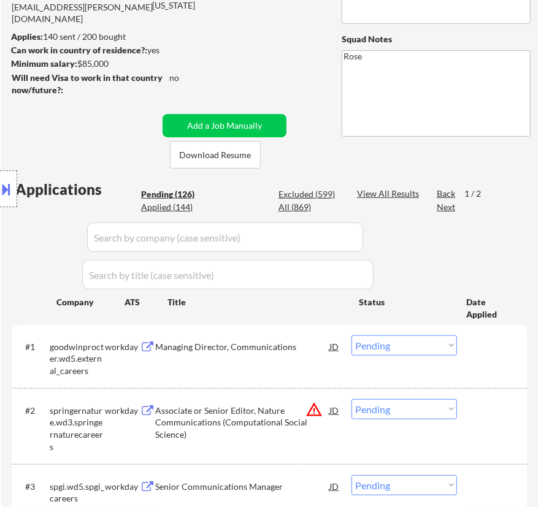
scroll to position [111, 0]
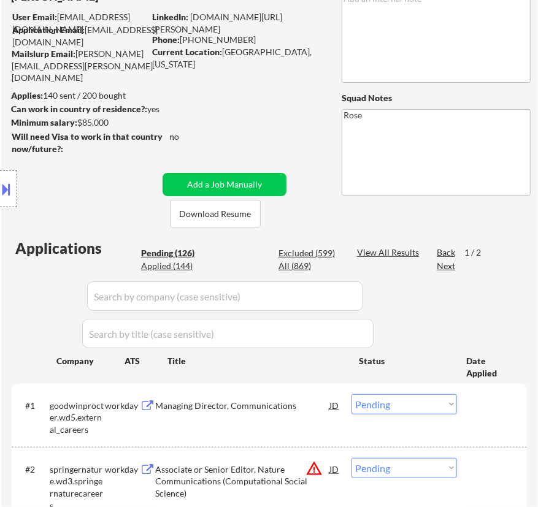
click at [289, 263] on div "All (869)" at bounding box center [309, 266] width 61 height 12
select select ""applied""
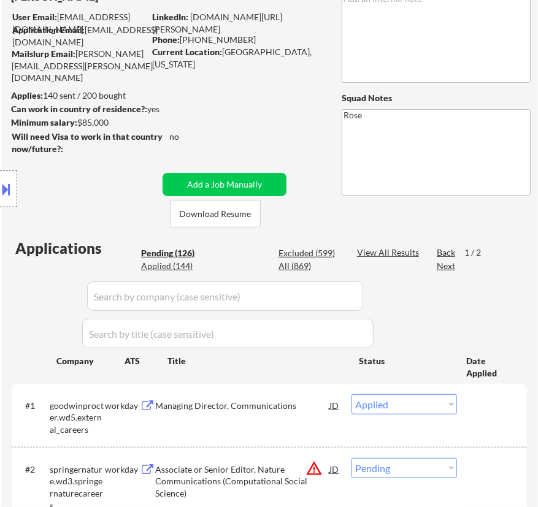
select select ""applied""
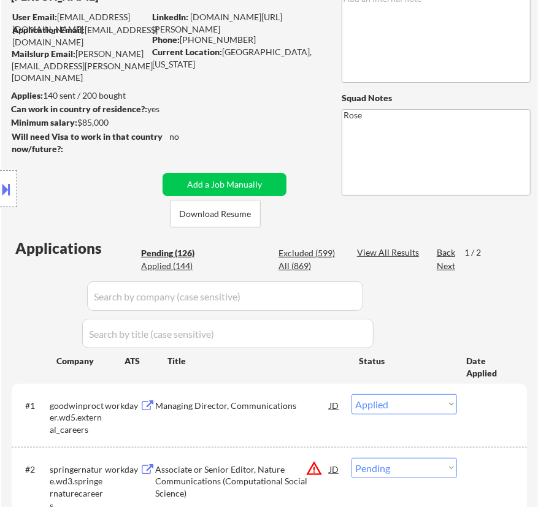
select select ""applied""
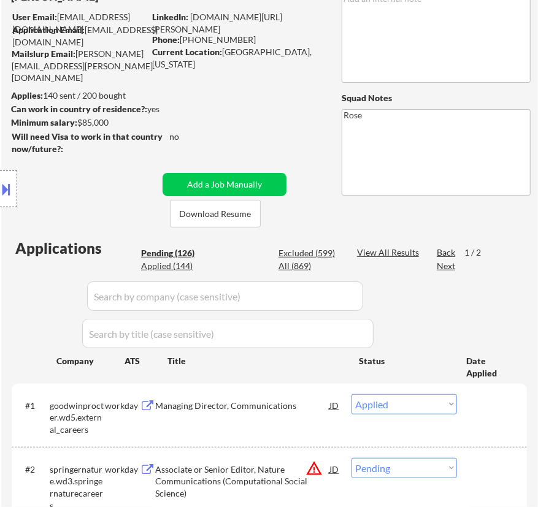
select select ""applied""
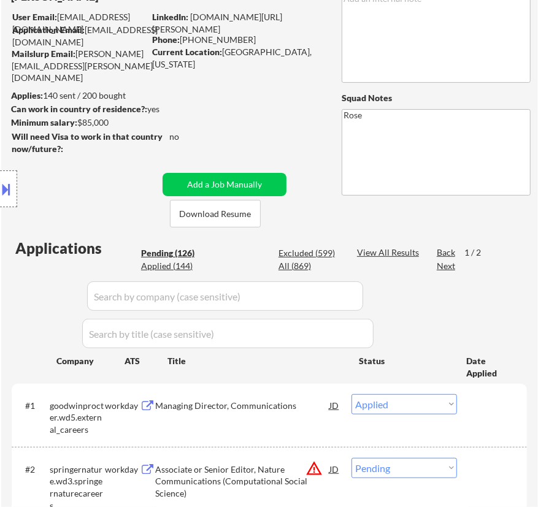
select select ""applied""
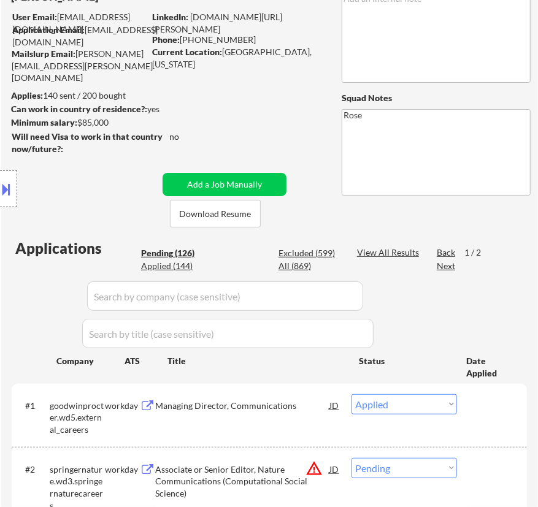
select select ""applied""
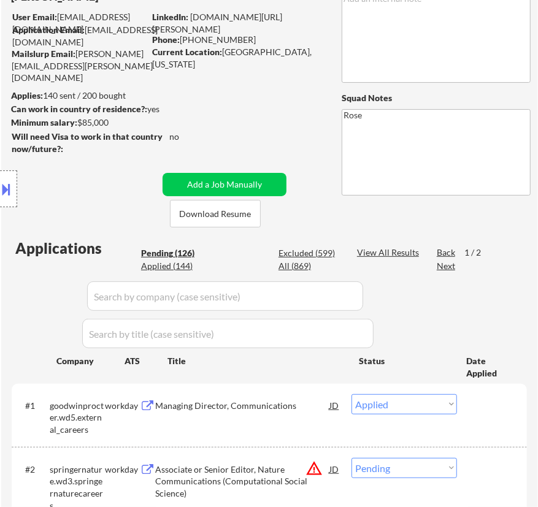
select select ""applied""
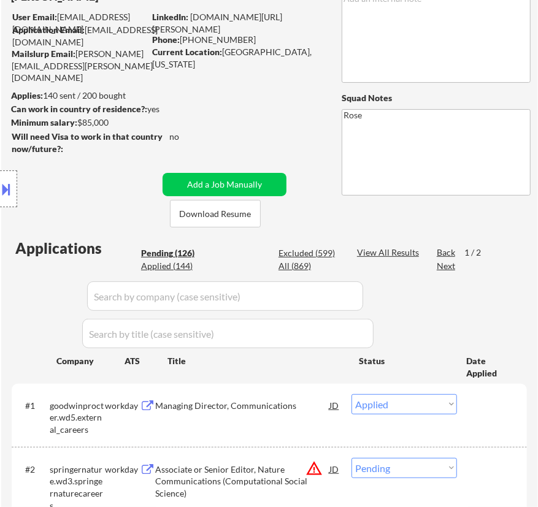
select select ""applied""
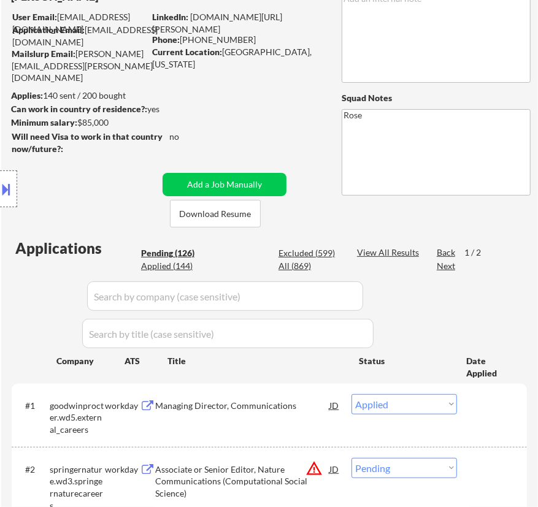
select select ""applied""
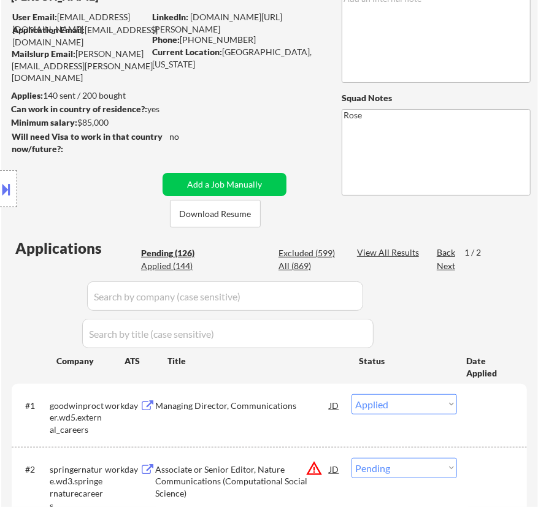
select select ""applied""
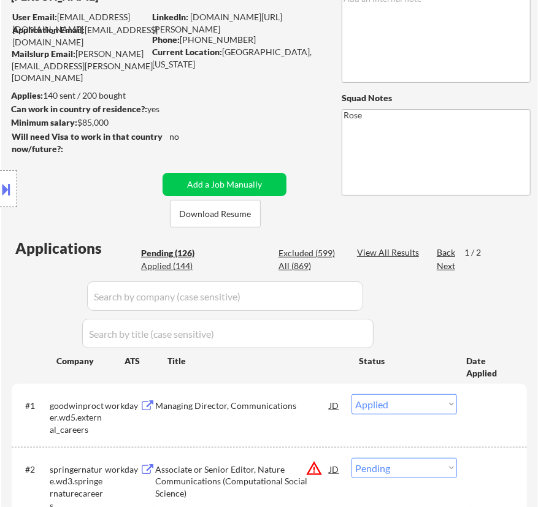
select select ""applied""
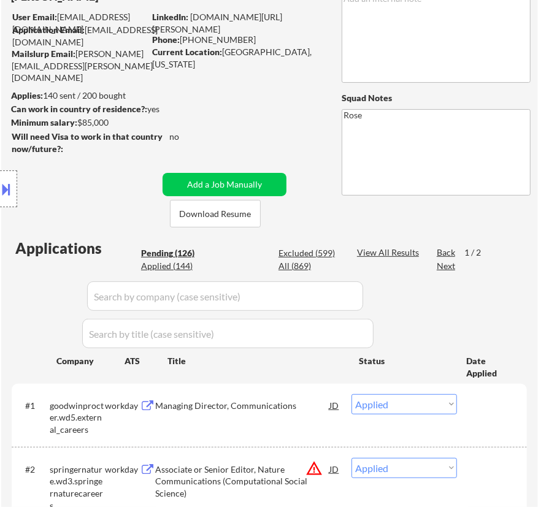
select select ""applied""
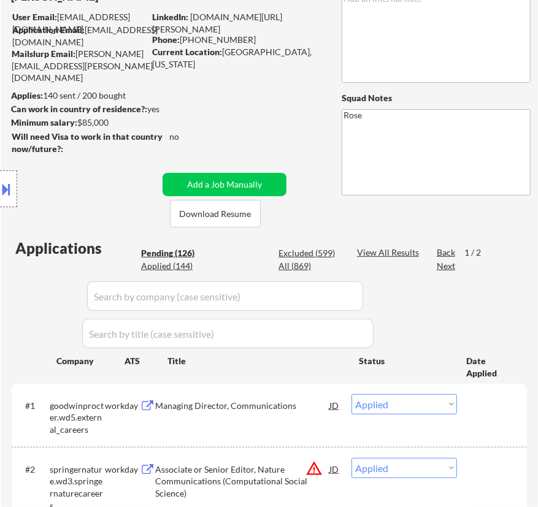
select select ""applied""
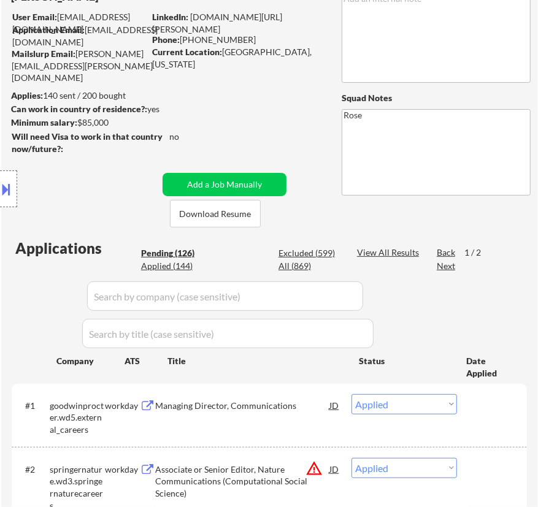
select select ""applied""
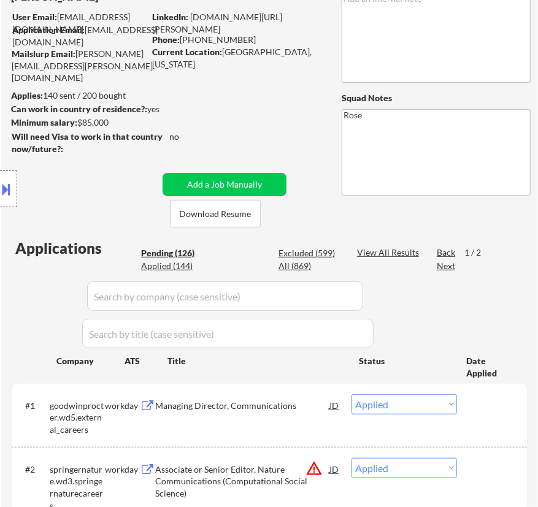
select select ""applied""
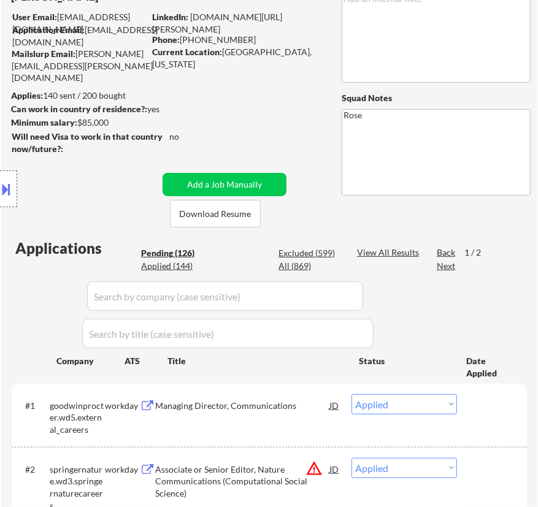
select select ""applied""
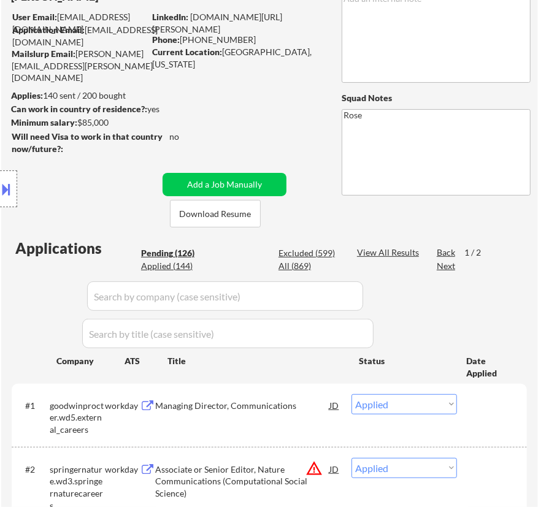
select select ""applied""
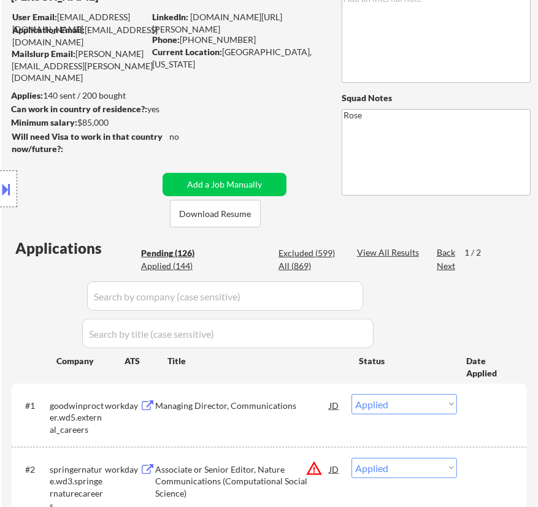
select select ""applied""
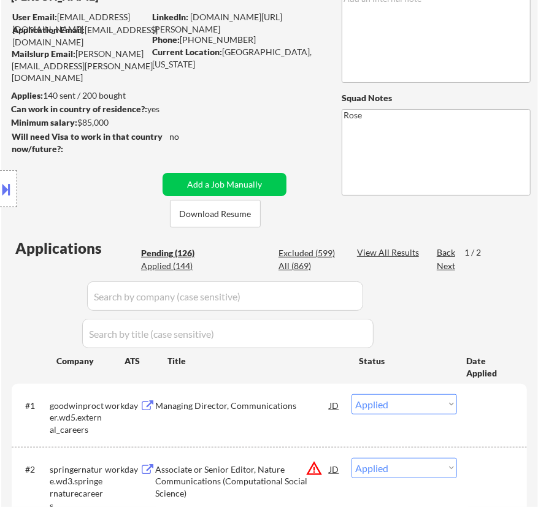
select select ""applied""
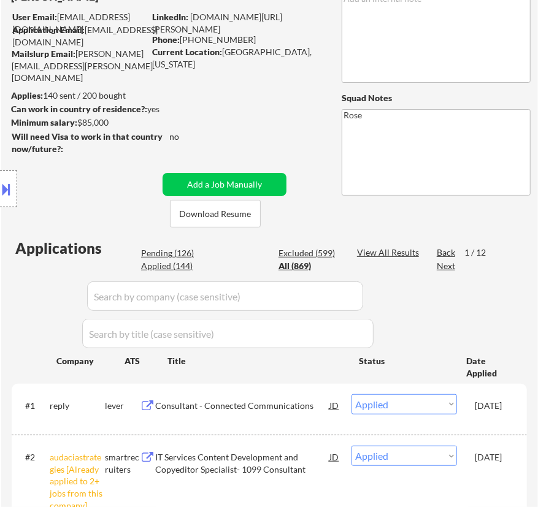
click at [320, 298] on input "input" at bounding box center [225, 296] width 276 height 29
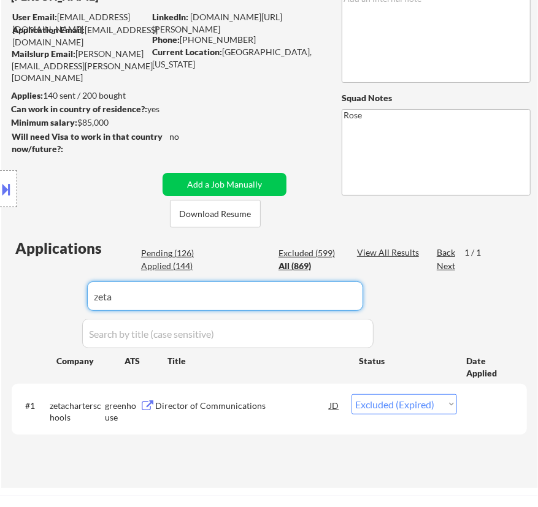
click at [442, 401] on select "Choose an option... Pending Applied Excluded (Questions) Excluded (Expired) Exc…" at bounding box center [405, 405] width 106 height 20
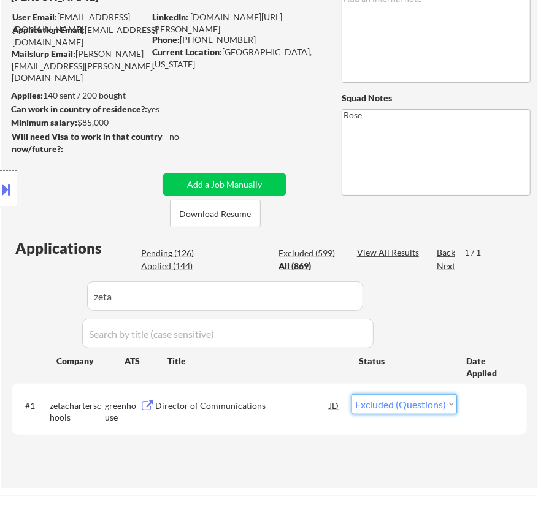
click at [352, 395] on select "Choose an option... Pending Applied Excluded (Questions) Excluded (Expired) Exc…" at bounding box center [405, 405] width 106 height 20
drag, startPoint x: 115, startPoint y: 292, endPoint x: 73, endPoint y: 302, distance: 43.0
click at [72, 302] on div "Location Inclusions: Philadelphia, PA Camden, NJ Cherry Hill, NJ Wilmington, DE…" at bounding box center [110, 189] width 220 height 228
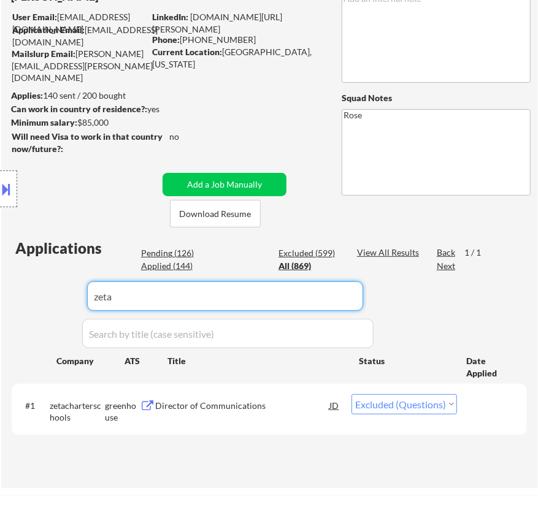
drag, startPoint x: 285, startPoint y: 291, endPoint x: 50, endPoint y: 294, distance: 234.4
click at [52, 294] on body "← Return to /applysquad Mailslurp Inbox Job Search Builder John Barlow User Ema…" at bounding box center [269, 142] width 538 height 507
click at [184, 254] on div "Location Inclusions: Philadelphia, PA Camden, NJ Cherry Hill, NJ Wilmington, DE…" at bounding box center [110, 189] width 220 height 228
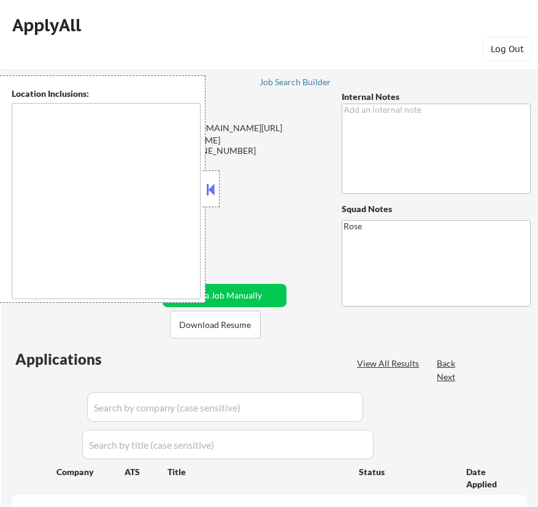
type textarea "[GEOGRAPHIC_DATA], [GEOGRAPHIC_DATA] [GEOGRAPHIC_DATA], [GEOGRAPHIC_DATA] [GEOG…"
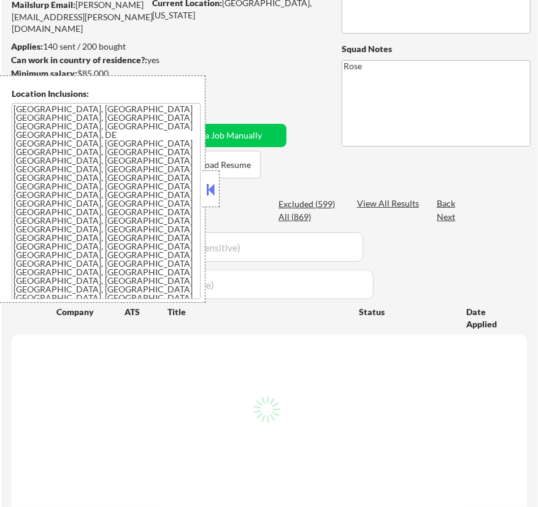
scroll to position [111, 0]
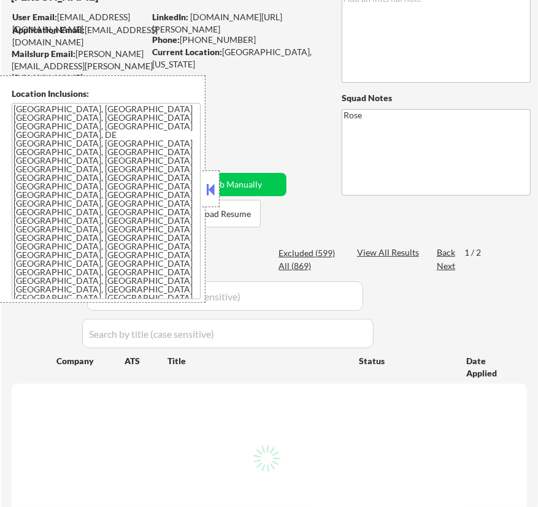
select select ""pending""
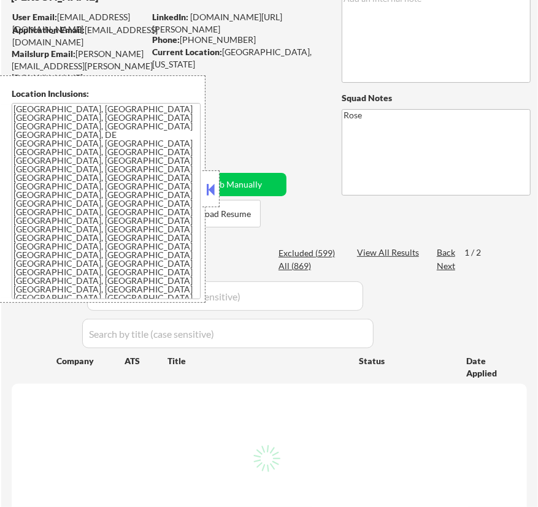
select select ""pending""
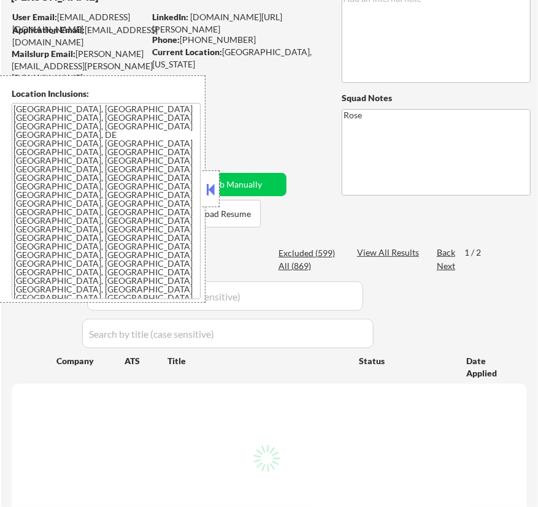
select select ""pending""
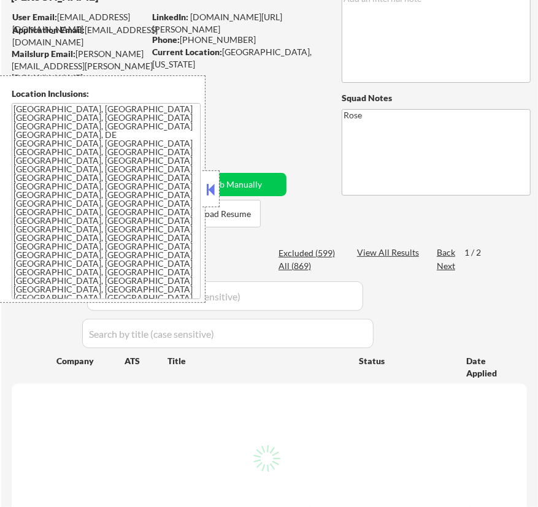
select select ""pending""
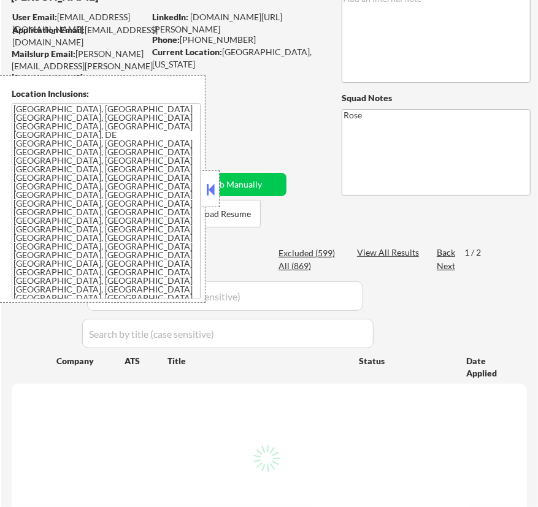
select select ""pending""
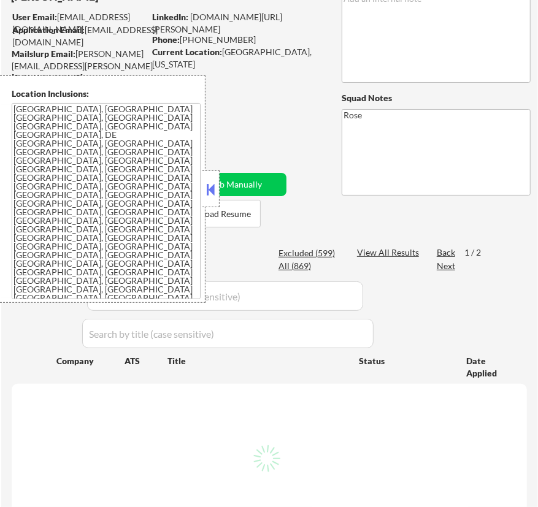
select select ""pending""
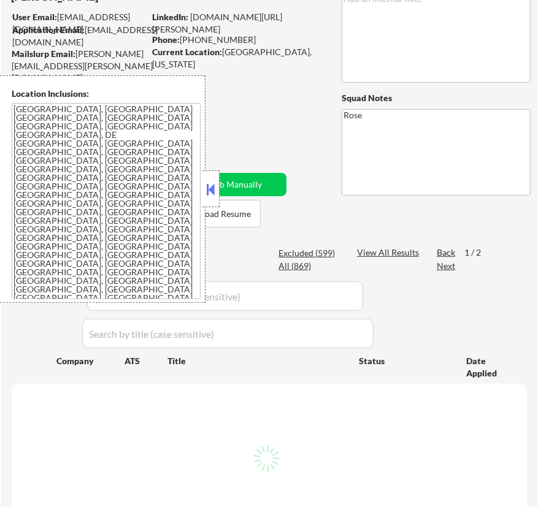
select select ""pending""
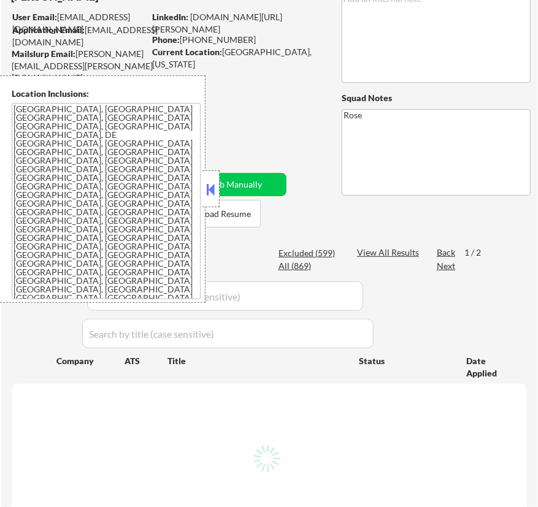
select select ""pending""
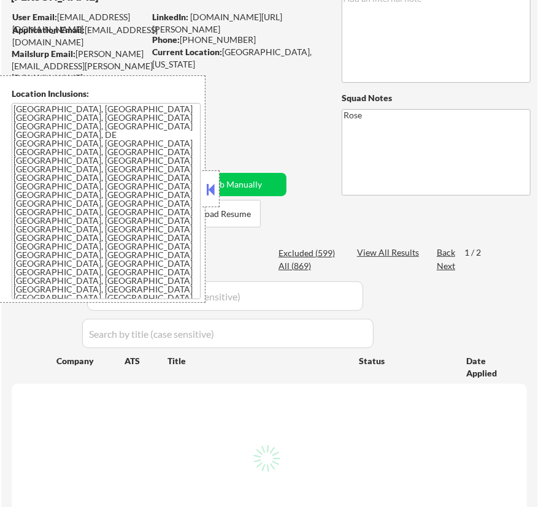
select select ""pending""
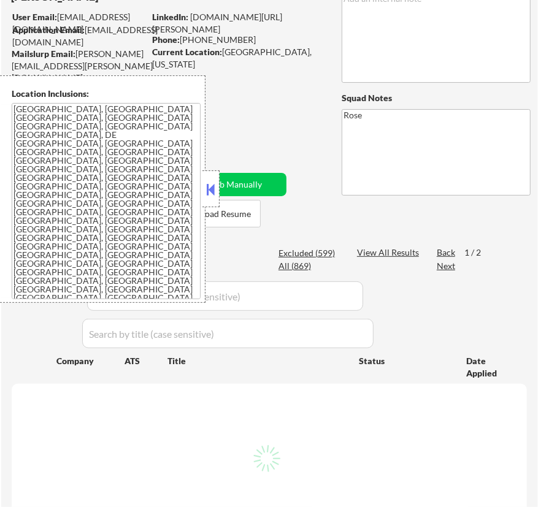
select select ""pending""
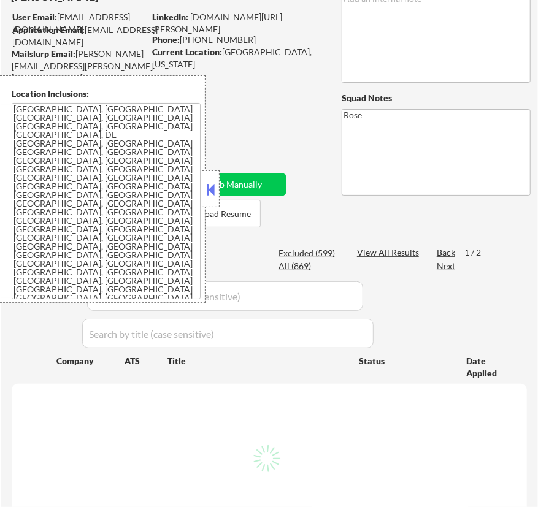
select select ""pending""
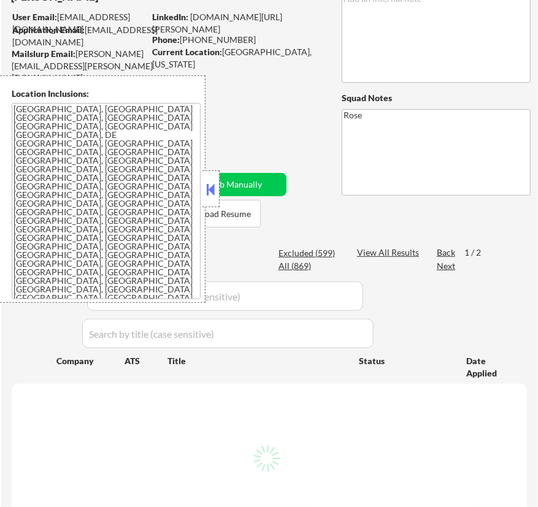
select select ""pending""
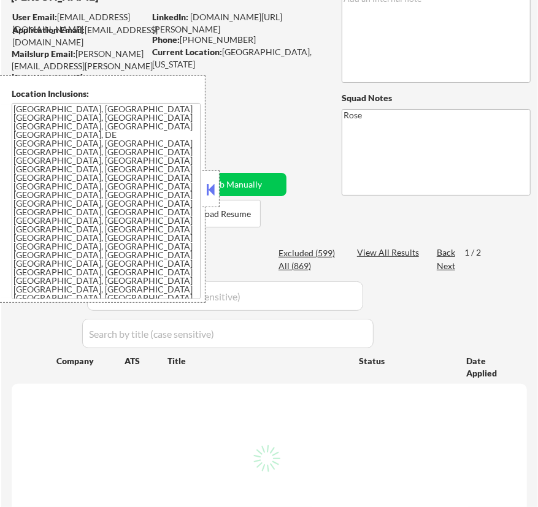
select select ""pending""
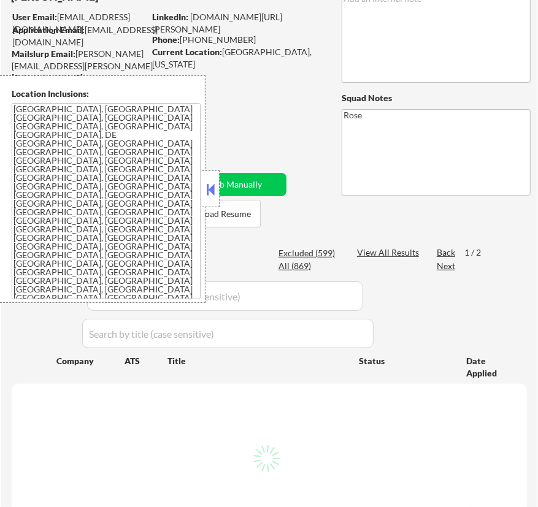
select select ""pending""
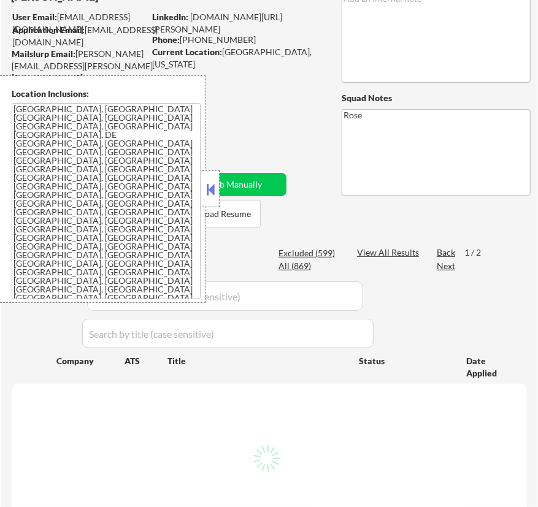
select select ""pending""
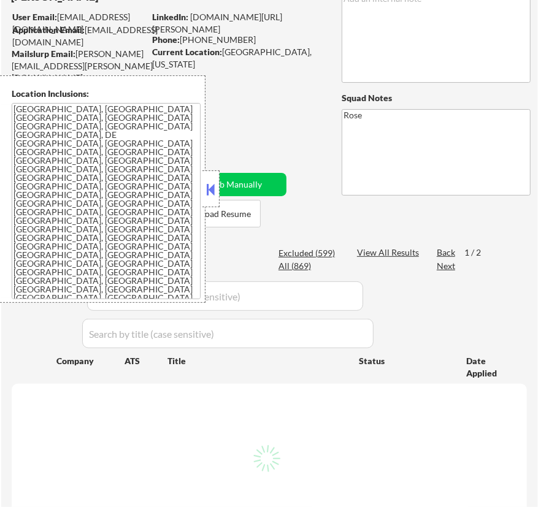
select select ""pending""
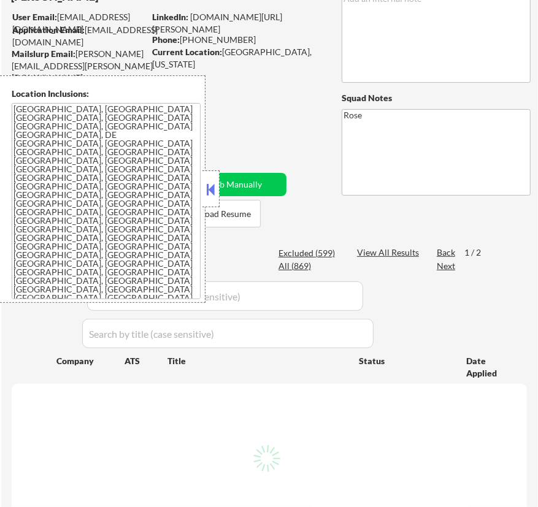
select select ""pending""
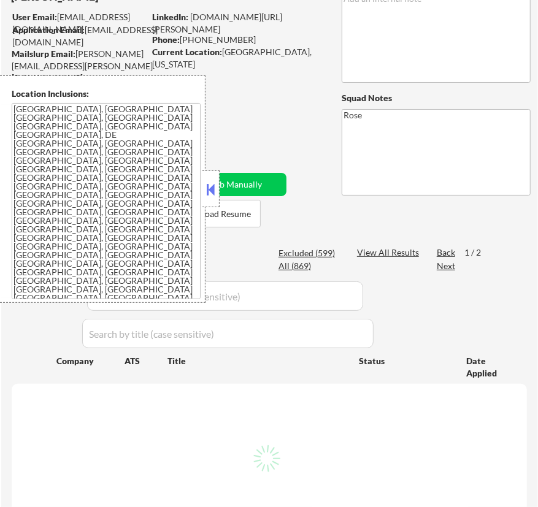
select select ""pending""
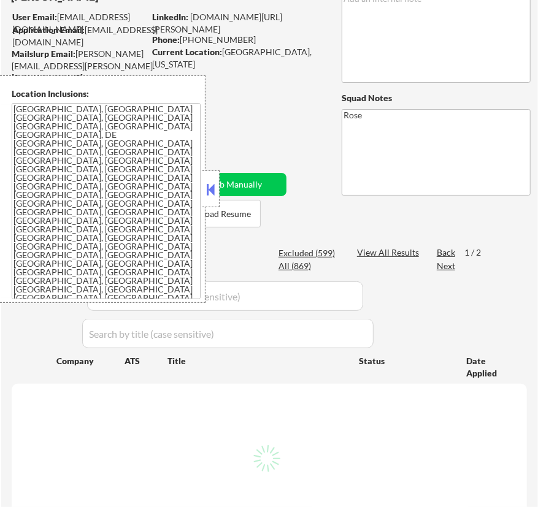
select select ""pending""
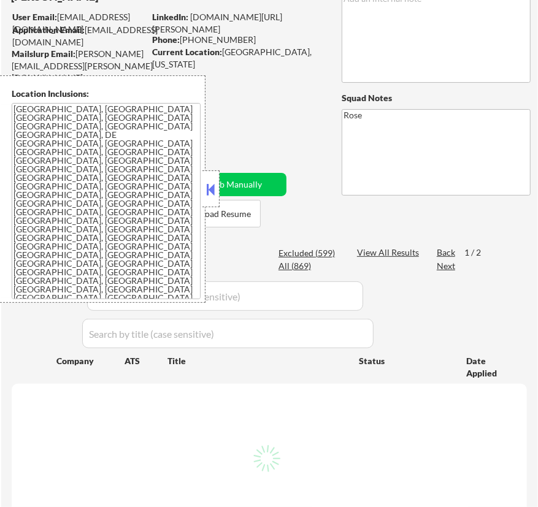
select select ""pending""
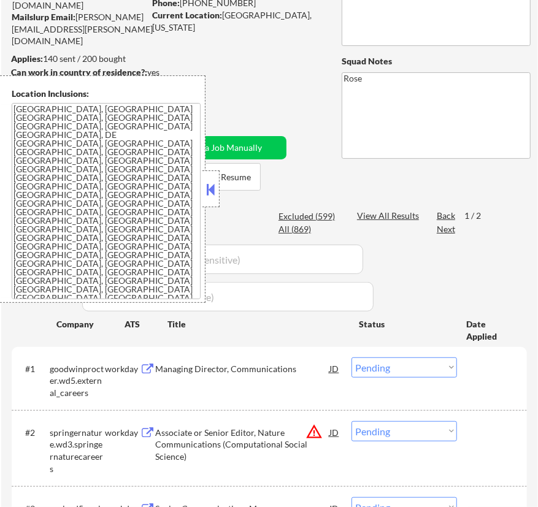
scroll to position [167, 0]
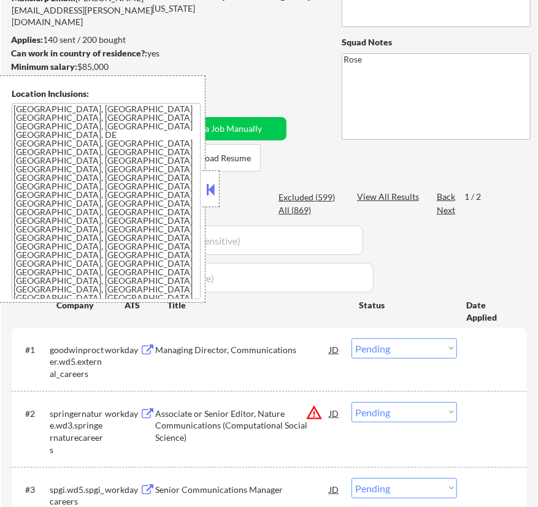
click at [214, 187] on button at bounding box center [210, 189] width 13 height 18
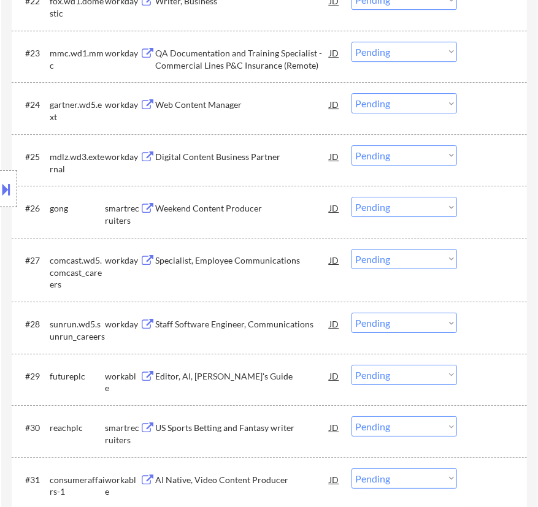
scroll to position [1673, 0]
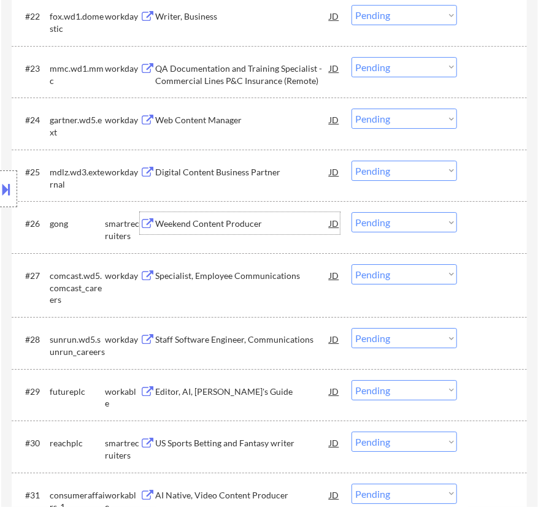
click at [248, 226] on div "Weekend Content Producer" at bounding box center [242, 224] width 174 height 12
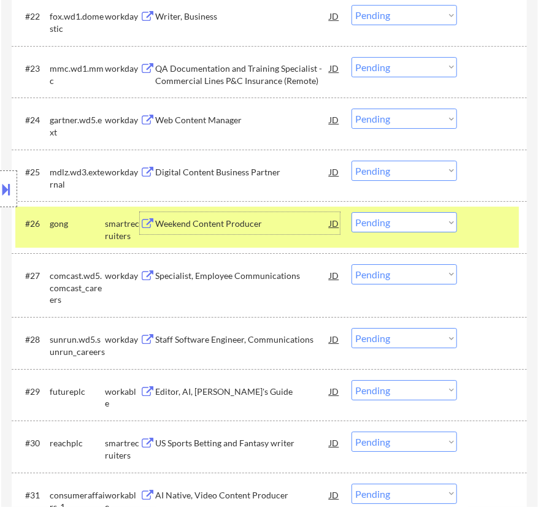
click at [399, 225] on select "Choose an option... Pending Applied Excluded (Questions) Excluded (Expired) Exc…" at bounding box center [405, 222] width 106 height 20
click at [352, 212] on select "Choose an option... Pending Applied Excluded (Questions) Excluded (Expired) Exc…" at bounding box center [405, 222] width 106 height 20
select select ""pending""
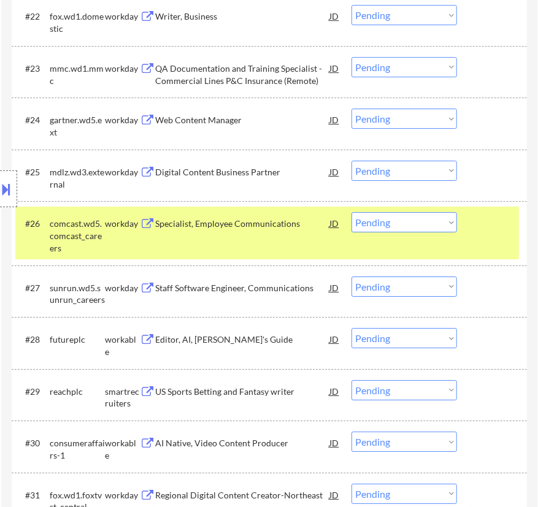
scroll to position [1785, 0]
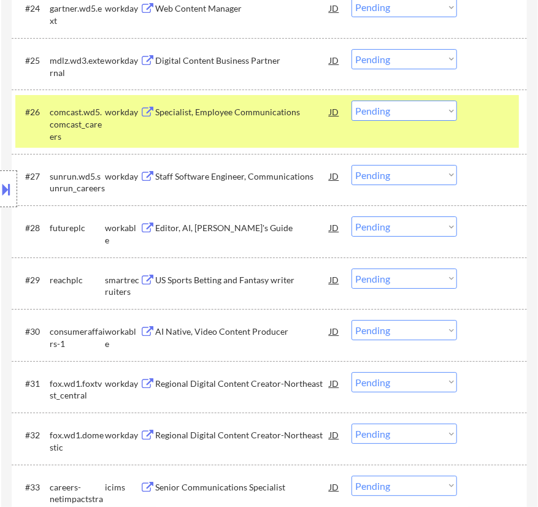
click at [481, 116] on div at bounding box center [493, 112] width 37 height 22
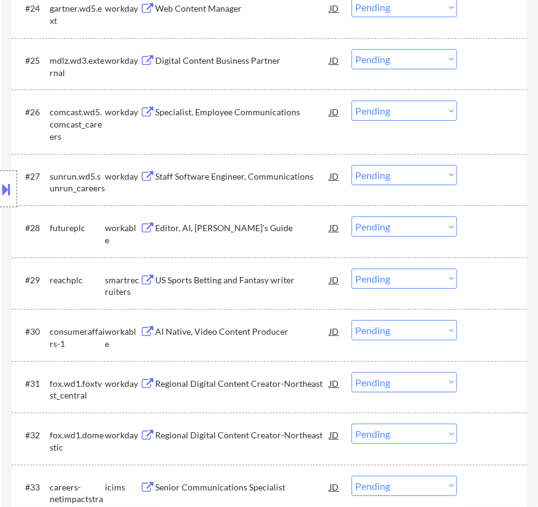
click at [264, 229] on div "Editor, AI, Tom's Guide" at bounding box center [242, 228] width 174 height 12
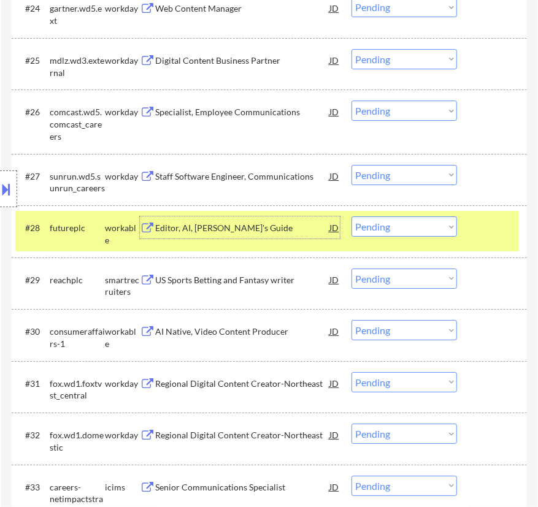
click at [411, 227] on select "Choose an option... Pending Applied Excluded (Questions) Excluded (Expired) Exc…" at bounding box center [405, 227] width 106 height 20
click at [352, 217] on select "Choose an option... Pending Applied Excluded (Questions) Excluded (Expired) Exc…" at bounding box center [405, 227] width 106 height 20
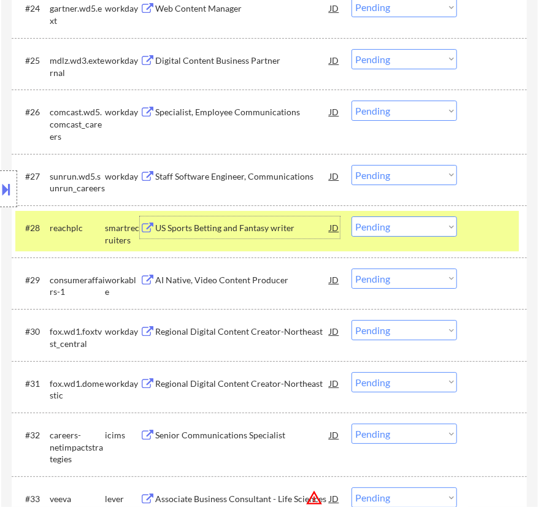
click at [309, 231] on div "US Sports Betting and Fantasy writer" at bounding box center [242, 228] width 174 height 12
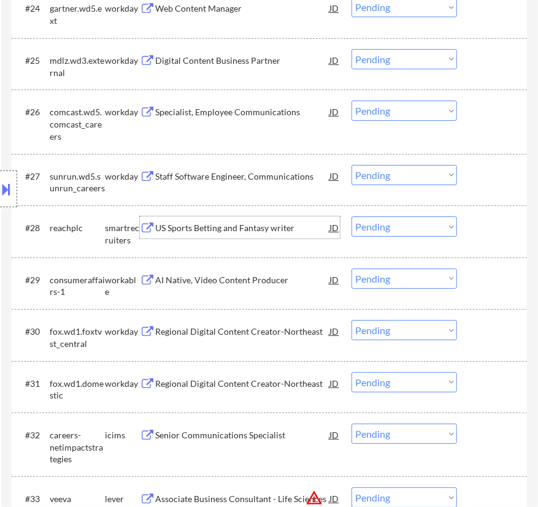
drag, startPoint x: 390, startPoint y: 227, endPoint x: 398, endPoint y: 234, distance: 10.4
click at [390, 227] on select "Choose an option... Pending Applied Excluded (Questions) Excluded (Expired) Exc…" at bounding box center [405, 227] width 106 height 20
click at [352, 217] on select "Choose an option... Pending Applied Excluded (Questions) Excluded (Expired) Exc…" at bounding box center [405, 227] width 106 height 20
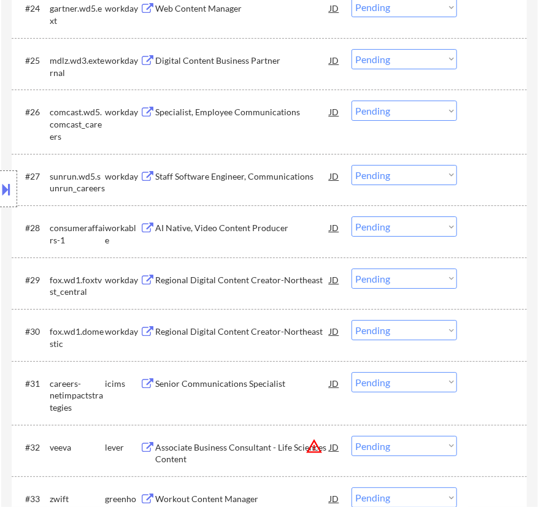
click at [251, 226] on div "AI Native, Video Content Producer" at bounding box center [242, 228] width 174 height 12
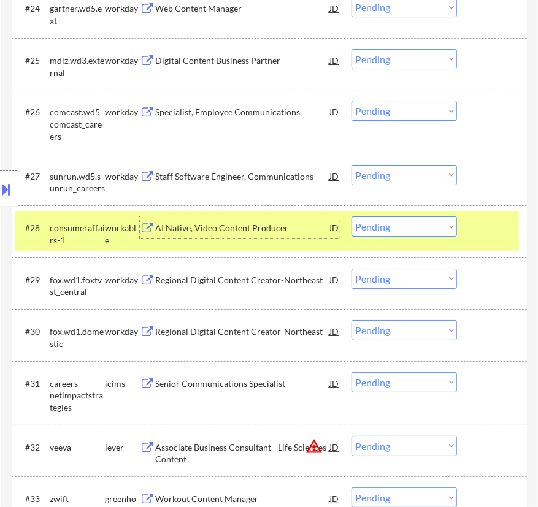
click at [420, 221] on select "Choose an option... Pending Applied Excluded (Questions) Excluded (Expired) Exc…" at bounding box center [405, 227] width 106 height 20
click at [352, 217] on select "Choose an option... Pending Applied Excluded (Questions) Excluded (Expired) Exc…" at bounding box center [405, 227] width 106 height 20
select select ""pending""
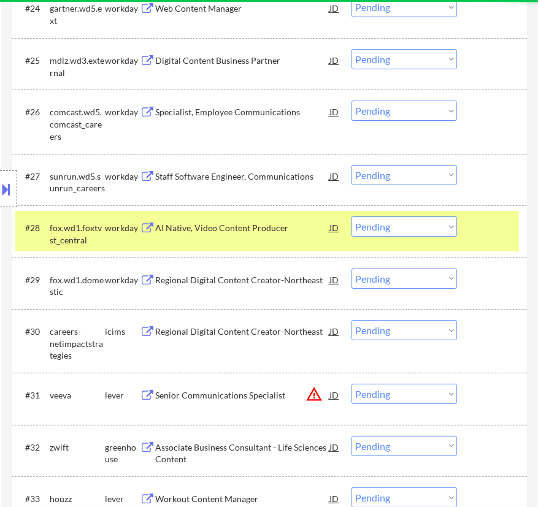
click at [485, 245] on div "#28 fox.wd1.foxtvst_central workday AI Native, Video Content Producer JD Choose…" at bounding box center [267, 231] width 504 height 40
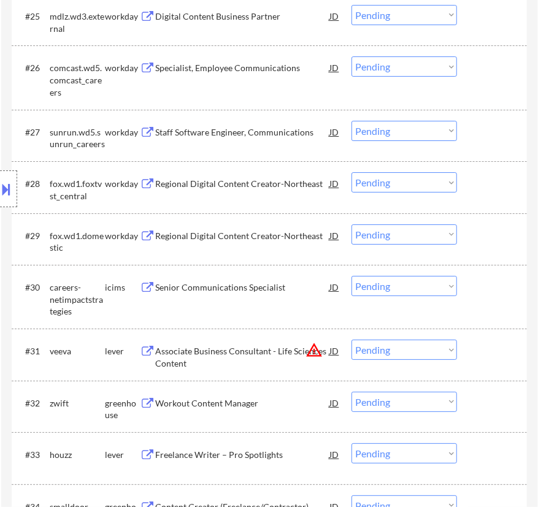
scroll to position [1896, 0]
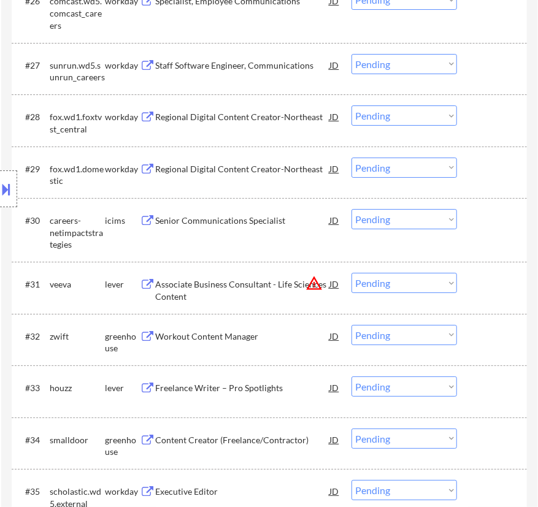
click at [269, 225] on div "Senior Communications Specialist" at bounding box center [242, 221] width 174 height 12
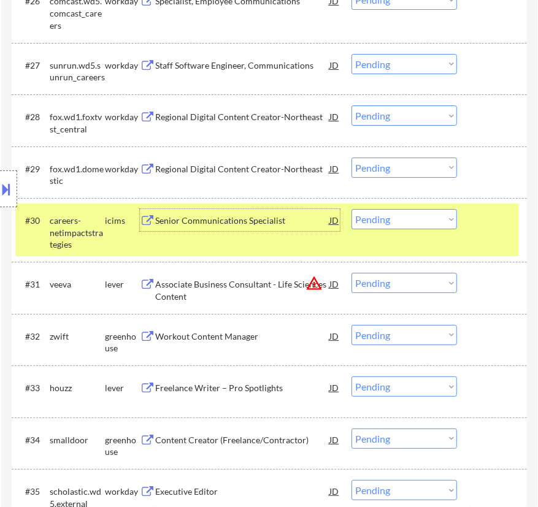
click at [403, 220] on select "Choose an option... Pending Applied Excluded (Questions) Excluded (Expired) Exc…" at bounding box center [405, 219] width 106 height 20
click at [352, 209] on select "Choose an option... Pending Applied Excluded (Questions) Excluded (Expired) Exc…" at bounding box center [405, 219] width 106 height 20
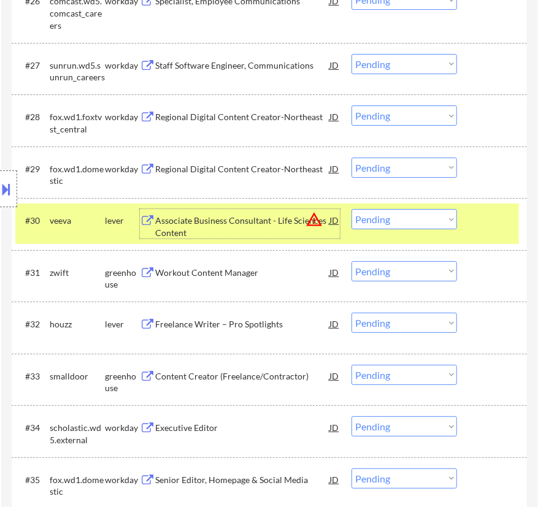
click at [223, 228] on div "Associate Business Consultant - Life Sciences Content" at bounding box center [242, 227] width 174 height 24
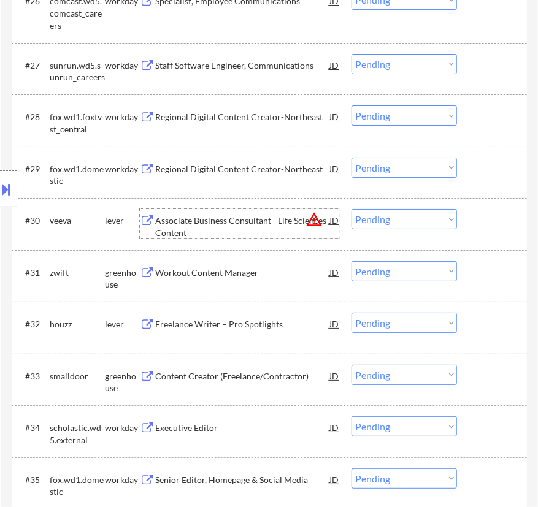
click at [405, 219] on select "Choose an option... Pending Applied Excluded (Questions) Excluded (Expired) Exc…" at bounding box center [405, 219] width 106 height 20
click at [352, 209] on select "Choose an option... Pending Applied Excluded (Questions) Excluded (Expired) Exc…" at bounding box center [405, 219] width 106 height 20
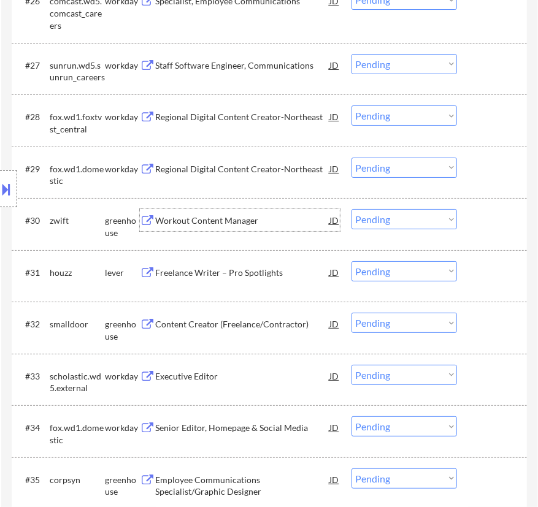
click at [245, 228] on div "Workout Content Manager" at bounding box center [242, 220] width 174 height 22
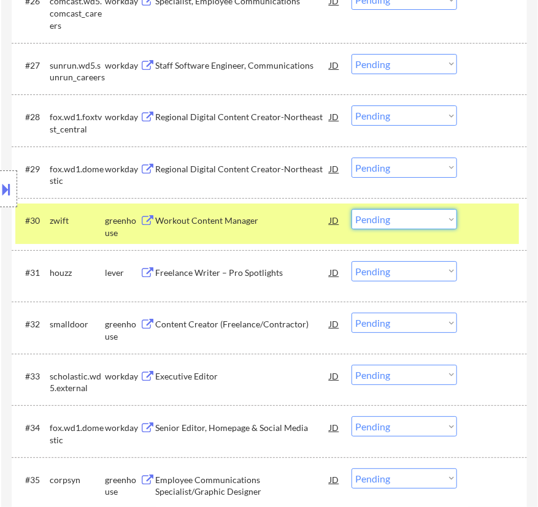
drag, startPoint x: 425, startPoint y: 224, endPoint x: 420, endPoint y: 228, distance: 6.5
click at [425, 224] on select "Choose an option... Pending Applied Excluded (Questions) Excluded (Expired) Exc…" at bounding box center [405, 219] width 106 height 20
click at [352, 209] on select "Choose an option... Pending Applied Excluded (Questions) Excluded (Expired) Exc…" at bounding box center [405, 219] width 106 height 20
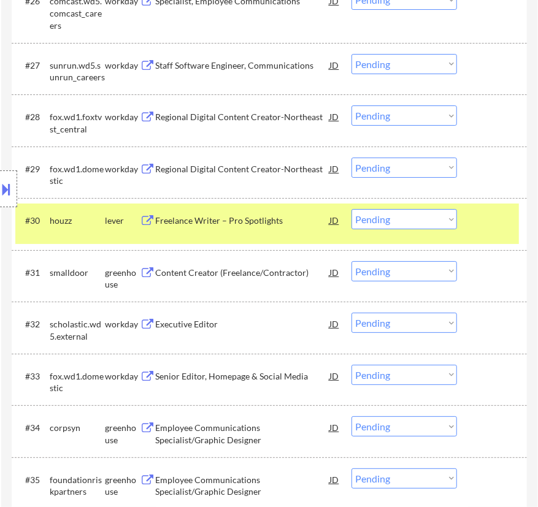
click at [290, 244] on div "#30 houzz lever Freelance Writer – Pro Spotlights JD warning_amber Choose an op…" at bounding box center [269, 224] width 515 height 52
click at [298, 233] on div "#30 houzz lever Freelance Writer – Pro Spotlights JD warning_amber Choose an op…" at bounding box center [267, 224] width 504 height 40
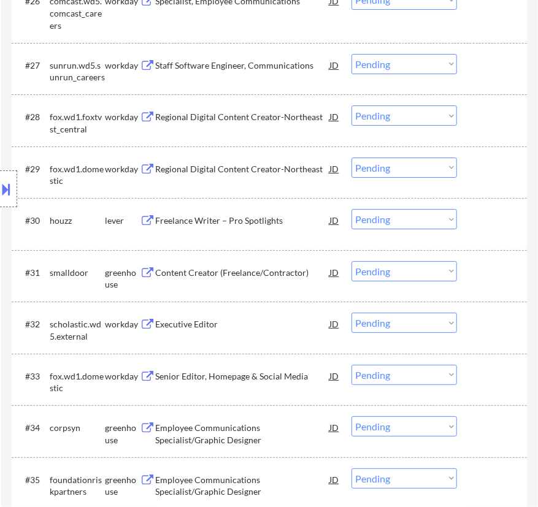
click at [313, 228] on div "Freelance Writer – Pro Spotlights" at bounding box center [242, 220] width 174 height 22
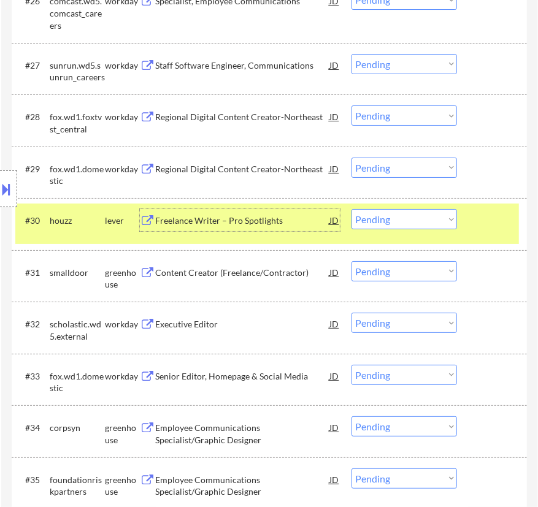
click at [411, 221] on select "Choose an option... Pending Applied Excluded (Questions) Excluded (Expired) Exc…" at bounding box center [405, 219] width 106 height 20
click at [352, 209] on select "Choose an option... Pending Applied Excluded (Questions) Excluded (Expired) Exc…" at bounding box center [405, 219] width 106 height 20
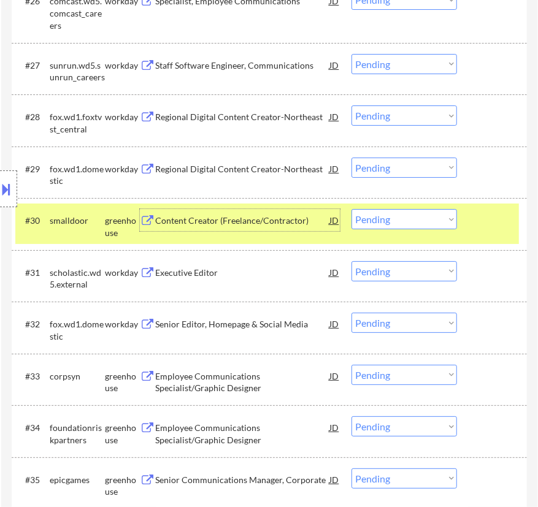
click at [233, 225] on div "Content Creator (Freelance/Contractor)" at bounding box center [242, 221] width 174 height 12
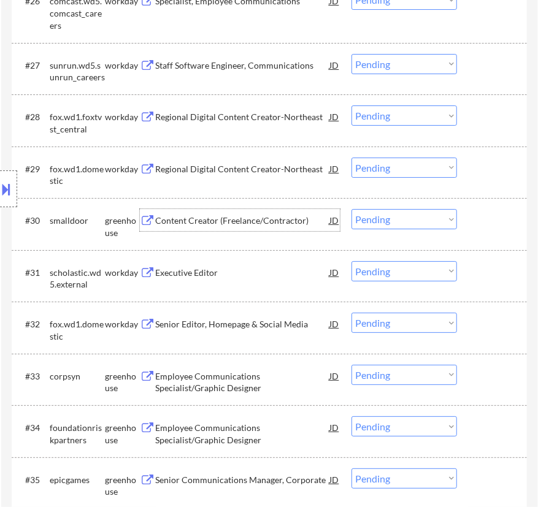
click at [371, 218] on select "Choose an option... Pending Applied Excluded (Questions) Excluded (Expired) Exc…" at bounding box center [405, 219] width 106 height 20
click at [352, 209] on select "Choose an option... Pending Applied Excluded (Questions) Excluded (Expired) Exc…" at bounding box center [405, 219] width 106 height 20
select select ""pending""
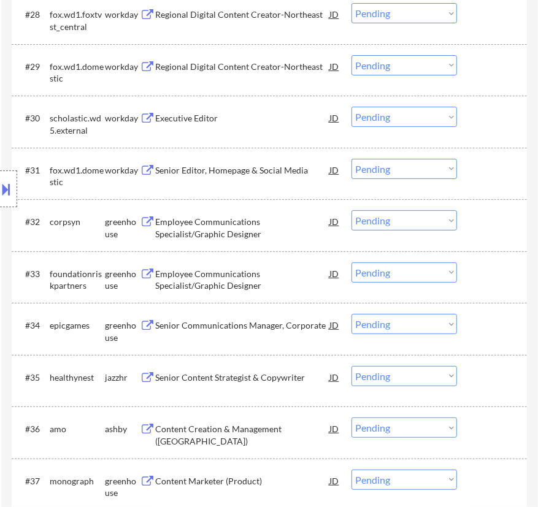
scroll to position [2007, 0]
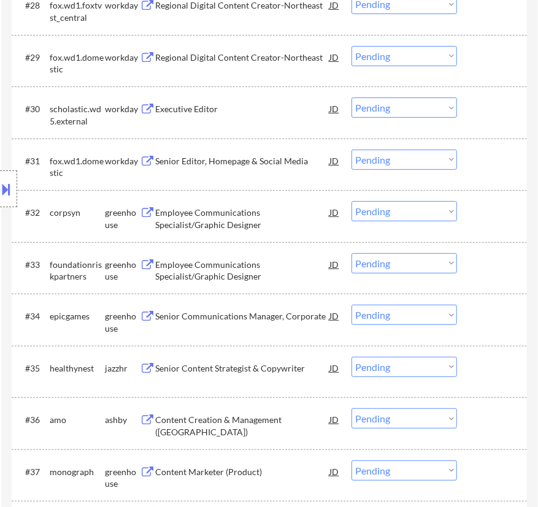
click at [268, 215] on div "Employee Communications Specialist/Graphic Designer" at bounding box center [242, 219] width 174 height 24
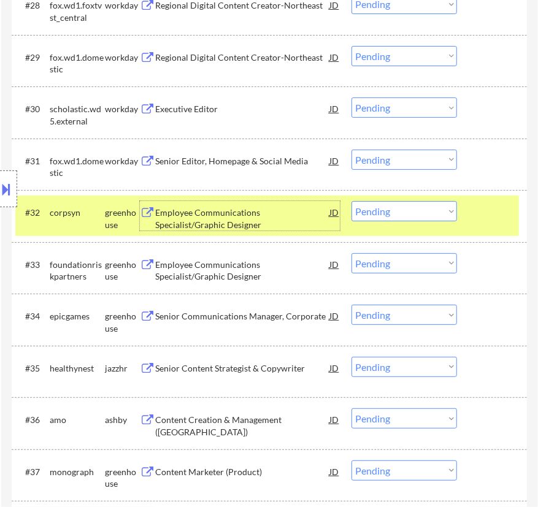
click at [375, 208] on select "Choose an option... Pending Applied Excluded (Questions) Excluded (Expired) Exc…" at bounding box center [405, 211] width 106 height 20
click at [352, 201] on select "Choose an option... Pending Applied Excluded (Questions) Excluded (Expired) Exc…" at bounding box center [405, 211] width 106 height 20
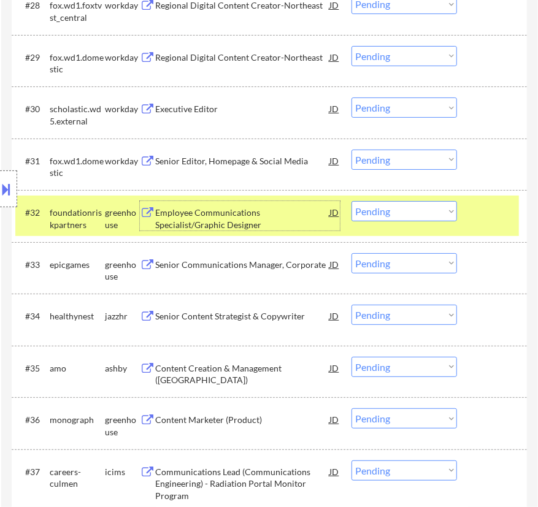
click at [284, 220] on div "Employee Communications Specialist/Graphic Designer" at bounding box center [242, 219] width 174 height 24
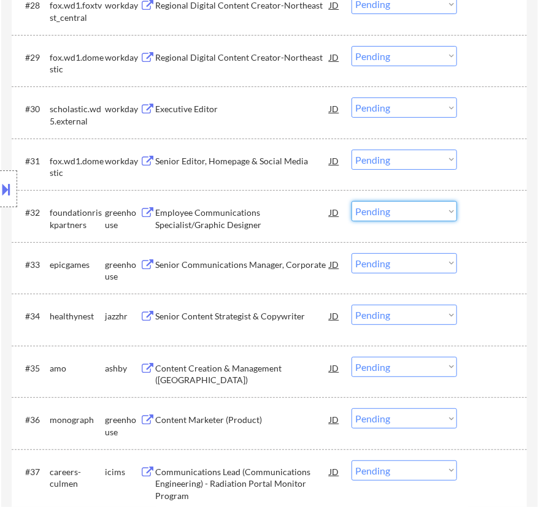
click at [386, 215] on select "Choose an option... Pending Applied Excluded (Questions) Excluded (Expired) Exc…" at bounding box center [405, 211] width 106 height 20
click at [352, 201] on select "Choose an option... Pending Applied Excluded (Questions) Excluded (Expired) Exc…" at bounding box center [405, 211] width 106 height 20
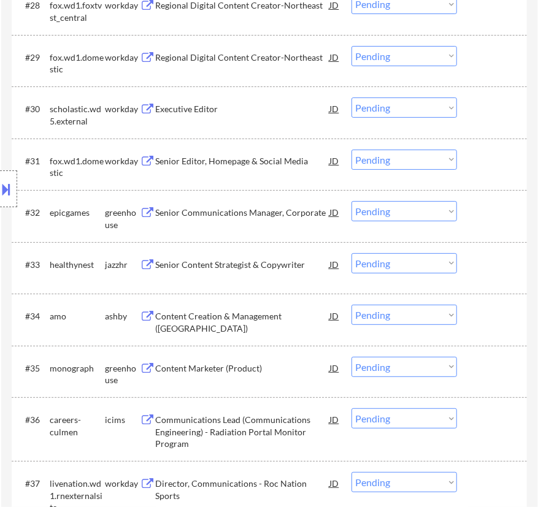
click at [281, 218] on div "Senior Communications Manager, Corporate" at bounding box center [242, 213] width 174 height 12
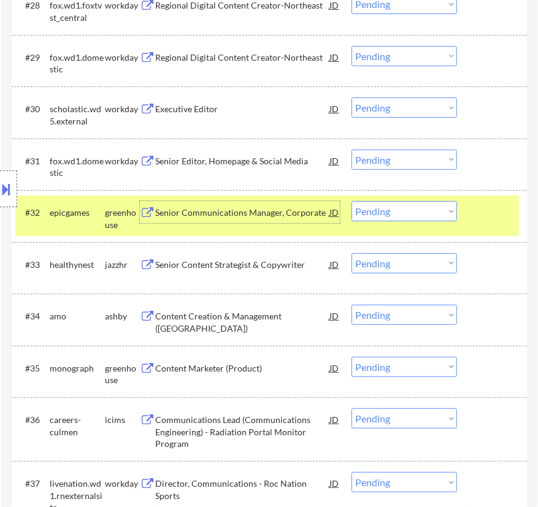
click at [402, 214] on select "Choose an option... Pending Applied Excluded (Questions) Excluded (Expired) Exc…" at bounding box center [405, 211] width 106 height 20
click at [352, 201] on select "Choose an option... Pending Applied Excluded (Questions) Excluded (Expired) Exc…" at bounding box center [405, 211] width 106 height 20
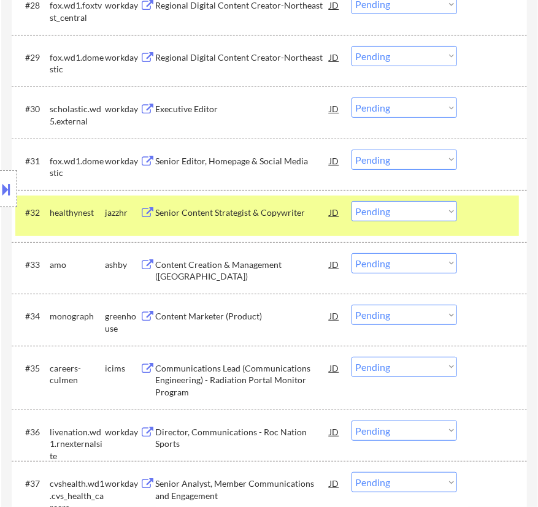
click at [309, 217] on div "Senior Content Strategist & Copywriter" at bounding box center [242, 213] width 174 height 12
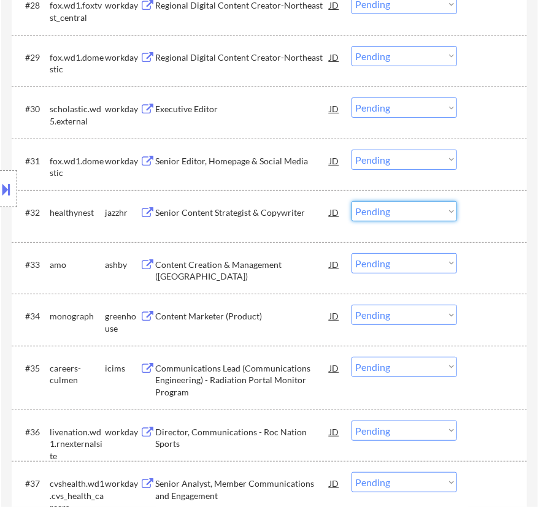
click at [387, 214] on select "Choose an option... Pending Applied Excluded (Questions) Excluded (Expired) Exc…" at bounding box center [405, 211] width 106 height 20
click at [352, 201] on select "Choose an option... Pending Applied Excluded (Questions) Excluded (Expired) Exc…" at bounding box center [405, 211] width 106 height 20
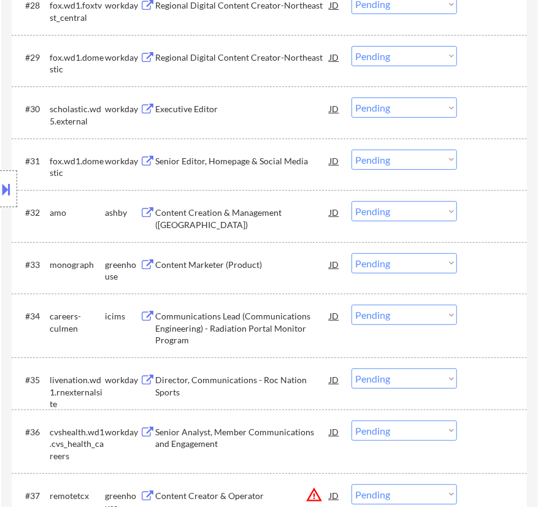
click at [278, 213] on div "Content Creation & Management (US)" at bounding box center [242, 219] width 174 height 24
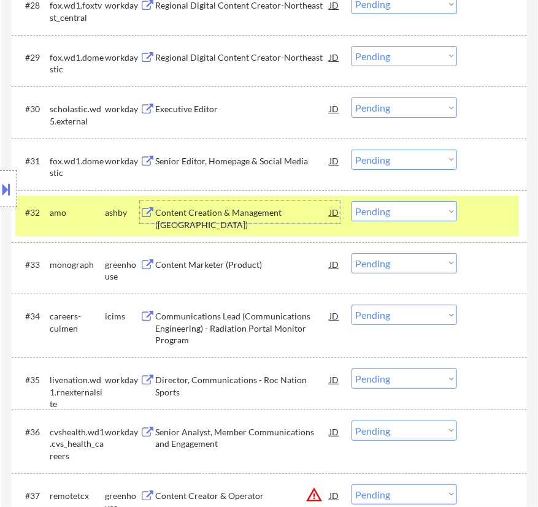
click at [406, 213] on select "Choose an option... Pending Applied Excluded (Questions) Excluded (Expired) Exc…" at bounding box center [405, 211] width 106 height 20
click at [352, 201] on select "Choose an option... Pending Applied Excluded (Questions) Excluded (Expired) Exc…" at bounding box center [405, 211] width 106 height 20
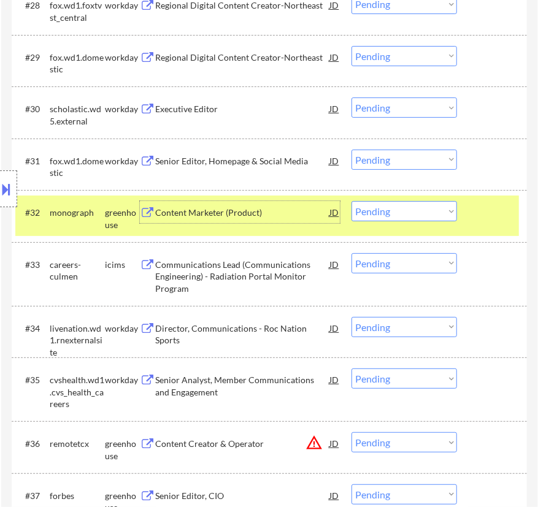
click at [261, 221] on div "Content Marketer (Product)" at bounding box center [242, 212] width 174 height 22
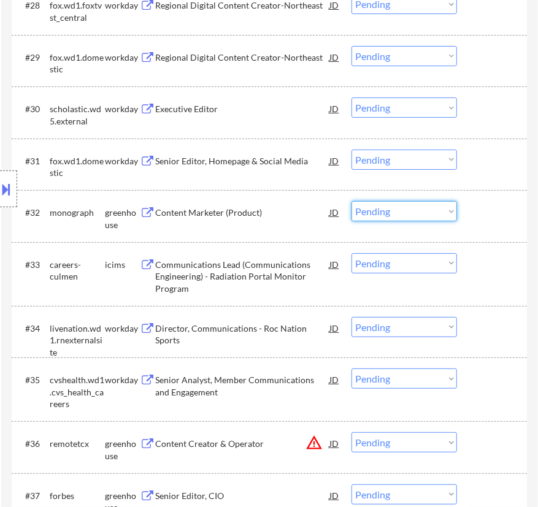
click at [385, 211] on select "Choose an option... Pending Applied Excluded (Questions) Excluded (Expired) Exc…" at bounding box center [405, 211] width 106 height 20
click at [352, 201] on select "Choose an option... Pending Applied Excluded (Questions) Excluded (Expired) Exc…" at bounding box center [405, 211] width 106 height 20
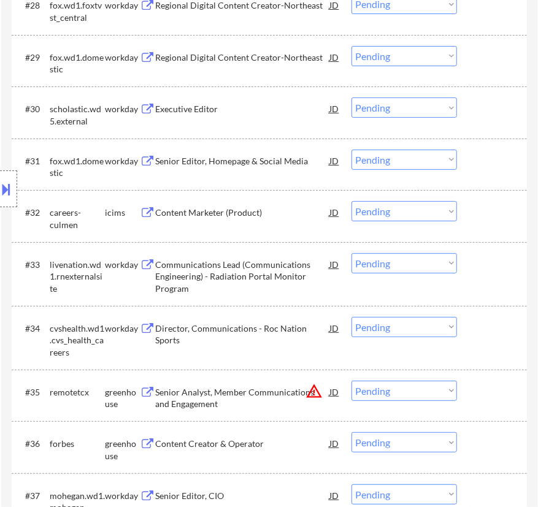
click at [286, 219] on div "Content Marketer (Product)" at bounding box center [242, 213] width 174 height 12
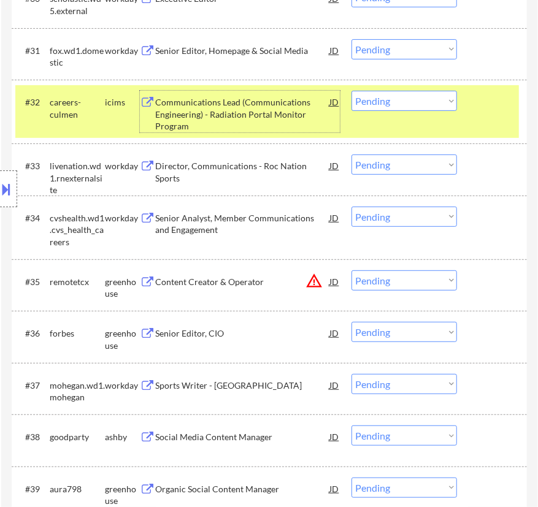
scroll to position [2117, 0]
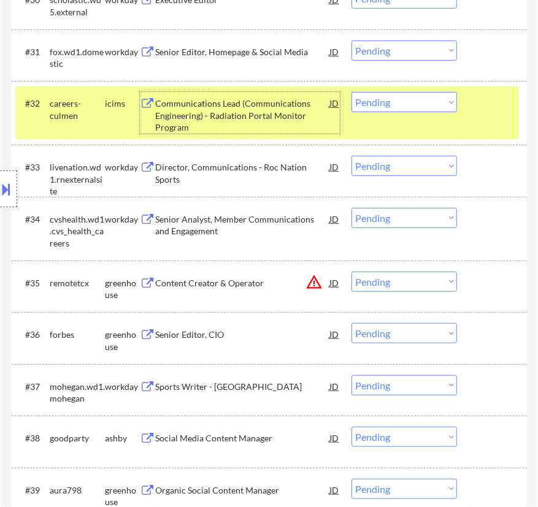
click at [264, 123] on div "Communications Lead (Communications Engineering) - Radiation Portal Monitor Pro…" at bounding box center [242, 116] width 174 height 36
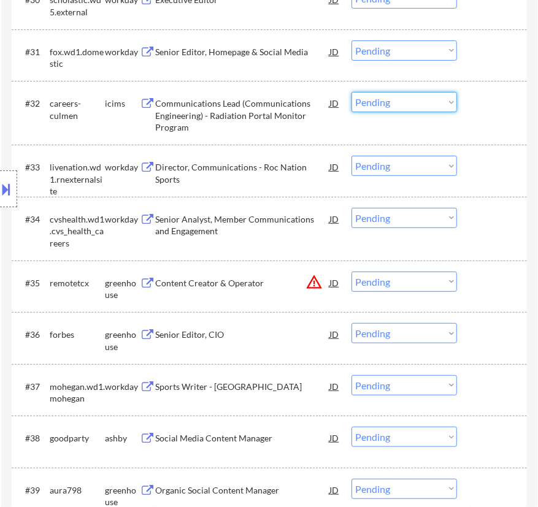
click at [399, 110] on select "Choose an option... Pending Applied Excluded (Questions) Excluded (Expired) Exc…" at bounding box center [405, 102] width 106 height 20
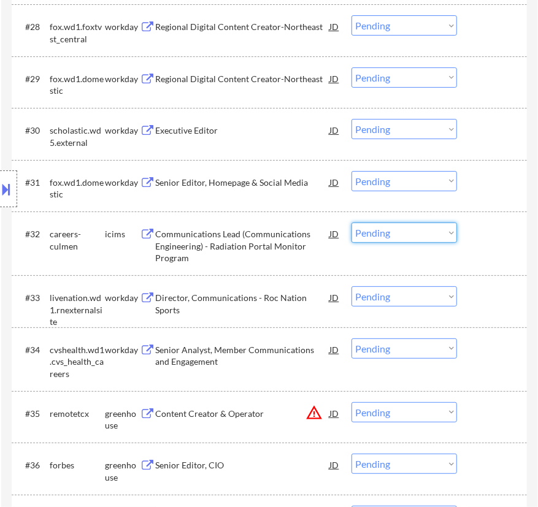
scroll to position [2006, 0]
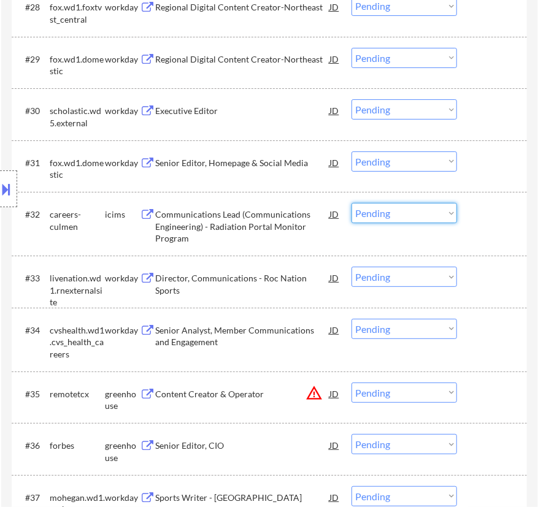
click at [415, 211] on select "Choose an option... Pending Applied Excluded (Questions) Excluded (Expired) Exc…" at bounding box center [405, 213] width 106 height 20
click at [352, 203] on select "Choose an option... Pending Applied Excluded (Questions) Excluded (Expired) Exc…" at bounding box center [405, 213] width 106 height 20
select select ""pending""
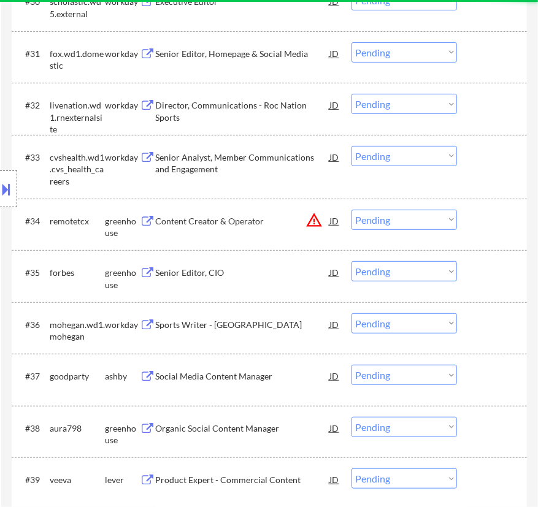
scroll to position [2117, 0]
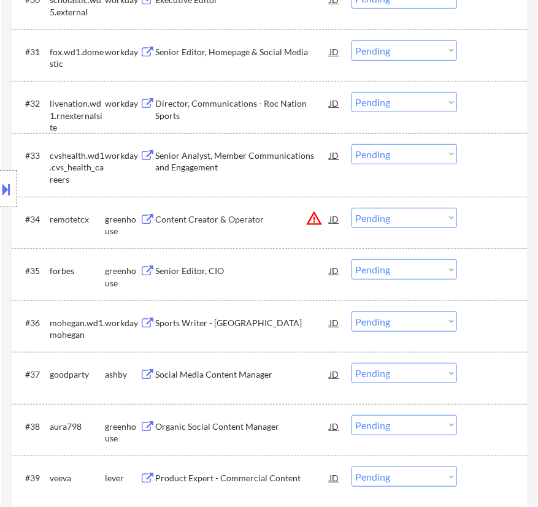
click at [283, 221] on div "Content Creator & Operator" at bounding box center [242, 220] width 174 height 12
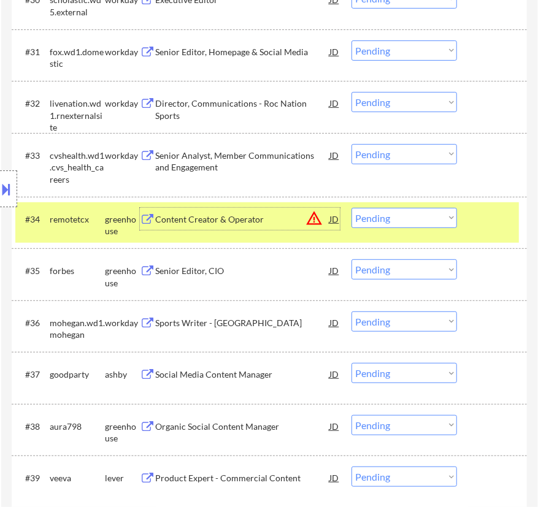
click at [405, 216] on select "Choose an option... Pending Applied Excluded (Questions) Excluded (Expired) Exc…" at bounding box center [405, 218] width 106 height 20
click at [352, 208] on select "Choose an option... Pending Applied Excluded (Questions) Excluded (Expired) Exc…" at bounding box center [405, 218] width 106 height 20
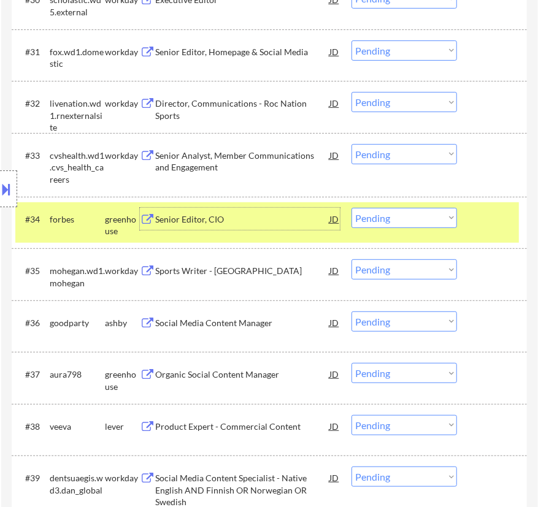
click at [271, 223] on div "Senior Editor, CIO" at bounding box center [242, 220] width 174 height 12
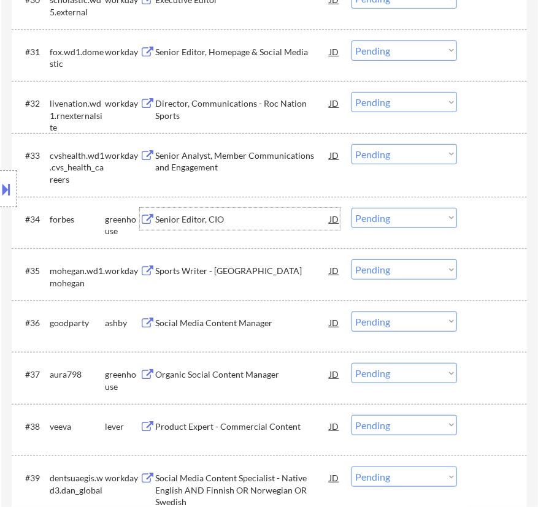
click at [410, 219] on select "Choose an option... Pending Applied Excluded (Questions) Excluded (Expired) Exc…" at bounding box center [405, 218] width 106 height 20
click at [352, 208] on select "Choose an option... Pending Applied Excluded (Questions) Excluded (Expired) Exc…" at bounding box center [405, 218] width 106 height 20
select select ""pending""
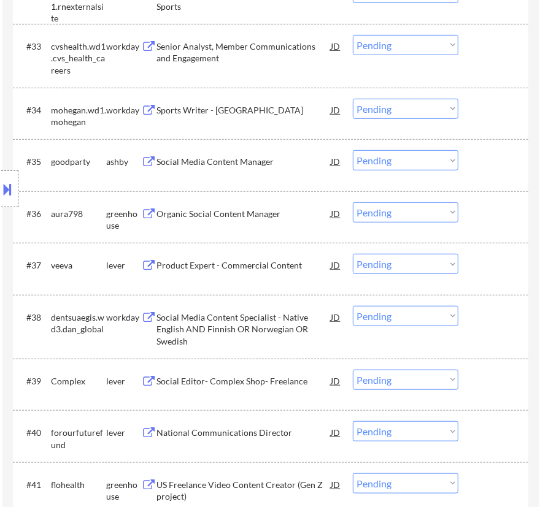
scroll to position [2228, 0]
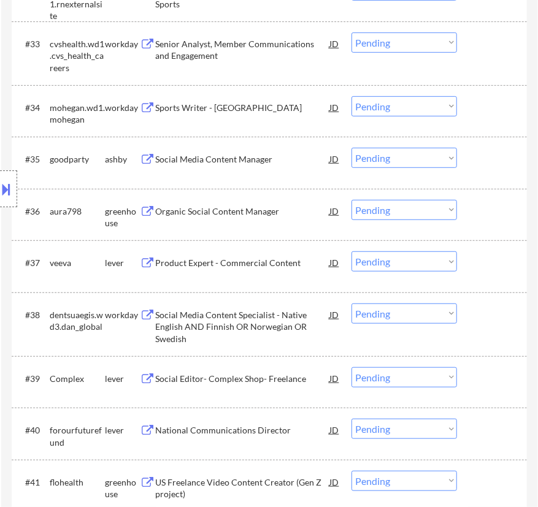
click at [229, 218] on div "Organic Social Content Manager" at bounding box center [242, 211] width 174 height 22
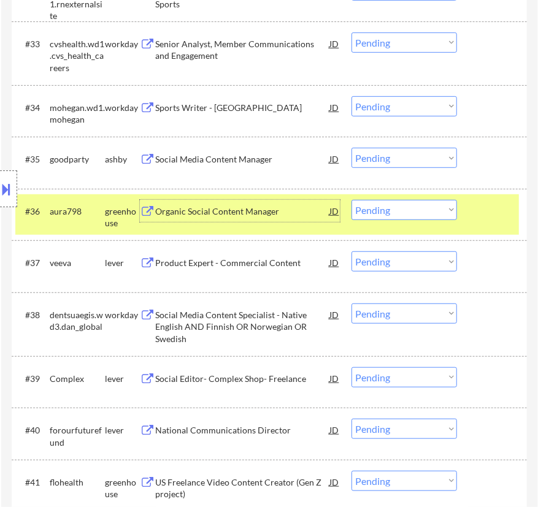
click at [399, 213] on select "Choose an option... Pending Applied Excluded (Questions) Excluded (Expired) Exc…" at bounding box center [405, 210] width 106 height 20
click at [352, 200] on select "Choose an option... Pending Applied Excluded (Questions) Excluded (Expired) Exc…" at bounding box center [405, 210] width 106 height 20
select select ""pending""
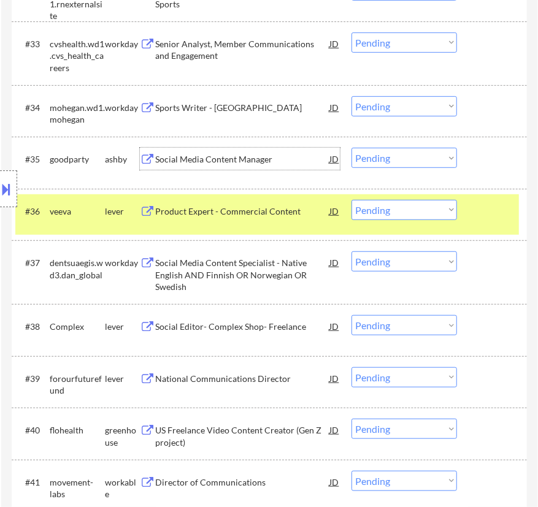
click at [267, 160] on div "Social Media Content Manager" at bounding box center [242, 159] width 174 height 12
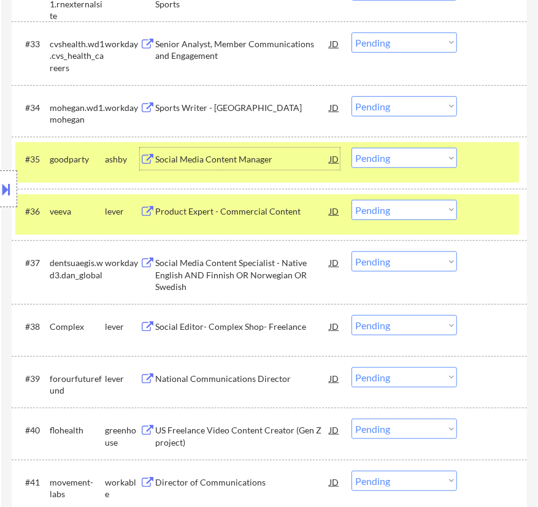
click at [401, 161] on select "Choose an option... Pending Applied Excluded (Questions) Excluded (Expired) Exc…" at bounding box center [405, 158] width 106 height 20
click at [352, 148] on select "Choose an option... Pending Applied Excluded (Questions) Excluded (Expired) Exc…" at bounding box center [405, 158] width 106 height 20
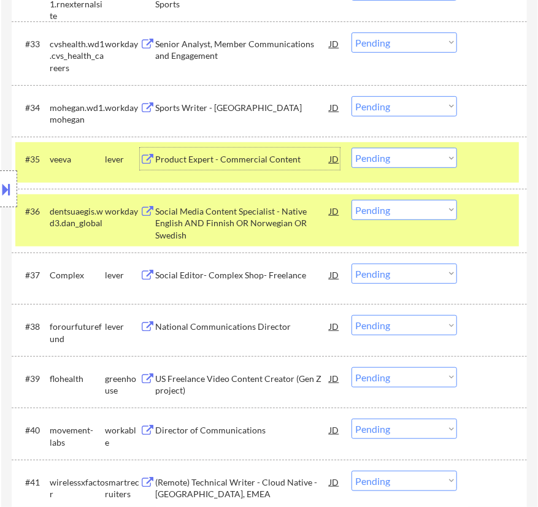
click at [248, 158] on div "Product Expert - Commercial Content" at bounding box center [242, 159] width 174 height 12
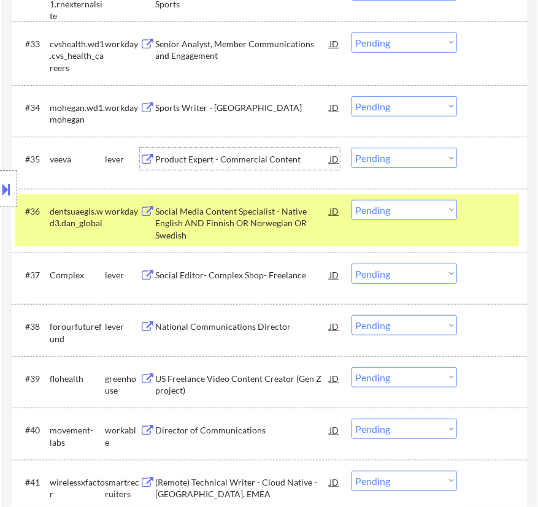
click at [294, 163] on div "Product Expert - Commercial Content" at bounding box center [242, 159] width 174 height 12
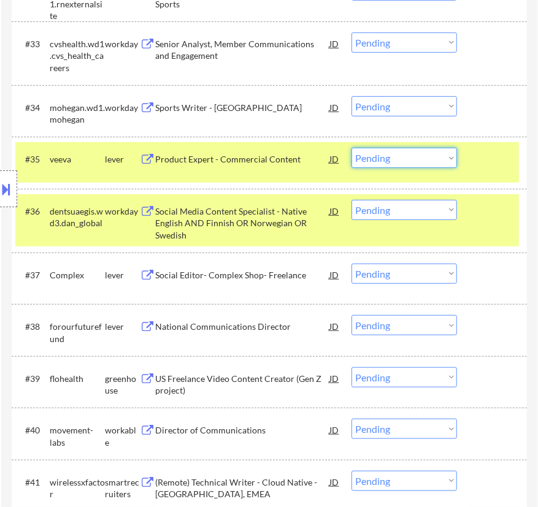
click at [387, 159] on select "Choose an option... Pending Applied Excluded (Questions) Excluded (Expired) Exc…" at bounding box center [405, 158] width 106 height 20
click at [298, 160] on div "Product Expert - Commercial Content" at bounding box center [242, 159] width 174 height 12
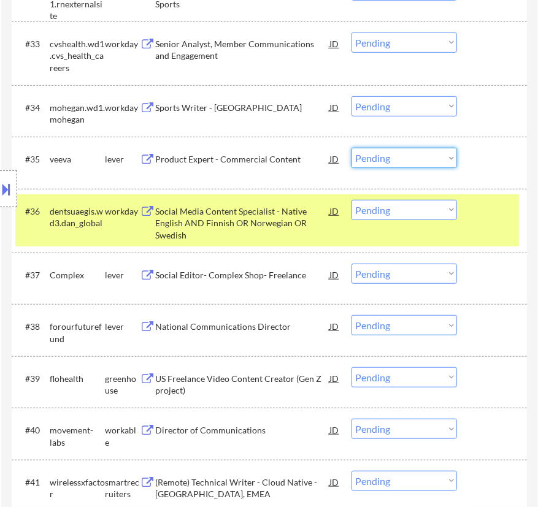
click at [412, 159] on select "Choose an option... Pending Applied Excluded (Questions) Excluded (Expired) Exc…" at bounding box center [405, 158] width 106 height 20
click at [352, 148] on select "Choose an option... Pending Applied Excluded (Questions) Excluded (Expired) Exc…" at bounding box center [405, 158] width 106 height 20
select select ""pending""
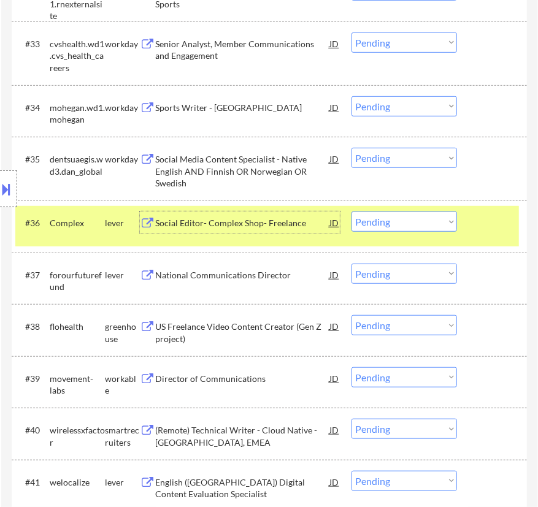
click at [291, 225] on div "Social Editor- Complex Shop- Freelance" at bounding box center [242, 223] width 174 height 12
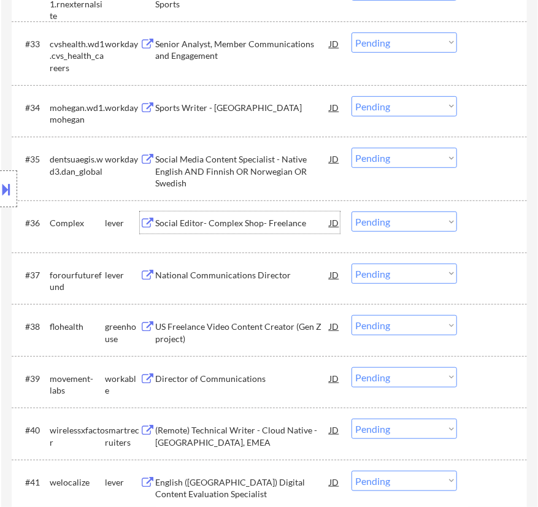
drag, startPoint x: 420, startPoint y: 223, endPoint x: 426, endPoint y: 221, distance: 6.4
click at [420, 221] on select "Choose an option... Pending Applied Excluded (Questions) Excluded (Expired) Exc…" at bounding box center [405, 222] width 106 height 20
click at [352, 212] on select "Choose an option... Pending Applied Excluded (Questions) Excluded (Expired) Exc…" at bounding box center [405, 222] width 106 height 20
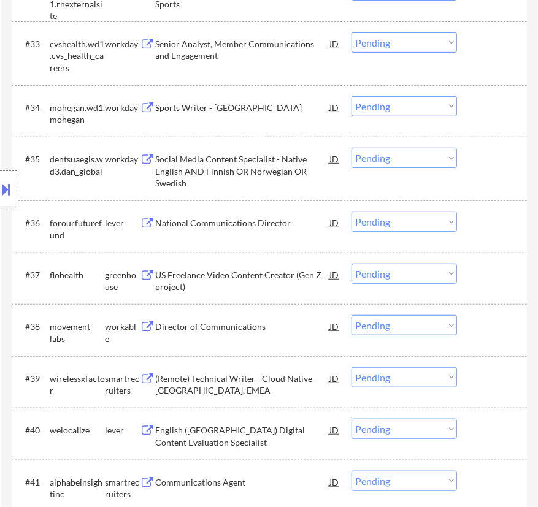
click at [265, 225] on div "National Communications Director" at bounding box center [242, 223] width 174 height 12
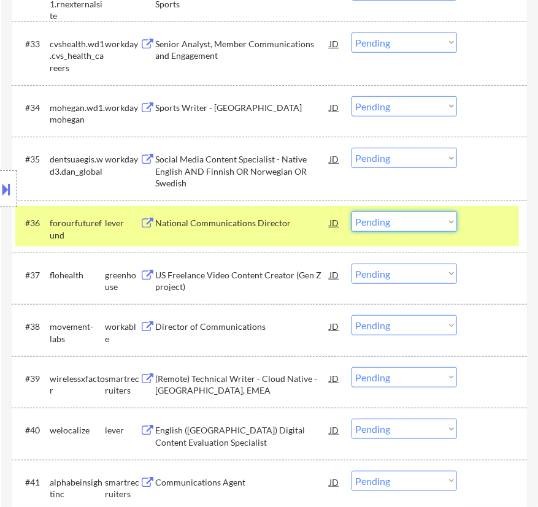
click at [407, 220] on select "Choose an option... Pending Applied Excluded (Questions) Excluded (Expired) Exc…" at bounding box center [405, 222] width 106 height 20
click at [352, 212] on select "Choose an option... Pending Applied Excluded (Questions) Excluded (Expired) Exc…" at bounding box center [405, 222] width 106 height 20
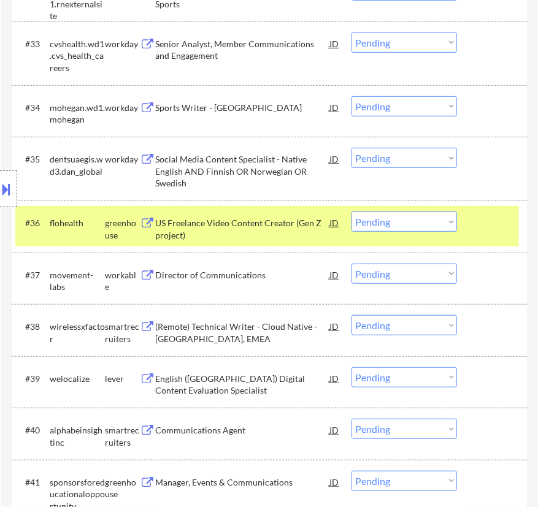
click at [290, 225] on div "US Freelance Video Content Creator (Gen Z project)" at bounding box center [242, 229] width 174 height 24
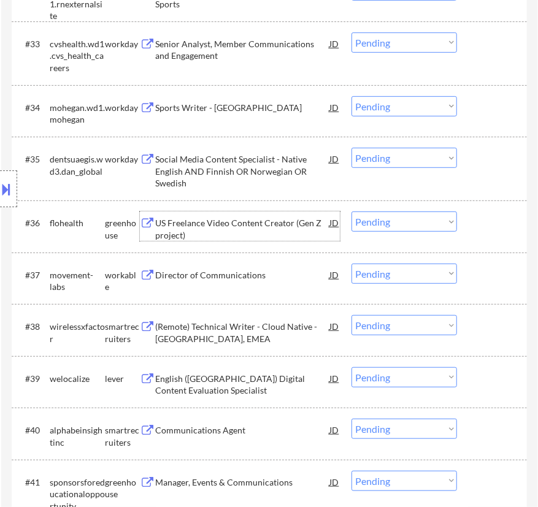
click at [431, 225] on select "Choose an option... Pending Applied Excluded (Questions) Excluded (Expired) Exc…" at bounding box center [405, 222] width 106 height 20
click at [352, 212] on select "Choose an option... Pending Applied Excluded (Questions) Excluded (Expired) Exc…" at bounding box center [405, 222] width 106 height 20
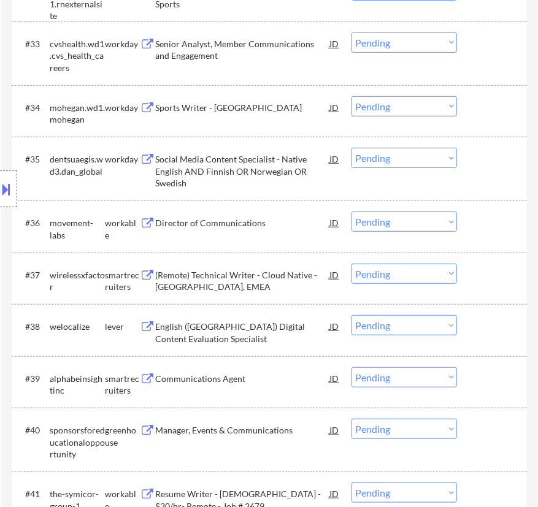
click at [281, 229] on div "Director of Communications" at bounding box center [242, 223] width 174 height 22
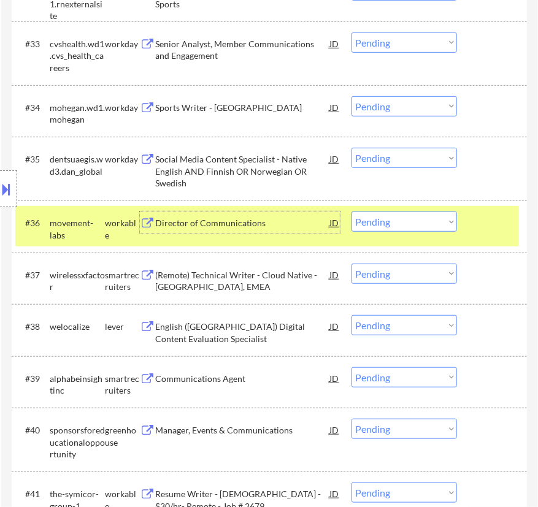
click at [396, 218] on select "Choose an option... Pending Applied Excluded (Questions) Excluded (Expired) Exc…" at bounding box center [405, 222] width 106 height 20
click at [352, 212] on select "Choose an option... Pending Applied Excluded (Questions) Excluded (Expired) Exc…" at bounding box center [405, 222] width 106 height 20
select select ""pending""
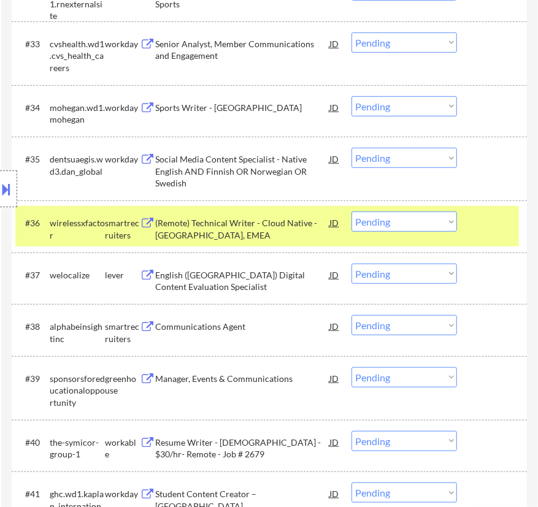
click at [301, 230] on div "(Remote) Technical Writer - Cloud Native - North America, EMEA" at bounding box center [242, 229] width 174 height 24
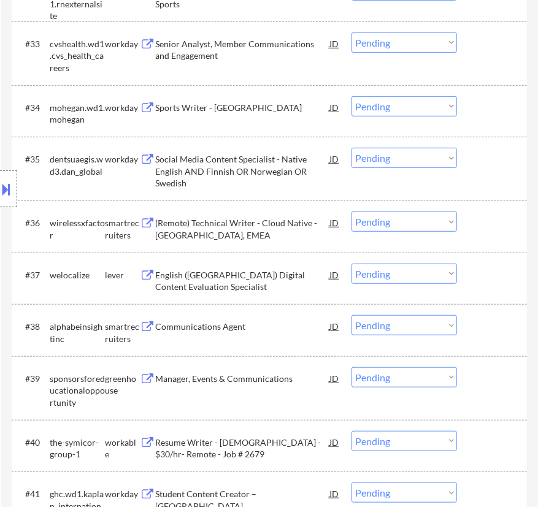
select select ""pending""
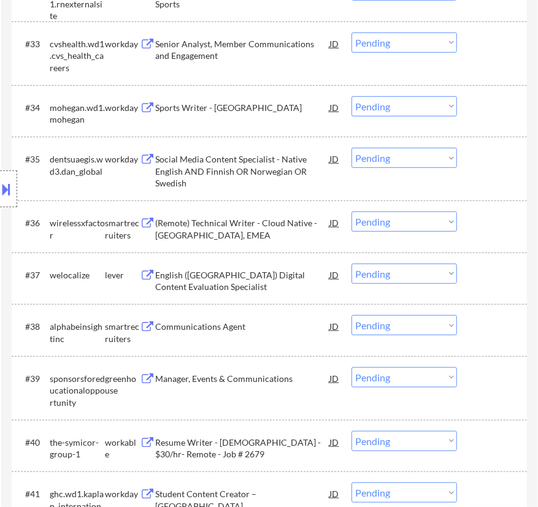
select select ""pending""
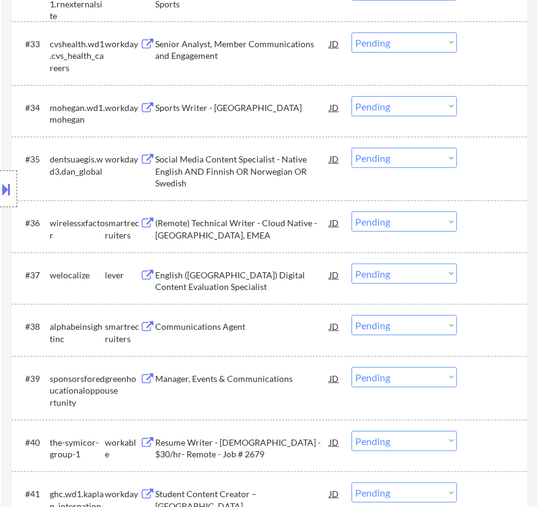
select select ""pending""
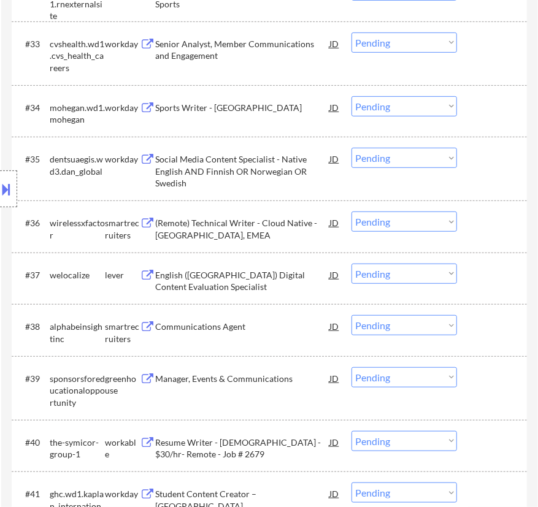
select select ""pending""
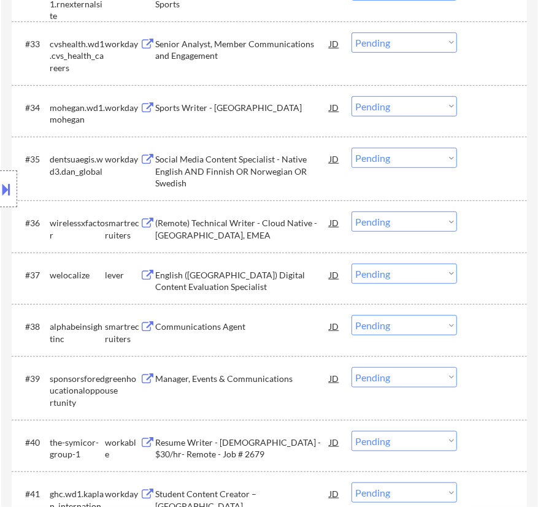
select select ""pending""
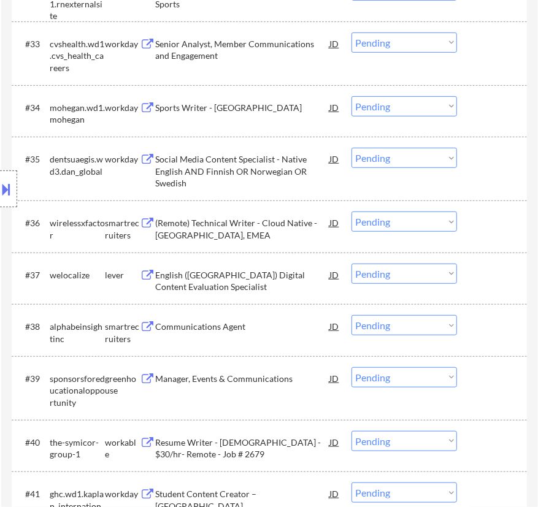
select select ""pending""
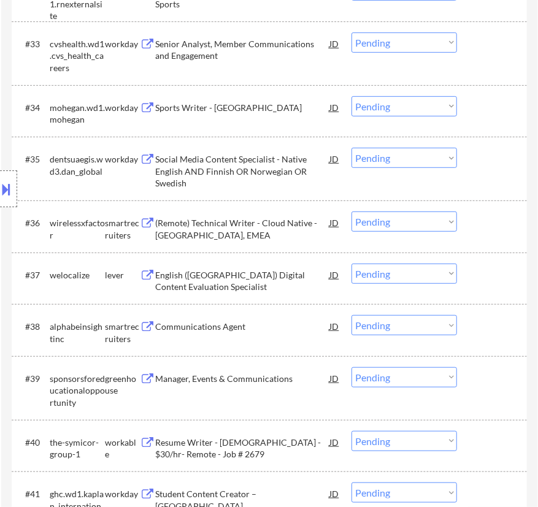
select select ""pending""
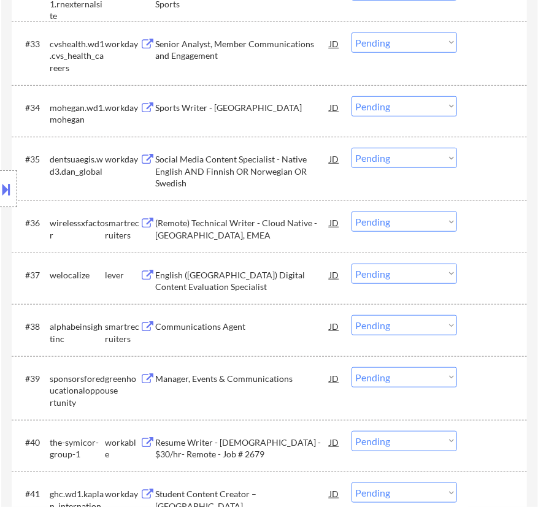
select select ""pending""
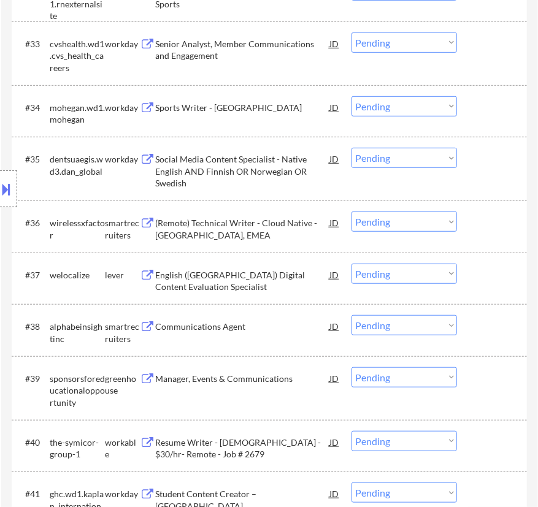
select select ""pending""
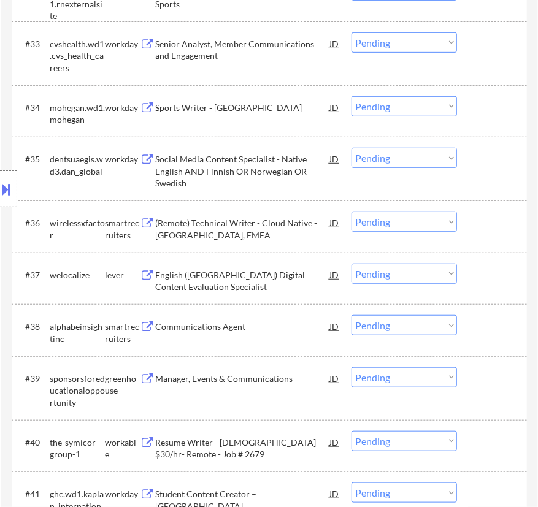
select select ""pending""
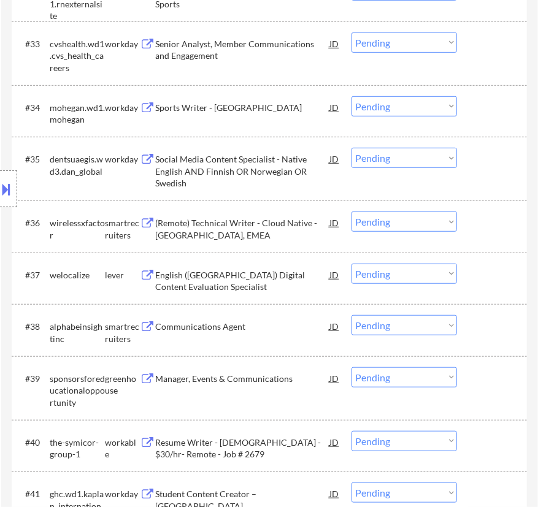
select select ""pending""
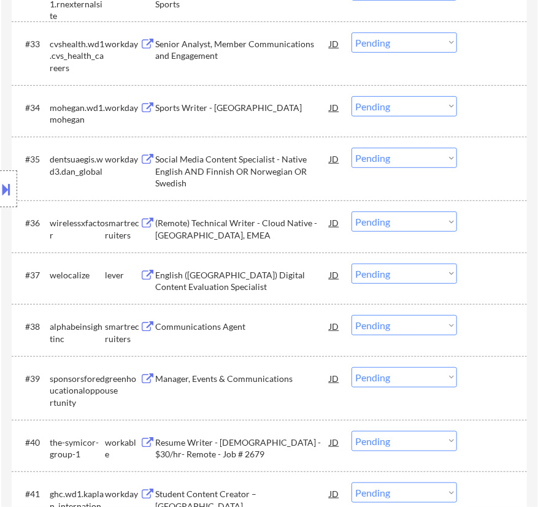
select select ""pending""
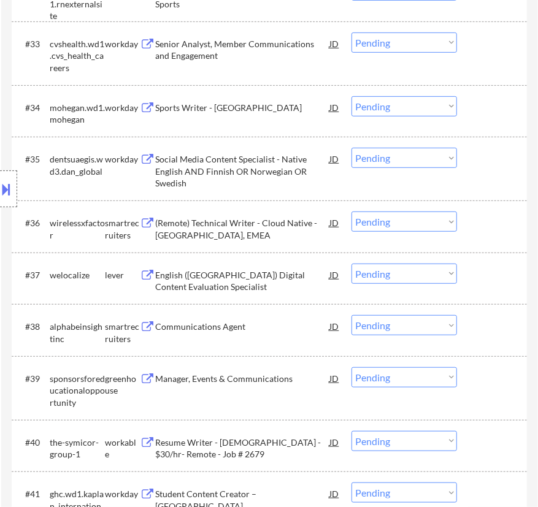
select select ""pending""
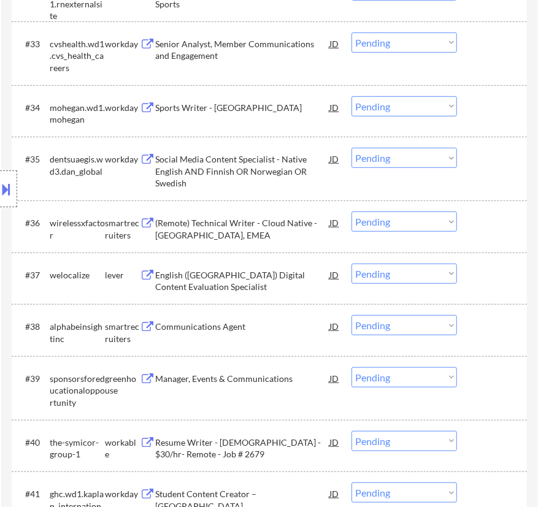
select select ""pending""
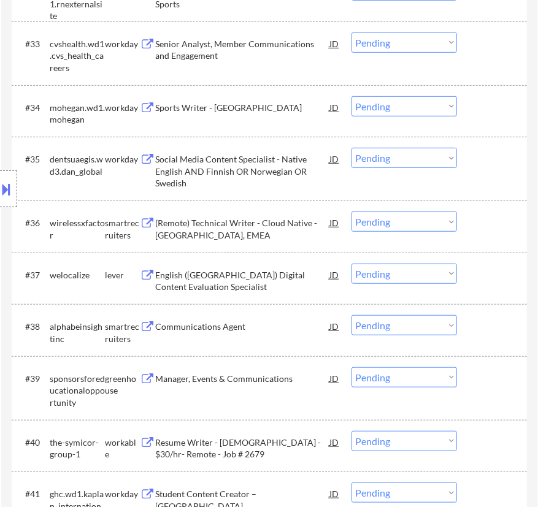
select select ""pending""
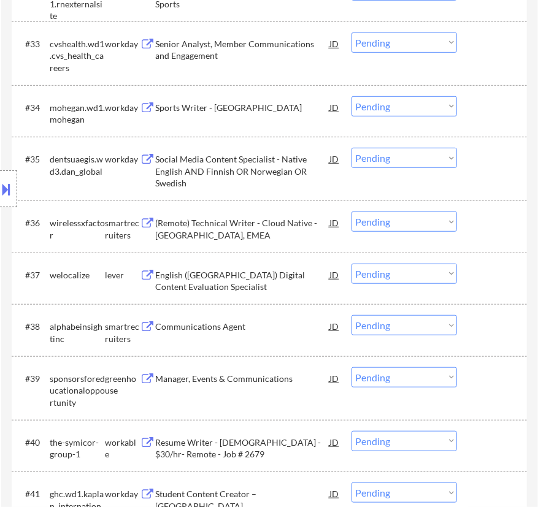
select select ""pending""
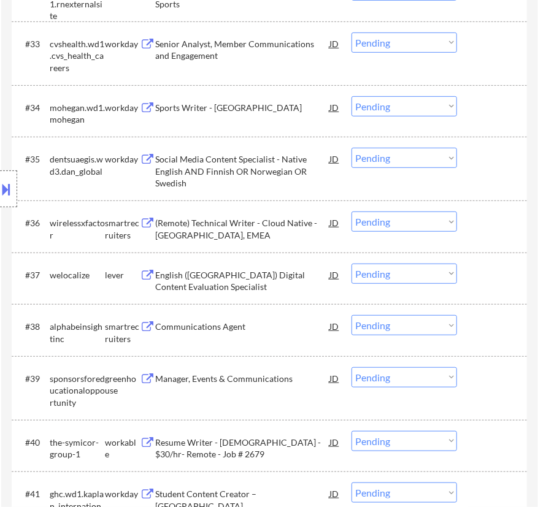
select select ""pending""
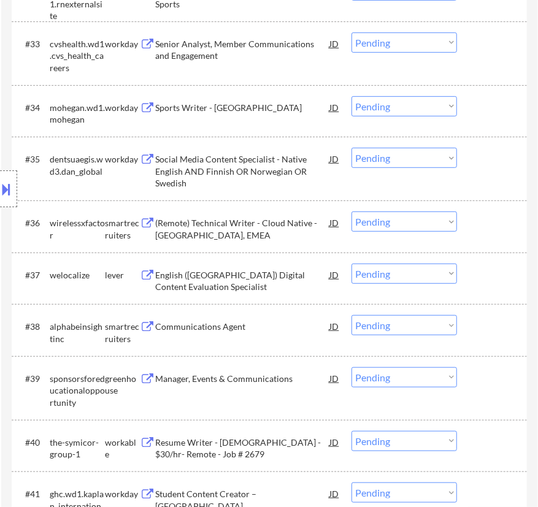
select select ""pending""
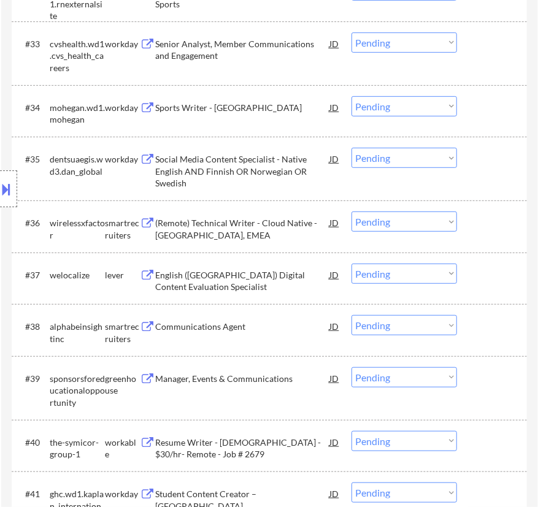
select select ""pending""
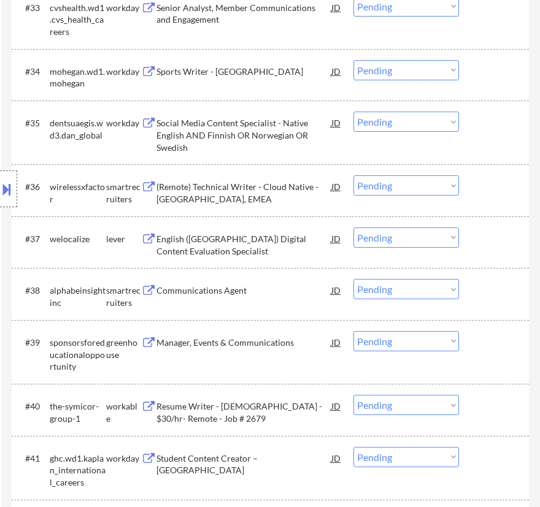
click at [377, 185] on select "Choose an option... Pending Applied Excluded (Questions) Excluded (Expired) Exc…" at bounding box center [406, 185] width 106 height 20
click at [353, 175] on select "Choose an option... Pending Applied Excluded (Questions) Excluded (Expired) Exc…" at bounding box center [406, 185] width 106 height 20
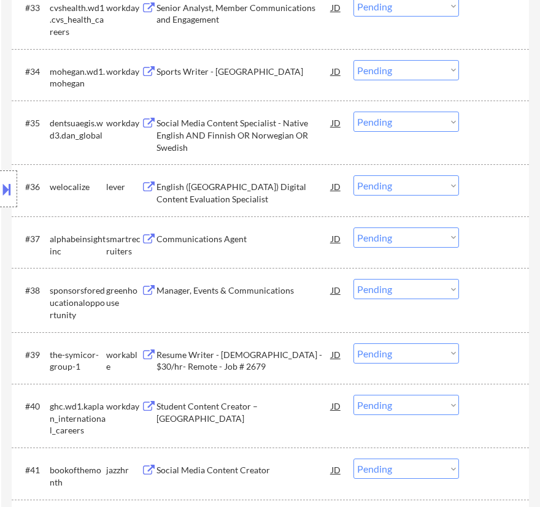
click at [261, 193] on div "English (United States) Digital Content Evaluation Specialist" at bounding box center [243, 193] width 175 height 24
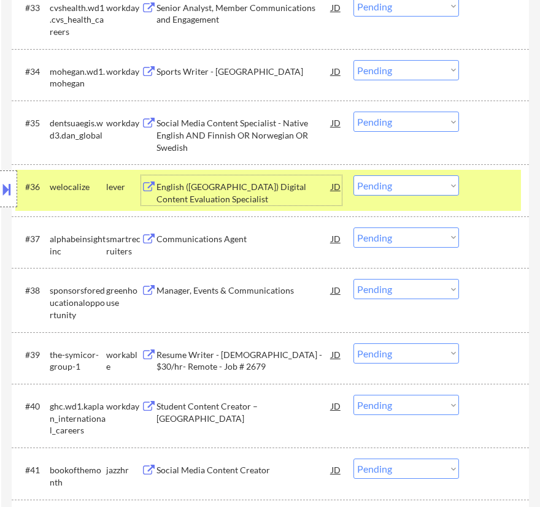
click at [408, 182] on select "Choose an option... Pending Applied Excluded (Questions) Excluded (Expired) Exc…" at bounding box center [406, 185] width 106 height 20
click at [353, 175] on select "Choose an option... Pending Applied Excluded (Questions) Excluded (Expired) Exc…" at bounding box center [406, 185] width 106 height 20
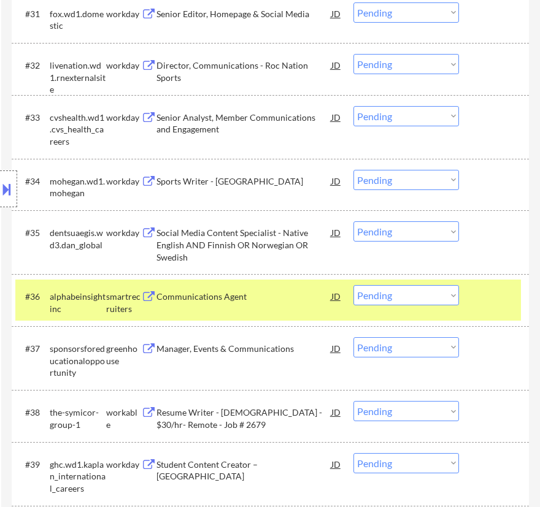
scroll to position [2173, 0]
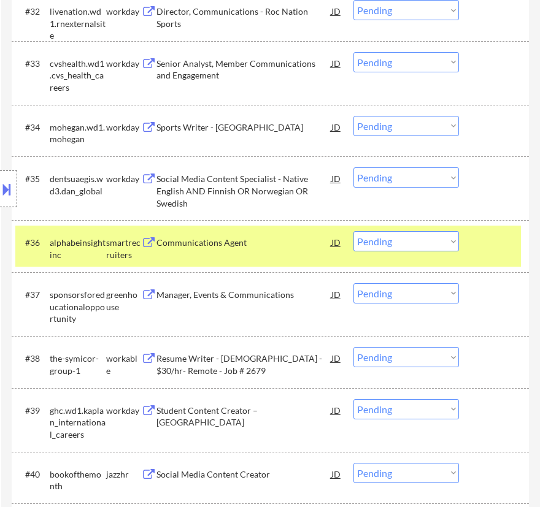
click at [312, 255] on div "#36 alphabeinsightinc smartrecruiters Communications Agent JD warning_amber Cho…" at bounding box center [268, 246] width 506 height 40
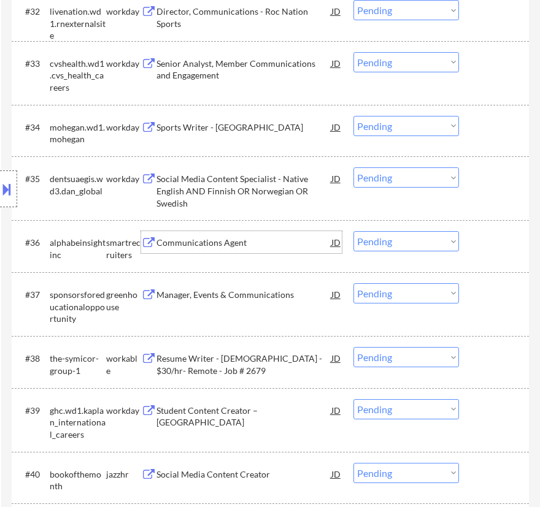
click at [306, 251] on div "Communications Agent" at bounding box center [243, 242] width 175 height 22
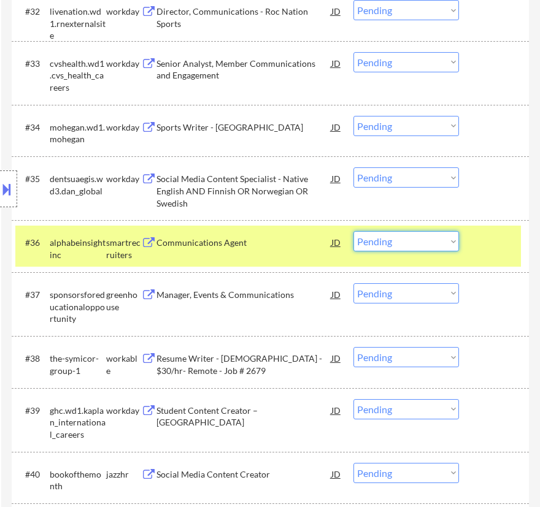
drag, startPoint x: 393, startPoint y: 236, endPoint x: 396, endPoint y: 243, distance: 7.2
click at [393, 236] on select "Choose an option... Pending Applied Excluded (Questions) Excluded (Expired) Exc…" at bounding box center [406, 241] width 106 height 20
click at [353, 231] on select "Choose an option... Pending Applied Excluded (Questions) Excluded (Expired) Exc…" at bounding box center [406, 241] width 106 height 20
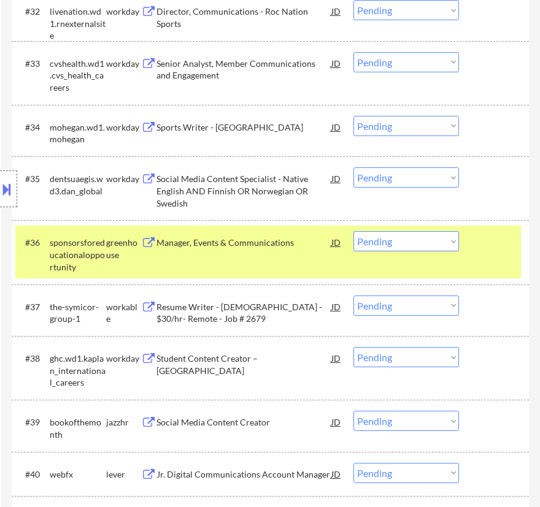
click at [237, 258] on div "#36 sponsorsforeducationalopportunity greenhouse Manager, Events & Communicatio…" at bounding box center [268, 252] width 506 height 53
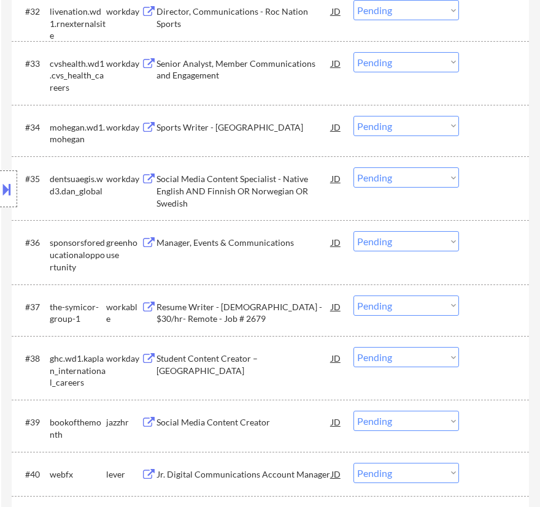
click at [279, 255] on div "#36 sponsorsforeducationalopportunity greenhouse Manager, Events & Communicatio…" at bounding box center [268, 252] width 506 height 53
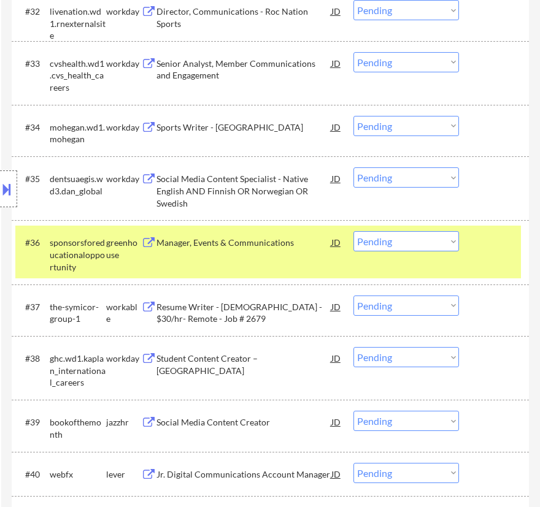
click at [282, 242] on div "Manager, Events & Communications" at bounding box center [243, 243] width 175 height 12
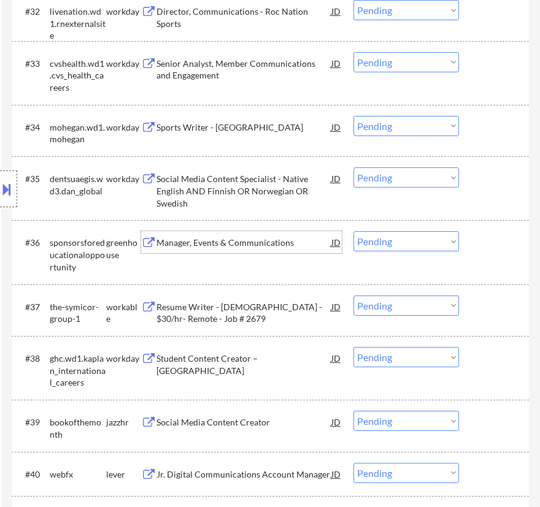
click at [415, 245] on select "Choose an option... Pending Applied Excluded (Questions) Excluded (Expired) Exc…" at bounding box center [406, 241] width 106 height 20
click at [353, 231] on select "Choose an option... Pending Applied Excluded (Questions) Excluded (Expired) Exc…" at bounding box center [406, 241] width 106 height 20
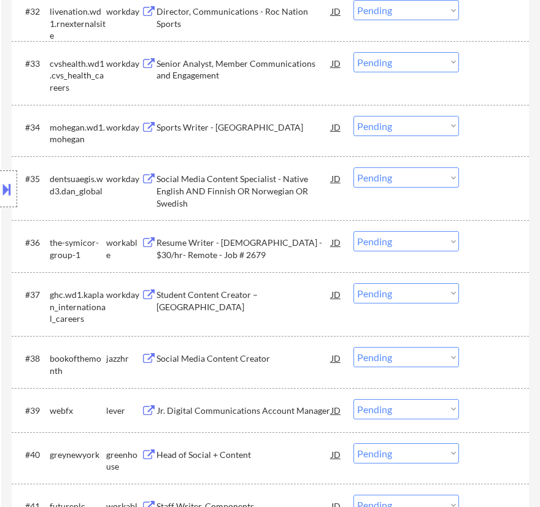
click at [377, 238] on select "Choose an option... Pending Applied Excluded (Questions) Excluded (Expired) Exc…" at bounding box center [406, 241] width 106 height 20
click at [353, 231] on select "Choose an option... Pending Applied Excluded (Questions) Excluded (Expired) Exc…" at bounding box center [406, 241] width 106 height 20
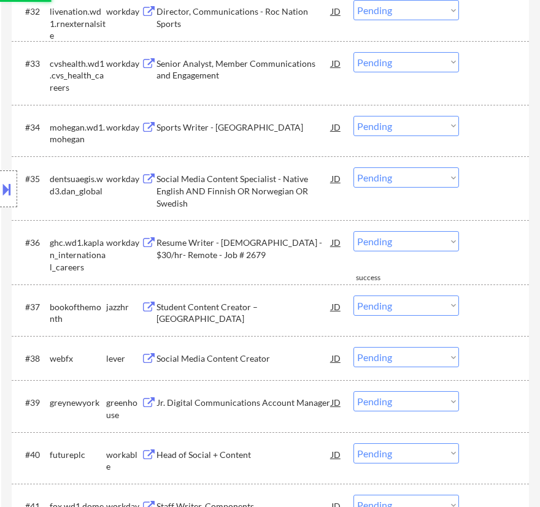
scroll to position [2284, 0]
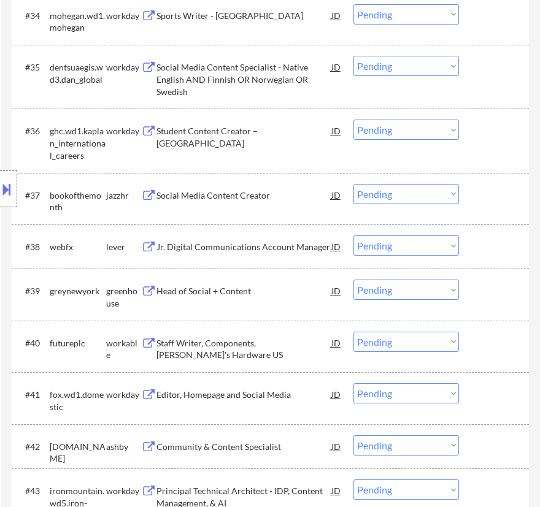
click at [263, 197] on div "Social Media Content Creator" at bounding box center [243, 196] width 175 height 12
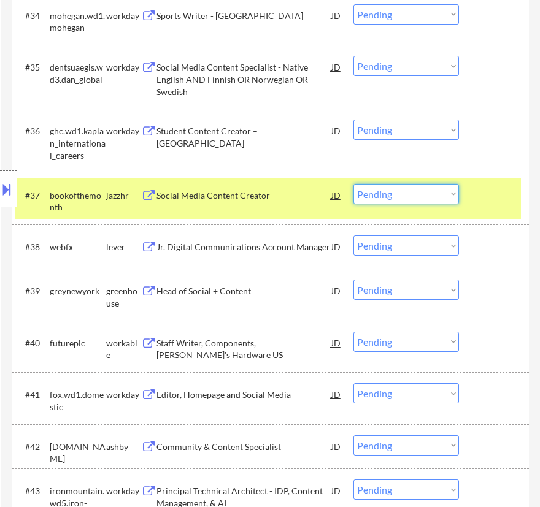
drag, startPoint x: 417, startPoint y: 196, endPoint x: 420, endPoint y: 202, distance: 6.9
click at [417, 196] on select "Choose an option... Pending Applied Excluded (Questions) Excluded (Expired) Exc…" at bounding box center [406, 194] width 106 height 20
click at [353, 184] on select "Choose an option... Pending Applied Excluded (Questions) Excluded (Expired) Exc…" at bounding box center [406, 194] width 106 height 20
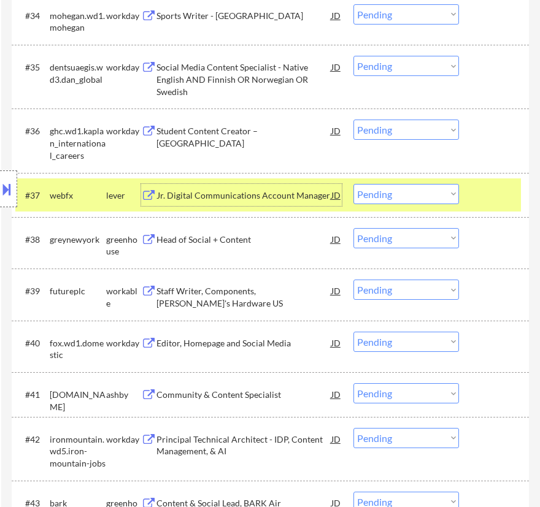
click at [275, 196] on div "Jr. Digital Communications Account Manager" at bounding box center [243, 196] width 175 height 12
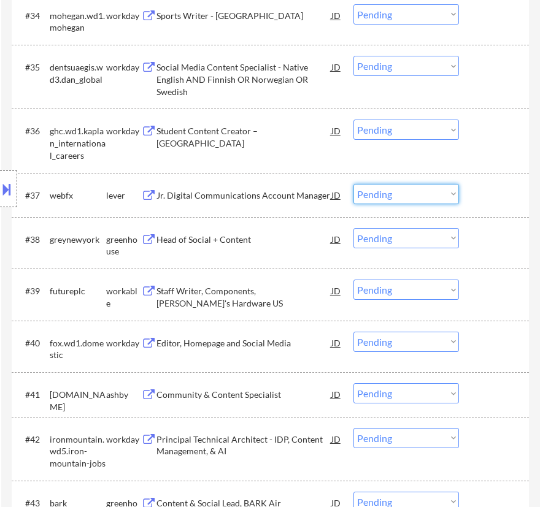
click at [406, 196] on select "Choose an option... Pending Applied Excluded (Questions) Excluded (Expired) Exc…" at bounding box center [406, 194] width 106 height 20
click at [353, 184] on select "Choose an option... Pending Applied Excluded (Questions) Excluded (Expired) Exc…" at bounding box center [406, 194] width 106 height 20
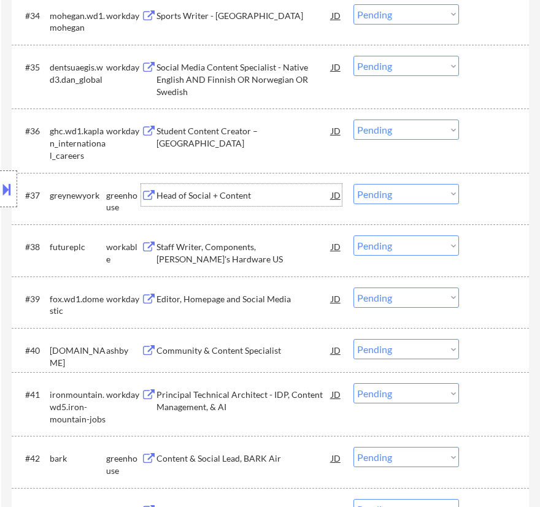
click at [261, 201] on div "Head of Social + Content" at bounding box center [243, 195] width 175 height 22
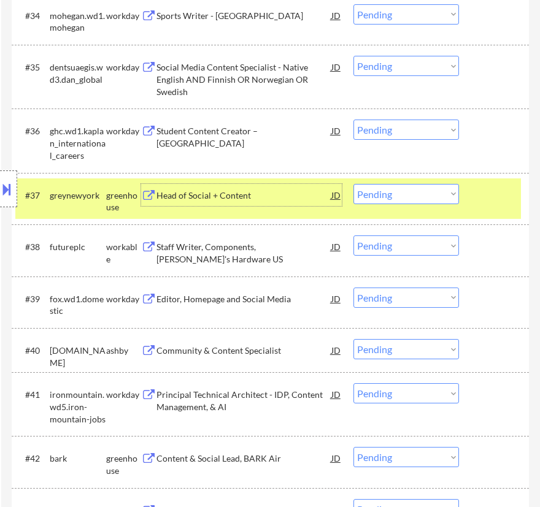
click at [422, 195] on select "Choose an option... Pending Applied Excluded (Questions) Excluded (Expired) Exc…" at bounding box center [406, 194] width 106 height 20
click at [353, 184] on select "Choose an option... Pending Applied Excluded (Questions) Excluded (Expired) Exc…" at bounding box center [406, 194] width 106 height 20
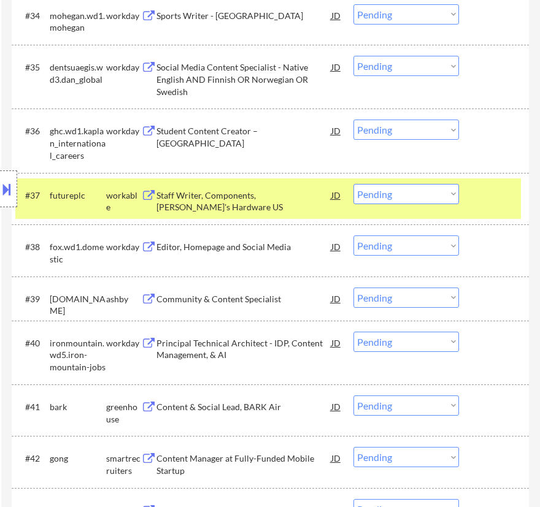
click at [263, 197] on div "Staff Writer, Components, Tom's Hardware US" at bounding box center [243, 202] width 175 height 24
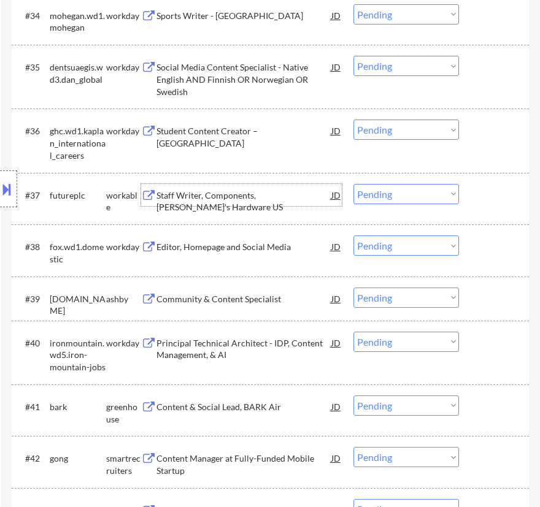
click at [391, 190] on select "Choose an option... Pending Applied Excluded (Questions) Excluded (Expired) Exc…" at bounding box center [406, 194] width 106 height 20
click at [353, 184] on select "Choose an option... Pending Applied Excluded (Questions) Excluded (Expired) Exc…" at bounding box center [406, 194] width 106 height 20
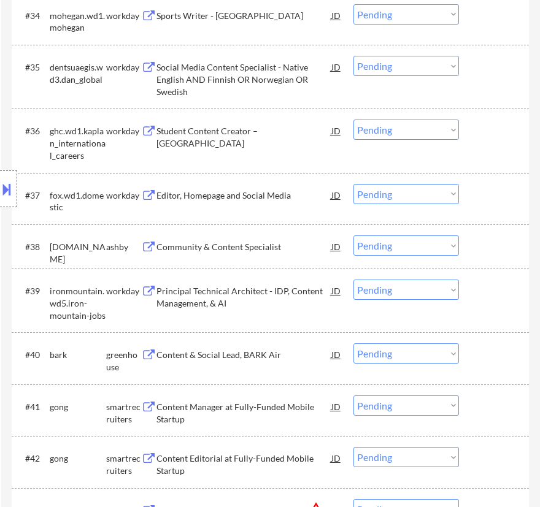
scroll to position [2340, 0]
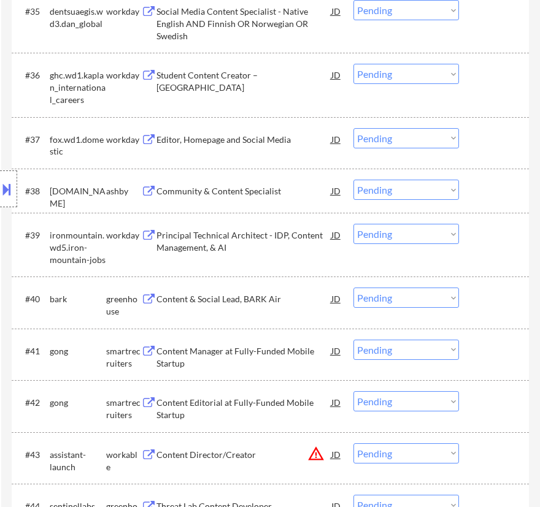
click at [280, 184] on div "Community & Content Specialist" at bounding box center [243, 191] width 175 height 22
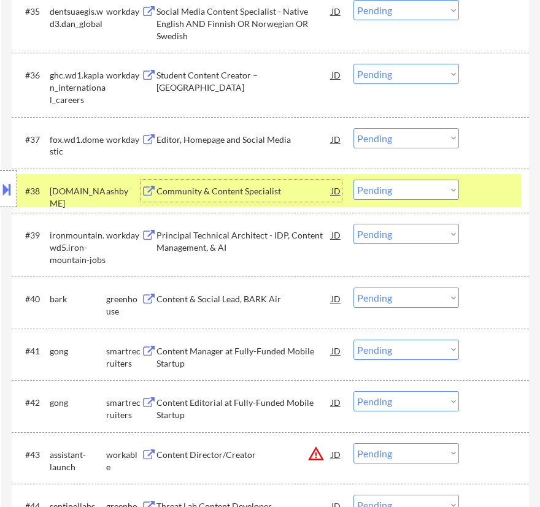
click at [393, 187] on select "Choose an option... Pending Applied Excluded (Questions) Excluded (Expired) Exc…" at bounding box center [406, 190] width 106 height 20
click at [353, 180] on select "Choose an option... Pending Applied Excluded (Questions) Excluded (Expired) Exc…" at bounding box center [406, 190] width 106 height 20
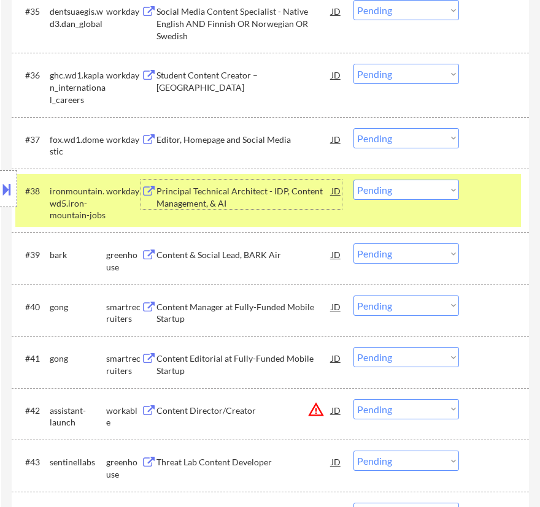
click at [236, 201] on div "Principal Technical Architect - IDP, Content Management, & AI" at bounding box center [243, 197] width 175 height 24
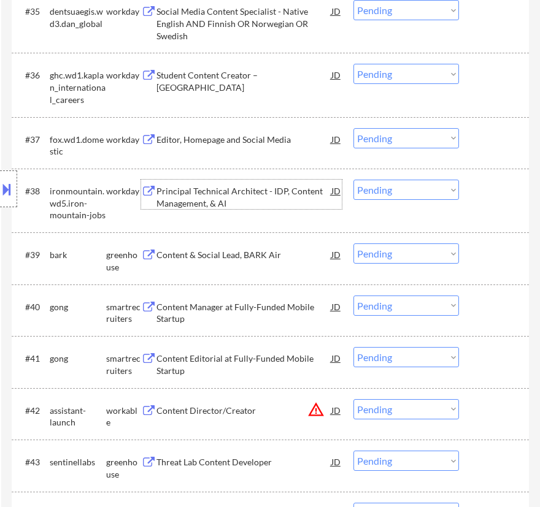
click at [383, 189] on select "Choose an option... Pending Applied Excluded (Questions) Excluded (Expired) Exc…" at bounding box center [406, 190] width 106 height 20
click at [353, 180] on select "Choose an option... Pending Applied Excluded (Questions) Excluded (Expired) Exc…" at bounding box center [406, 190] width 106 height 20
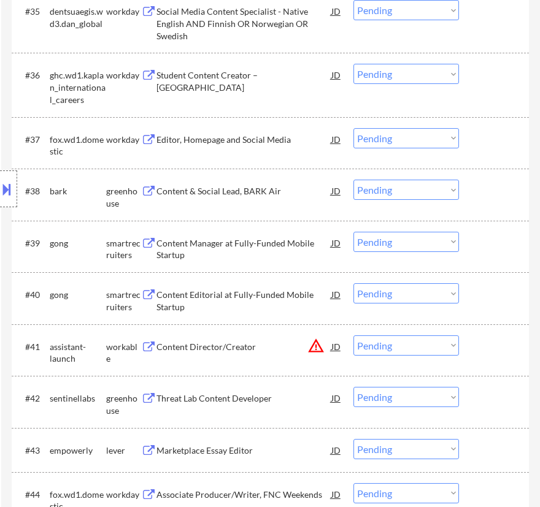
click at [263, 142] on div "Editor, Homepage and Social Media" at bounding box center [243, 140] width 175 height 12
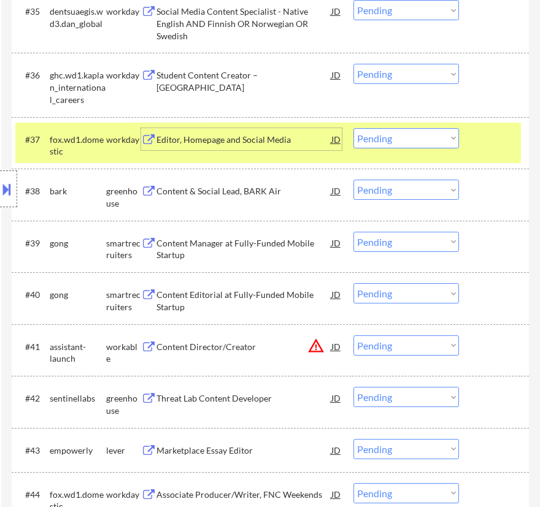
click at [420, 142] on select "Choose an option... Pending Applied Excluded (Questions) Excluded (Expired) Exc…" at bounding box center [406, 138] width 106 height 20
click at [353, 128] on select "Choose an option... Pending Applied Excluded (Questions) Excluded (Expired) Exc…" at bounding box center [406, 138] width 106 height 20
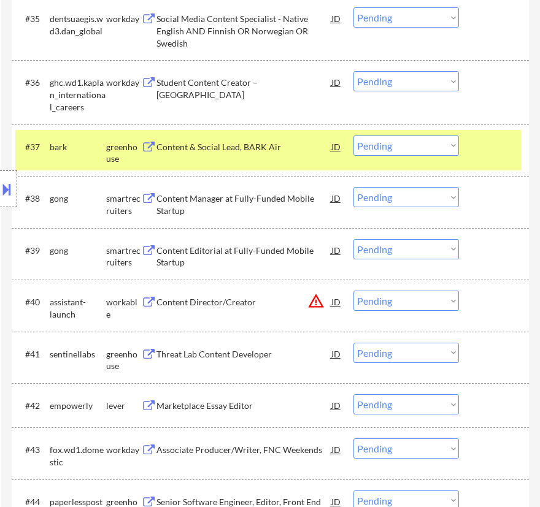
scroll to position [2284, 0]
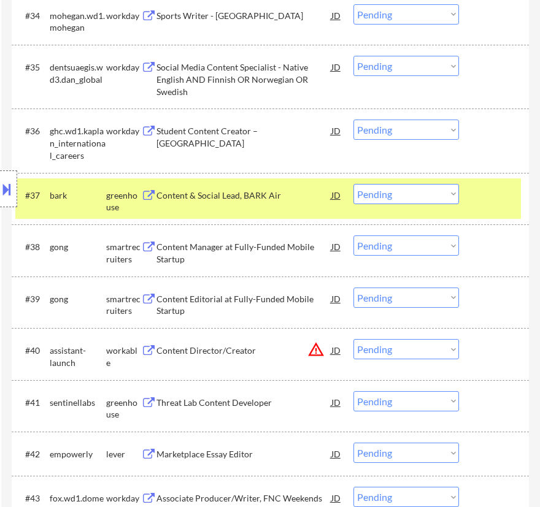
click at [269, 137] on div "Student Content Creator – Pace University" at bounding box center [243, 131] width 175 height 22
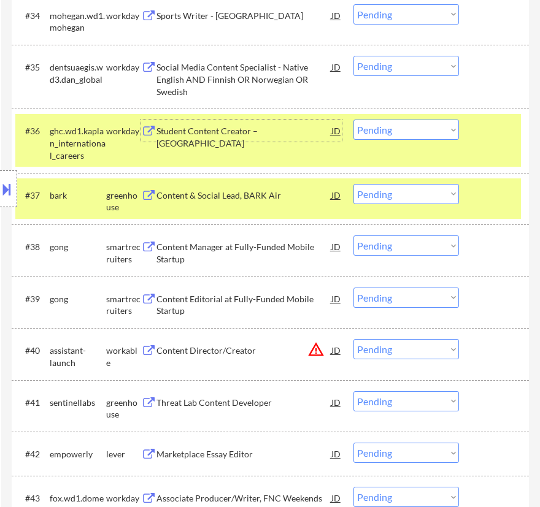
click at [404, 134] on select "Choose an option... Pending Applied Excluded (Questions) Excluded (Expired) Exc…" at bounding box center [406, 130] width 106 height 20
click at [353, 120] on select "Choose an option... Pending Applied Excluded (Questions) Excluded (Expired) Exc…" at bounding box center [406, 130] width 106 height 20
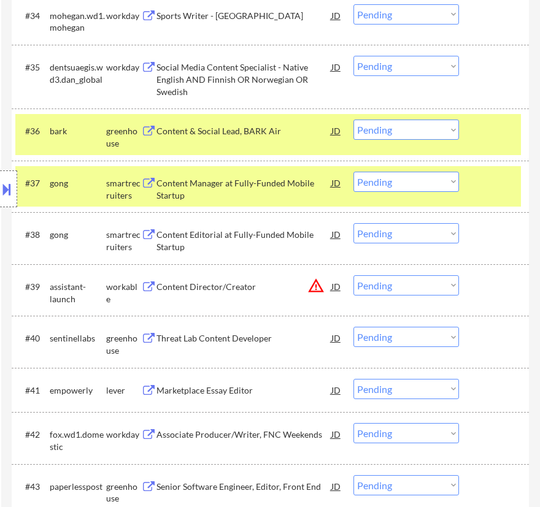
click at [482, 183] on div at bounding box center [495, 183] width 37 height 22
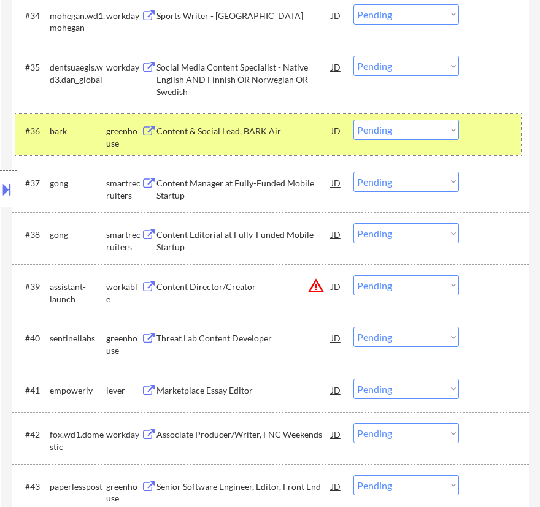
click at [483, 142] on div "#36 bark greenhouse Content & Social Lead, BARK Air JD warning_amber Choose an …" at bounding box center [268, 134] width 506 height 40
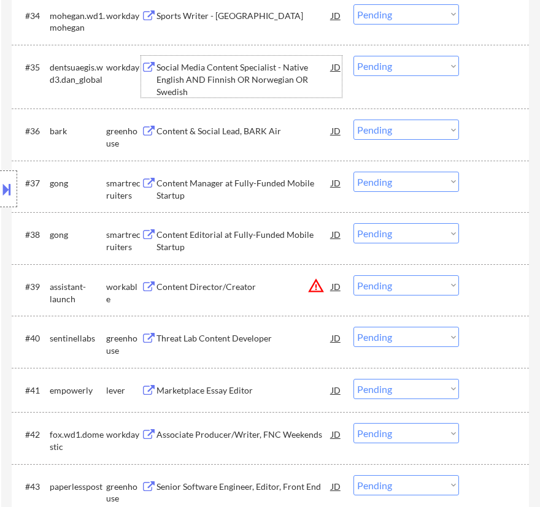
click at [265, 73] on div "Social Media Content Specialist - Native English AND Finnish OR Norwegian OR Sw…" at bounding box center [243, 79] width 175 height 36
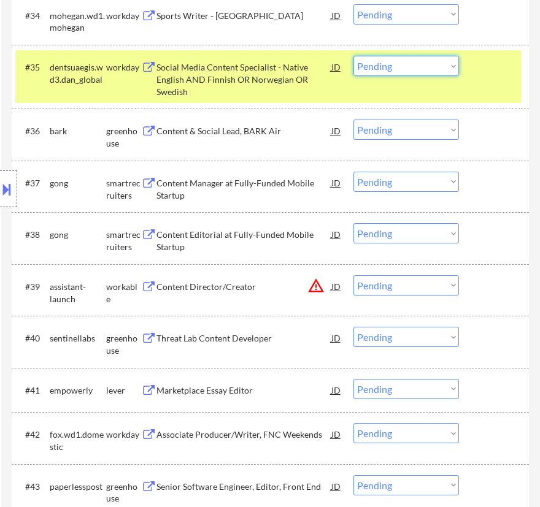
click at [404, 69] on select "Choose an option... Pending Applied Excluded (Questions) Excluded (Expired) Exc…" at bounding box center [406, 66] width 106 height 20
click at [353, 56] on select "Choose an option... Pending Applied Excluded (Questions) Excluded (Expired) Exc…" at bounding box center [406, 66] width 106 height 20
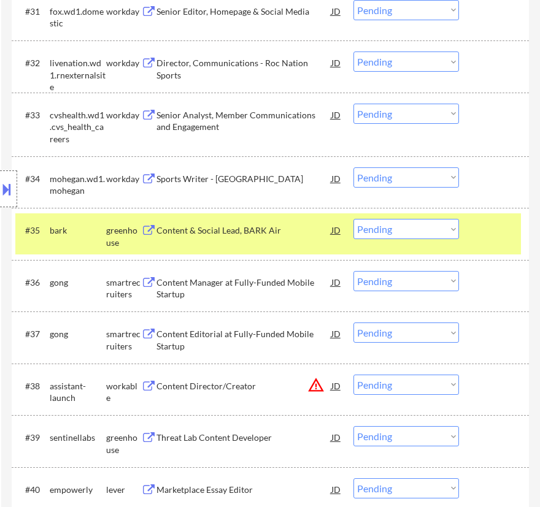
scroll to position [2117, 0]
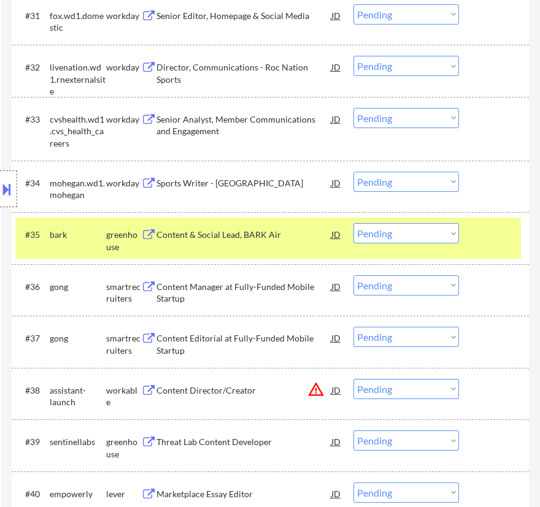
click at [300, 182] on div "Sports Writer - Allentown" at bounding box center [243, 183] width 175 height 12
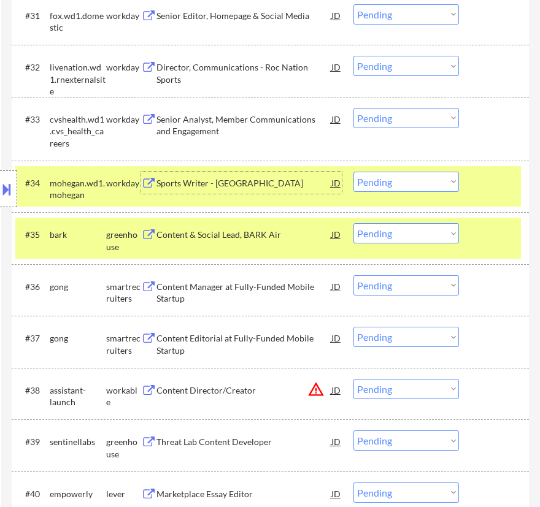
drag, startPoint x: 409, startPoint y: 180, endPoint x: 412, endPoint y: 189, distance: 8.9
click at [409, 180] on select "Choose an option... Pending Applied Excluded (Questions) Excluded (Expired) Exc…" at bounding box center [406, 182] width 106 height 20
click at [353, 172] on select "Choose an option... Pending Applied Excluded (Questions) Excluded (Expired) Exc…" at bounding box center [406, 182] width 106 height 20
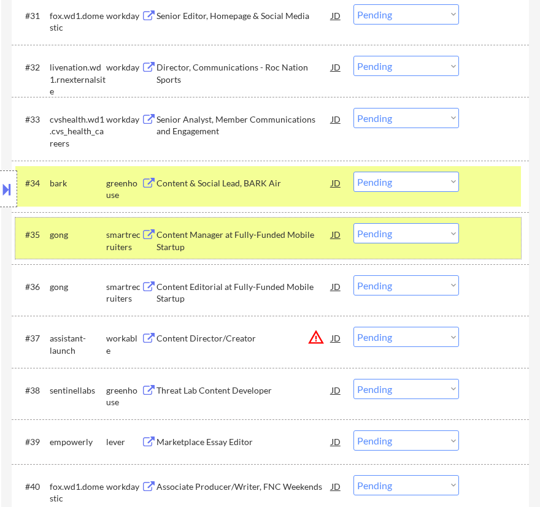
click at [491, 243] on div at bounding box center [495, 234] width 37 height 22
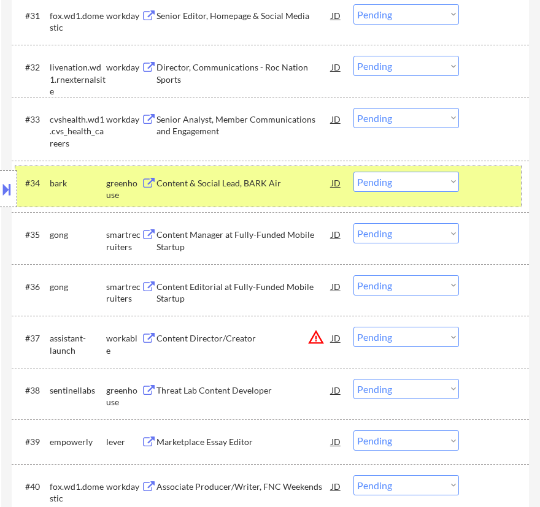
click at [491, 187] on div at bounding box center [495, 183] width 37 height 22
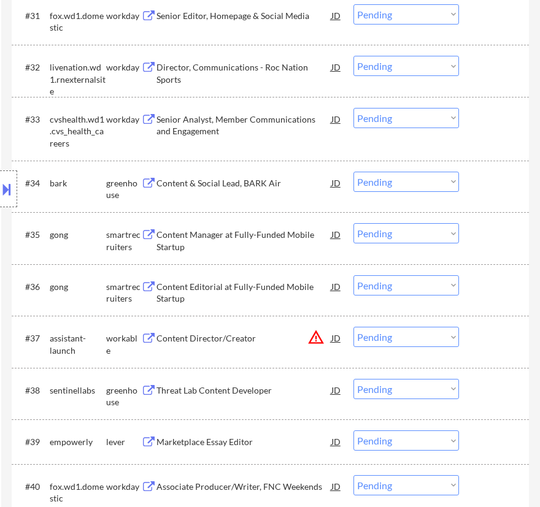
click at [304, 117] on div "Senior Analyst, Member Communications and Engagement" at bounding box center [243, 126] width 175 height 24
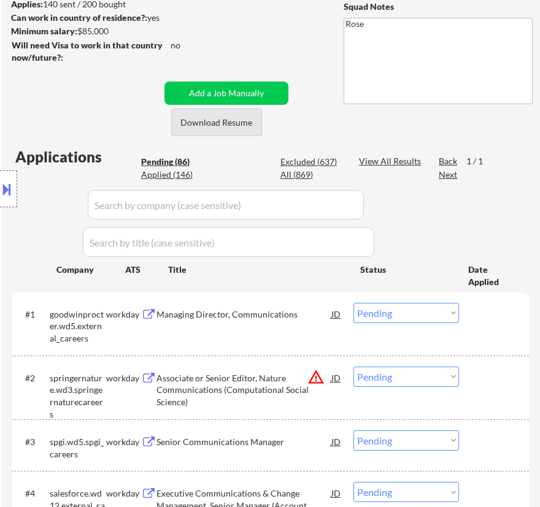
scroll to position [221, 0]
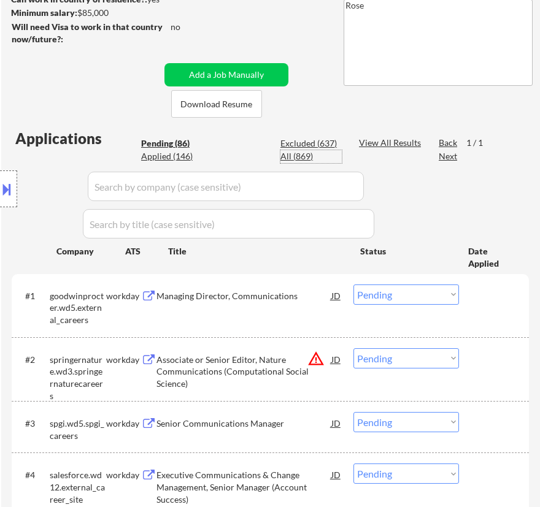
click at [294, 152] on div "All (869)" at bounding box center [310, 156] width 61 height 12
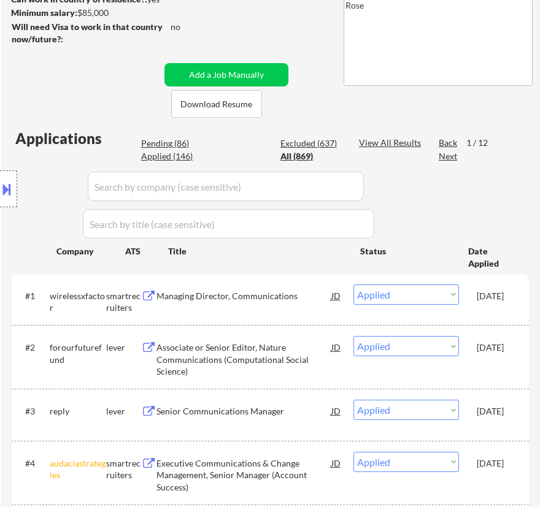
click at [285, 184] on input "input" at bounding box center [226, 186] width 276 height 29
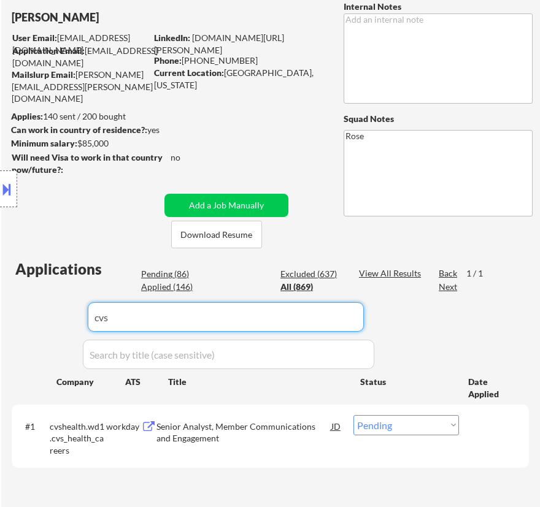
scroll to position [165, 0]
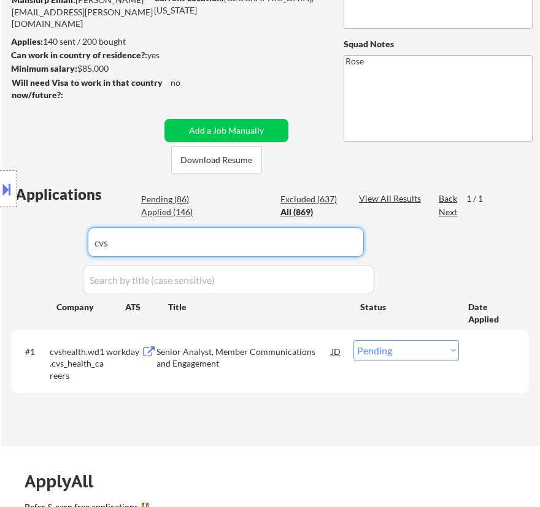
drag, startPoint x: 166, startPoint y: 245, endPoint x: 49, endPoint y: 231, distance: 117.5
click at [44, 244] on body "← Return to /applysquad Mailslurp Inbox Job Search Builder John Barlow User Ema…" at bounding box center [270, 88] width 540 height 507
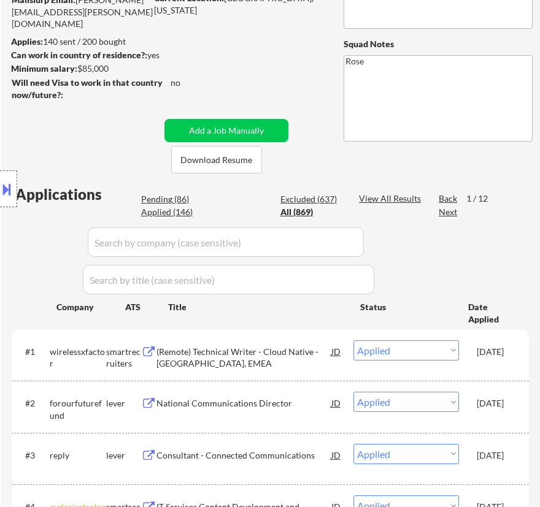
click at [172, 202] on div "Location Inclusions: Philadelphia, PA Camden, NJ Cherry Hill, NJ Wilmington, DE…" at bounding box center [110, 189] width 220 height 228
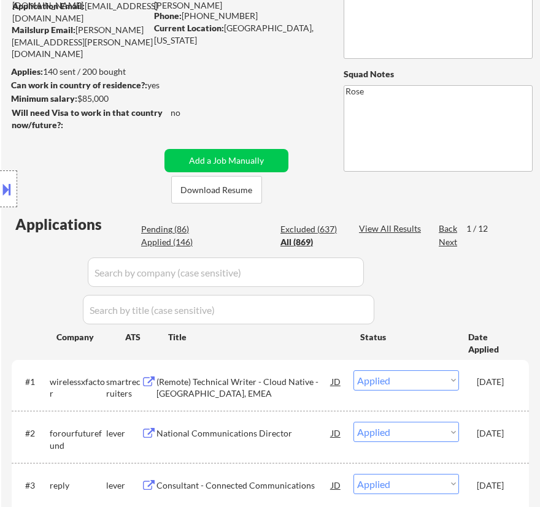
scroll to position [0, 0]
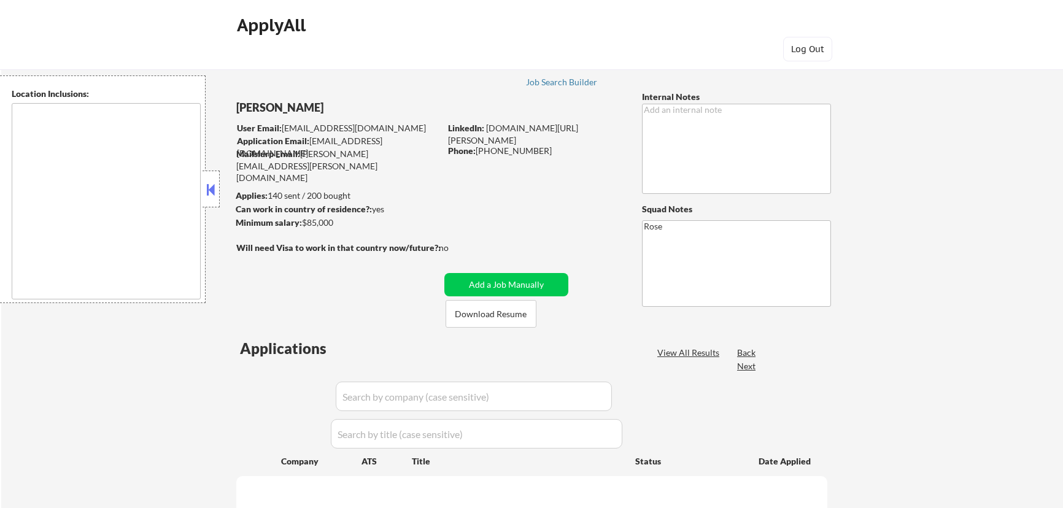
type textarea "[GEOGRAPHIC_DATA], [GEOGRAPHIC_DATA] [GEOGRAPHIC_DATA], [GEOGRAPHIC_DATA] [GEOG…"
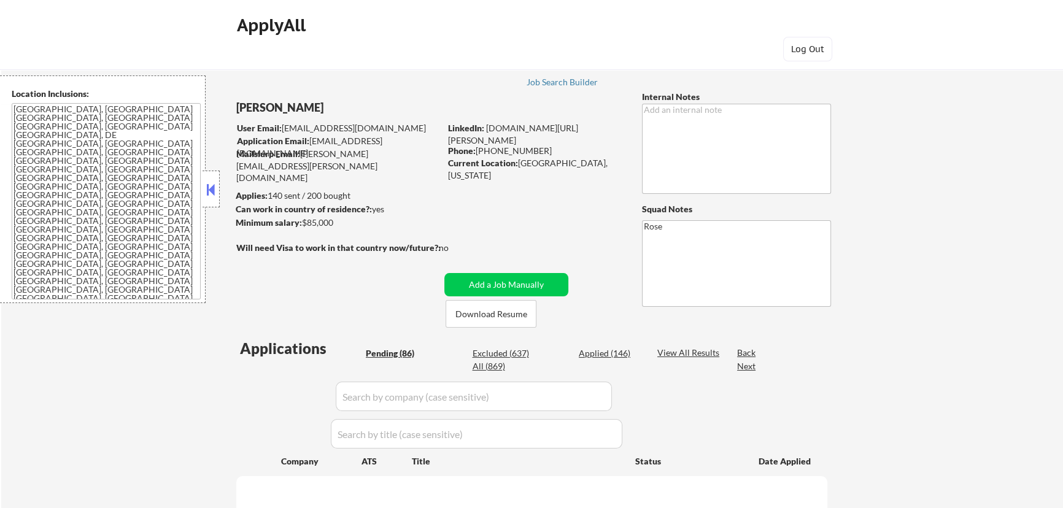
click at [215, 181] on button at bounding box center [210, 189] width 13 height 18
select select ""pending""
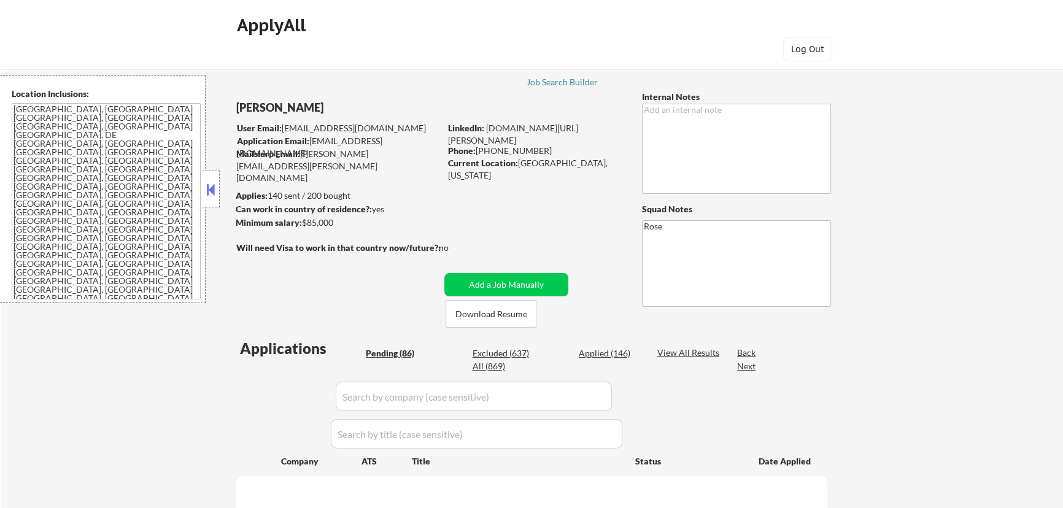
select select ""pending""
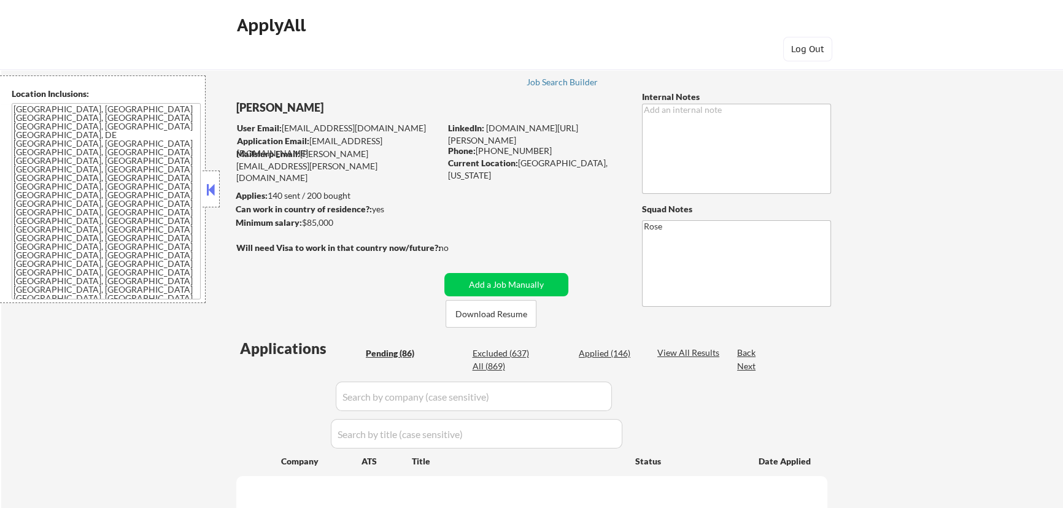
select select ""pending""
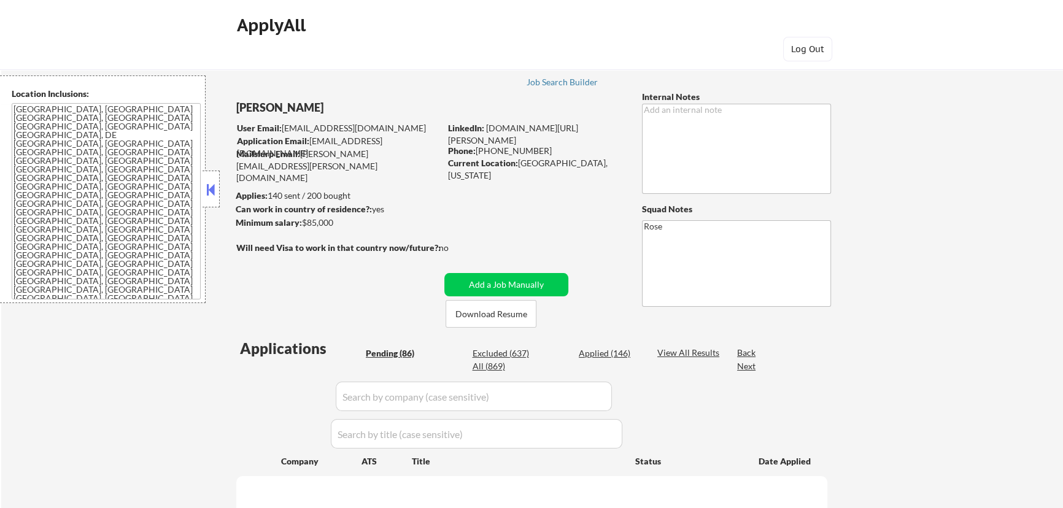
select select ""pending""
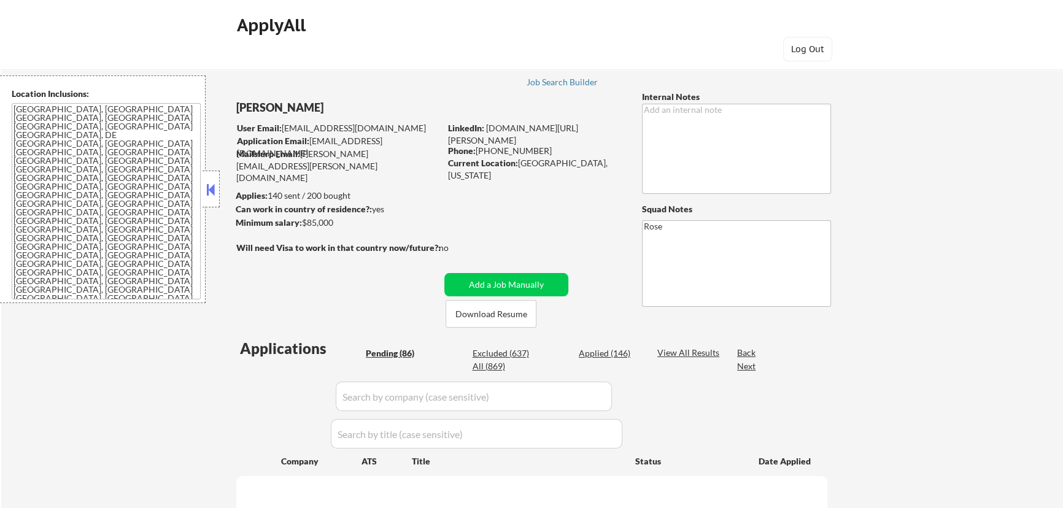
select select ""pending""
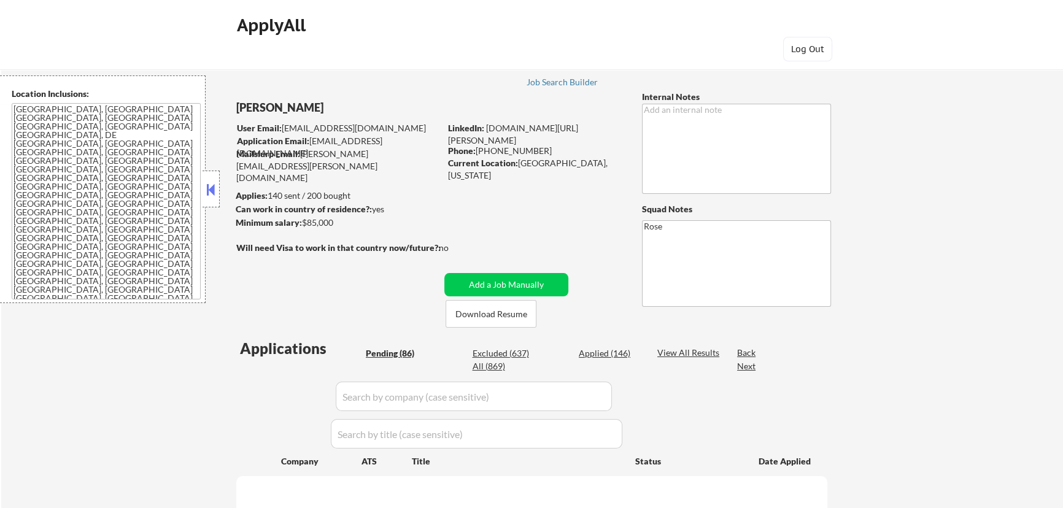
select select ""pending""
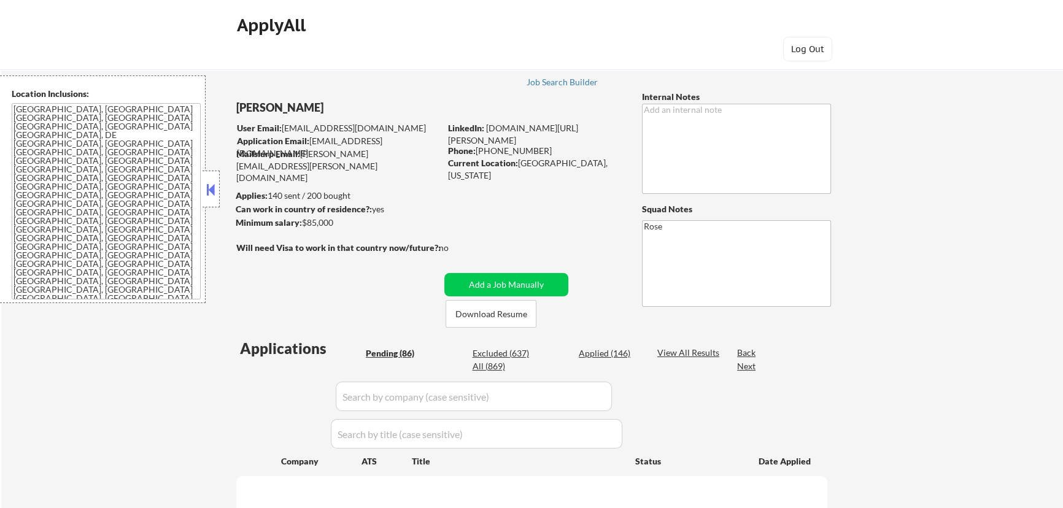
select select ""pending""
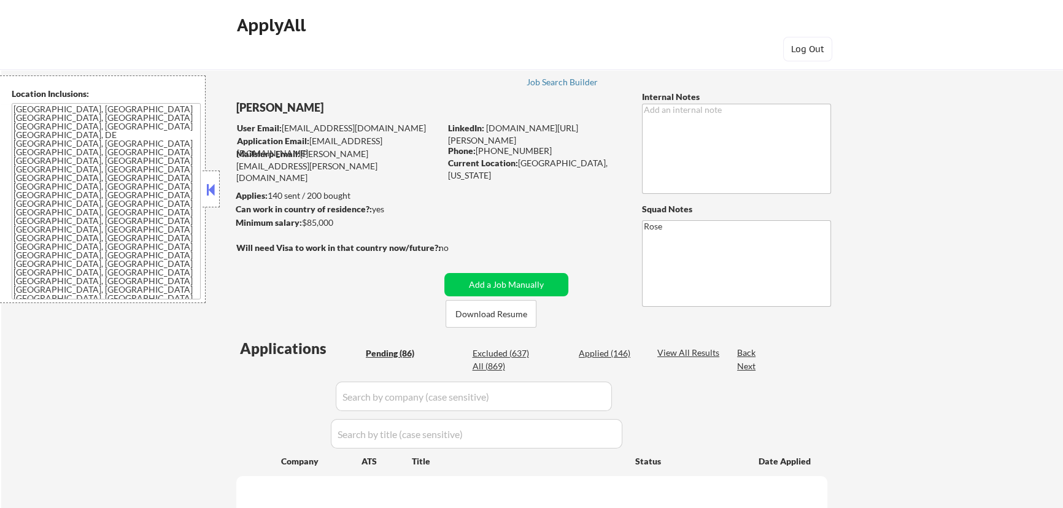
select select ""pending""
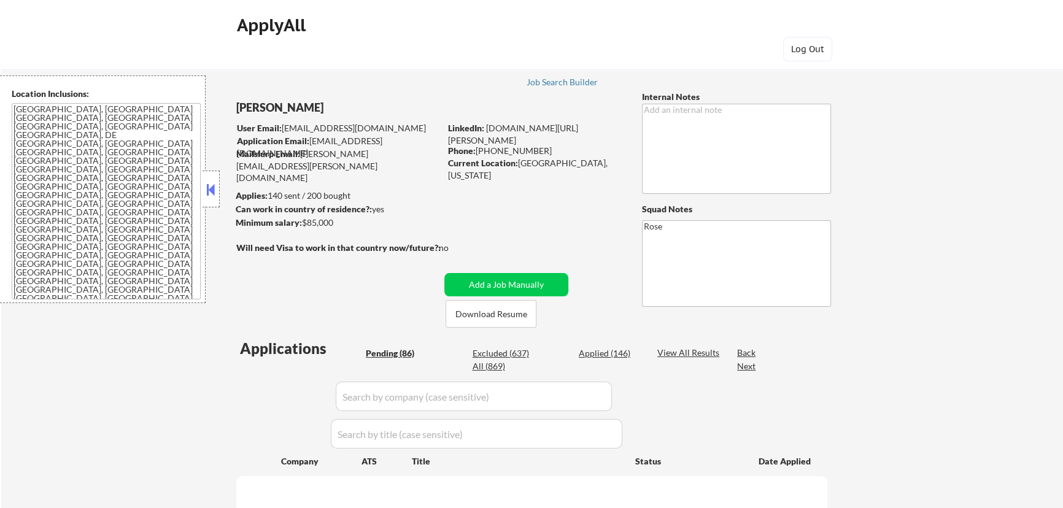
select select ""pending""
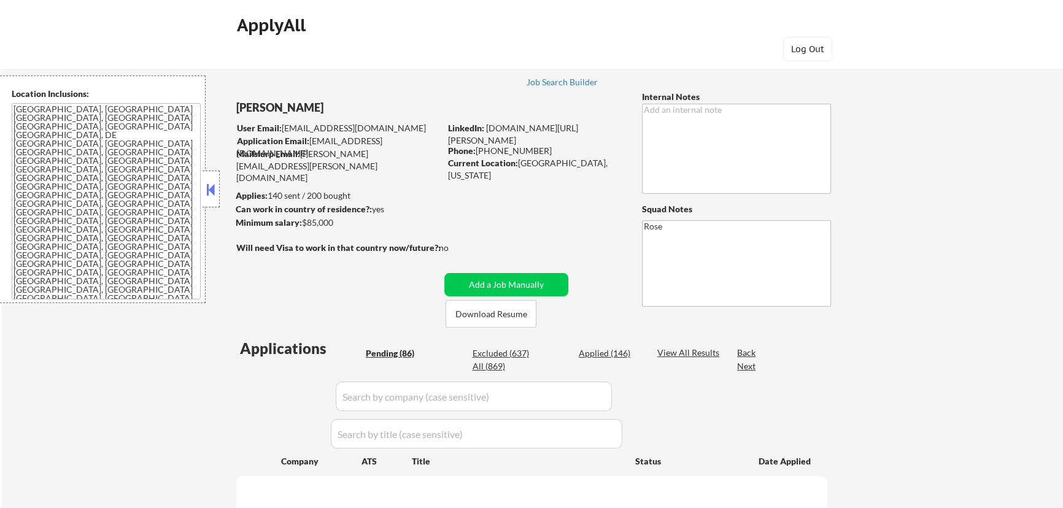
select select ""pending""
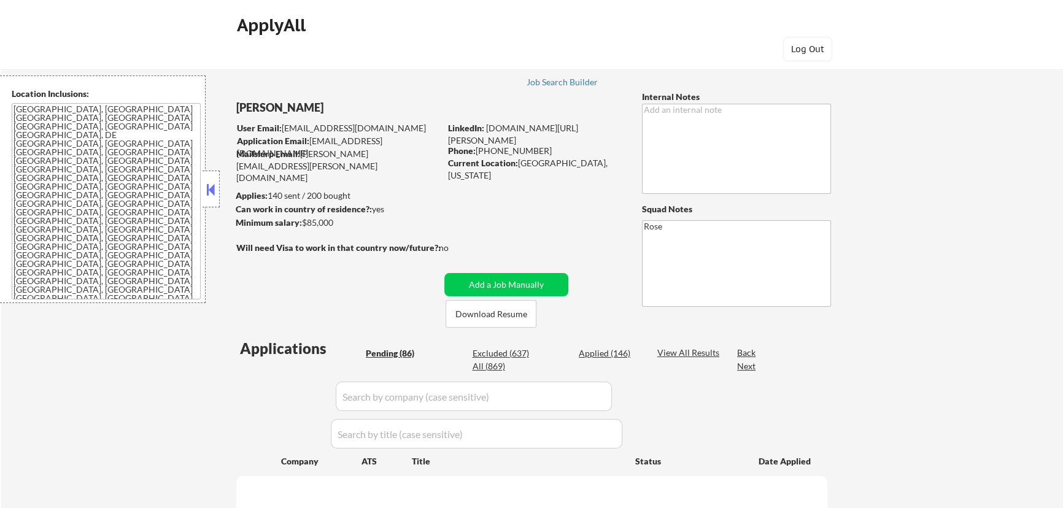
select select ""pending""
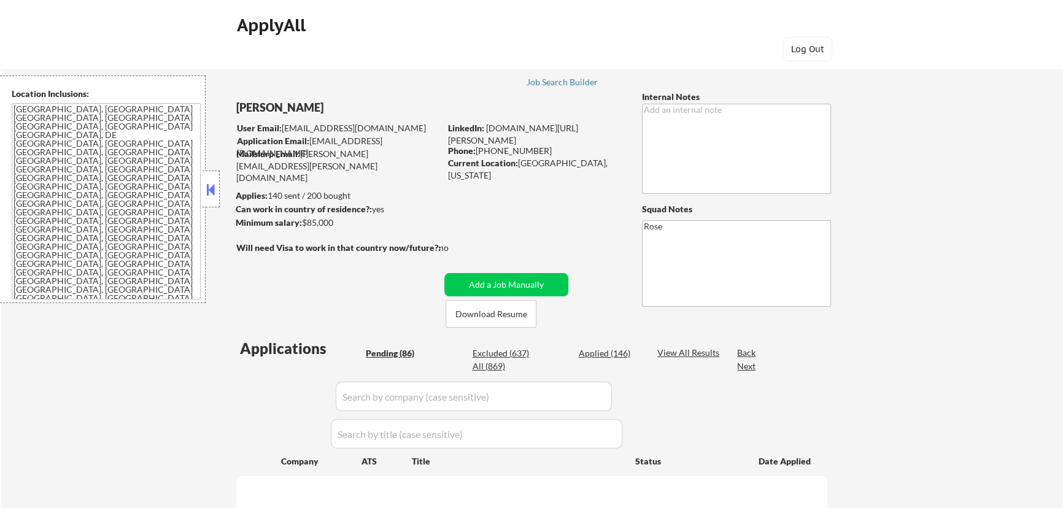
select select ""pending""
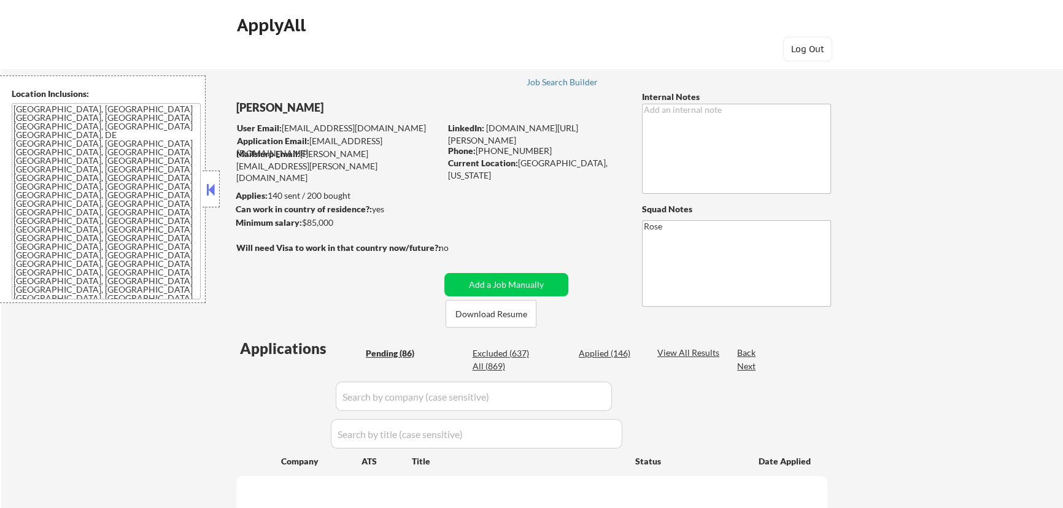
select select ""pending""
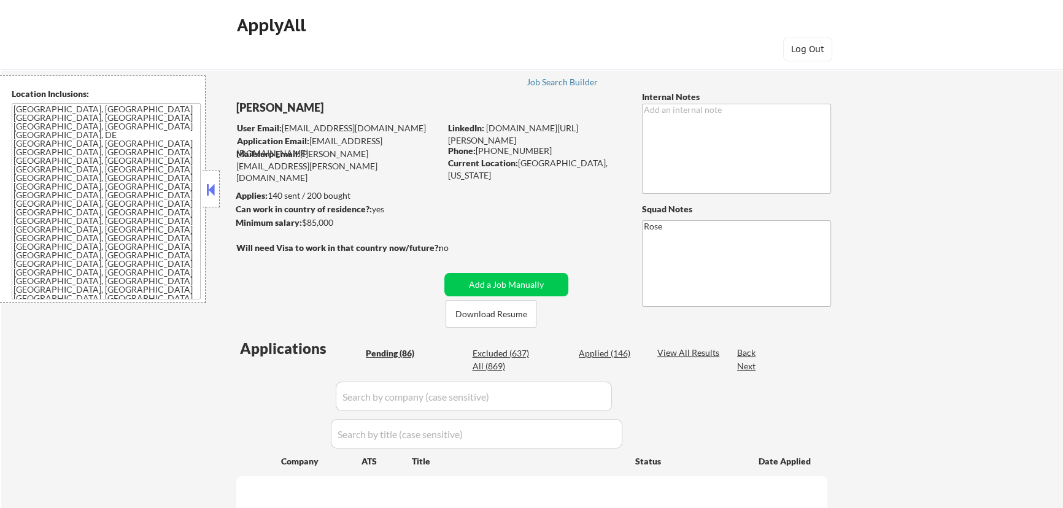
select select ""pending""
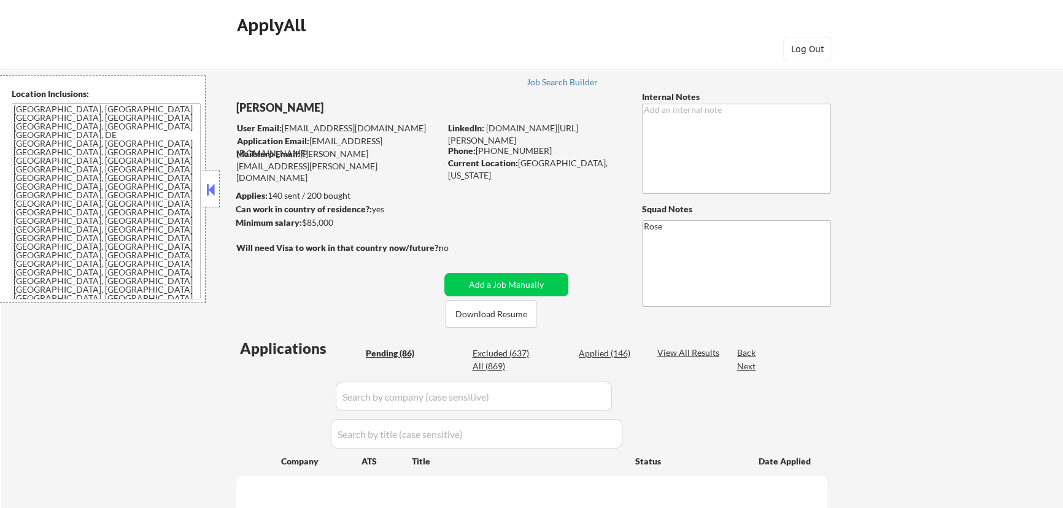
select select ""pending""
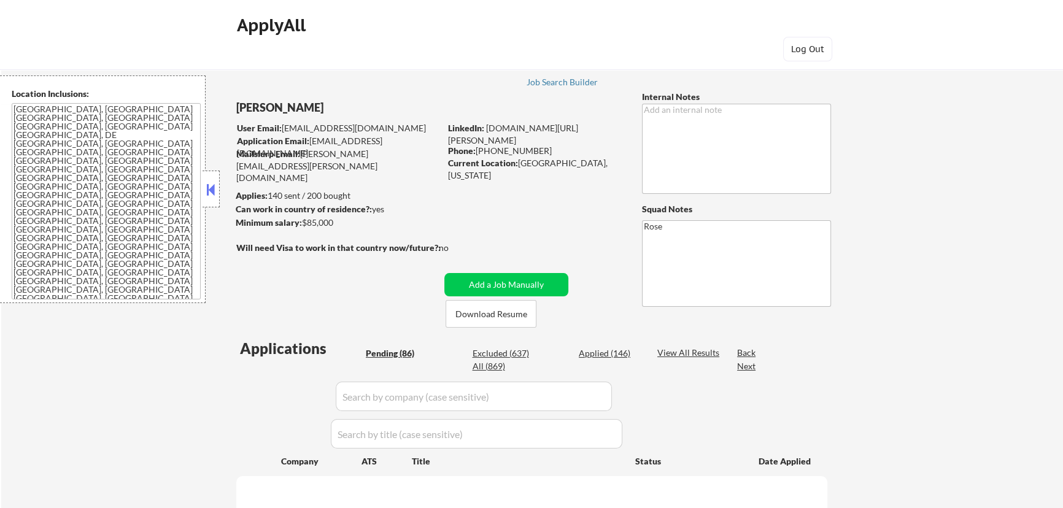
select select ""pending""
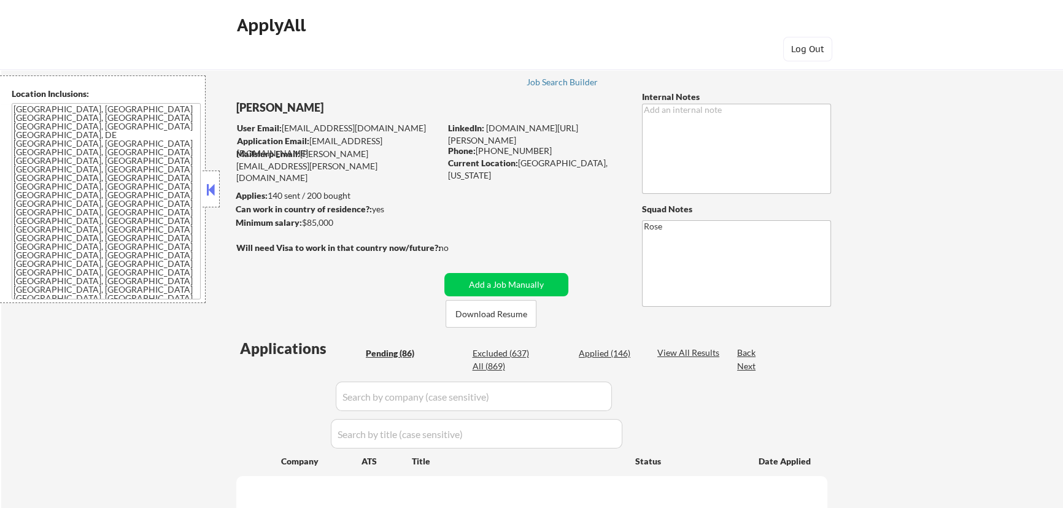
select select ""pending""
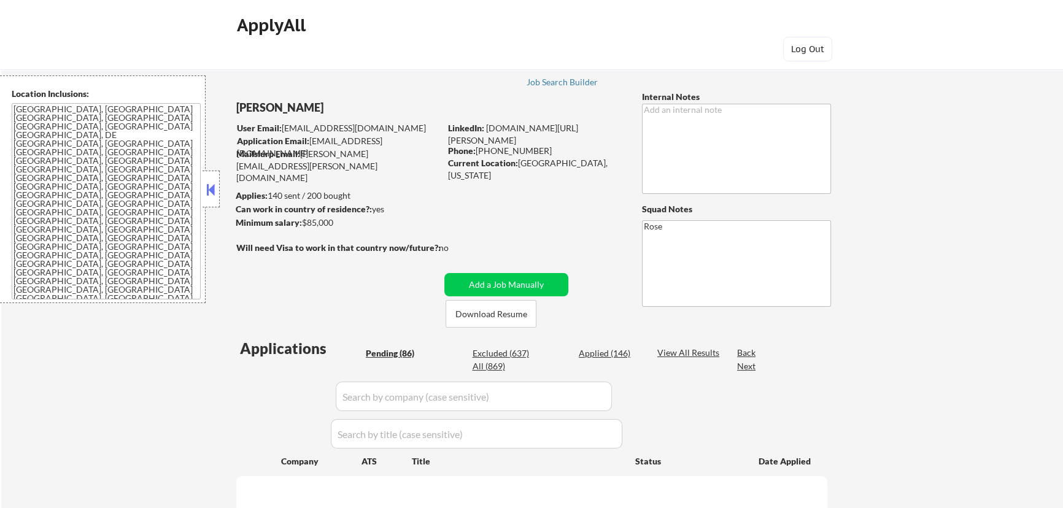
select select ""pending""
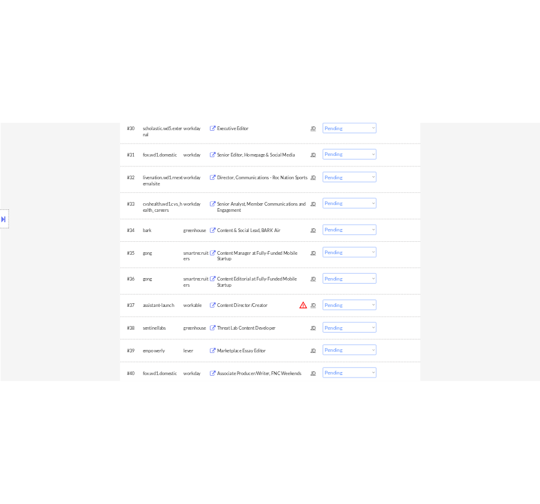
scroll to position [1952, 0]
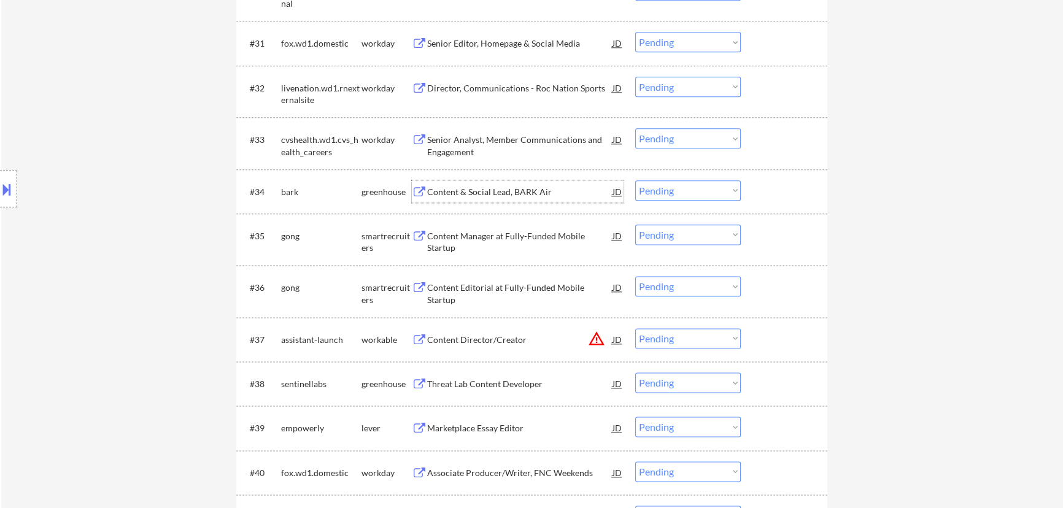
click at [515, 197] on div "Content & Social Lead, BARK Air" at bounding box center [519, 191] width 185 height 22
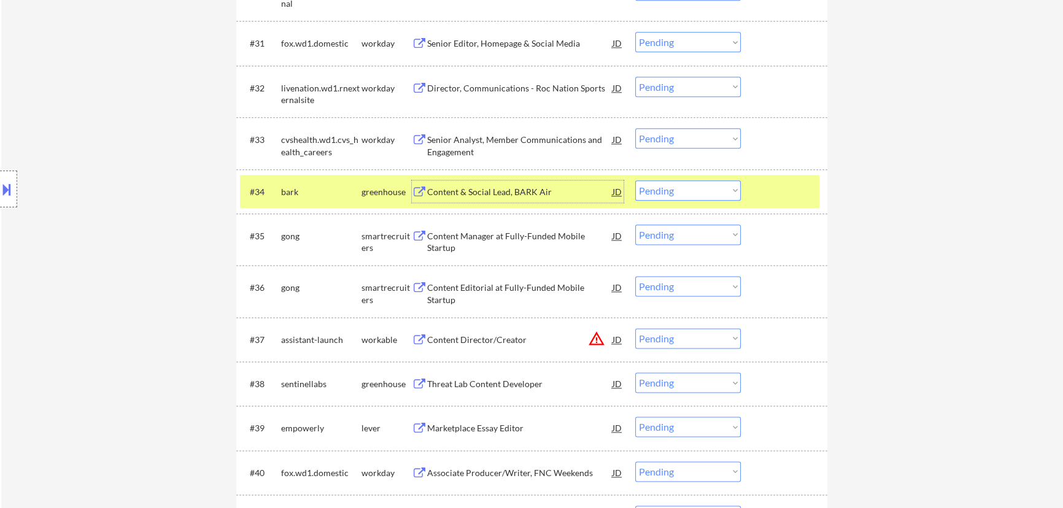
click at [541, 191] on div "Content & Social Lead, BARK Air" at bounding box center [519, 192] width 185 height 12
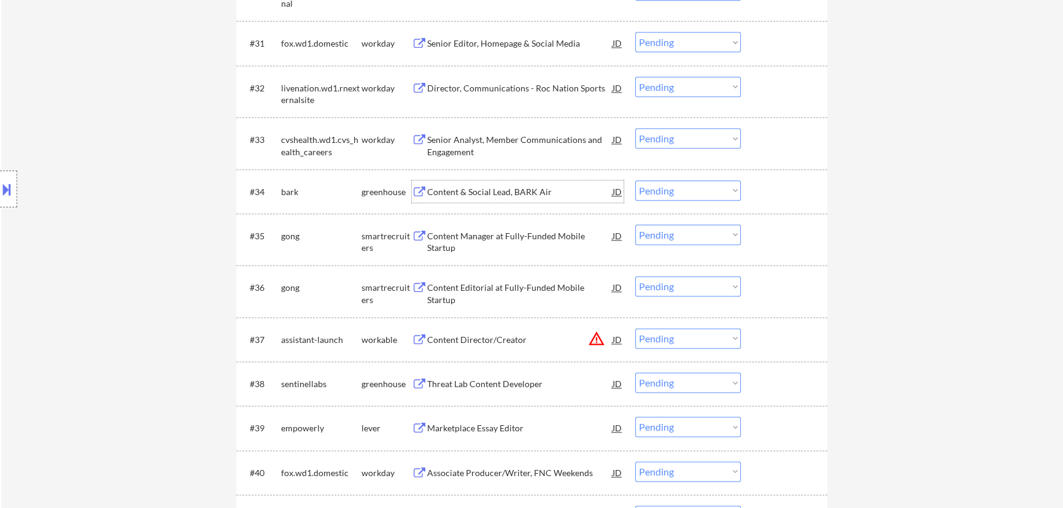
click at [510, 231] on div "Content Manager at Fully-Funded Mobile Startup" at bounding box center [519, 242] width 185 height 24
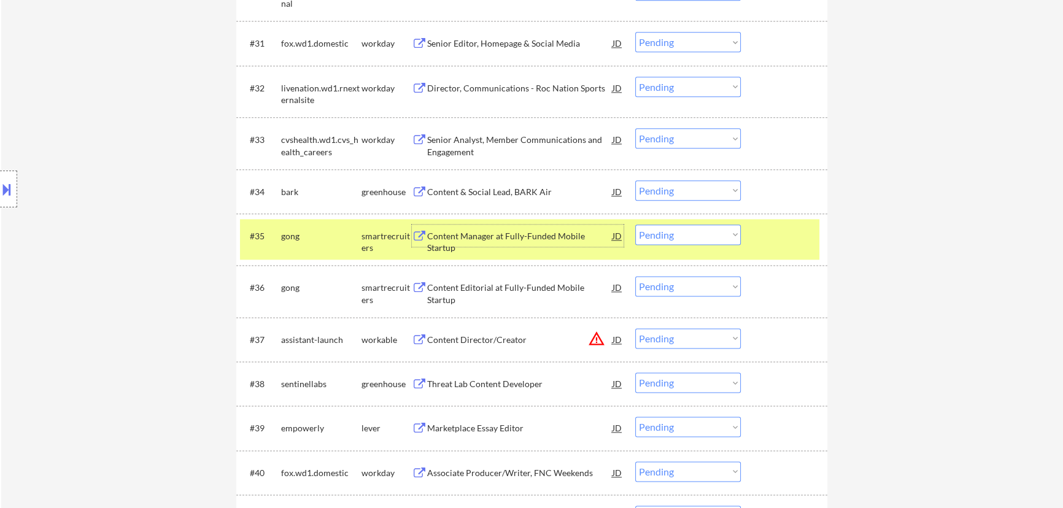
click at [669, 228] on select "Choose an option... Pending Applied Excluded (Questions) Excluded (Expired) Exc…" at bounding box center [688, 235] width 106 height 20
click at [635, 225] on select "Choose an option... Pending Applied Excluded (Questions) Excluded (Expired) Exc…" at bounding box center [688, 235] width 106 height 20
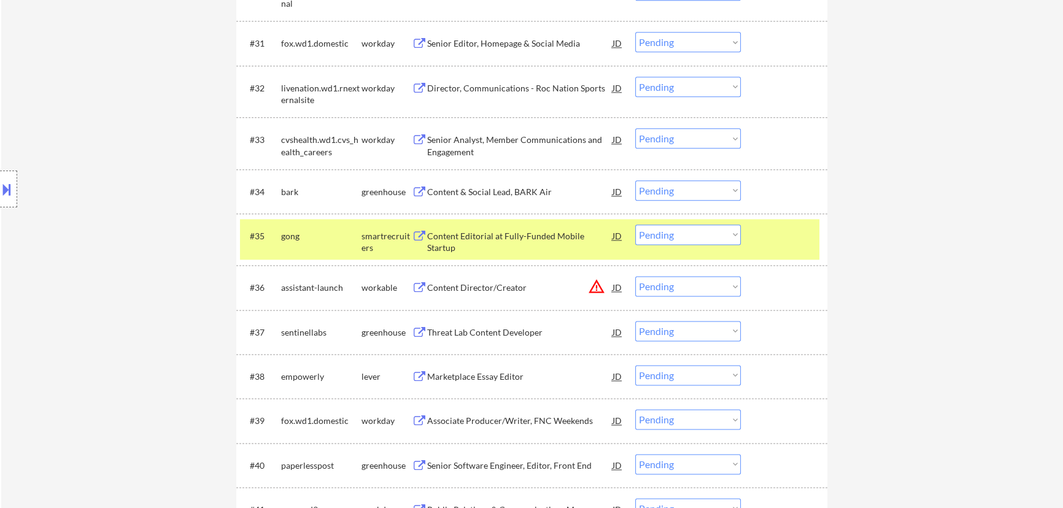
drag, startPoint x: 161, startPoint y: 48, endPoint x: 181, endPoint y: 59, distance: 22.5
click at [161, 48] on div "← Return to /applysquad Mailslurp Inbox Job Search Builder [PERSON_NAME] User E…" at bounding box center [531, 475] width 1061 height 4756
click at [579, 237] on div "Content Editorial at Fully-Funded Mobile Startup" at bounding box center [519, 242] width 185 height 24
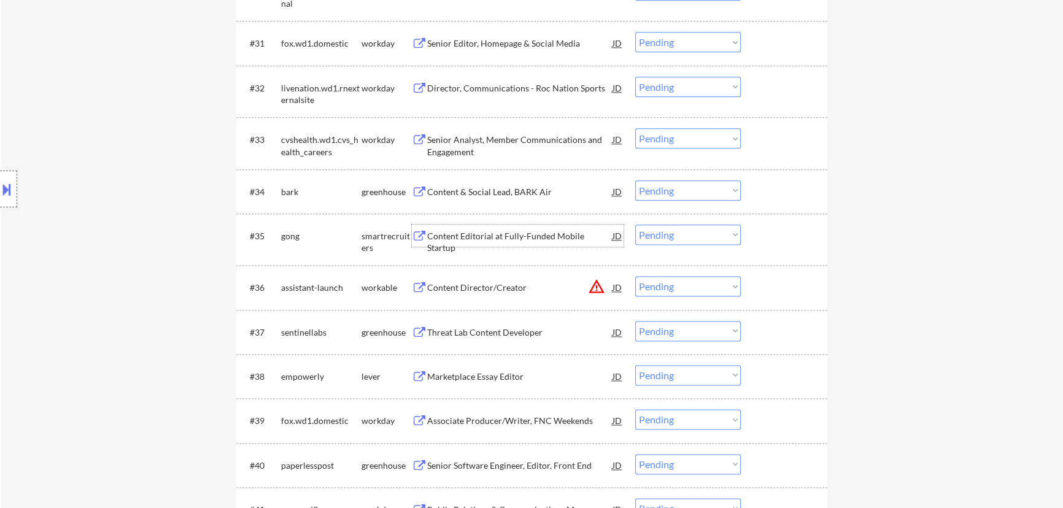
click at [691, 239] on select "Choose an option... Pending Applied Excluded (Questions) Excluded (Expired) Exc…" at bounding box center [688, 235] width 106 height 20
click at [635, 225] on select "Choose an option... Pending Applied Excluded (Questions) Excluded (Expired) Exc…" at bounding box center [688, 235] width 106 height 20
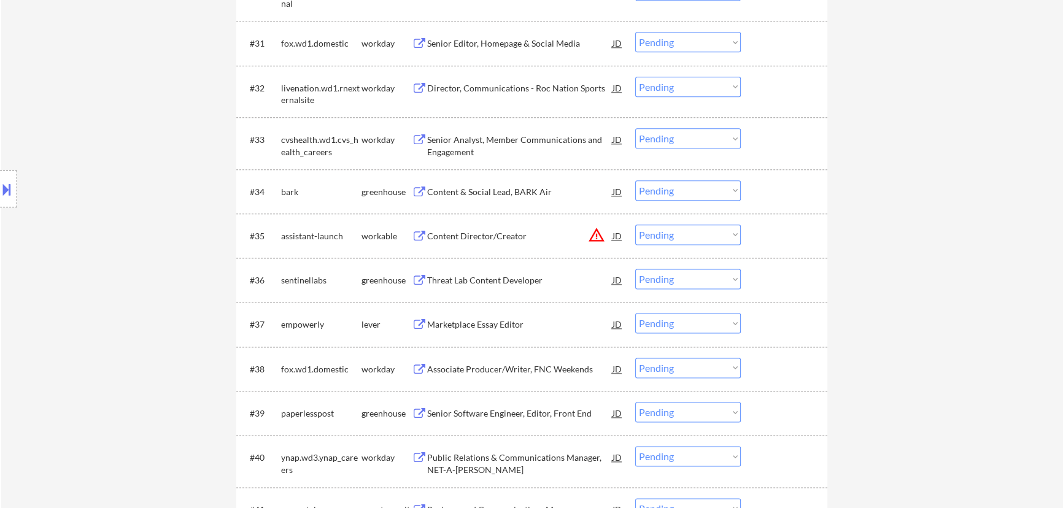
click at [532, 244] on div "Content Director/Creator" at bounding box center [519, 236] width 185 height 22
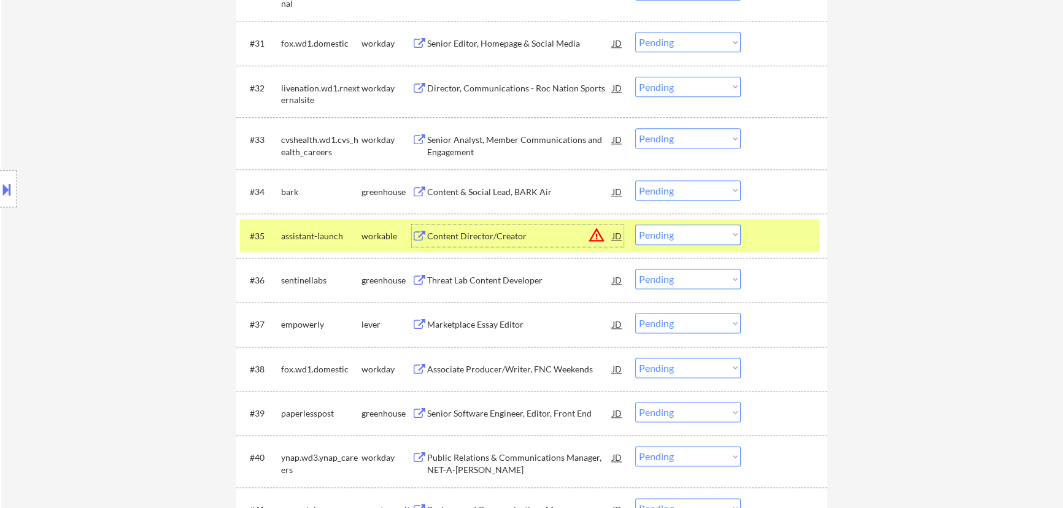
drag, startPoint x: 691, startPoint y: 229, endPoint x: 693, endPoint y: 242, distance: 13.6
click at [691, 229] on select "Choose an option... Pending Applied Excluded (Questions) Excluded (Expired) Exc…" at bounding box center [688, 235] width 106 height 20
click at [635, 225] on select "Choose an option... Pending Applied Excluded (Questions) Excluded (Expired) Exc…" at bounding box center [688, 235] width 106 height 20
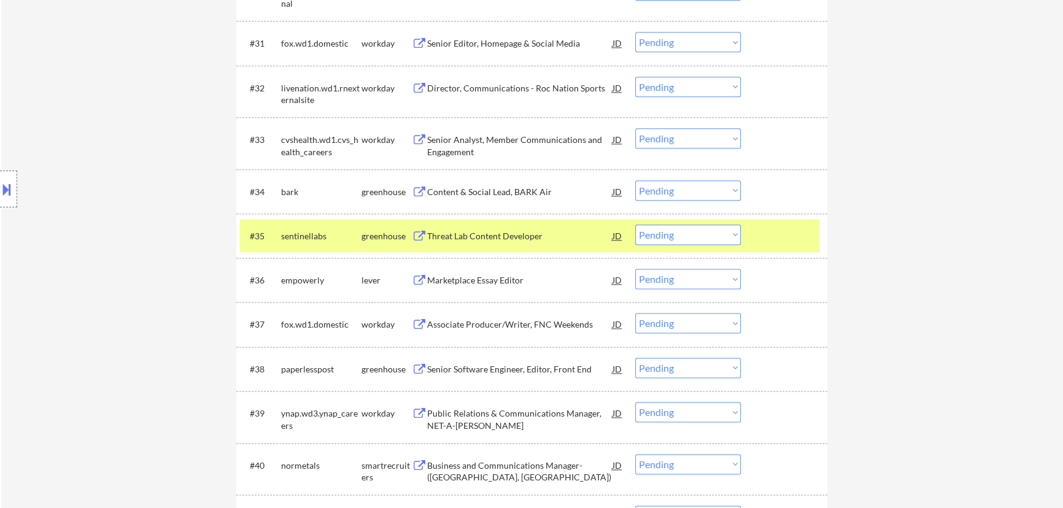
click at [527, 238] on div "Threat Lab Content Developer" at bounding box center [519, 236] width 185 height 12
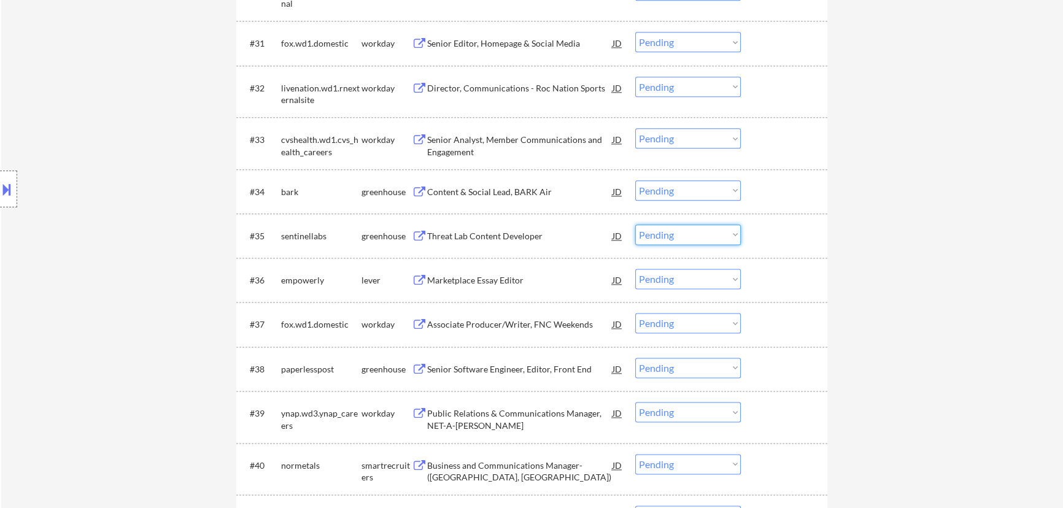
click at [660, 232] on select "Choose an option... Pending Applied Excluded (Questions) Excluded (Expired) Exc…" at bounding box center [688, 235] width 106 height 20
click at [635, 225] on select "Choose an option... Pending Applied Excluded (Questions) Excluded (Expired) Exc…" at bounding box center [688, 235] width 106 height 20
select select ""pending""
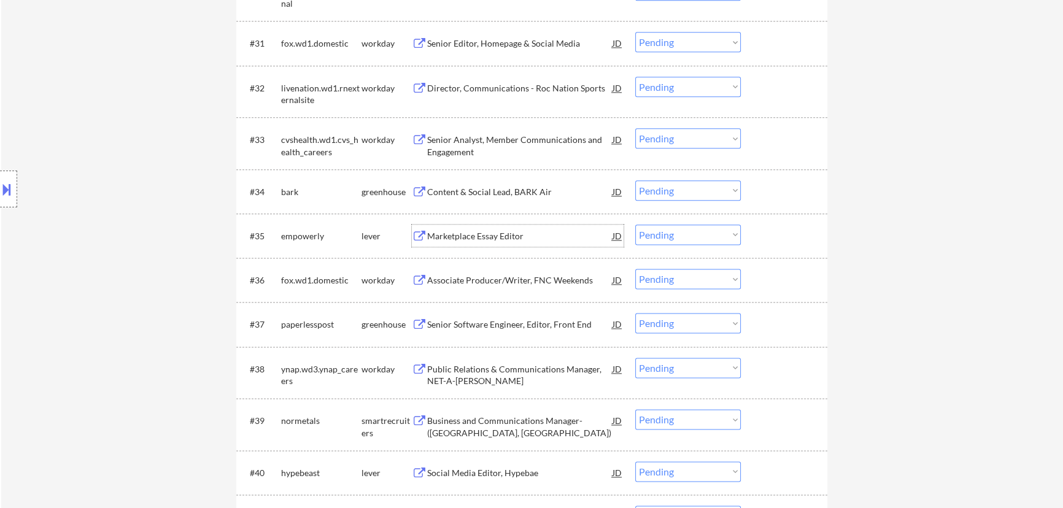
click at [546, 241] on div "Marketplace Essay Editor" at bounding box center [519, 236] width 185 height 22
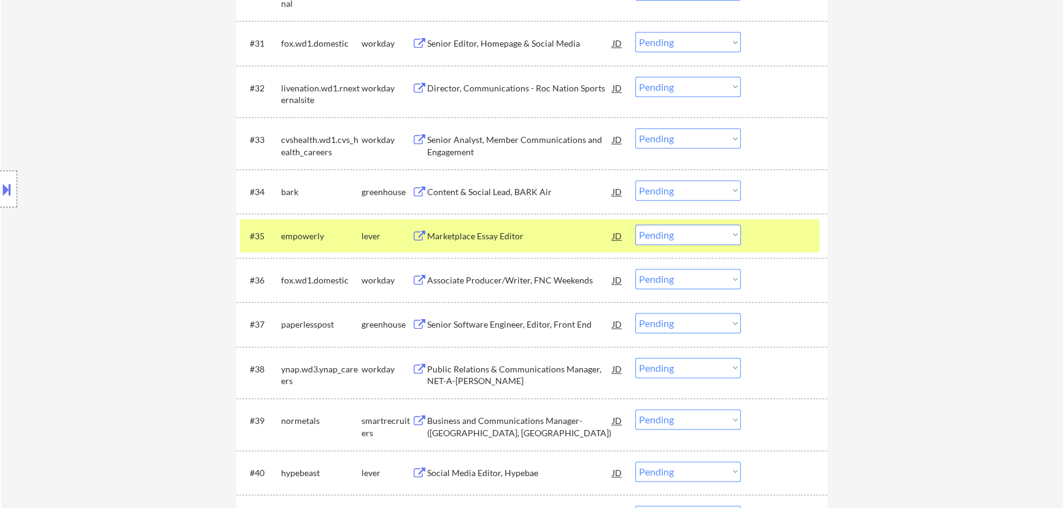
select select ""pending""
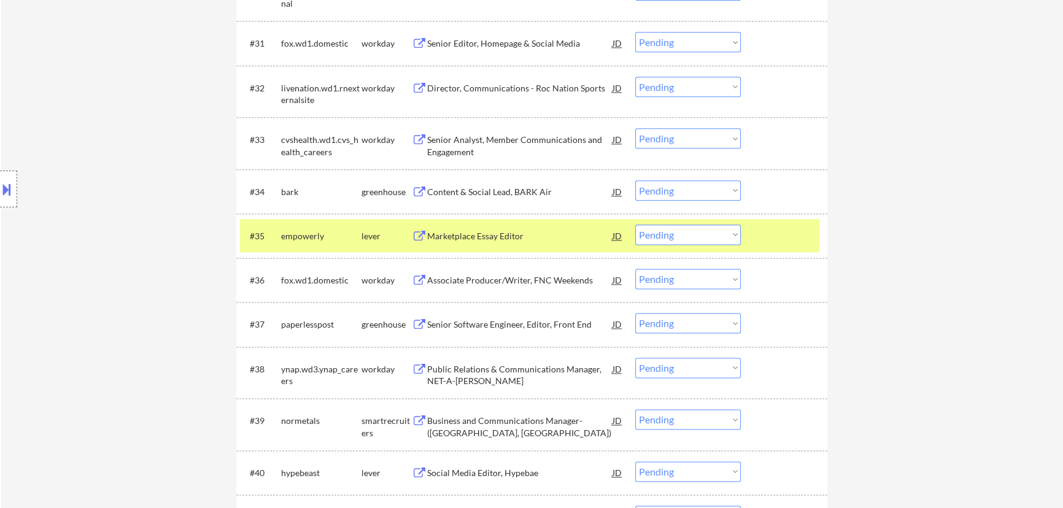
select select ""pending""
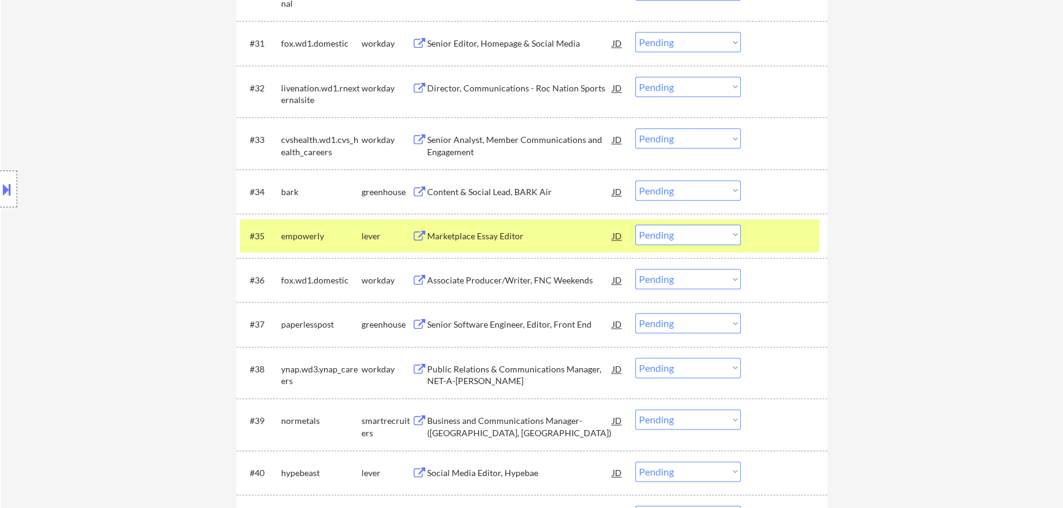
select select ""pending""
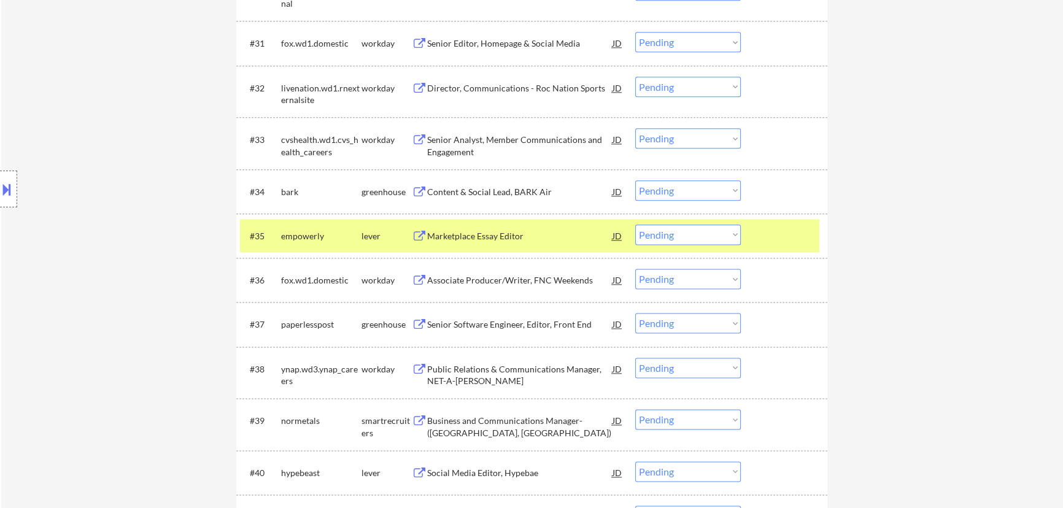
select select ""pending""
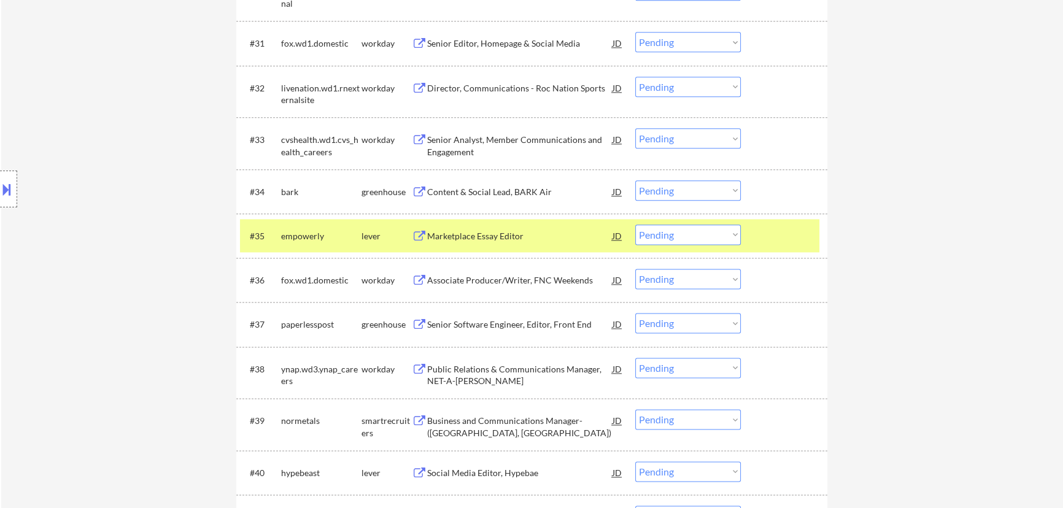
select select ""pending""
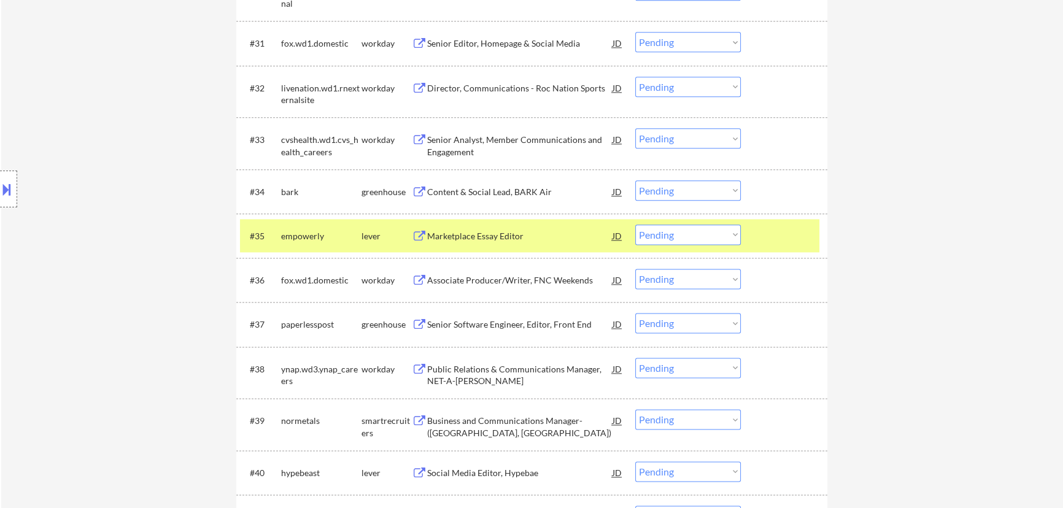
select select ""pending""
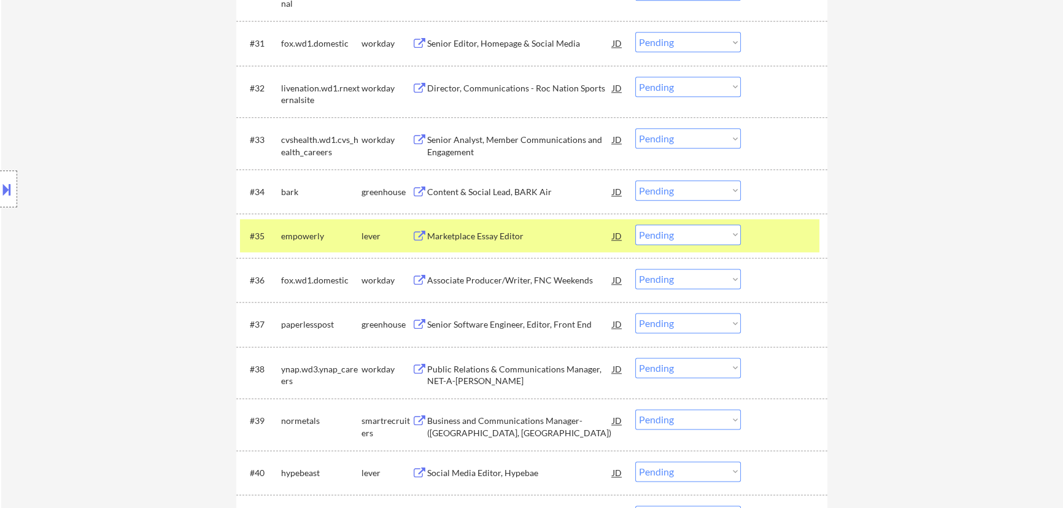
select select ""pending""
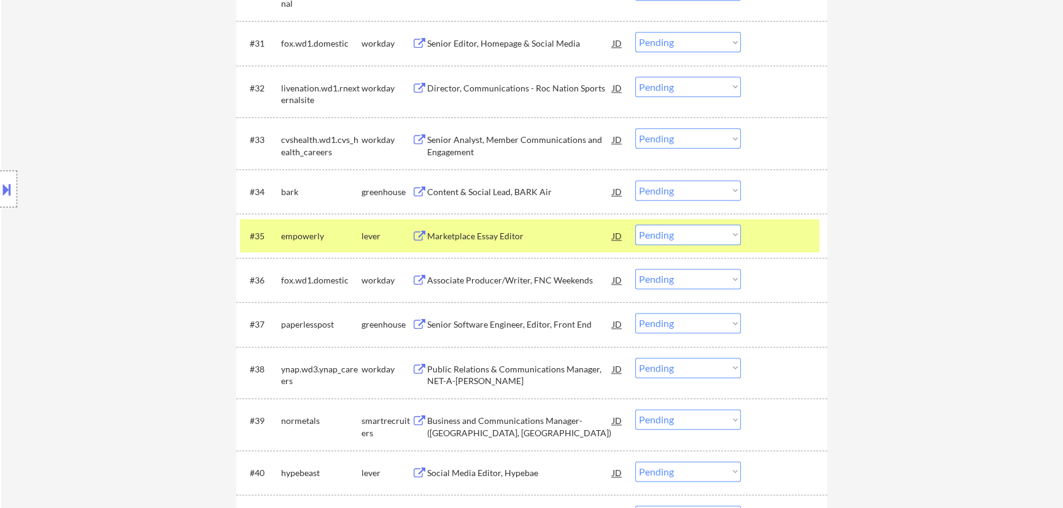
select select ""pending""
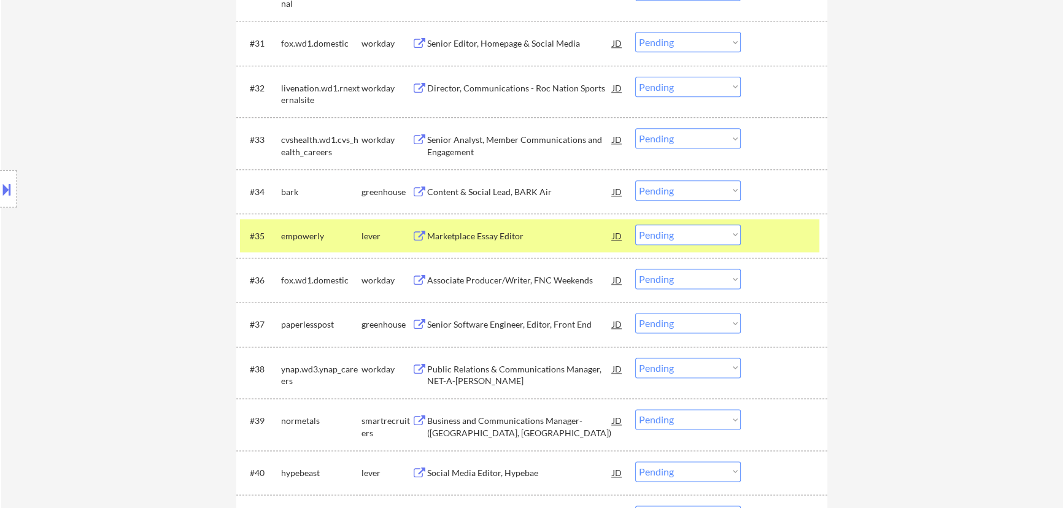
select select ""pending""
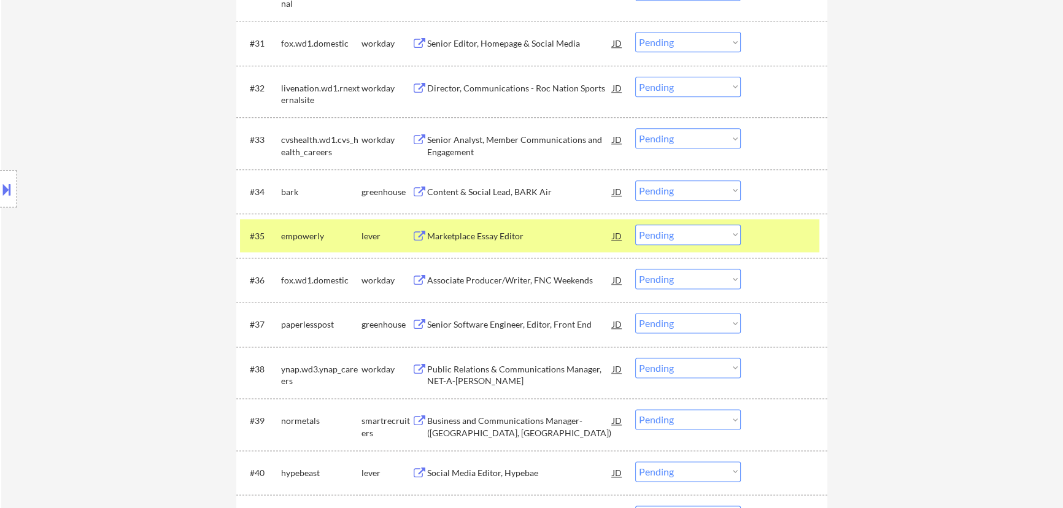
select select ""pending""
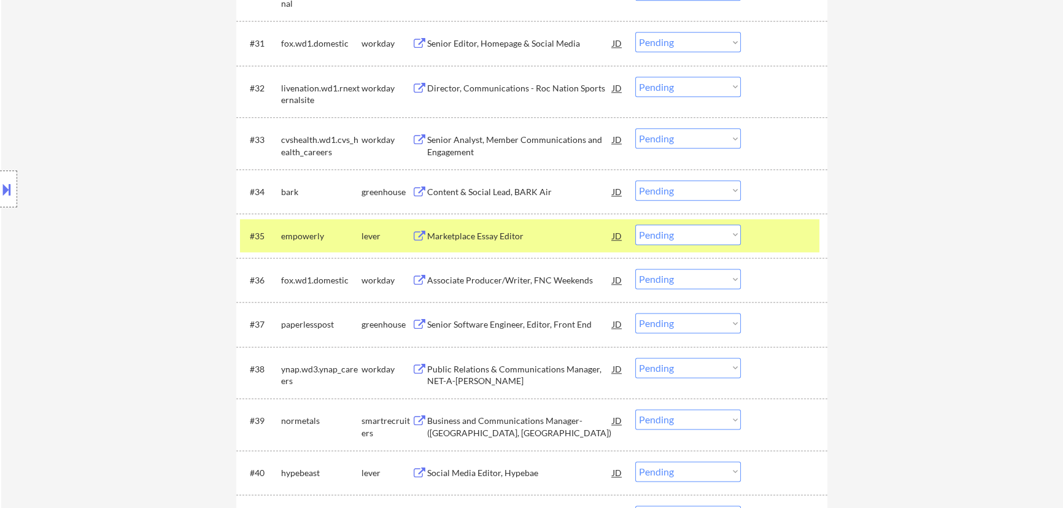
select select ""pending""
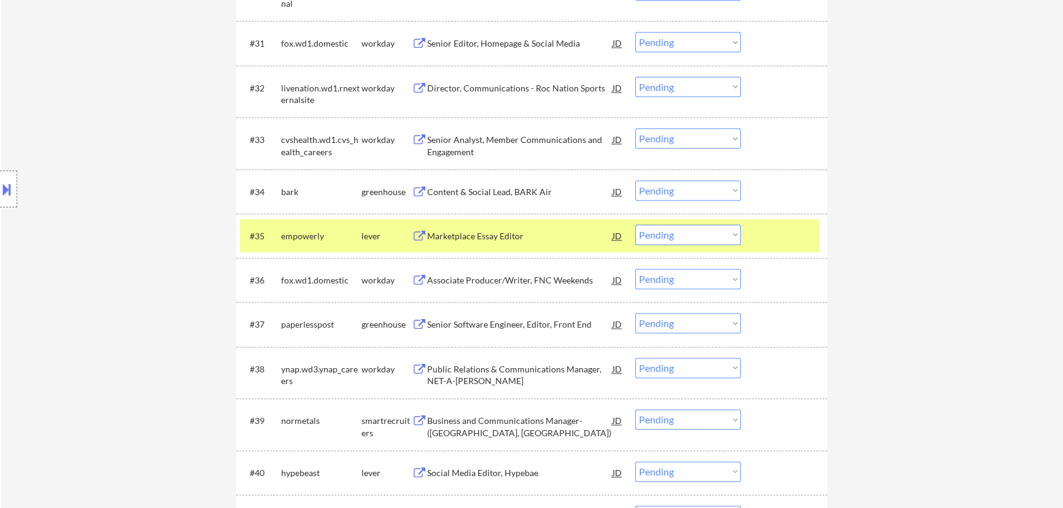
select select ""pending""
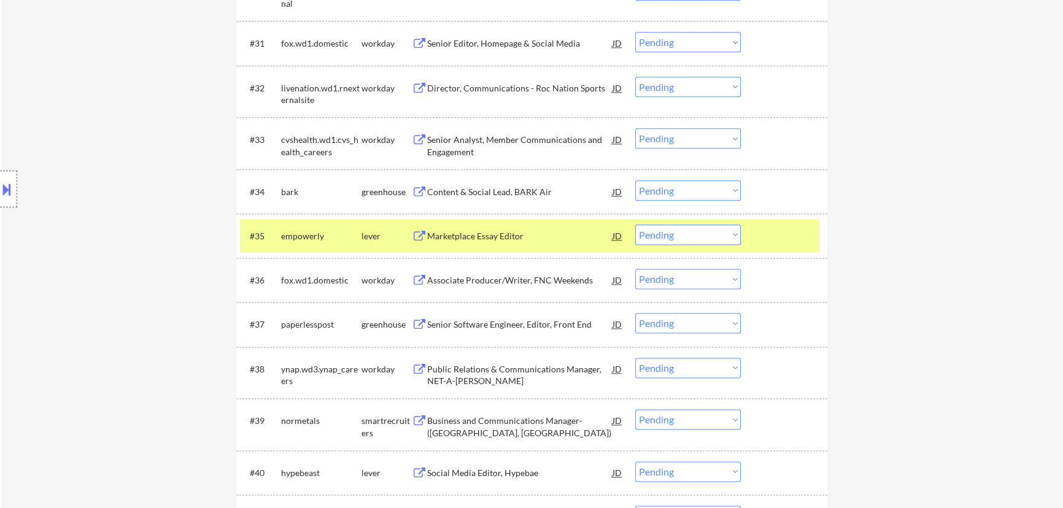
select select ""pending""
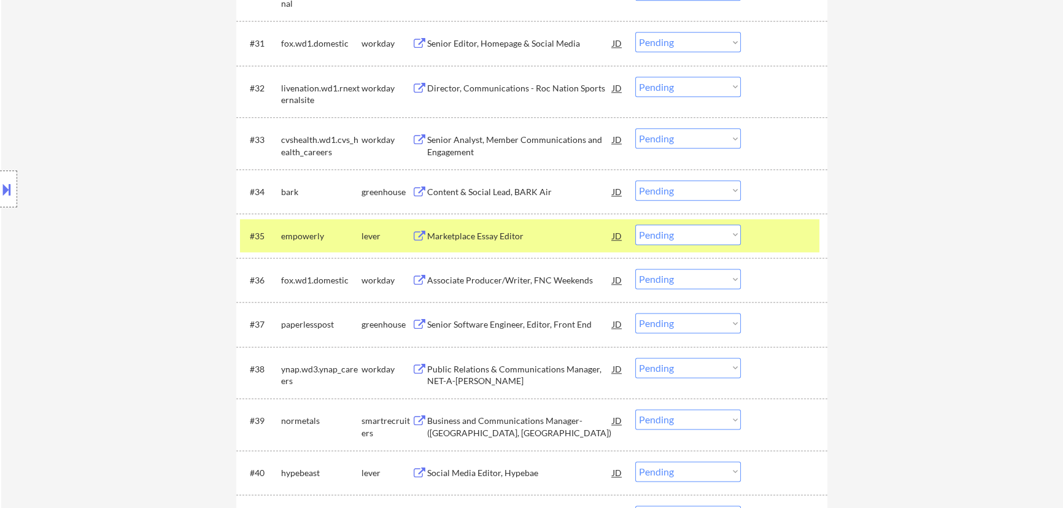
select select ""pending""
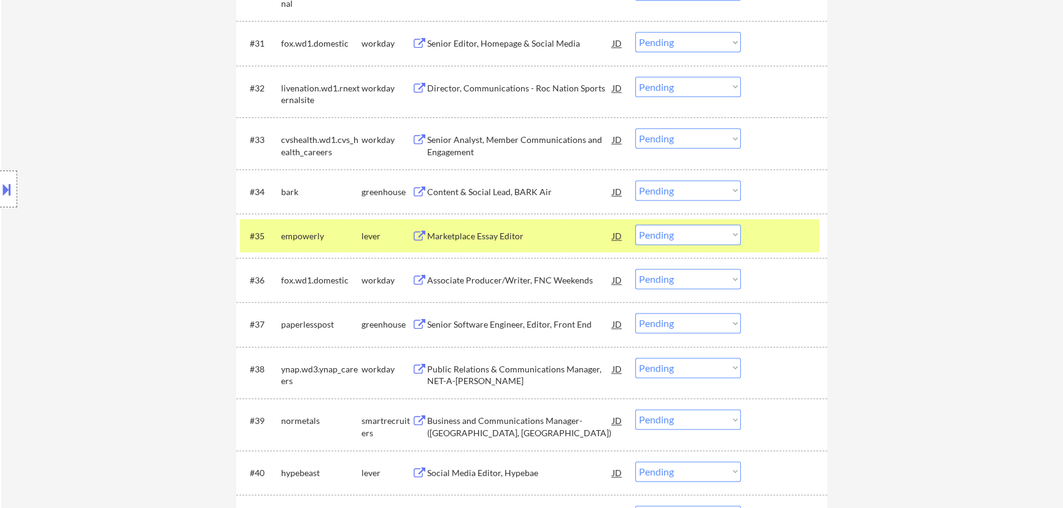
select select ""pending""
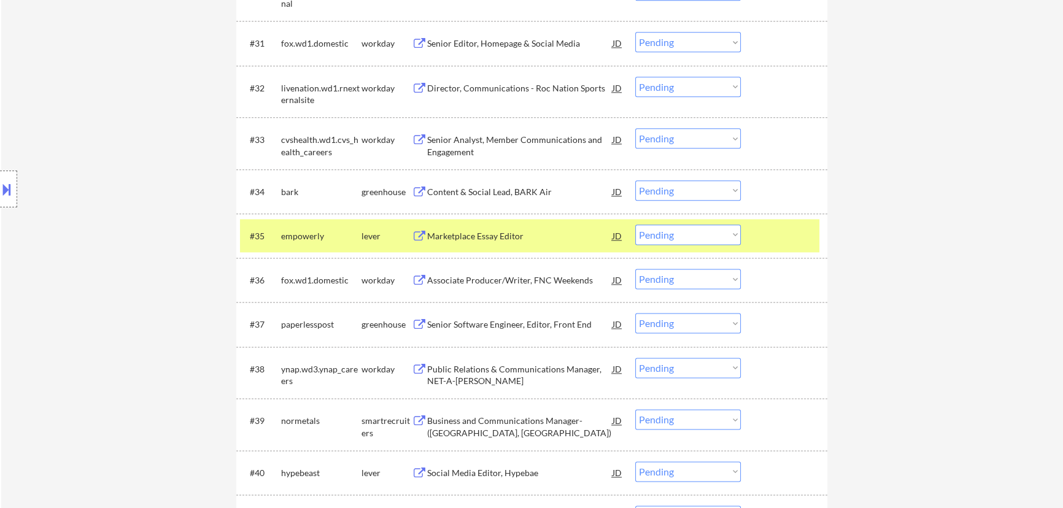
select select ""pending""
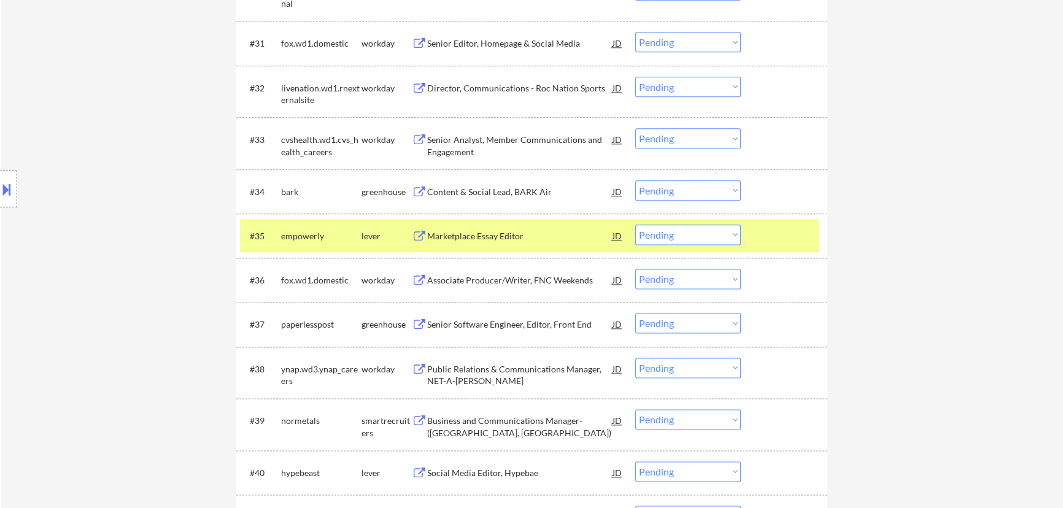
select select ""pending""
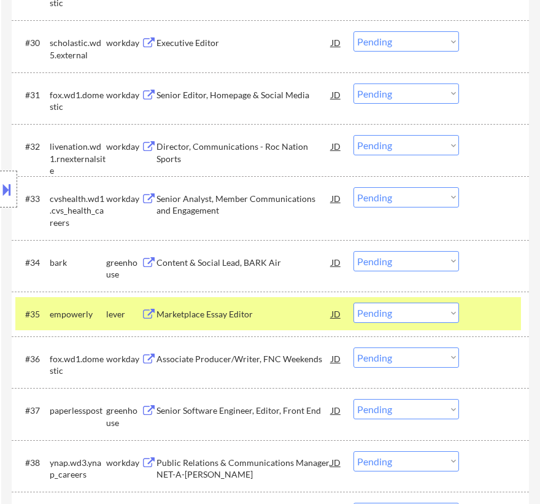
scroll to position [2063, 0]
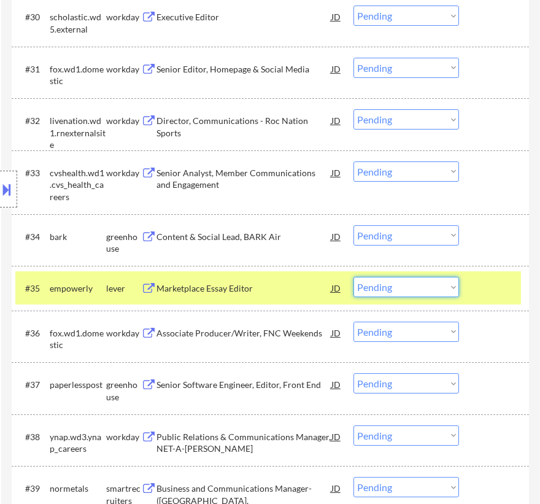
drag, startPoint x: 395, startPoint y: 285, endPoint x: 393, endPoint y: 291, distance: 7.2
click at [395, 285] on select "Choose an option... Pending Applied Excluded (Questions) Excluded (Expired) Exc…" at bounding box center [406, 287] width 106 height 20
click at [353, 277] on select "Choose an option... Pending Applied Excluded (Questions) Excluded (Expired) Exc…" at bounding box center [406, 287] width 106 height 20
select select ""pending""
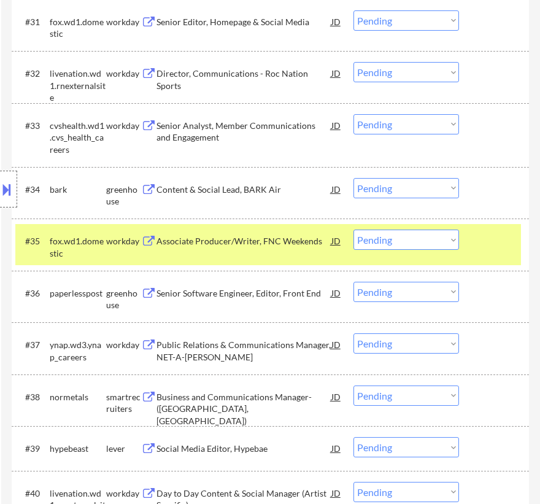
scroll to position [2175, 0]
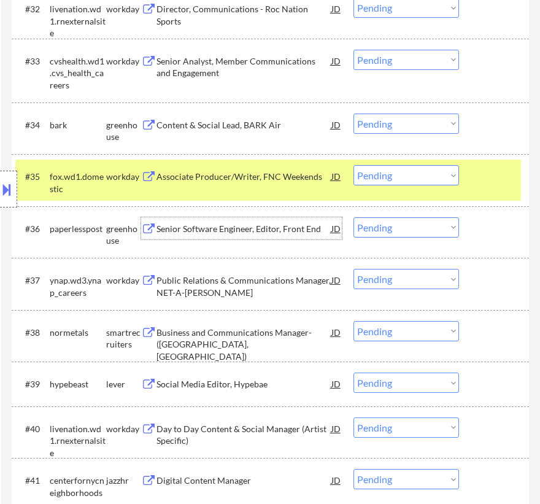
click at [299, 235] on div "Senior Software Engineer, Editor, Front End" at bounding box center [243, 228] width 175 height 22
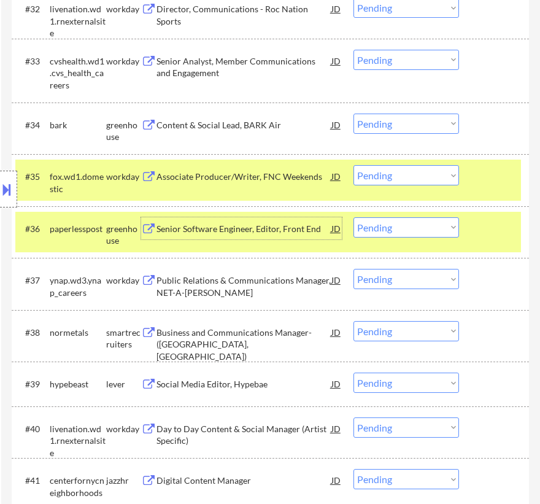
drag, startPoint x: 403, startPoint y: 229, endPoint x: 410, endPoint y: 228, distance: 6.8
click at [404, 228] on select "Choose an option... Pending Applied Excluded (Questions) Excluded (Expired) Exc…" at bounding box center [406, 227] width 106 height 20
click at [353, 217] on select "Choose an option... Pending Applied Excluded (Questions) Excluded (Expired) Exc…" at bounding box center [406, 227] width 106 height 20
select select ""pending""
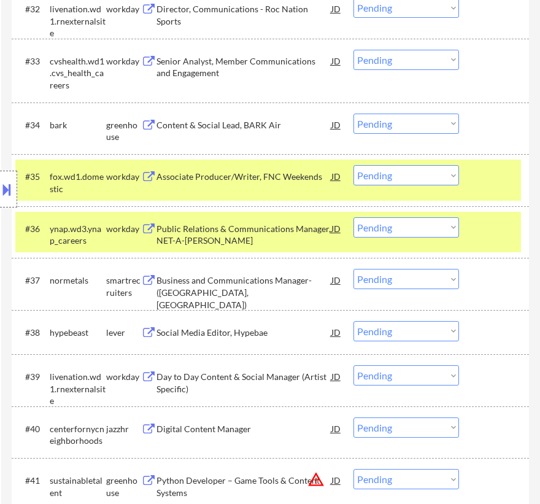
scroll to position [2231, 0]
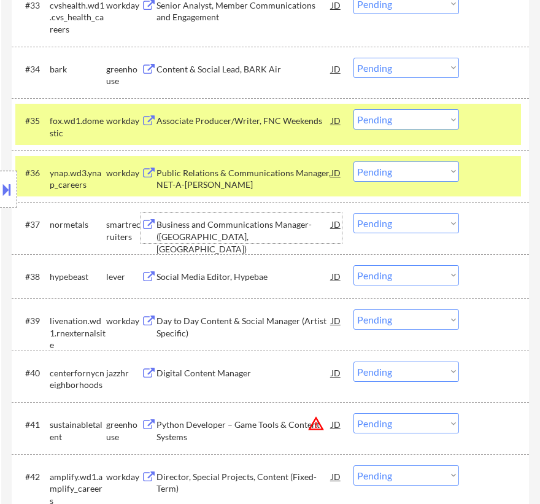
click at [268, 240] on div "Business and Communications Manager- ([GEOGRAPHIC_DATA], [GEOGRAPHIC_DATA])" at bounding box center [243, 236] width 175 height 36
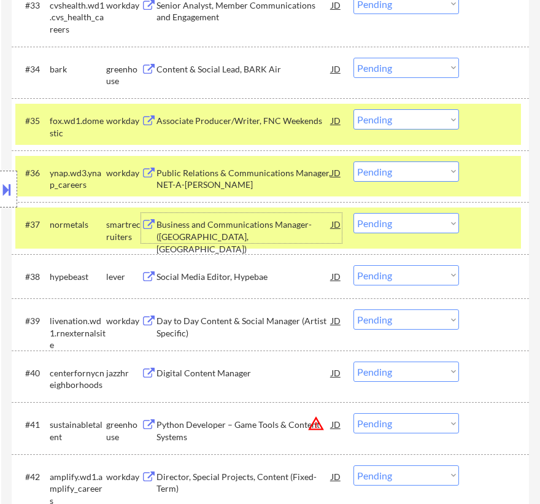
click at [390, 221] on select "Choose an option... Pending Applied Excluded (Questions) Excluded (Expired) Exc…" at bounding box center [406, 223] width 106 height 20
click at [353, 213] on select "Choose an option... Pending Applied Excluded (Questions) Excluded (Expired) Exc…" at bounding box center [406, 223] width 106 height 20
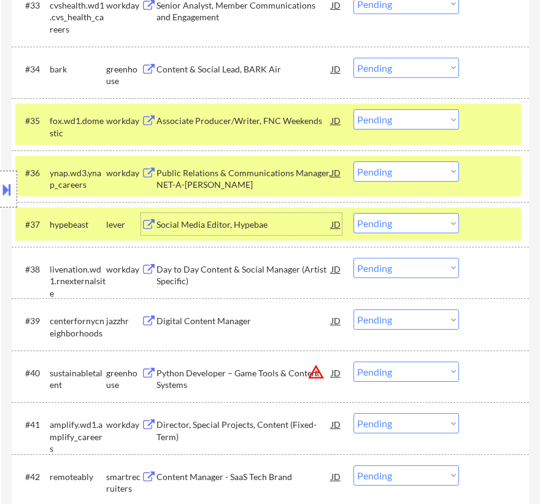
click at [281, 218] on div "Social Media Editor, Hypebae" at bounding box center [243, 224] width 175 height 12
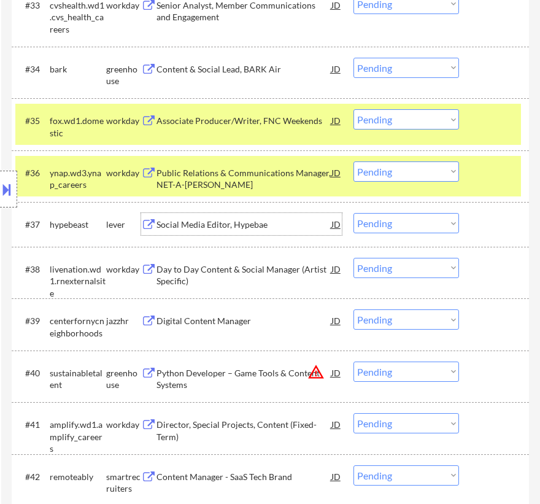
click at [396, 225] on select "Choose an option... Pending Applied Excluded (Questions) Excluded (Expired) Exc…" at bounding box center [406, 223] width 106 height 20
click at [353, 213] on select "Choose an option... Pending Applied Excluded (Questions) Excluded (Expired) Exc…" at bounding box center [406, 223] width 106 height 20
select select ""pending""
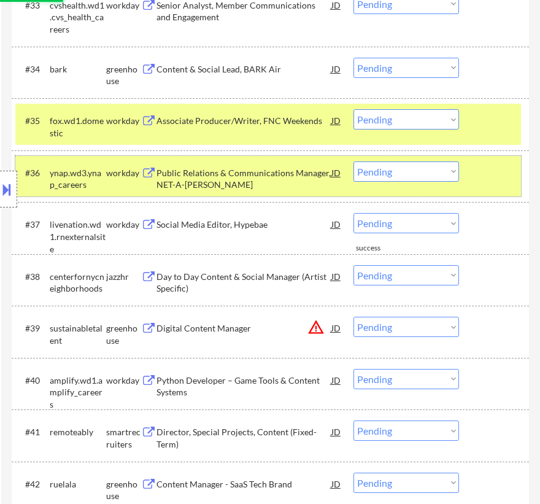
click at [490, 174] on div at bounding box center [495, 172] width 37 height 22
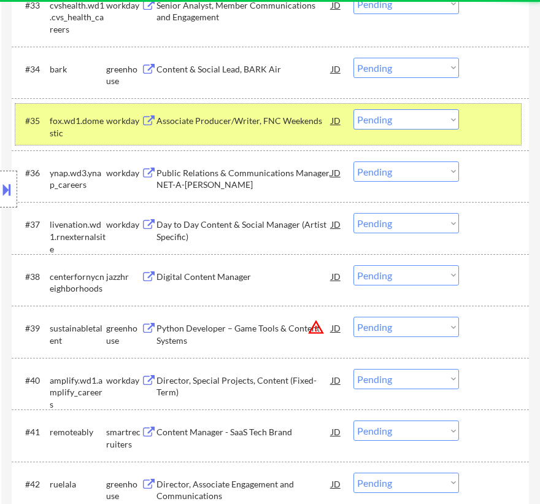
click at [496, 126] on div at bounding box center [495, 120] width 37 height 22
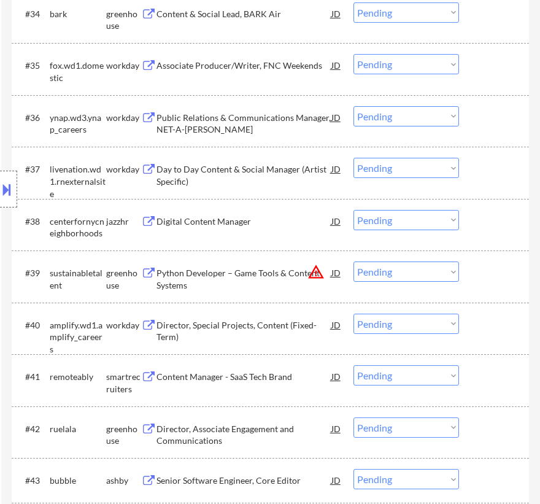
scroll to position [2287, 0]
click at [268, 222] on div "Digital Content Manager" at bounding box center [243, 221] width 175 height 12
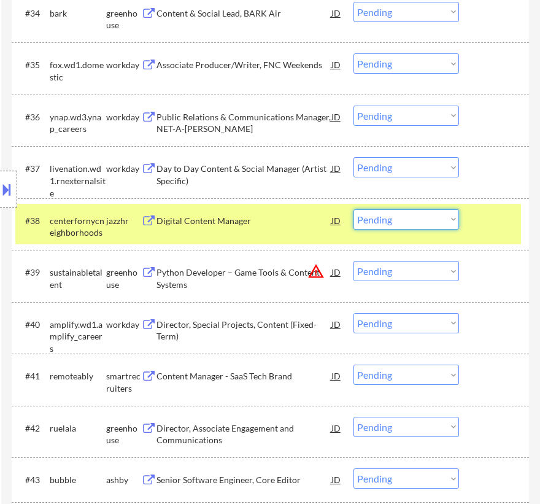
click at [409, 220] on select "Choose an option... Pending Applied Excluded (Questions) Excluded (Expired) Exc…" at bounding box center [406, 219] width 106 height 20
click at [353, 209] on select "Choose an option... Pending Applied Excluded (Questions) Excluded (Expired) Exc…" at bounding box center [406, 219] width 106 height 20
select select ""pending""
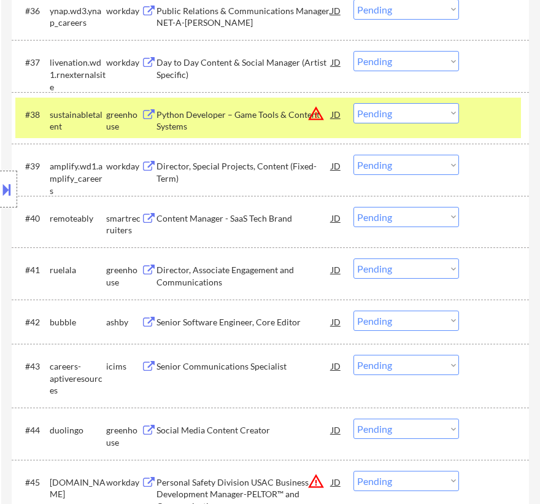
scroll to position [2398, 0]
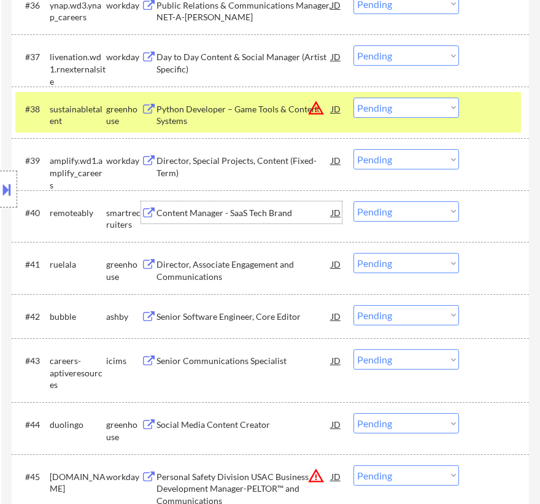
click at [239, 223] on div "Content Manager - SaaS Tech Brand" at bounding box center [243, 212] width 175 height 22
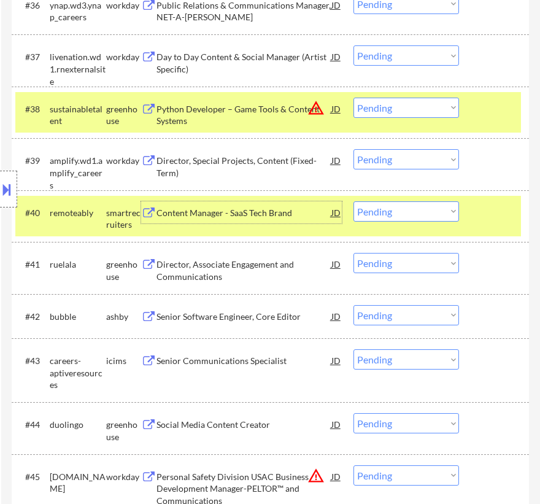
click at [390, 214] on select "Choose an option... Pending Applied Excluded (Questions) Excluded (Expired) Exc…" at bounding box center [406, 211] width 106 height 20
click at [353, 201] on select "Choose an option... Pending Applied Excluded (Questions) Excluded (Expired) Exc…" at bounding box center [406, 211] width 106 height 20
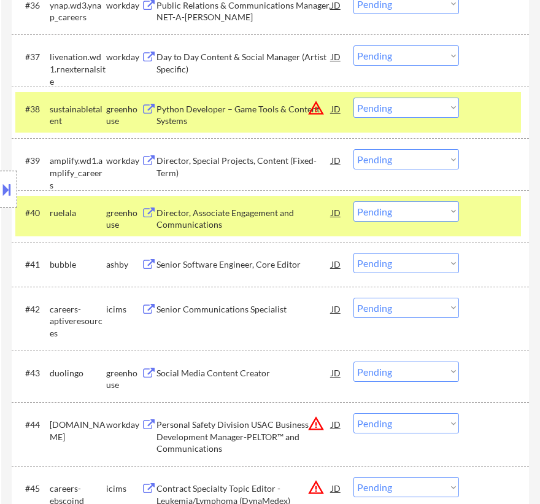
click at [490, 104] on div at bounding box center [495, 109] width 37 height 22
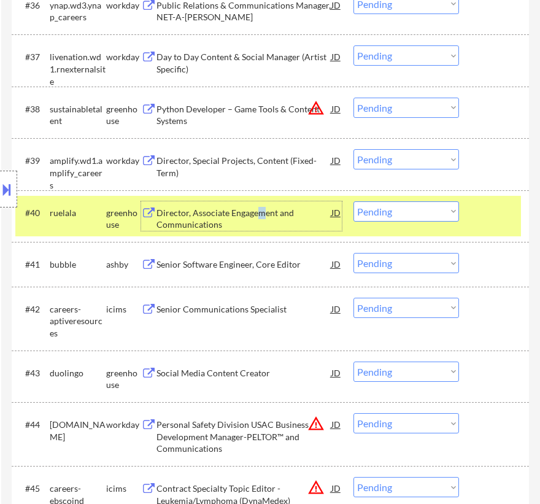
click at [261, 204] on div "Director, Associate Engagement and Communications" at bounding box center [243, 215] width 175 height 29
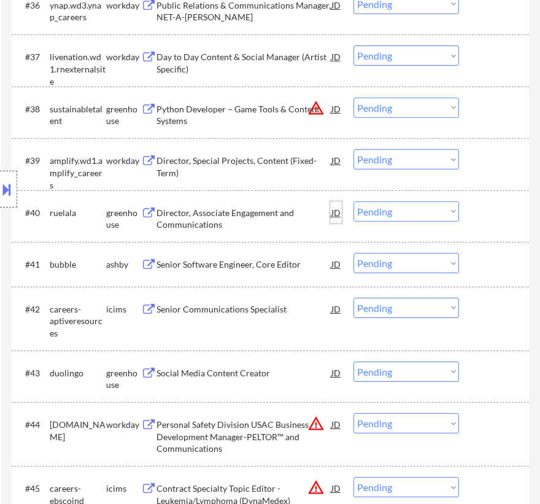
click at [334, 211] on div "JD" at bounding box center [336, 212] width 12 height 22
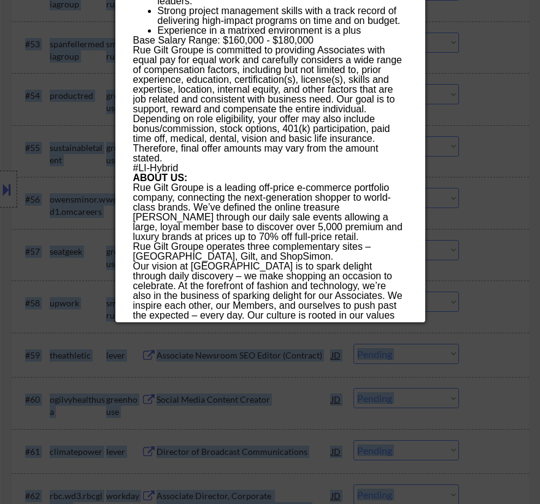
scroll to position [3360, 0]
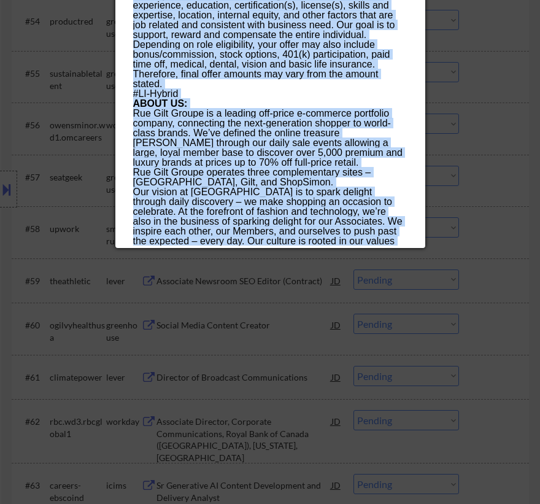
drag, startPoint x: 128, startPoint y: 53, endPoint x: 305, endPoint y: 239, distance: 256.9
copy div "Loremips, Dolorsita Consectetu adi Elitseddoeiusm tempori Utlabo, ET, Dolore Ma…"
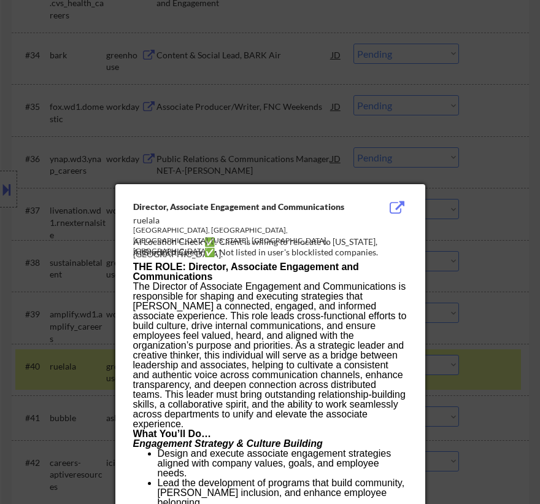
click at [490, 102] on div at bounding box center [270, 252] width 540 height 504
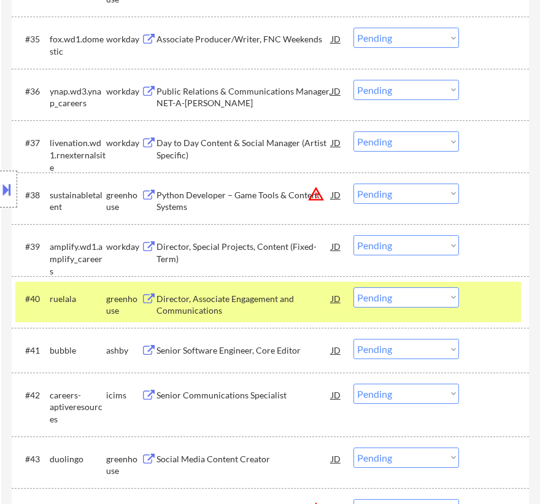
scroll to position [2412, 0]
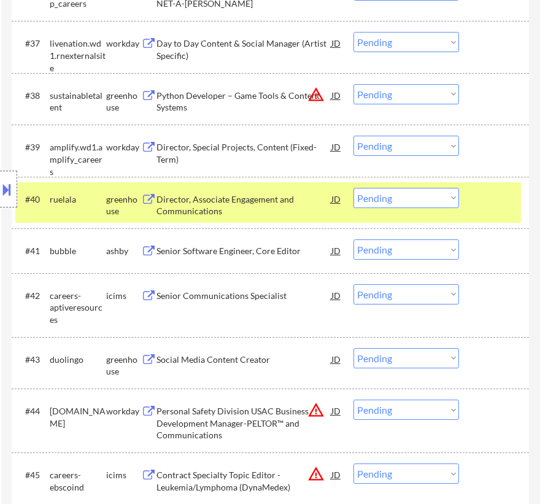
click at [402, 196] on select "Choose an option... Pending Applied Excluded (Questions) Excluded (Expired) Exc…" at bounding box center [406, 198] width 106 height 20
click at [353, 188] on select "Choose an option... Pending Applied Excluded (Questions) Excluded (Expired) Exc…" at bounding box center [406, 198] width 106 height 20
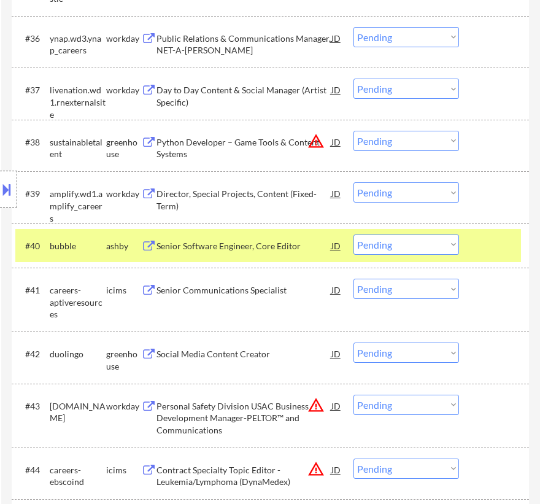
scroll to position [2356, 0]
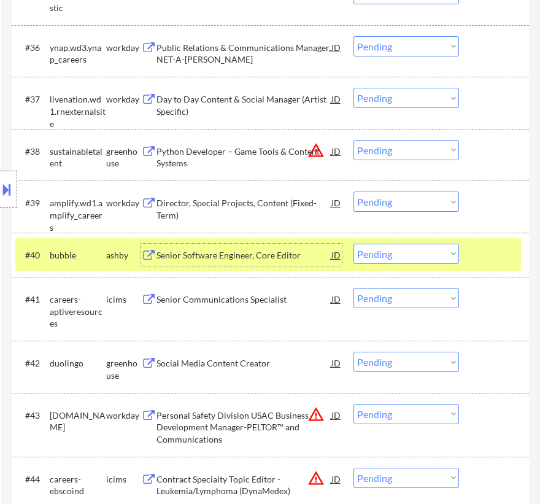
click at [297, 255] on div "Senior Software Engineer, Core Editor" at bounding box center [243, 255] width 175 height 12
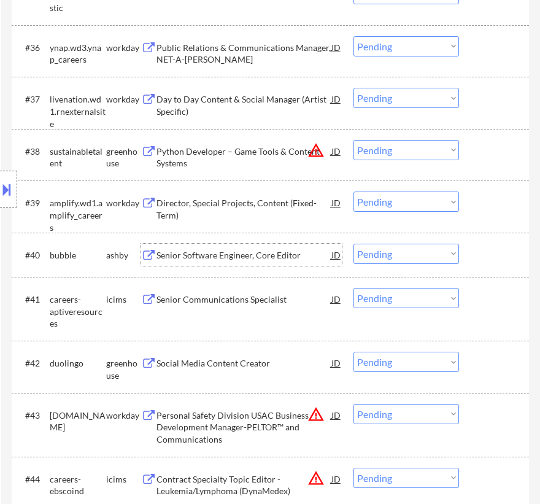
click at [398, 253] on select "Choose an option... Pending Applied Excluded (Questions) Excluded (Expired) Exc…" at bounding box center [406, 254] width 106 height 20
click at [353, 244] on select "Choose an option... Pending Applied Excluded (Questions) Excluded (Expired) Exc…" at bounding box center [406, 254] width 106 height 20
select select ""pending""
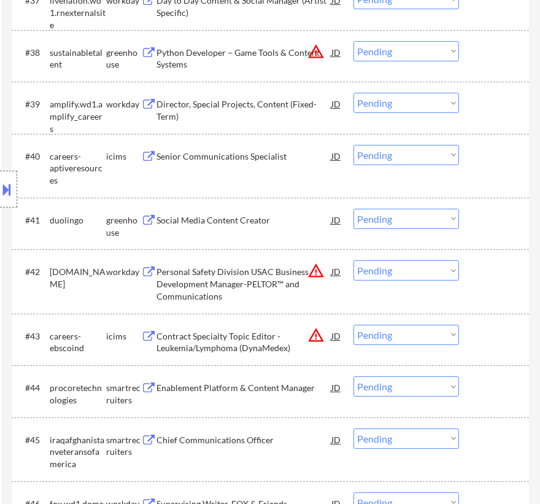
scroll to position [2468, 0]
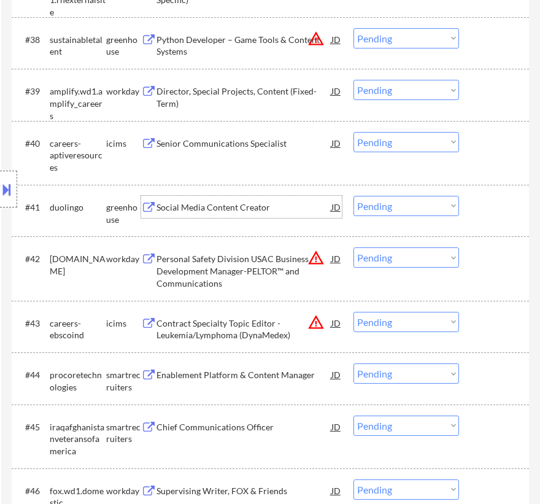
click at [261, 207] on div "Social Media Content Creator" at bounding box center [243, 207] width 175 height 12
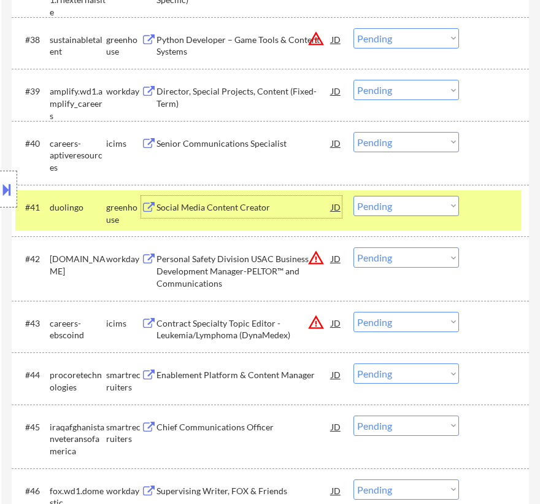
click at [417, 210] on select "Choose an option... Pending Applied Excluded (Questions) Excluded (Expired) Exc…" at bounding box center [406, 206] width 106 height 20
click at [353, 196] on select "Choose an option... Pending Applied Excluded (Questions) Excluded (Expired) Exc…" at bounding box center [406, 206] width 106 height 20
select select ""pending""
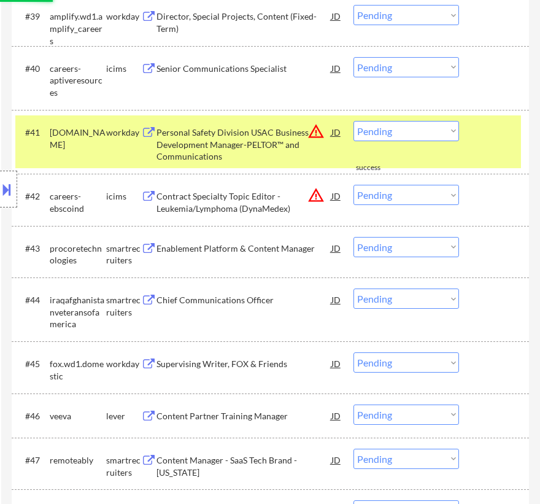
scroll to position [2579, 0]
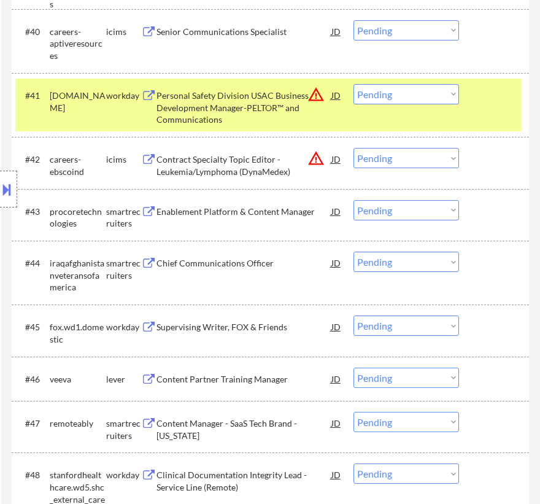
click at [278, 214] on div "Enablement Platform & Content Manager" at bounding box center [243, 212] width 175 height 12
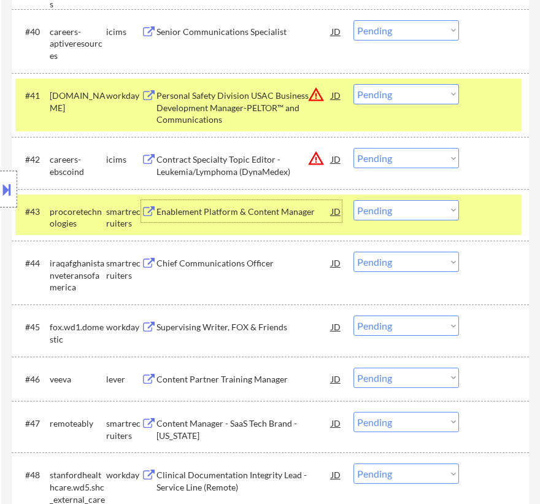
click at [395, 208] on select "Choose an option... Pending Applied Excluded (Questions) Excluded (Expired) Exc…" at bounding box center [406, 210] width 106 height 20
click at [353, 200] on select "Choose an option... Pending Applied Excluded (Questions) Excluded (Expired) Exc…" at bounding box center [406, 210] width 106 height 20
select select ""pending""
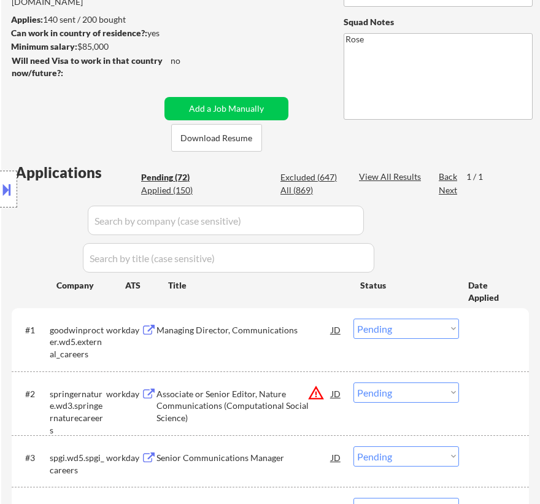
scroll to position [181, 0]
